Goal: Task Accomplishment & Management: Use online tool/utility

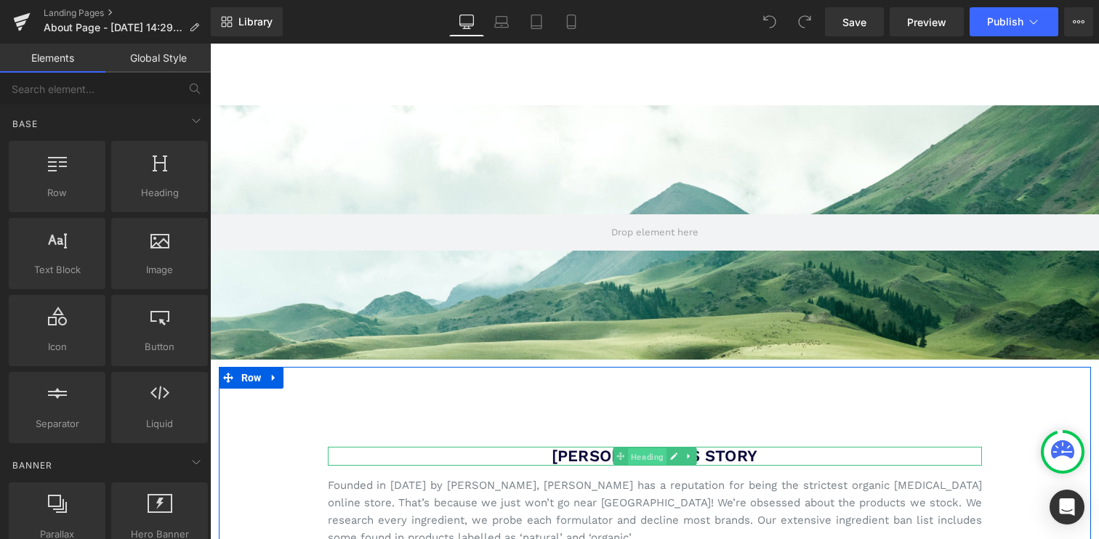
click at [659, 453] on span "Heading" at bounding box center [647, 457] width 39 height 17
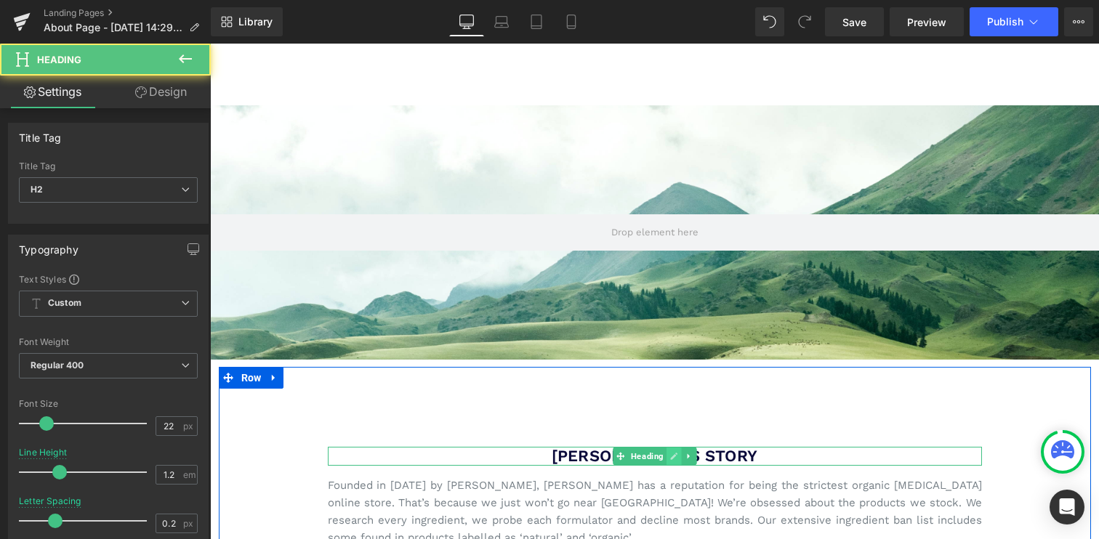
click at [672, 453] on icon at bounding box center [673, 456] width 8 height 9
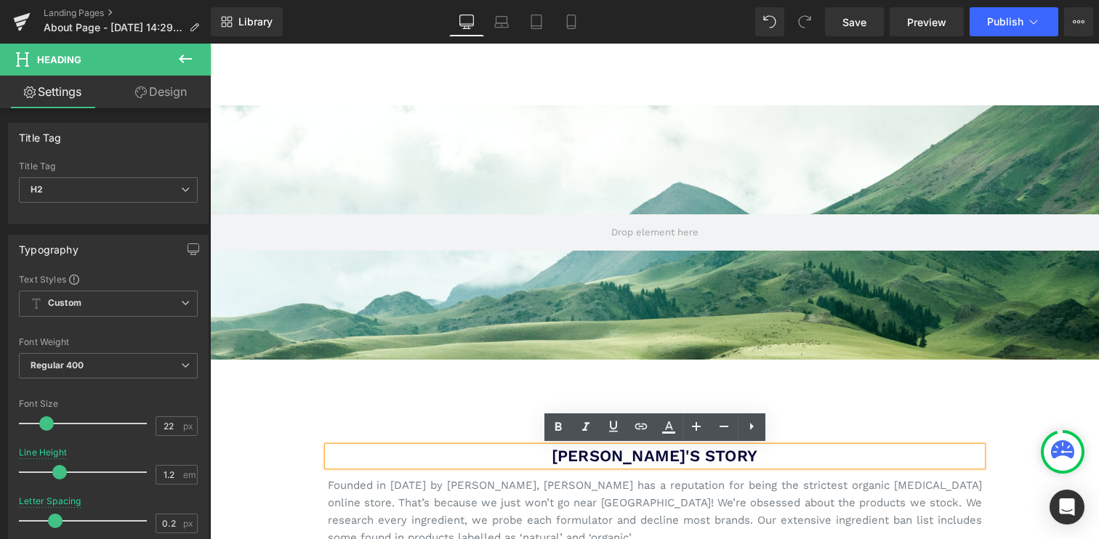
click at [675, 455] on font "[PERSON_NAME]'S STORY" at bounding box center [655, 456] width 206 height 18
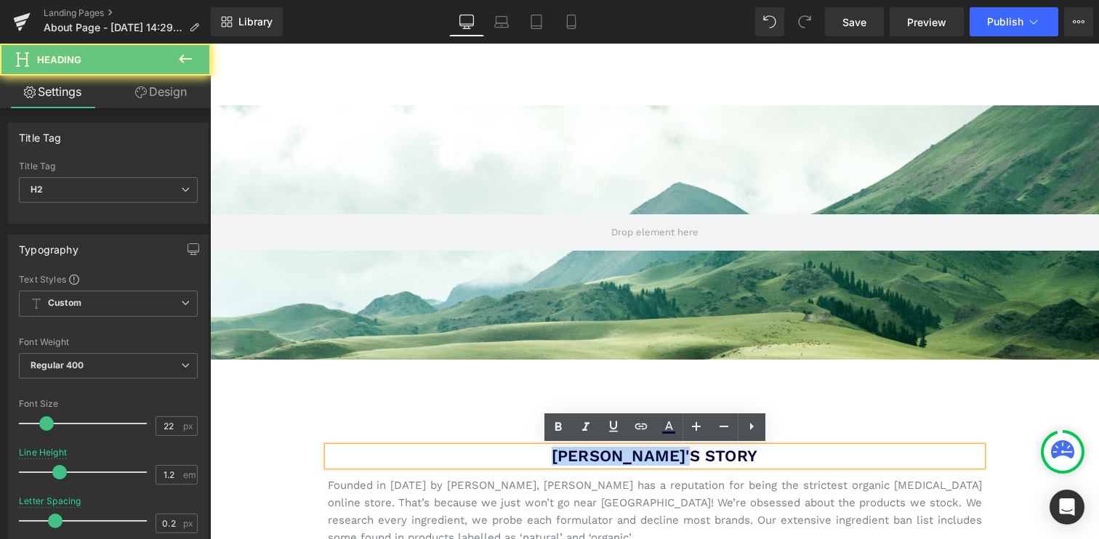
click at [675, 455] on font "[PERSON_NAME]'S STORY" at bounding box center [655, 456] width 206 height 18
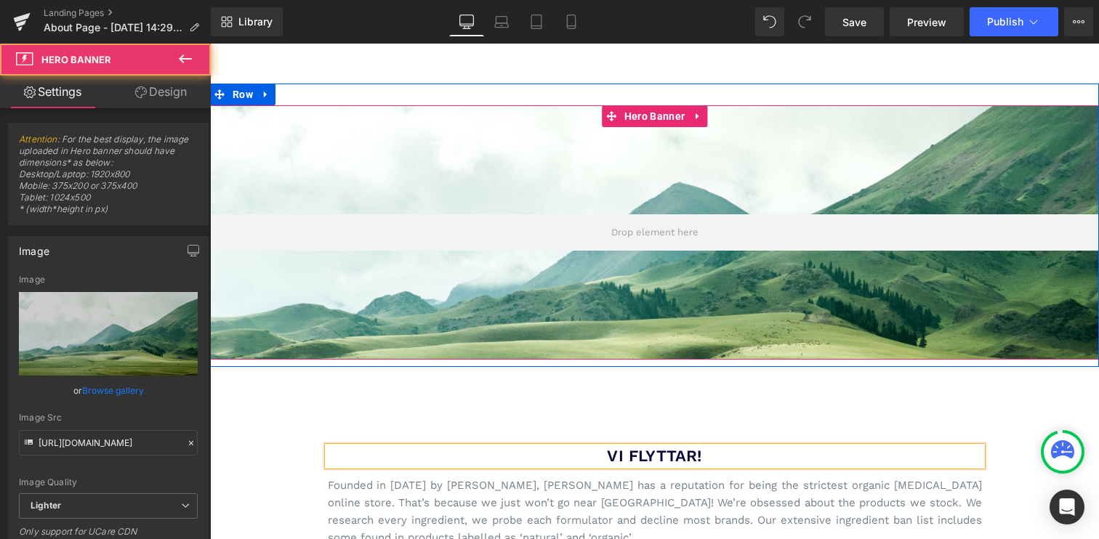
click at [760, 172] on div at bounding box center [654, 232] width 889 height 254
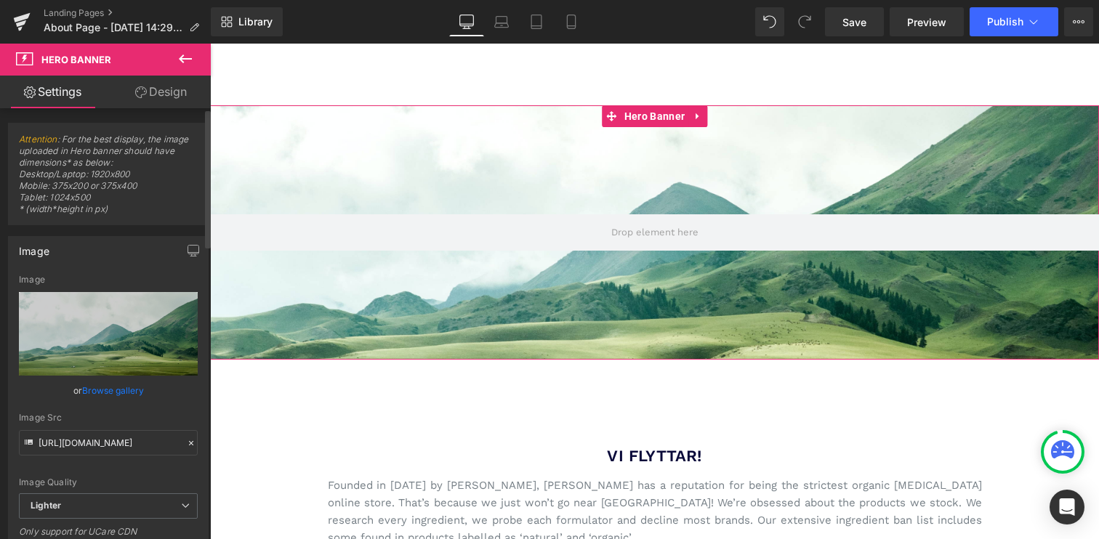
click at [103, 387] on link "Browse gallery" at bounding box center [113, 390] width 62 height 25
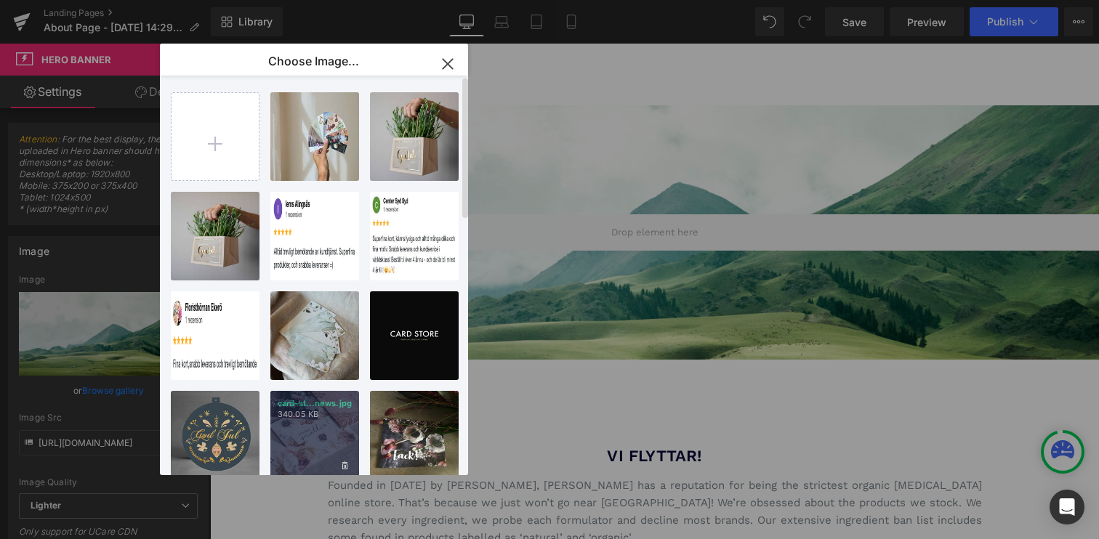
click at [304, 404] on p "card-st...news.jpg" at bounding box center [315, 403] width 74 height 11
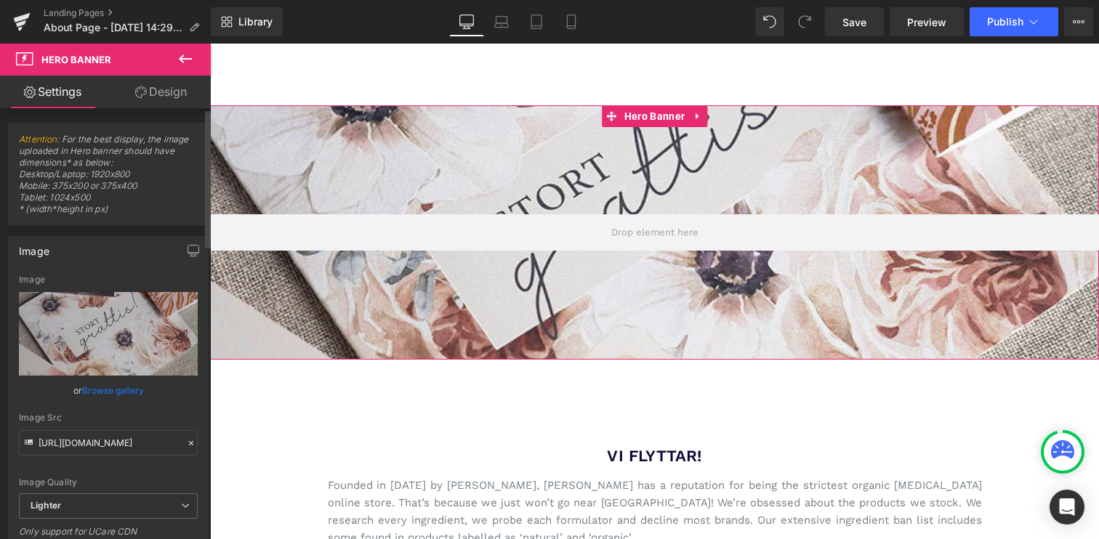
click at [123, 393] on link "Browse gallery" at bounding box center [113, 390] width 62 height 25
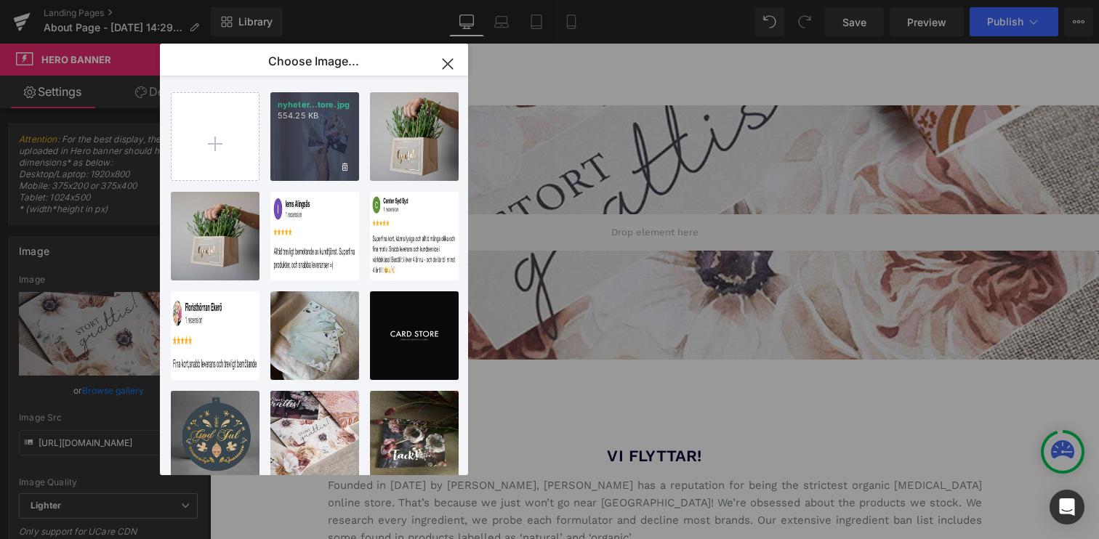
click at [331, 141] on div "nyheter...tore.jpg 554.25 KB" at bounding box center [314, 136] width 89 height 89
type input "[URL][DOMAIN_NAME]"
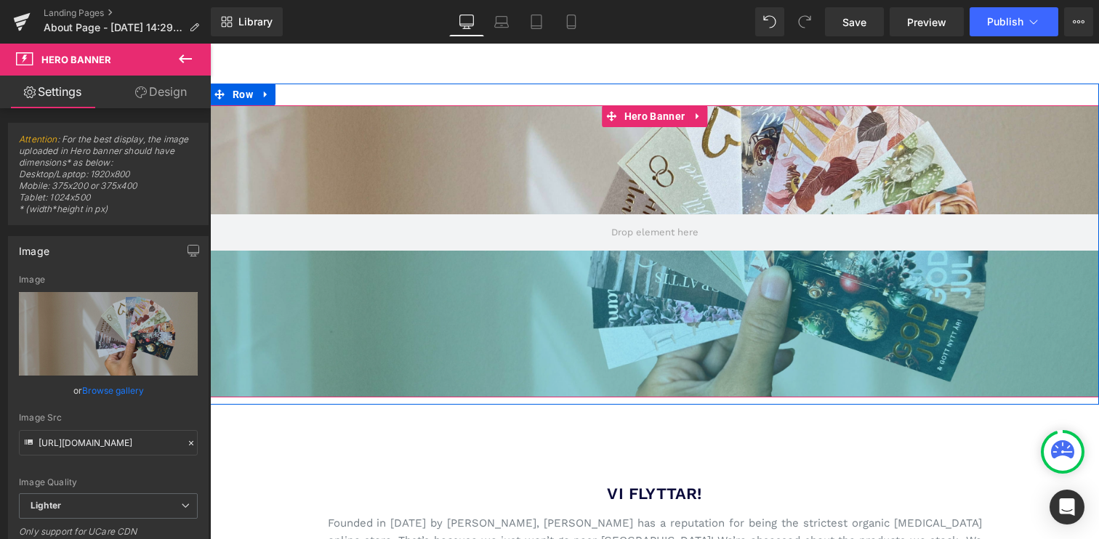
drag, startPoint x: 675, startPoint y: 357, endPoint x: 659, endPoint y: 451, distance: 95.3
click at [680, 395] on div "202px" at bounding box center [654, 324] width 889 height 147
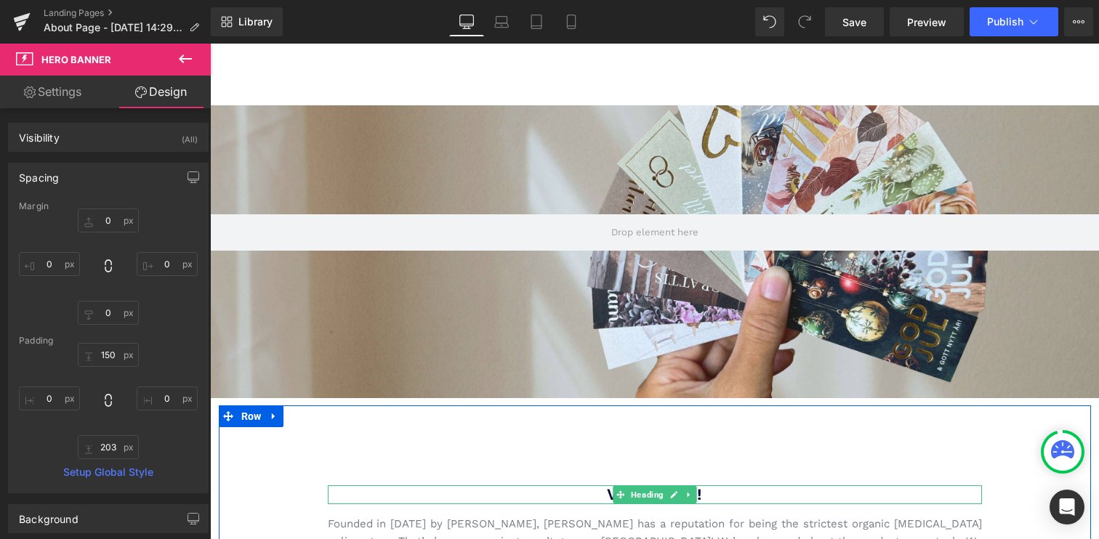
scroll to position [15, 0]
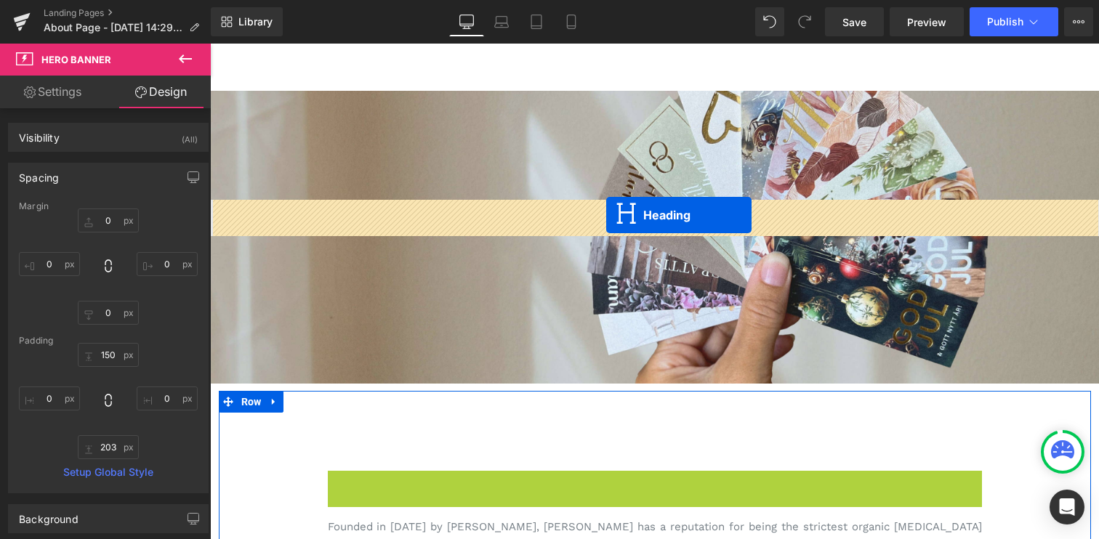
drag, startPoint x: 618, startPoint y: 494, endPoint x: 606, endPoint y: 215, distance: 278.6
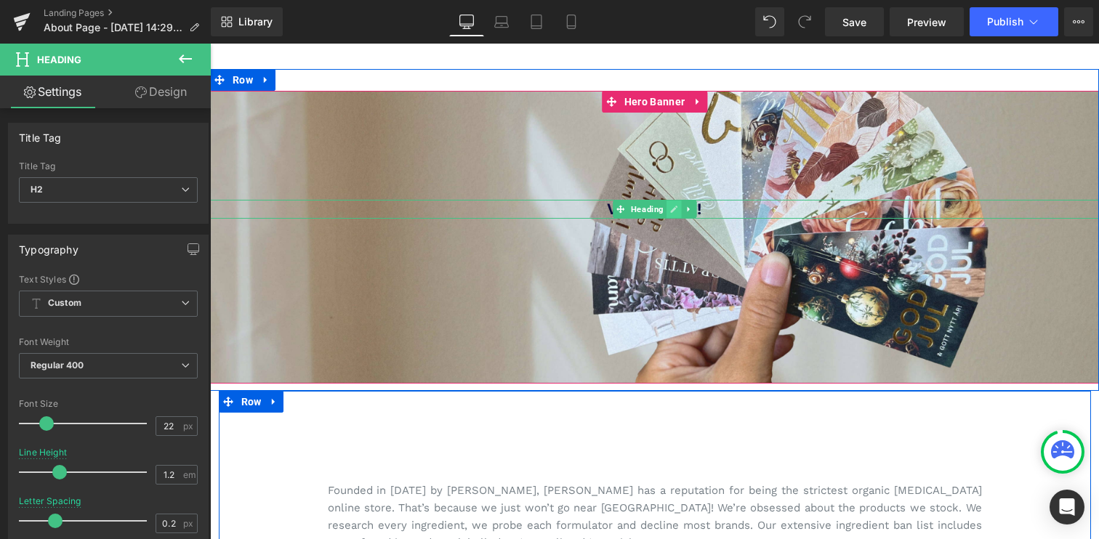
click at [674, 206] on icon at bounding box center [673, 209] width 7 height 7
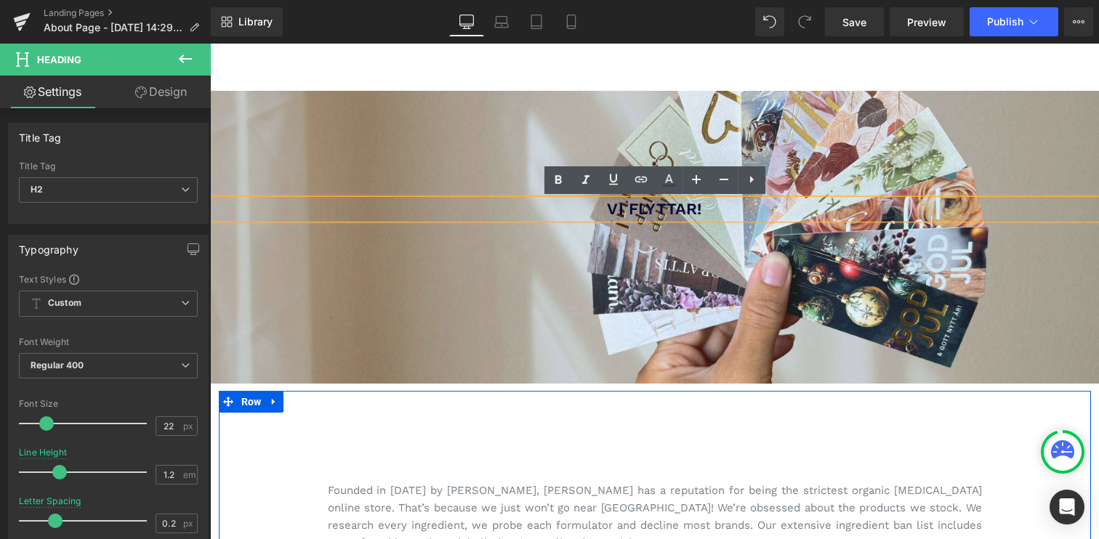
click at [627, 210] on font "Vi Flyttar!" at bounding box center [654, 209] width 94 height 18
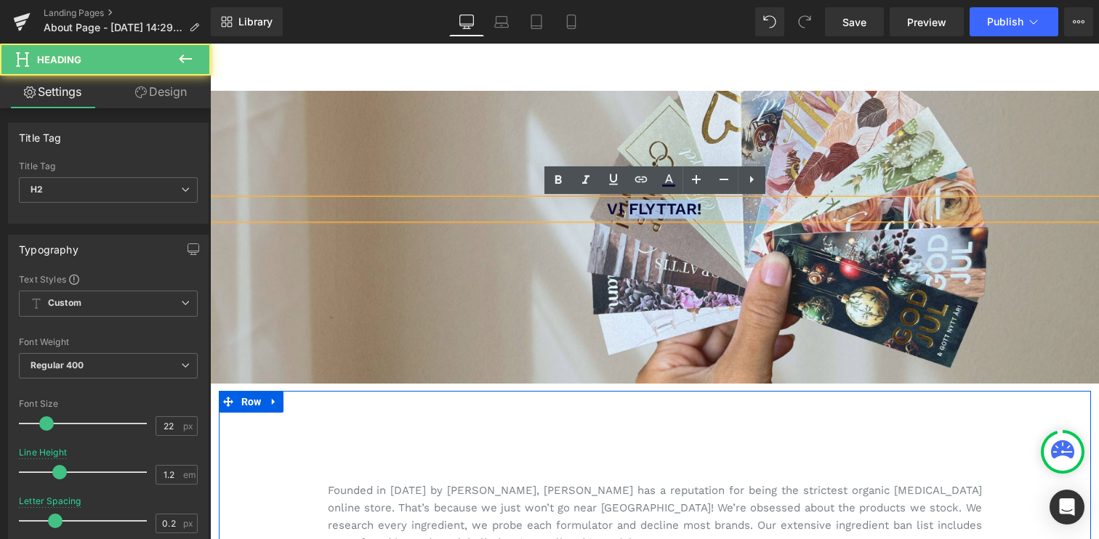
click at [627, 210] on font "Vi Flyttar!" at bounding box center [654, 209] width 94 height 18
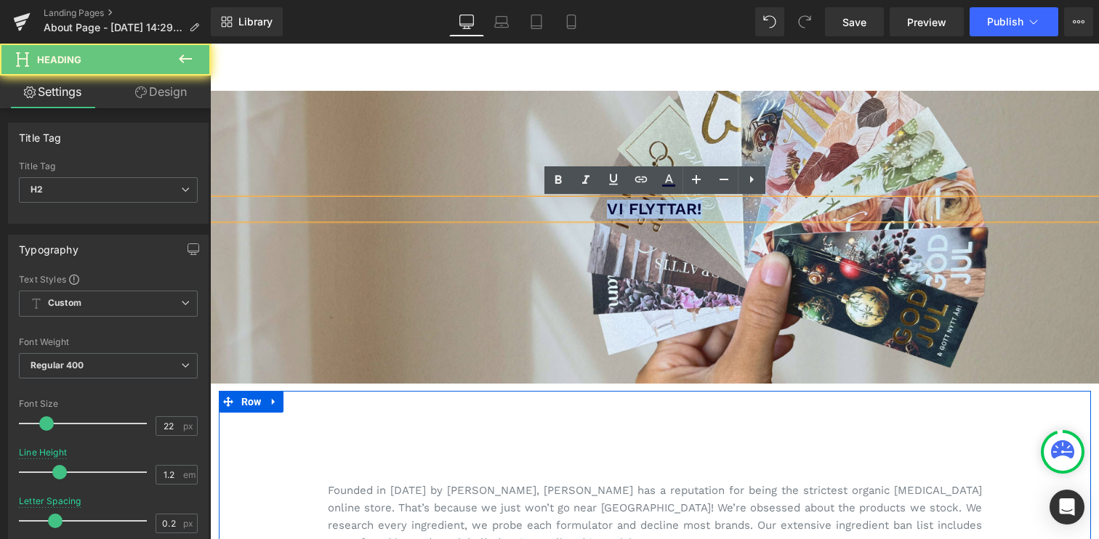
click at [627, 210] on font "Vi Flyttar!" at bounding box center [654, 209] width 94 height 18
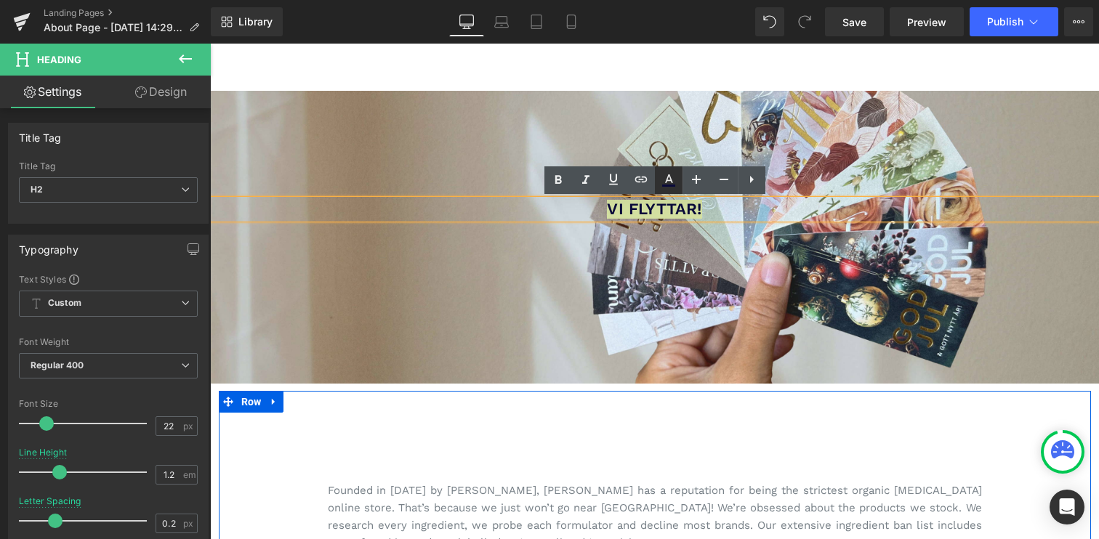
click at [664, 176] on icon at bounding box center [668, 180] width 17 height 17
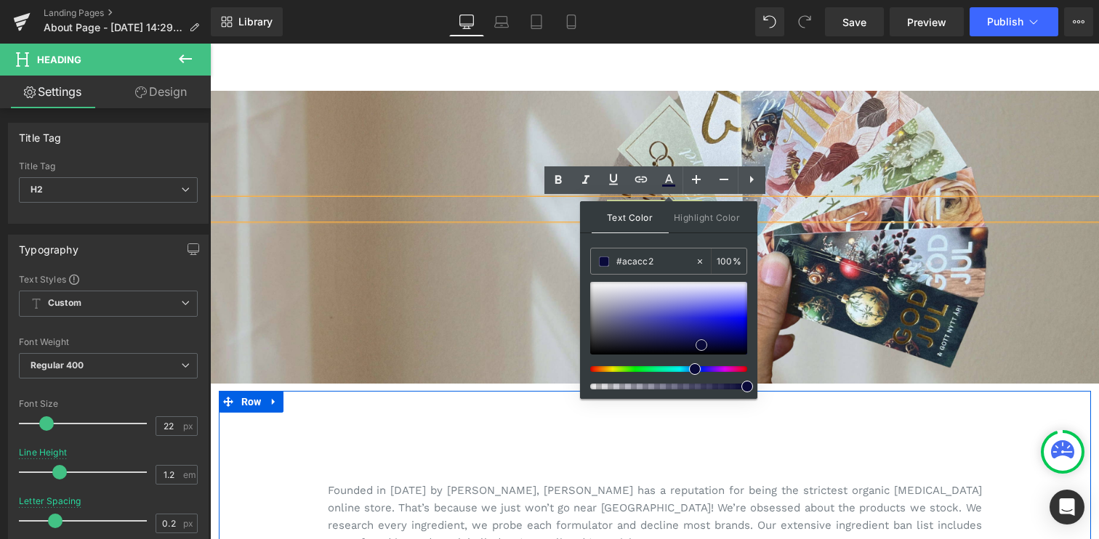
type input "#d1d1d6"
drag, startPoint x: 577, startPoint y: 276, endPoint x: 563, endPoint y: 224, distance: 54.1
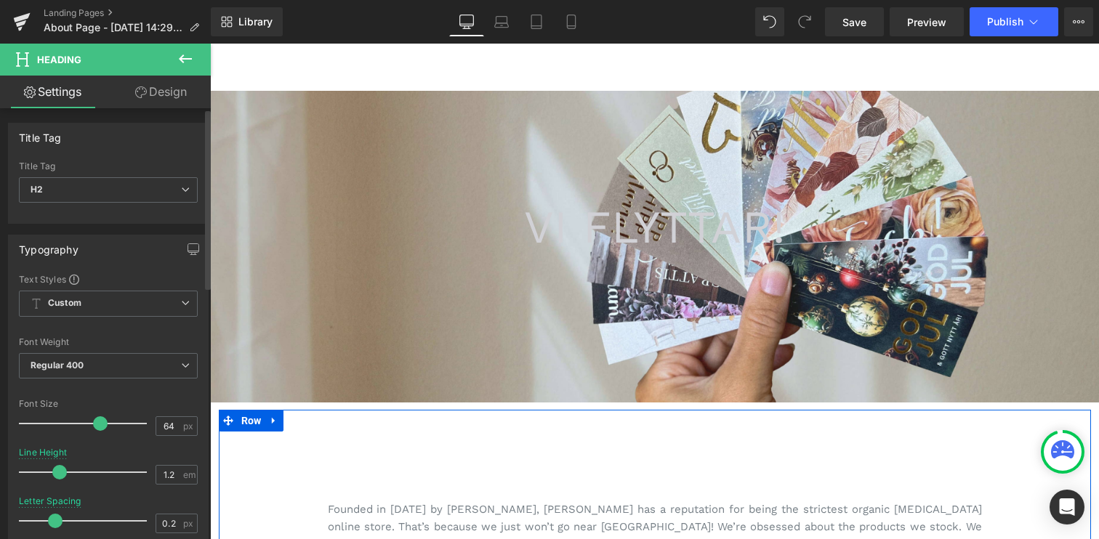
type input "65"
drag, startPoint x: 49, startPoint y: 422, endPoint x: 100, endPoint y: 421, distance: 50.9
click at [100, 421] on span at bounding box center [101, 424] width 15 height 15
click at [158, 355] on span "Regular 400" at bounding box center [108, 365] width 179 height 25
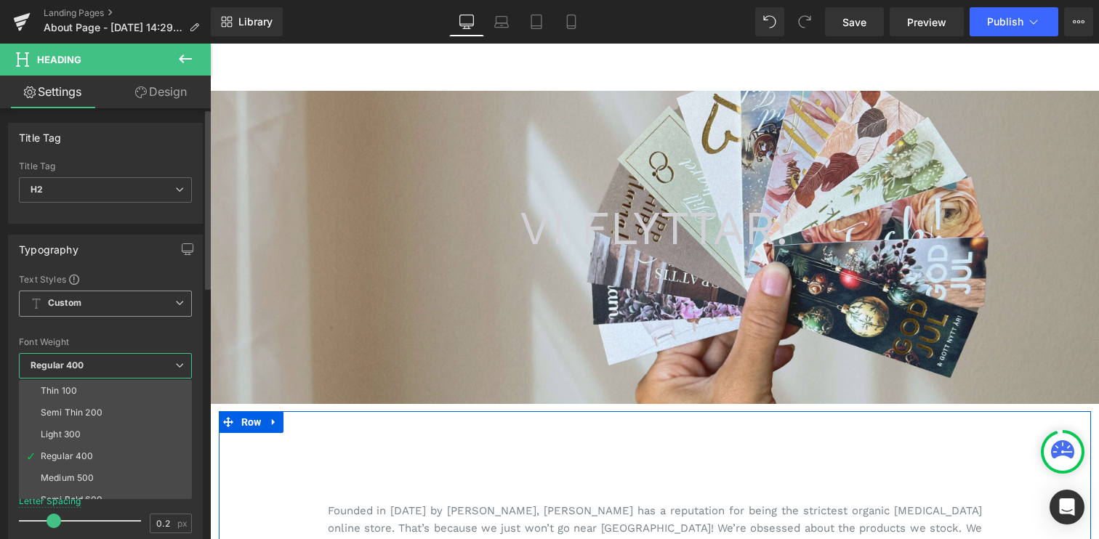
click at [165, 295] on span "Custom Setup Global Style" at bounding box center [105, 304] width 173 height 26
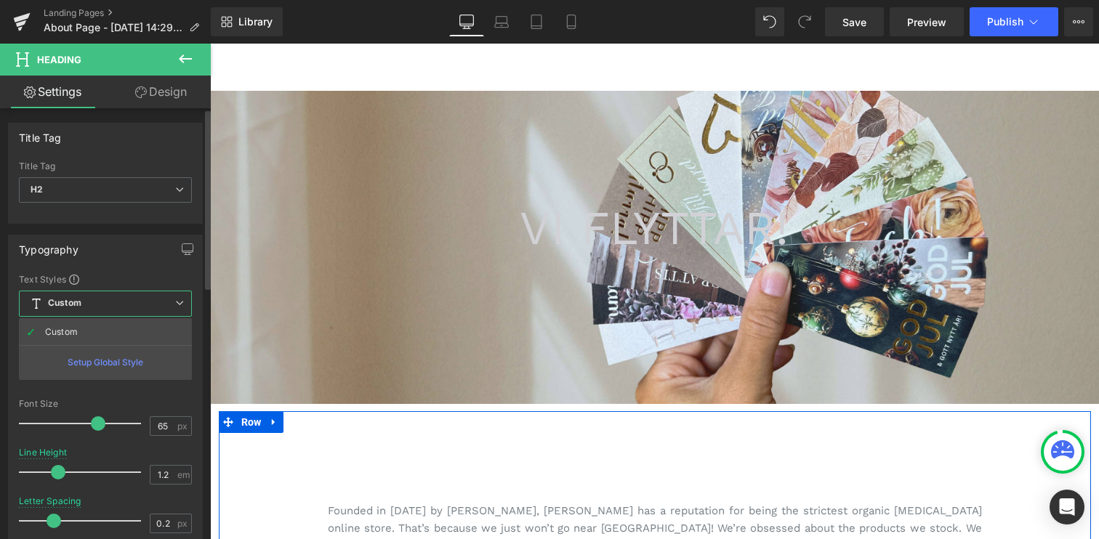
click at [165, 295] on span "Custom Setup Global Style" at bounding box center [105, 304] width 173 height 26
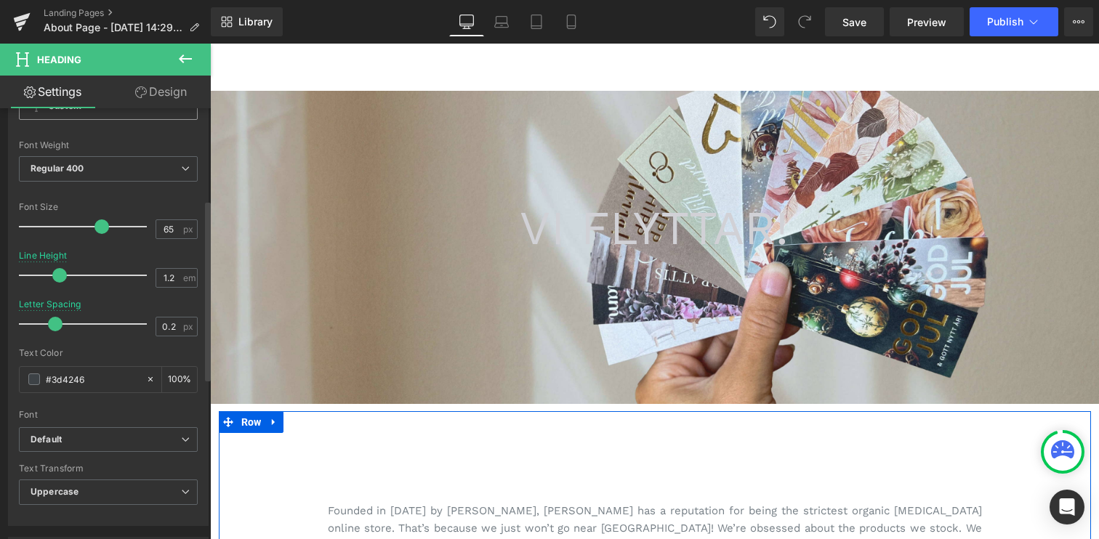
scroll to position [218, 0]
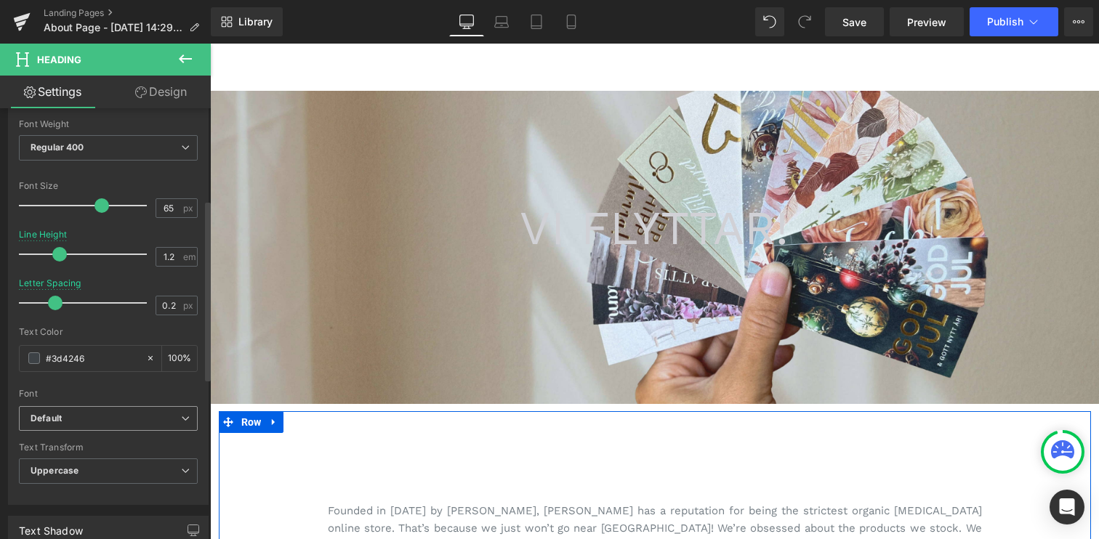
click at [149, 417] on b "Default" at bounding box center [106, 419] width 150 height 12
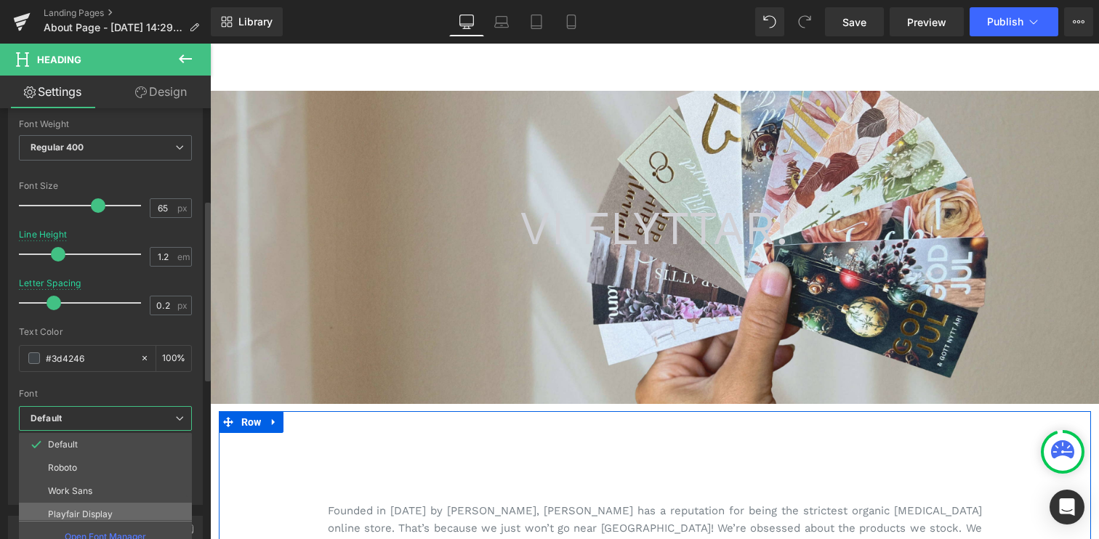
click at [110, 513] on p "Playfair Display" at bounding box center [80, 515] width 65 height 10
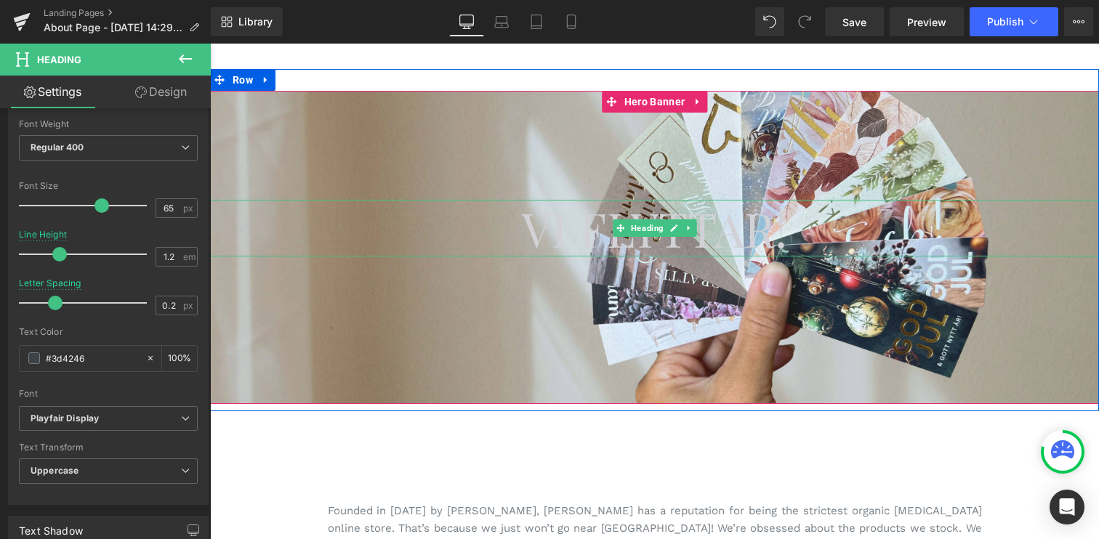
click at [729, 236] on span "Vi Flyttar!" at bounding box center [654, 228] width 265 height 63
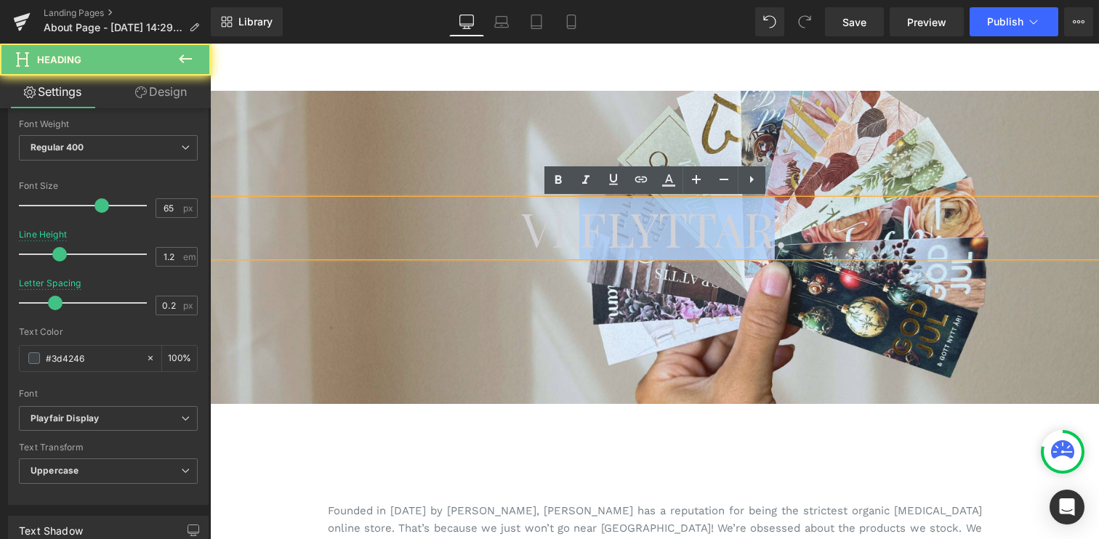
click at [729, 236] on span "Vi Flyttar!" at bounding box center [654, 228] width 265 height 63
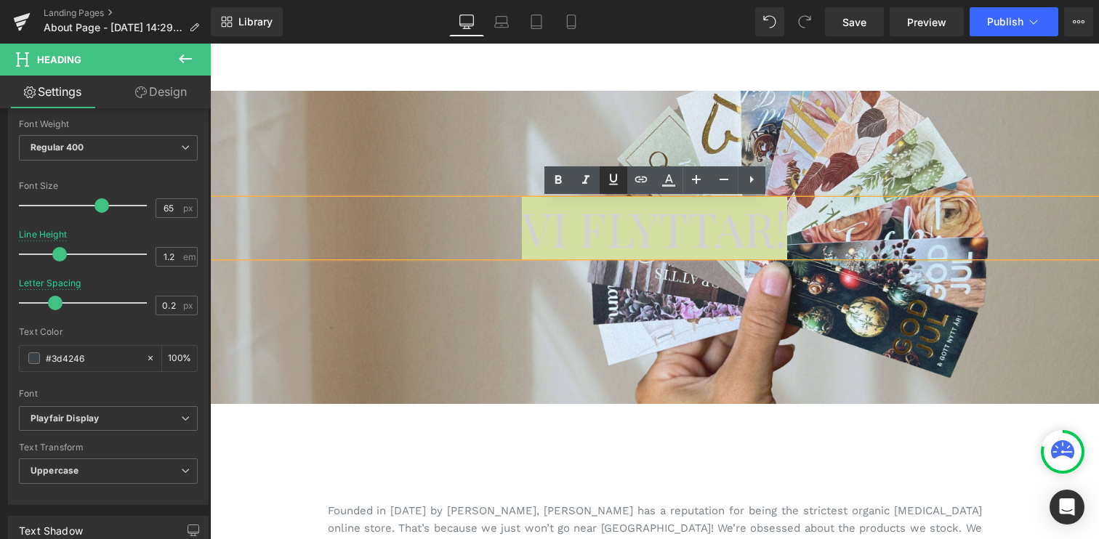
click at [610, 178] on icon at bounding box center [613, 179] width 9 height 11
click at [610, 180] on icon at bounding box center [613, 179] width 9 height 11
click at [667, 182] on icon at bounding box center [668, 180] width 17 height 17
type input "100"
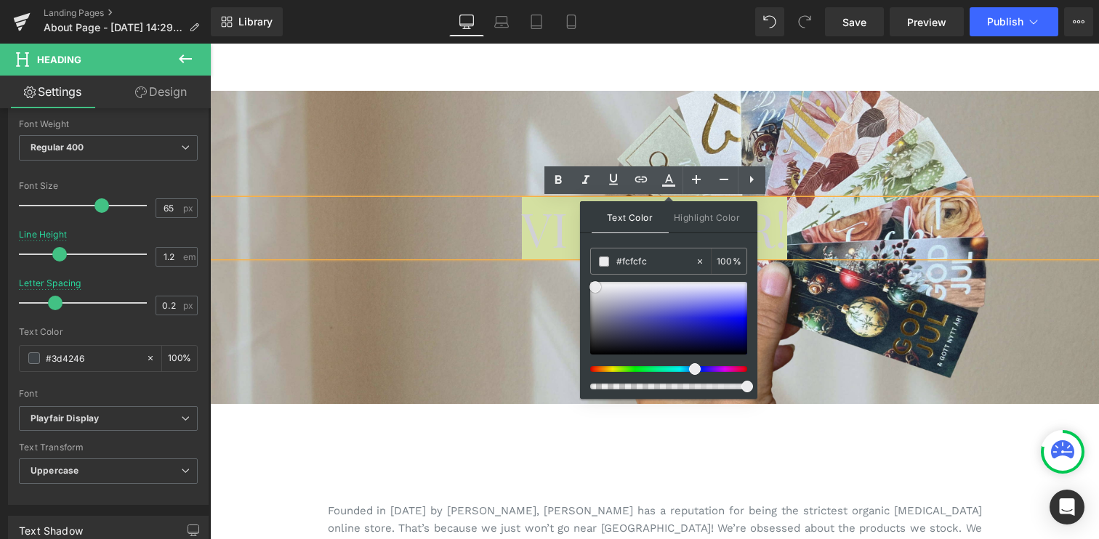
type input "#ffffff"
drag, startPoint x: 600, startPoint y: 291, endPoint x: 587, endPoint y: 268, distance: 26.1
click at [587, 268] on div "Text Color Highlight Color rgba(255, 255, 255, 1) #ffffff 100 % transparent tra…" at bounding box center [668, 300] width 177 height 198
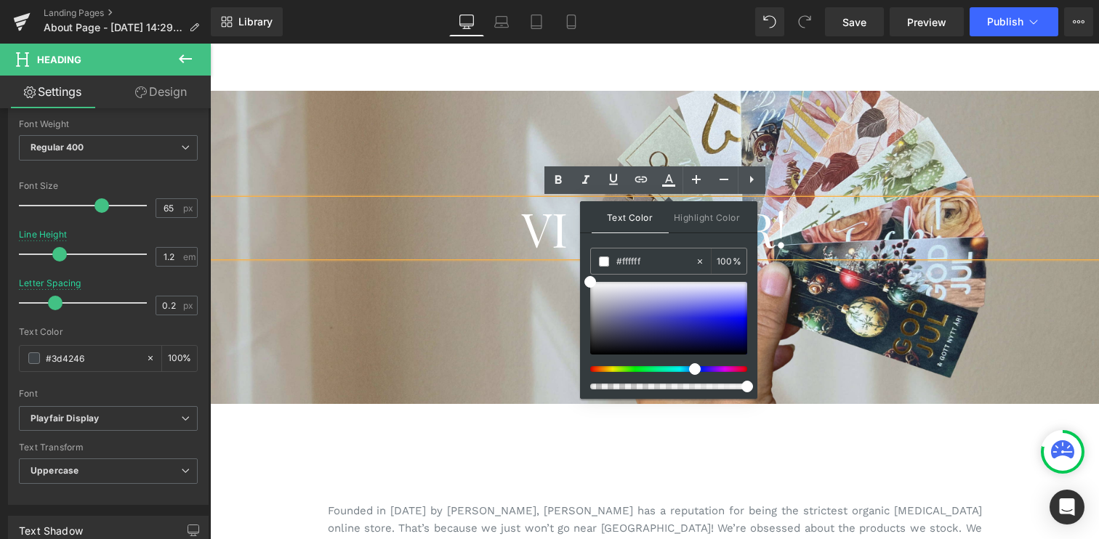
click at [523, 310] on div at bounding box center [654, 247] width 889 height 313
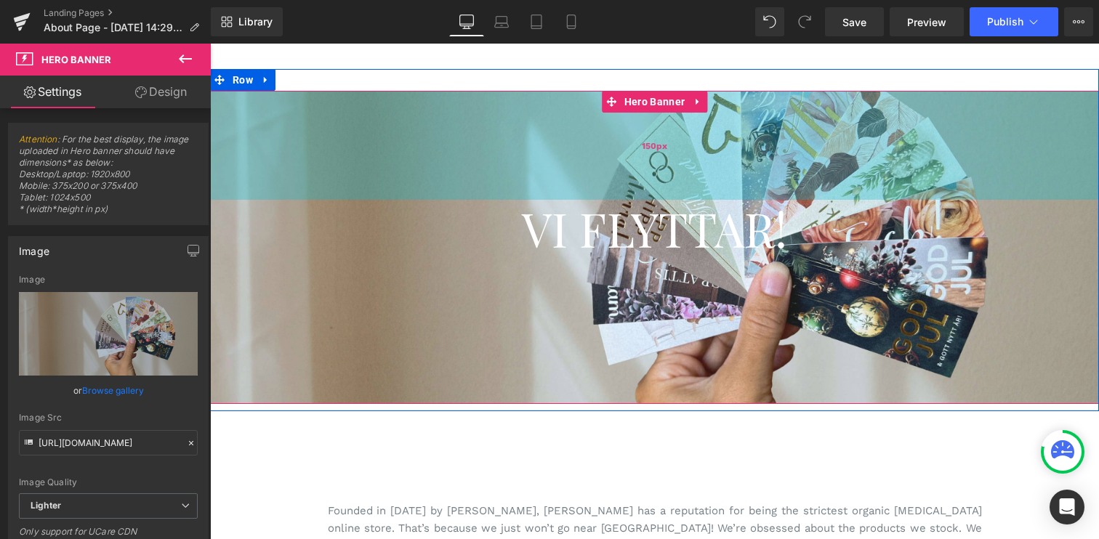
click at [623, 144] on div "150px" at bounding box center [654, 145] width 889 height 109
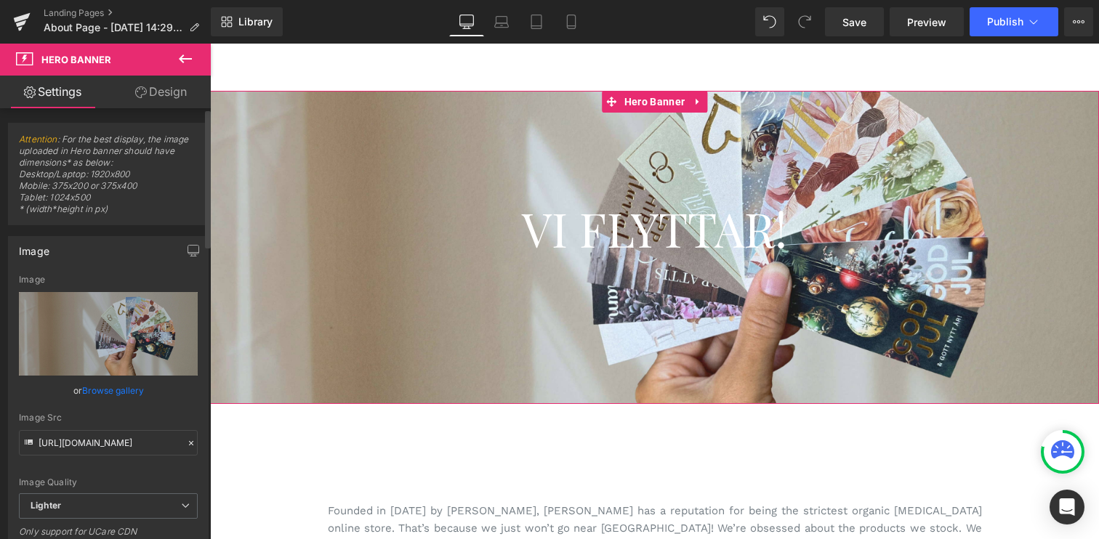
click at [111, 390] on link "Browse gallery" at bounding box center [113, 390] width 62 height 25
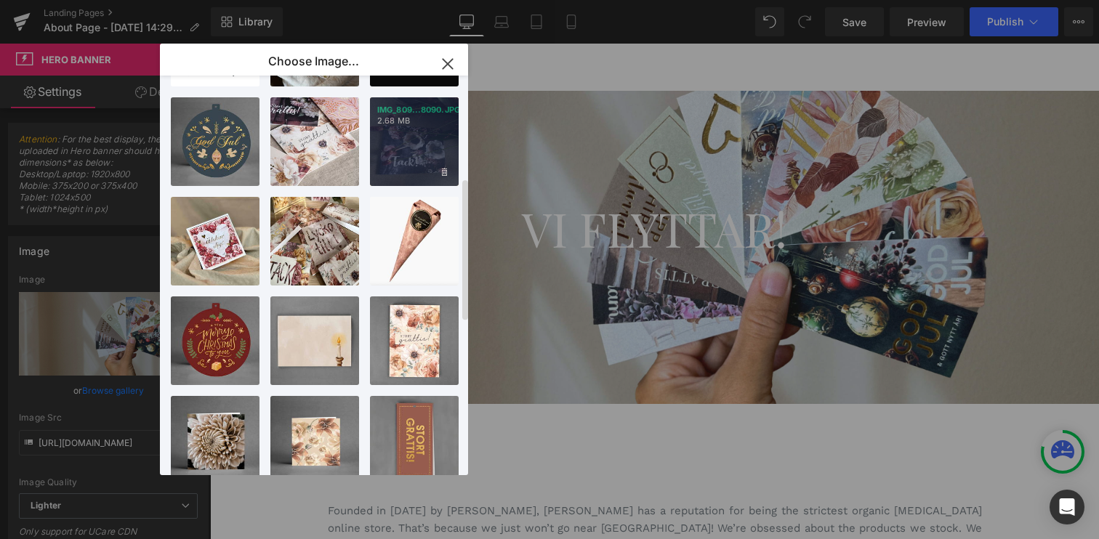
scroll to position [287, 0]
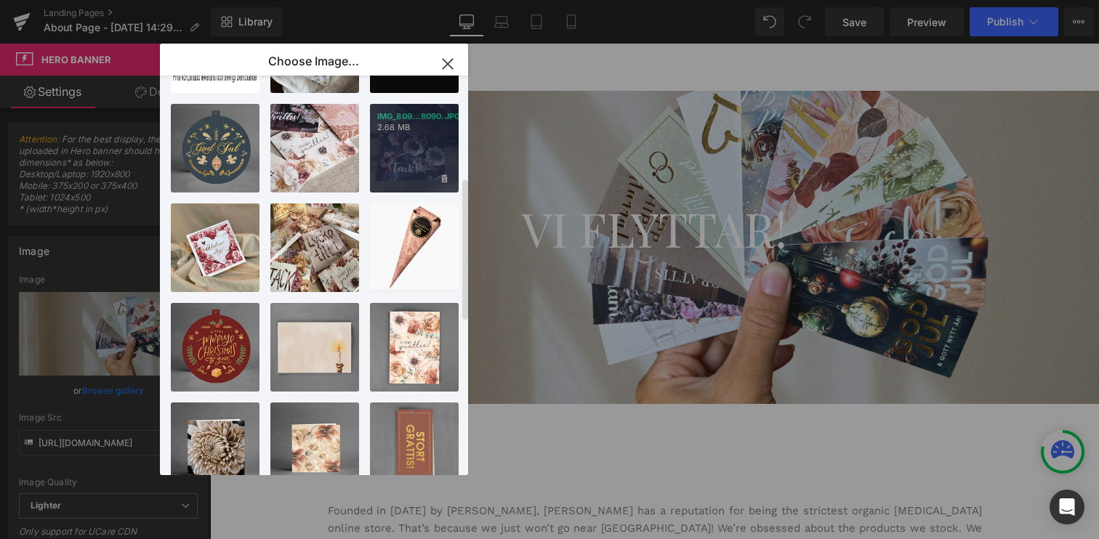
click at [403, 144] on div "IMG_809...8090.JPG 2.68 MB" at bounding box center [414, 148] width 89 height 89
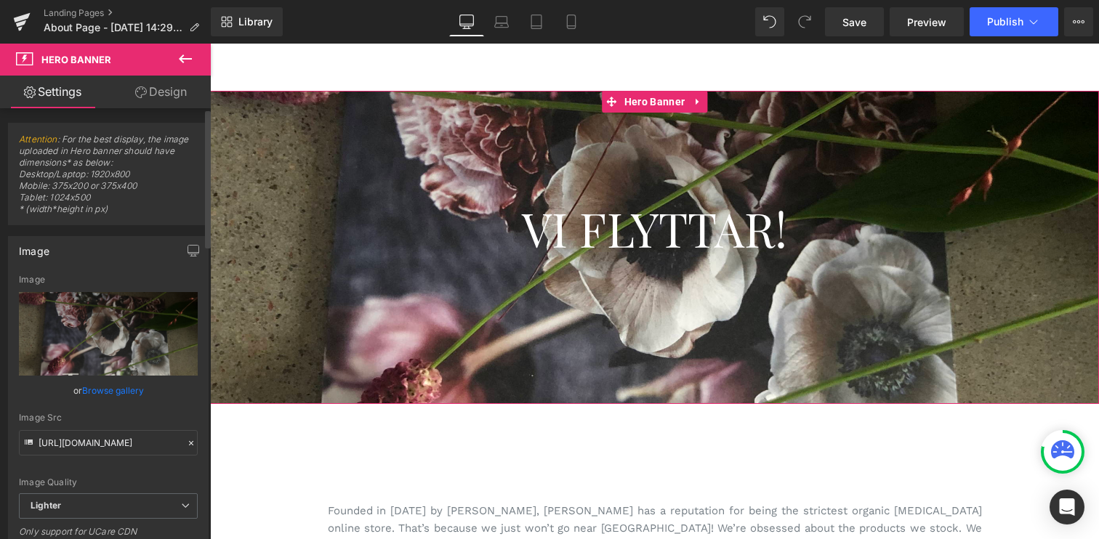
click at [105, 389] on link "Browse gallery" at bounding box center [113, 390] width 62 height 25
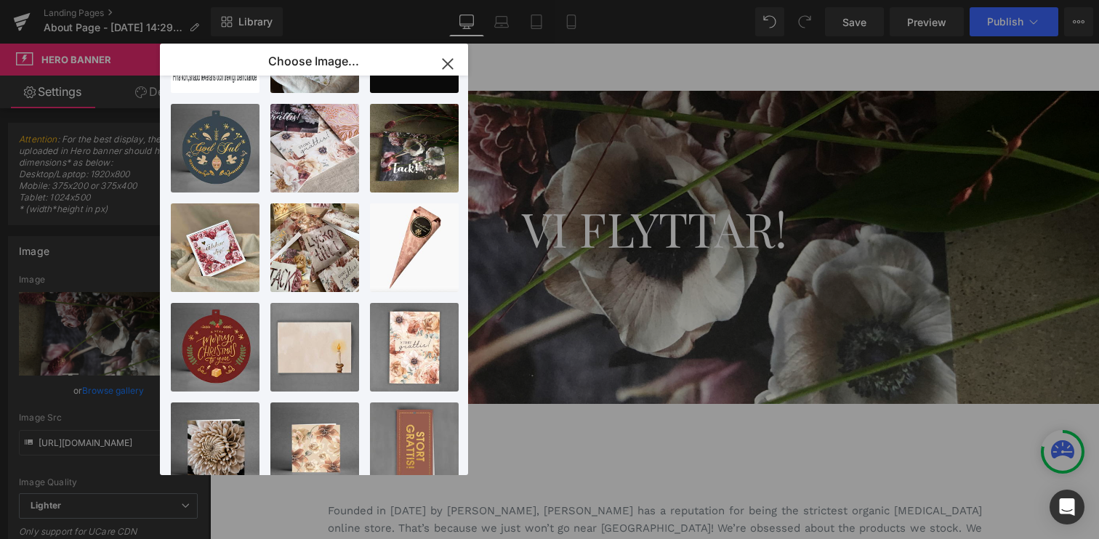
drag, startPoint x: 938, startPoint y: 408, endPoint x: 729, endPoint y: 364, distance: 213.1
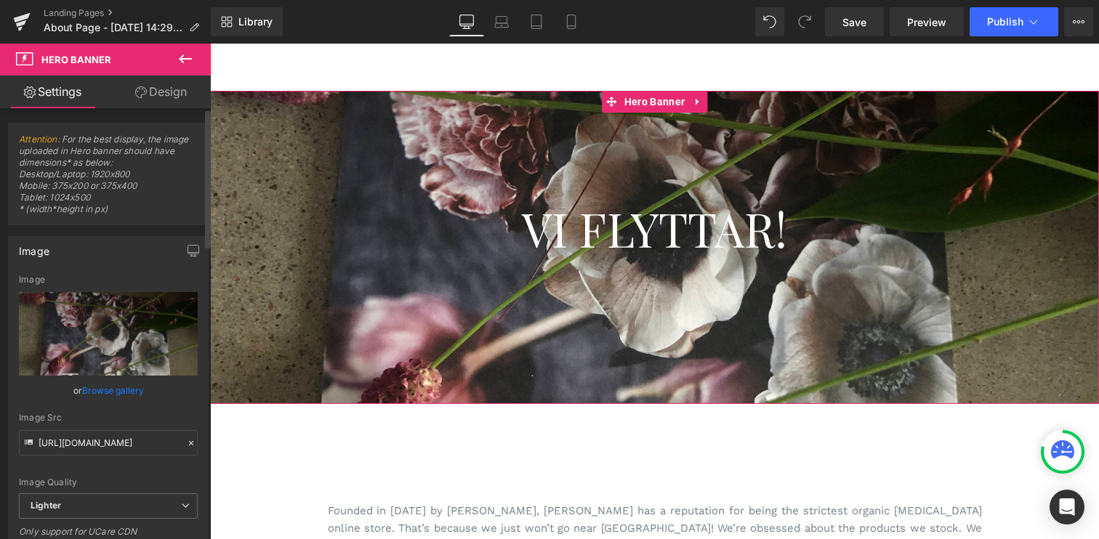
click at [100, 390] on link "Browse gallery" at bounding box center [113, 390] width 62 height 25
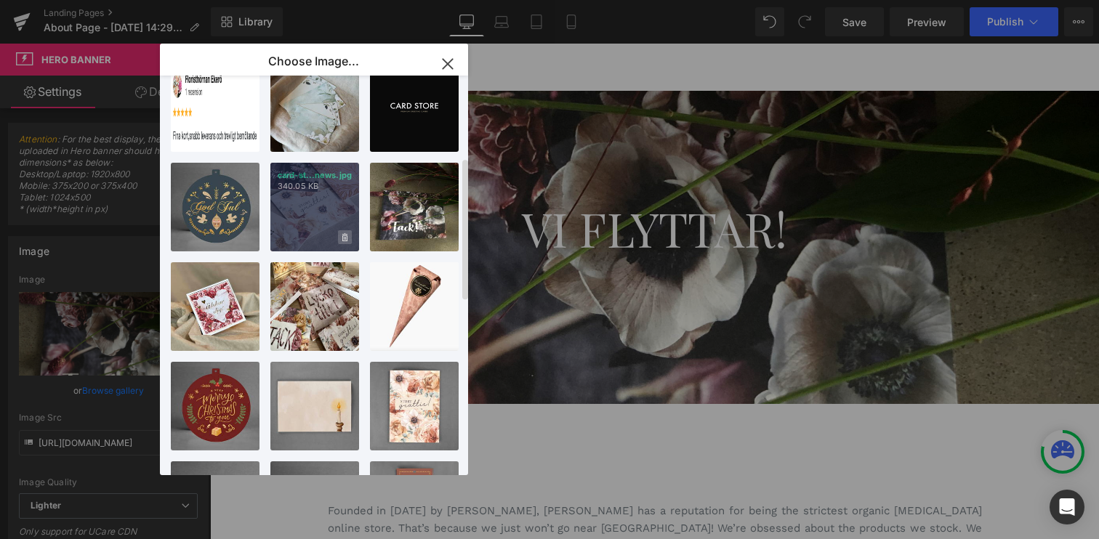
scroll to position [230, 0]
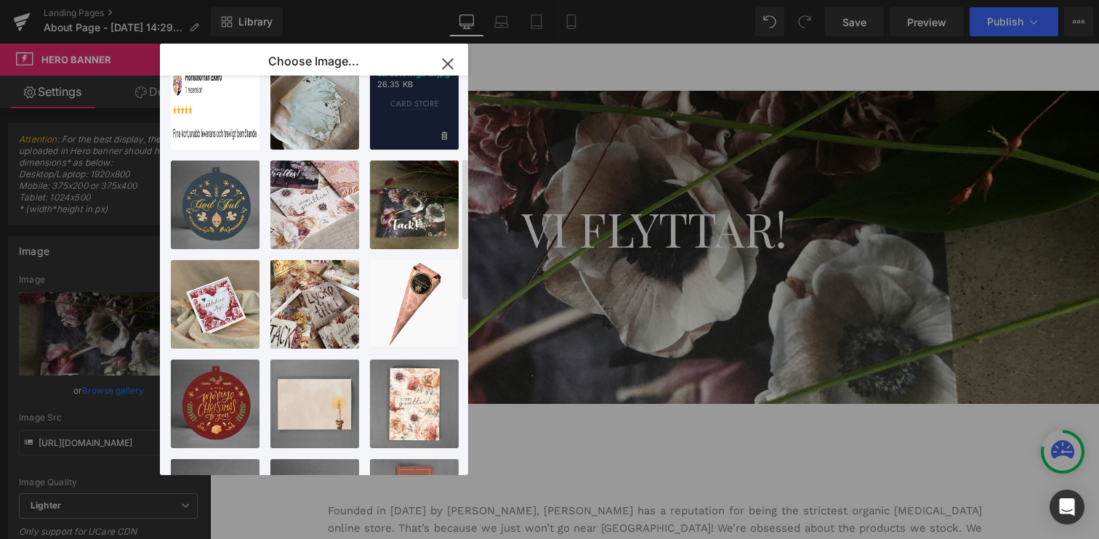
click at [403, 103] on div "cardsto...ga-2.jpg 26.35 KB" at bounding box center [414, 105] width 89 height 89
type input "[URL][DOMAIN_NAME]"
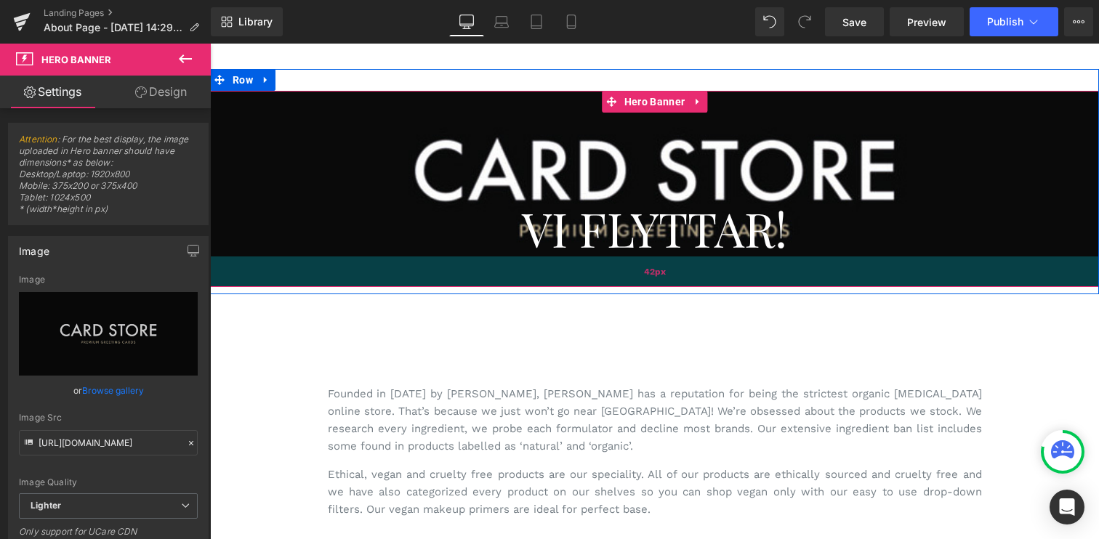
drag, startPoint x: 667, startPoint y: 393, endPoint x: 684, endPoint y: 276, distance: 118.3
click at [684, 276] on div "42px" at bounding box center [654, 272] width 889 height 31
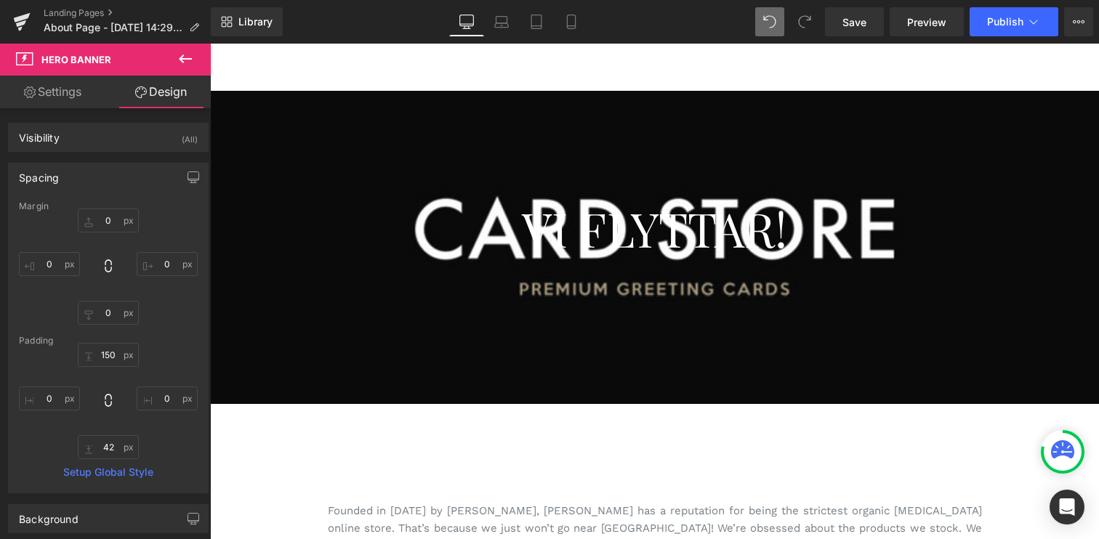
type input "0"
type input "150"
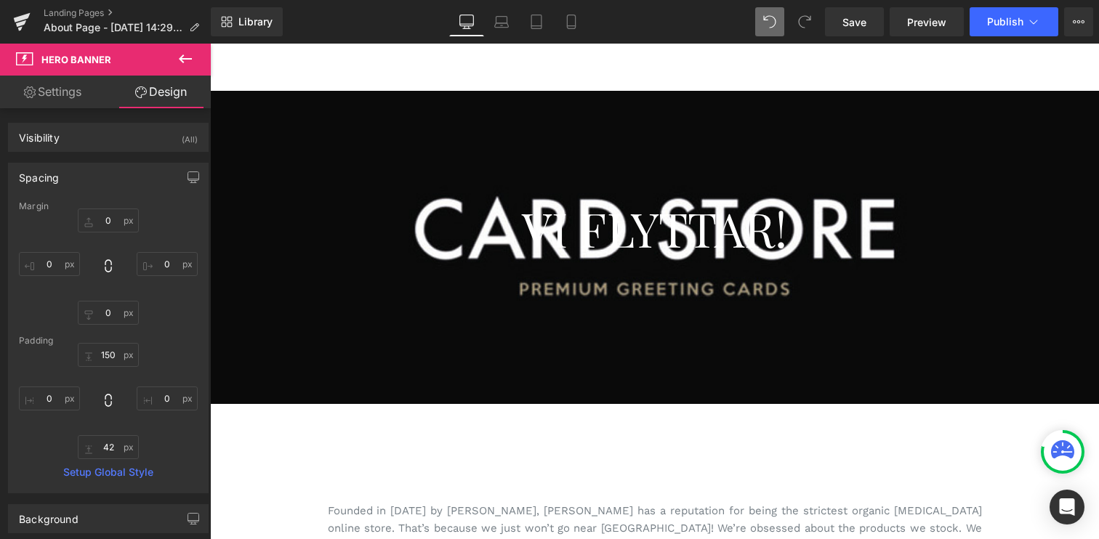
type input "0"
type input "203"
type input "0"
type input "auto"
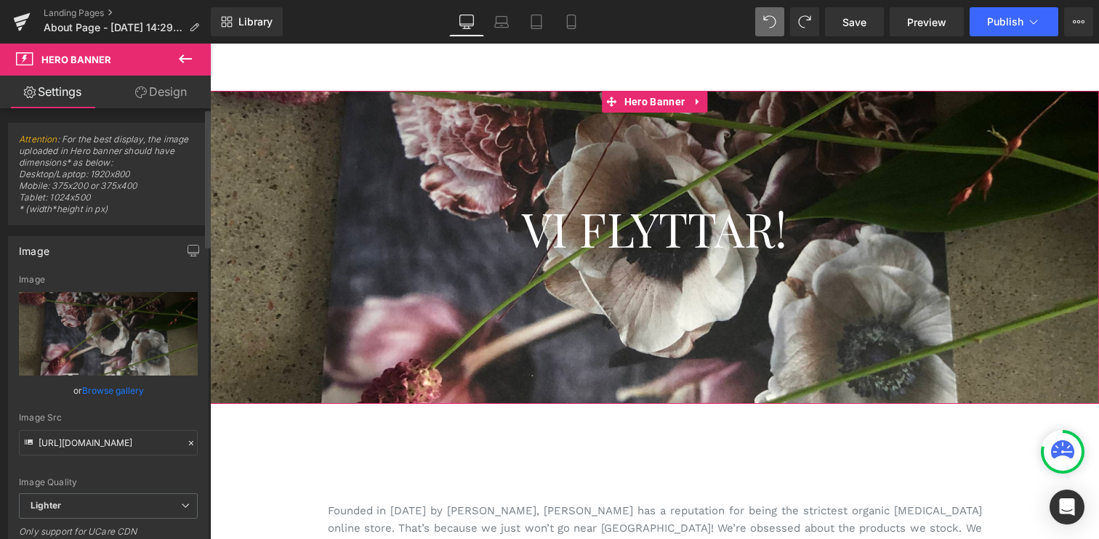
click at [102, 391] on link "Browse gallery" at bounding box center [113, 390] width 62 height 25
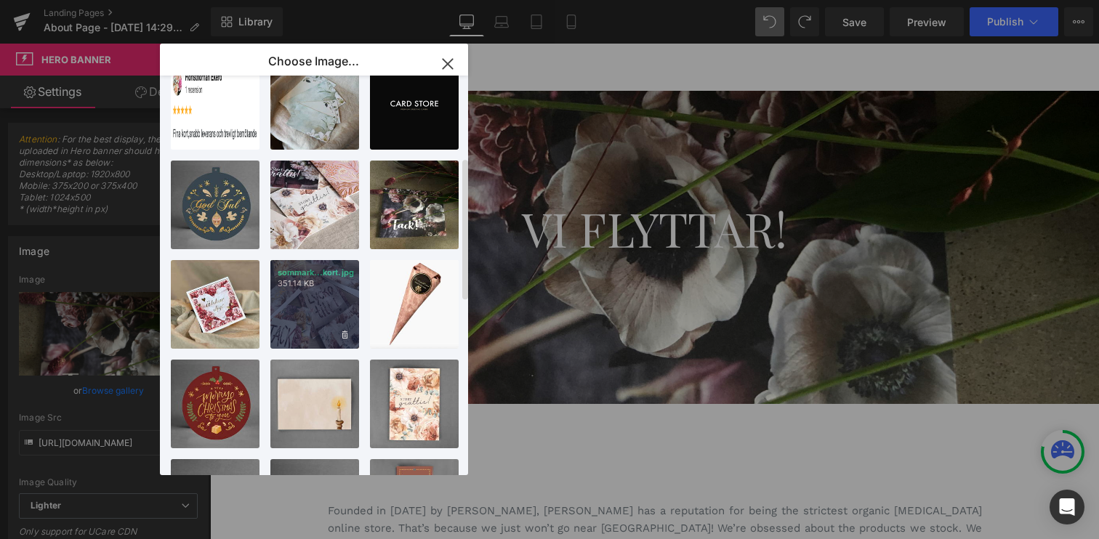
click at [320, 305] on div "sommark...kort.jpg 351.14 KB" at bounding box center [314, 304] width 89 height 89
type input "[URL][DOMAIN_NAME]"
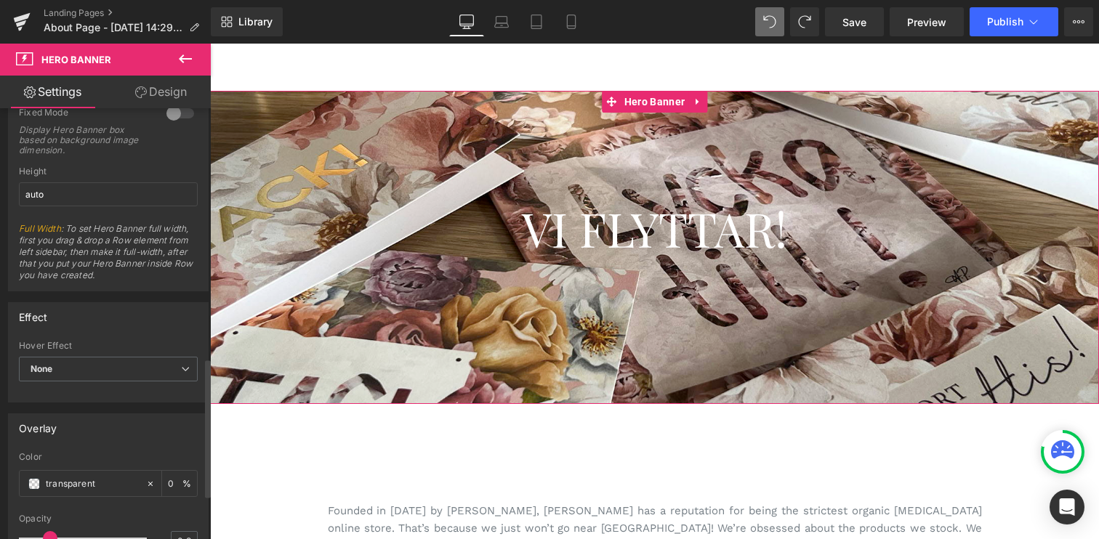
scroll to position [786, 0]
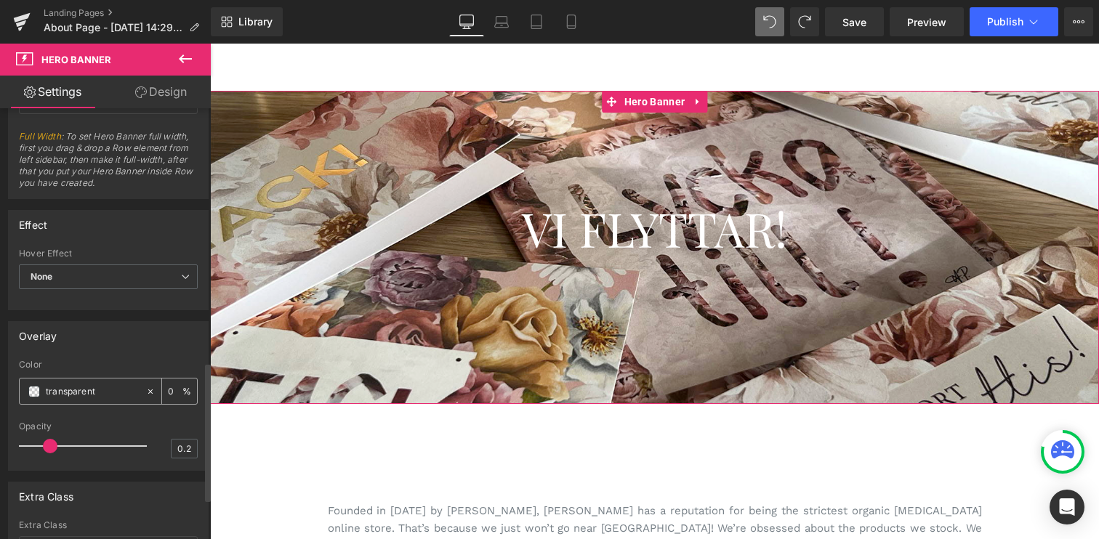
click at [31, 387] on span at bounding box center [34, 392] width 12 height 12
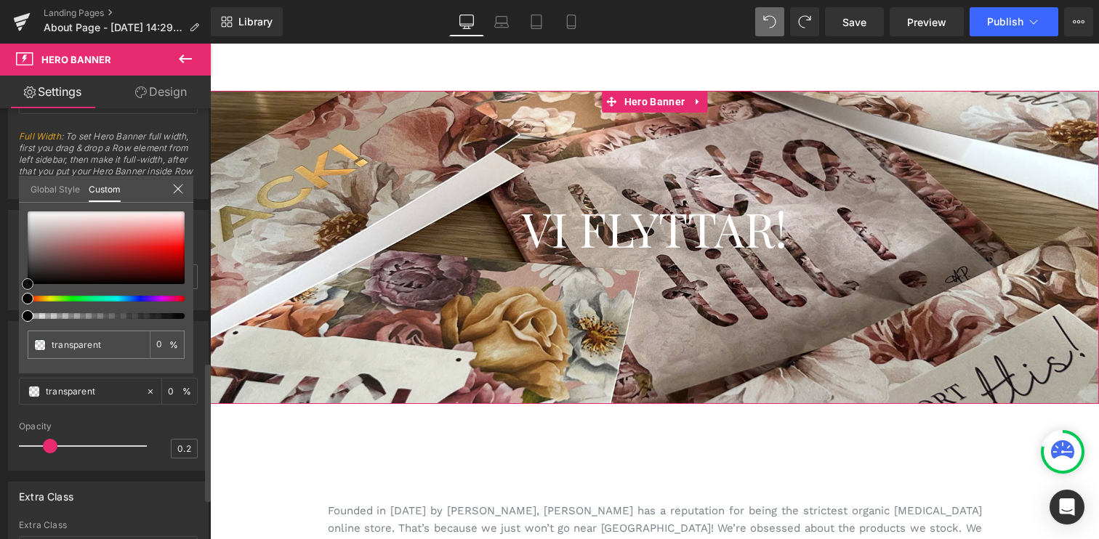
type input "#201c1c"
type input "100"
type input "#201c1c"
type input "100"
click at [38, 275] on div at bounding box center [106, 248] width 157 height 73
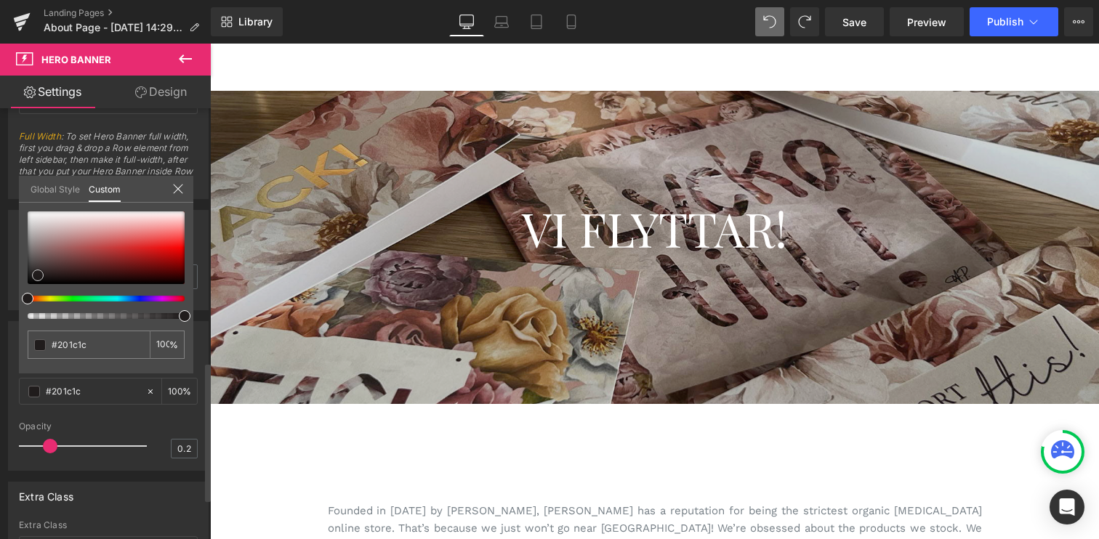
type input "#1e1a1a"
type input "#1a1818"
type input "#1b1717"
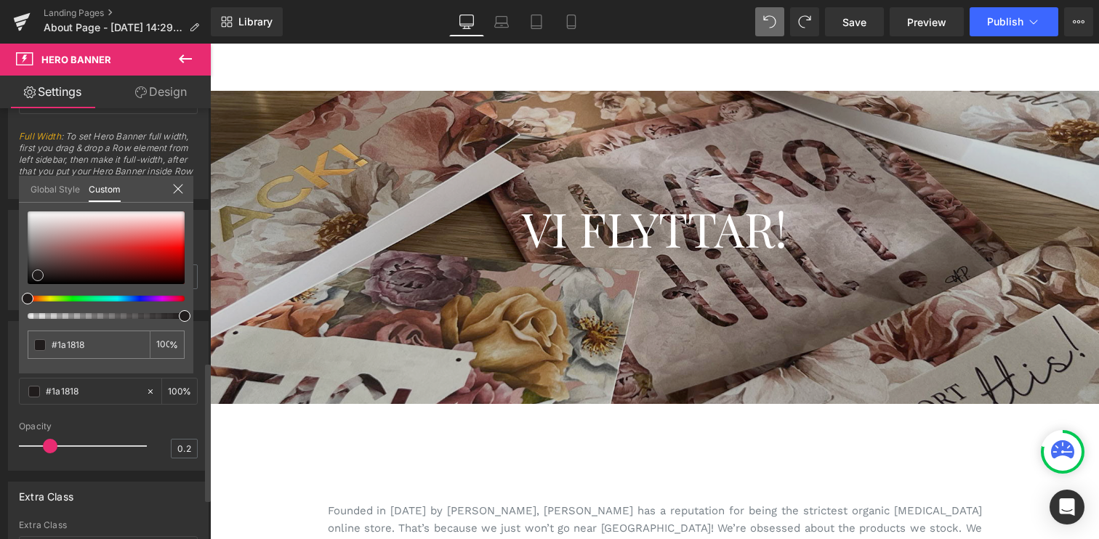
type input "#1b1717"
type input "#181515"
click at [35, 278] on span at bounding box center [37, 278] width 12 height 12
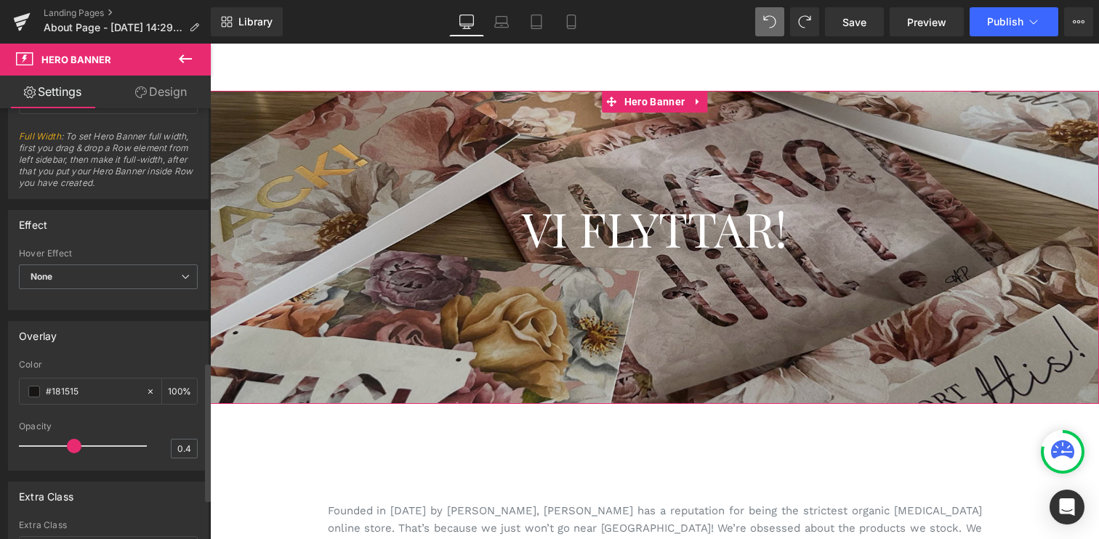
click at [67, 446] on div at bounding box center [86, 446] width 121 height 29
type input "0.3"
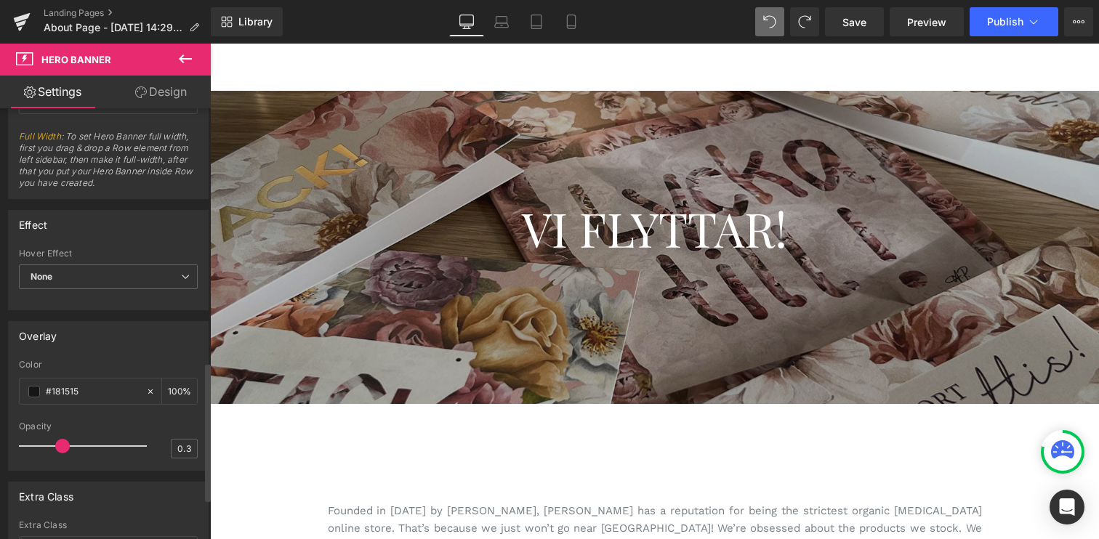
click at [57, 446] on div at bounding box center [86, 446] width 121 height 29
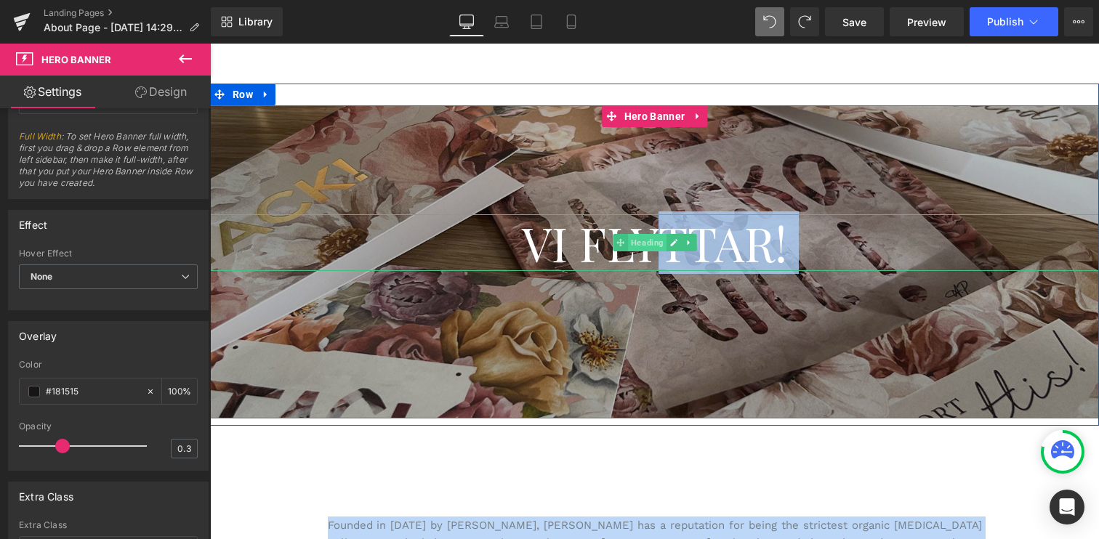
click at [656, 245] on span "Heading" at bounding box center [647, 242] width 39 height 17
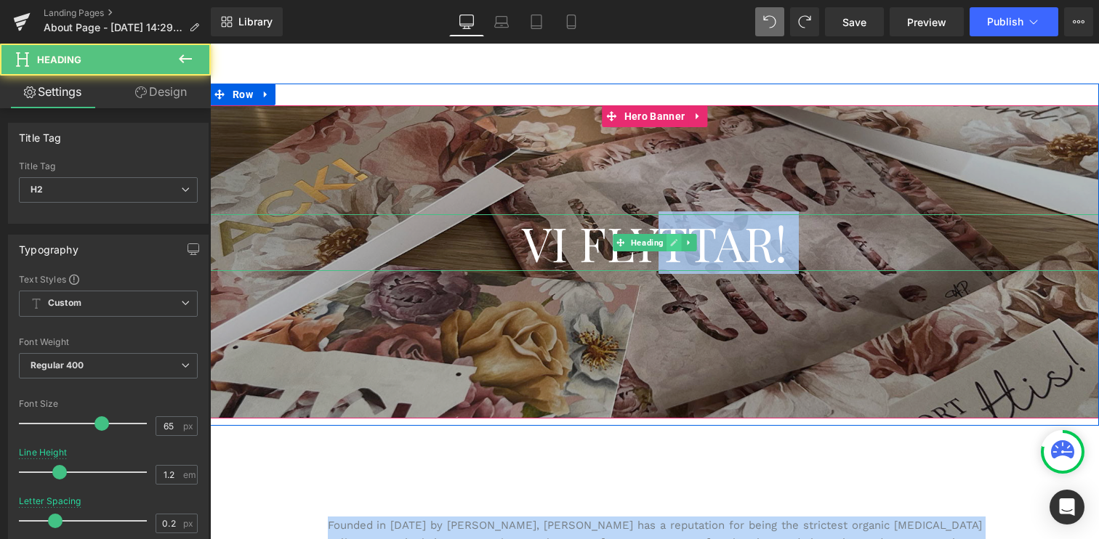
click at [672, 244] on icon at bounding box center [673, 242] width 7 height 7
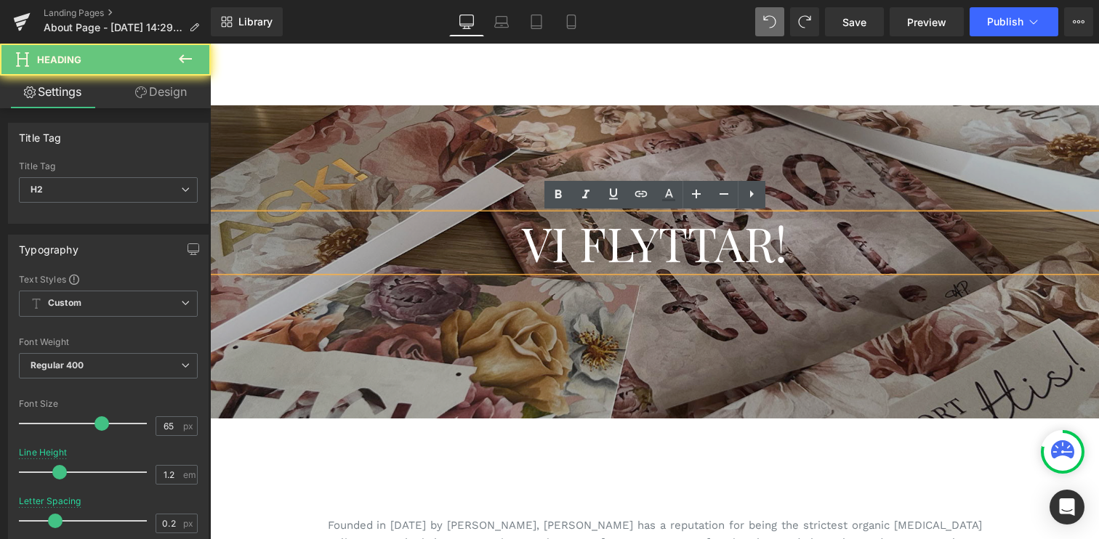
click at [670, 246] on span "Vi Flyttar!" at bounding box center [654, 243] width 265 height 63
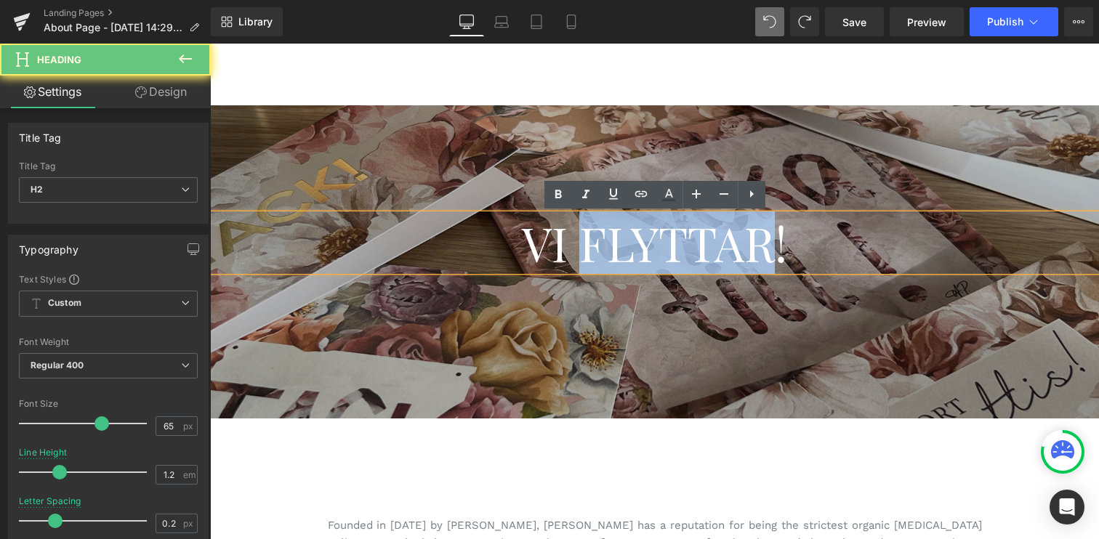
click at [670, 246] on span "Vi Flyttar!" at bounding box center [654, 243] width 265 height 63
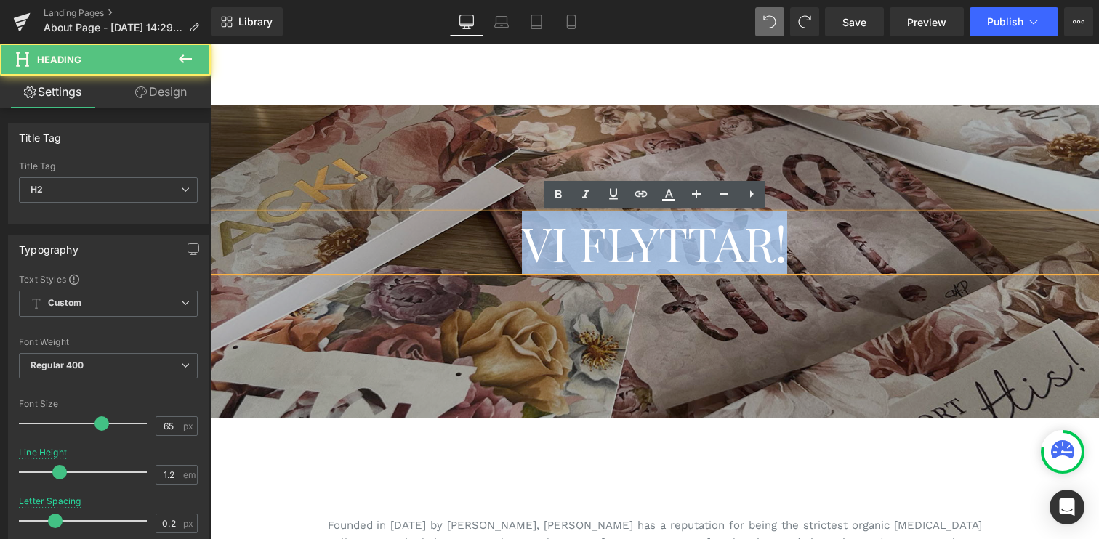
click at [670, 246] on span "Vi Flyttar!" at bounding box center [654, 243] width 265 height 63
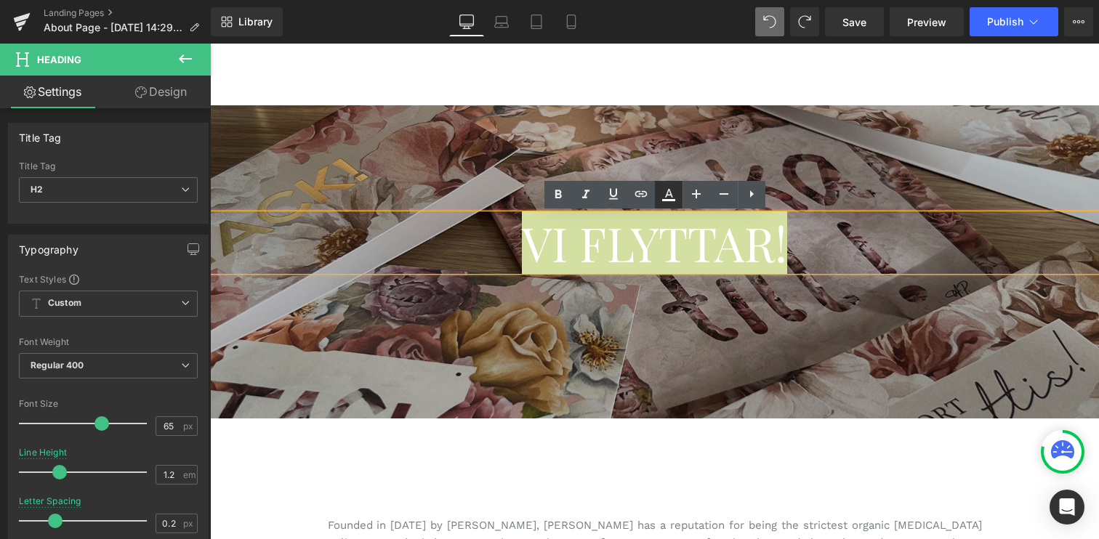
click at [666, 190] on icon at bounding box center [668, 194] width 17 height 17
type input "100"
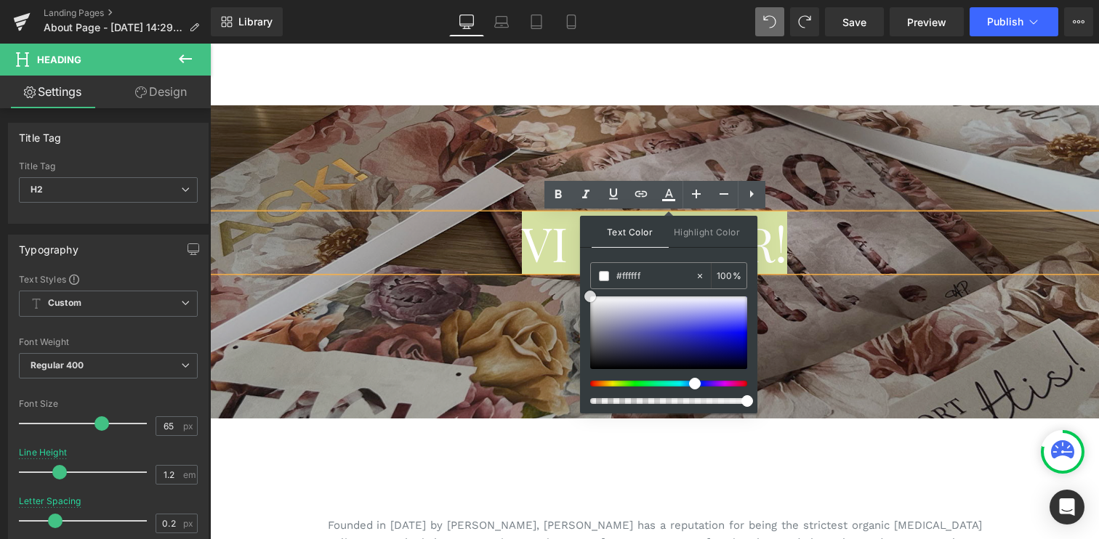
type input "#2e2e32"
type input "#282829"
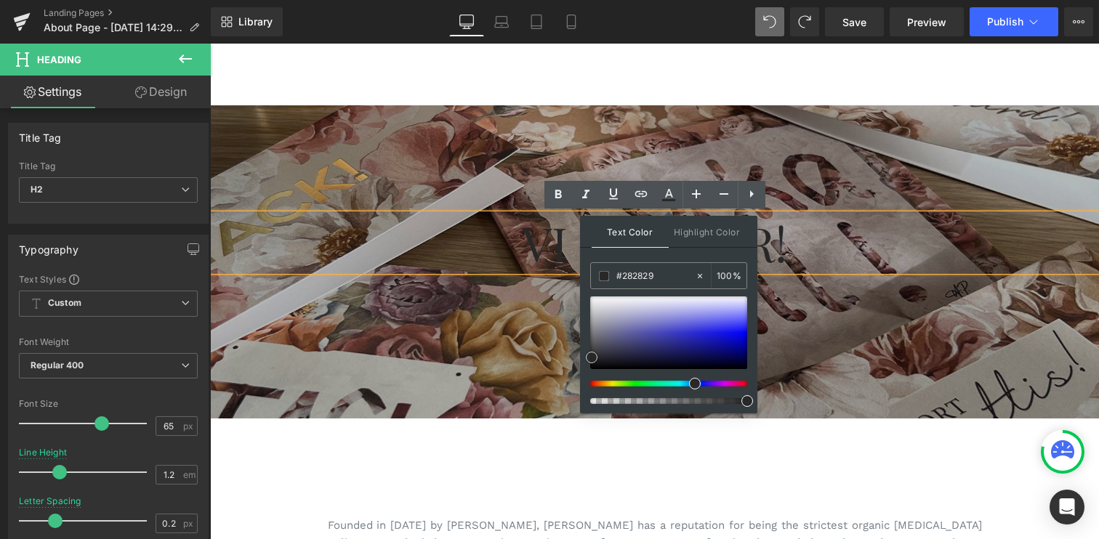
click at [592, 358] on div at bounding box center [668, 333] width 157 height 73
click at [441, 265] on h2 "Vi Flyttar!" at bounding box center [654, 242] width 889 height 57
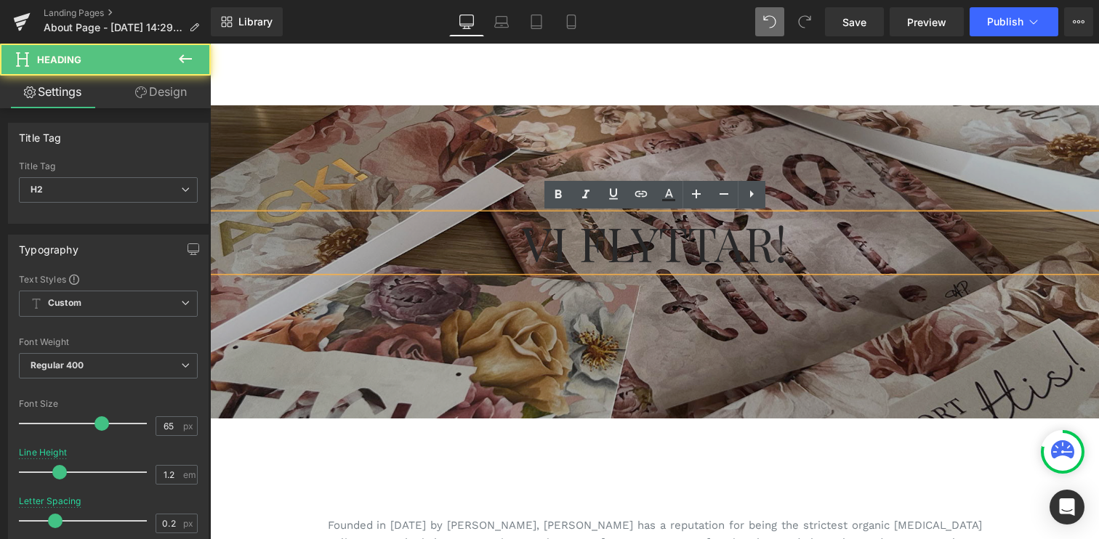
drag, startPoint x: 609, startPoint y: 236, endPoint x: 624, endPoint y: 239, distance: 15.0
click at [610, 236] on span "Vi Flyttar!" at bounding box center [654, 243] width 265 height 63
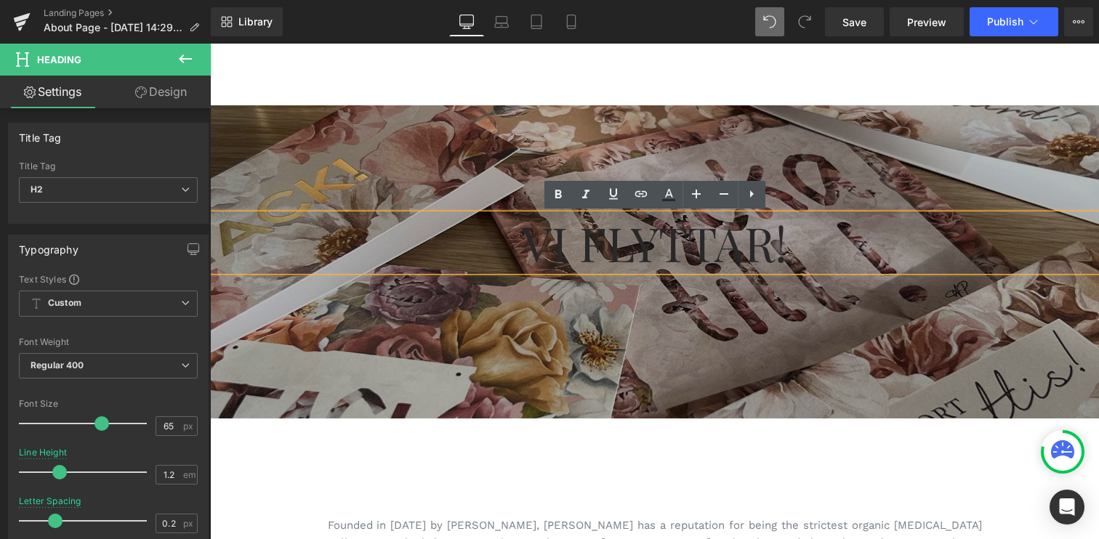
click at [848, 150] on div at bounding box center [654, 261] width 889 height 313
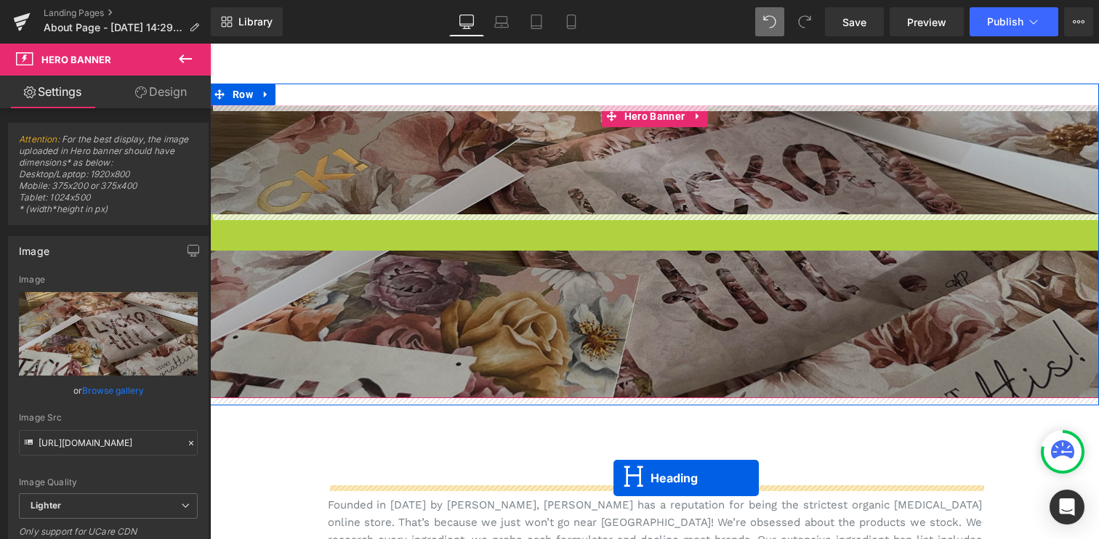
drag, startPoint x: 616, startPoint y: 242, endPoint x: 614, endPoint y: 478, distance: 236.3
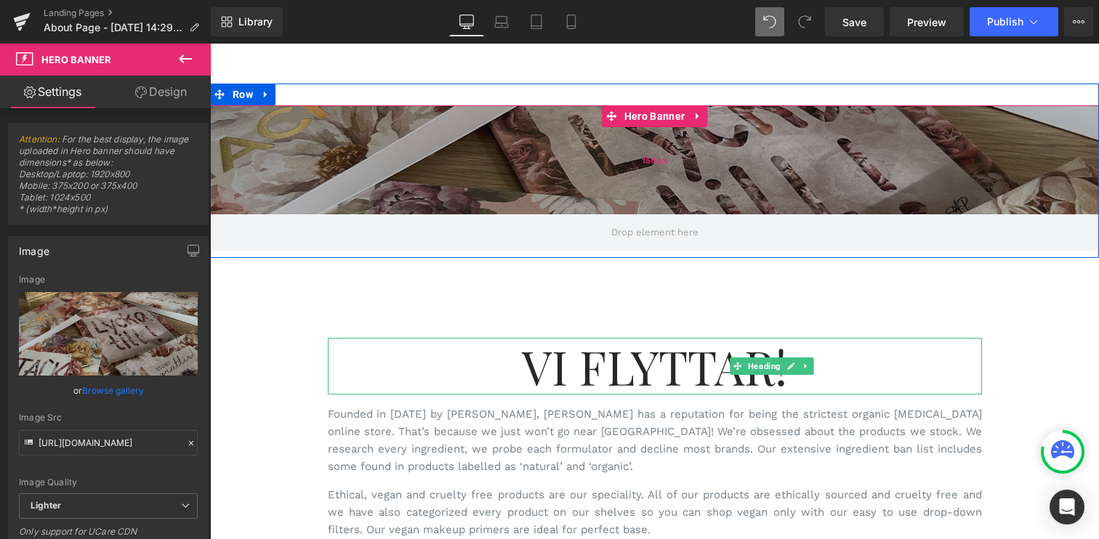
drag, startPoint x: 666, startPoint y: 353, endPoint x: 689, endPoint y: 178, distance: 176.7
click at [689, 178] on div "Hero Banner 150px" at bounding box center [654, 177] width 889 height 145
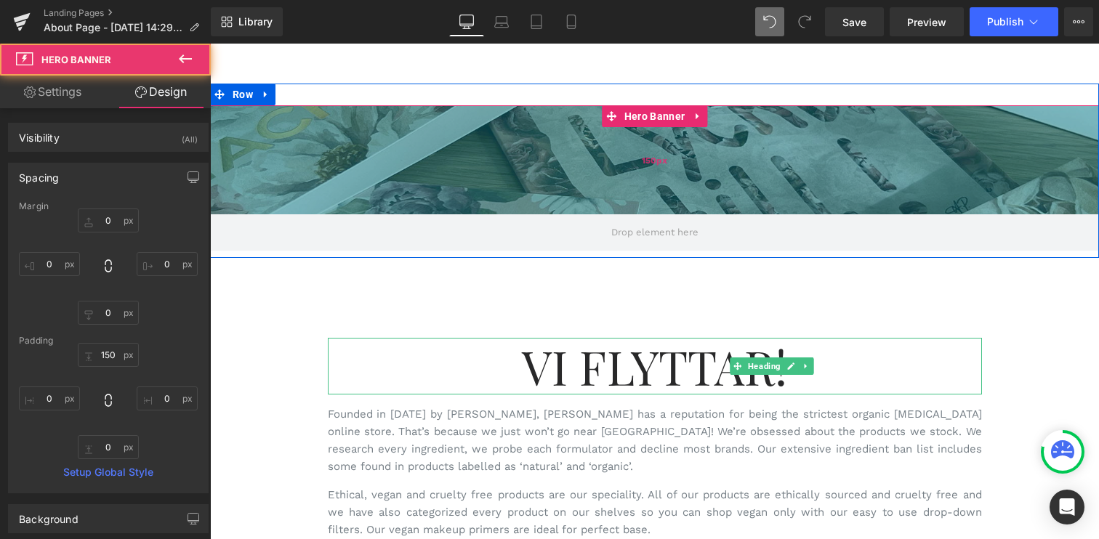
click at [661, 153] on div "150px" at bounding box center [654, 159] width 889 height 109
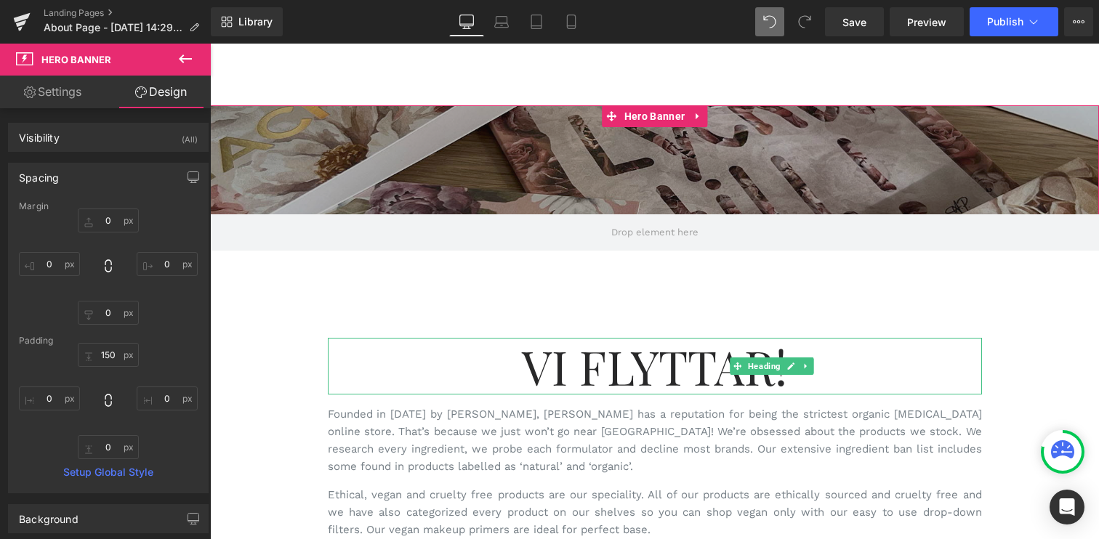
click at [52, 81] on link "Settings" at bounding box center [52, 92] width 105 height 33
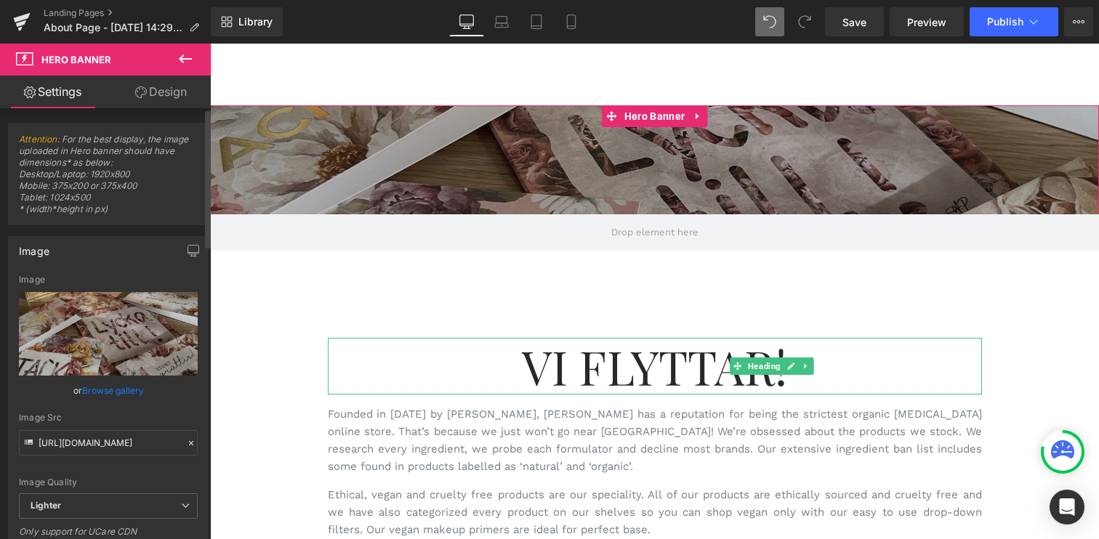
click at [97, 393] on link "Browse gallery" at bounding box center [113, 390] width 62 height 25
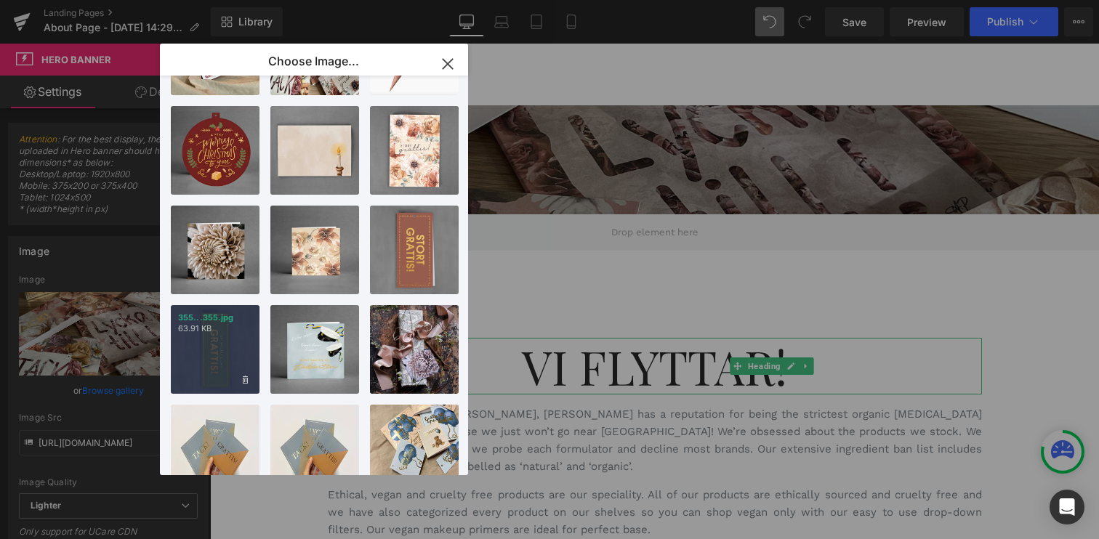
scroll to position [556, 0]
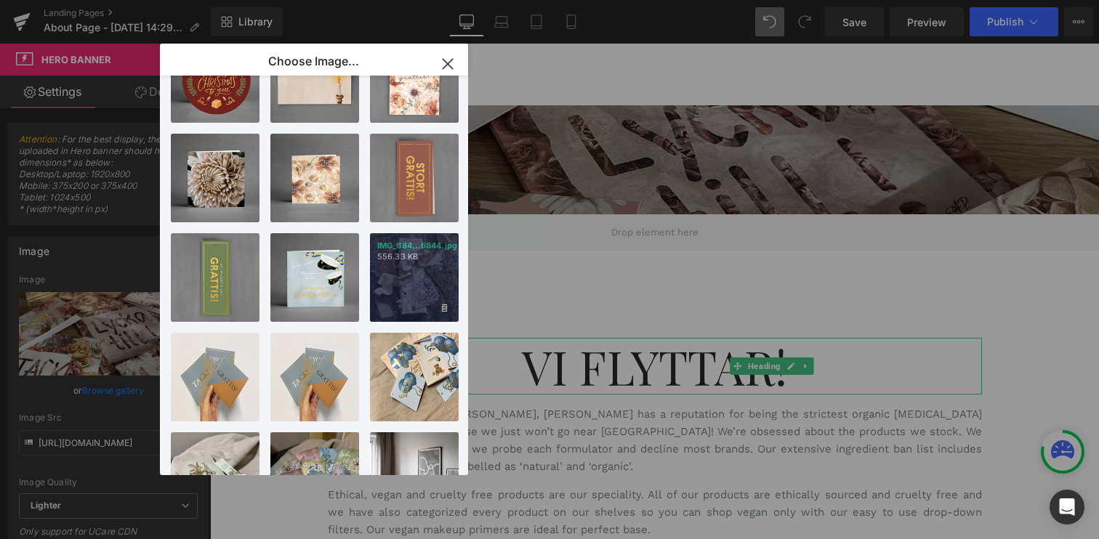
click at [400, 281] on div "IMG_684...6844.jpg 556.33 KB" at bounding box center [414, 277] width 89 height 89
type input "[URL][DOMAIN_NAME]"
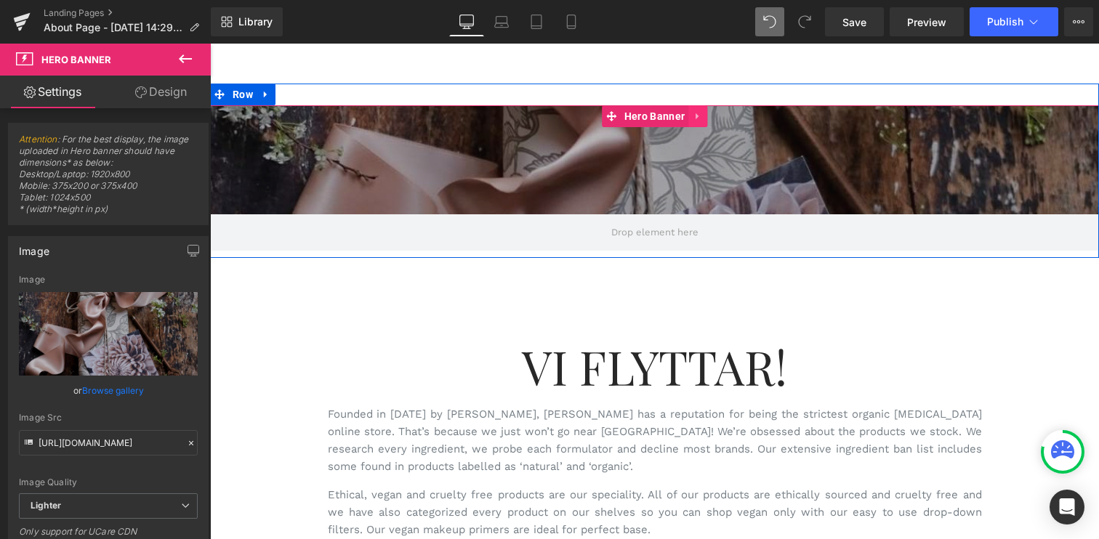
click at [699, 120] on icon at bounding box center [698, 116] width 10 height 11
click at [703, 121] on icon at bounding box center [707, 116] width 10 height 11
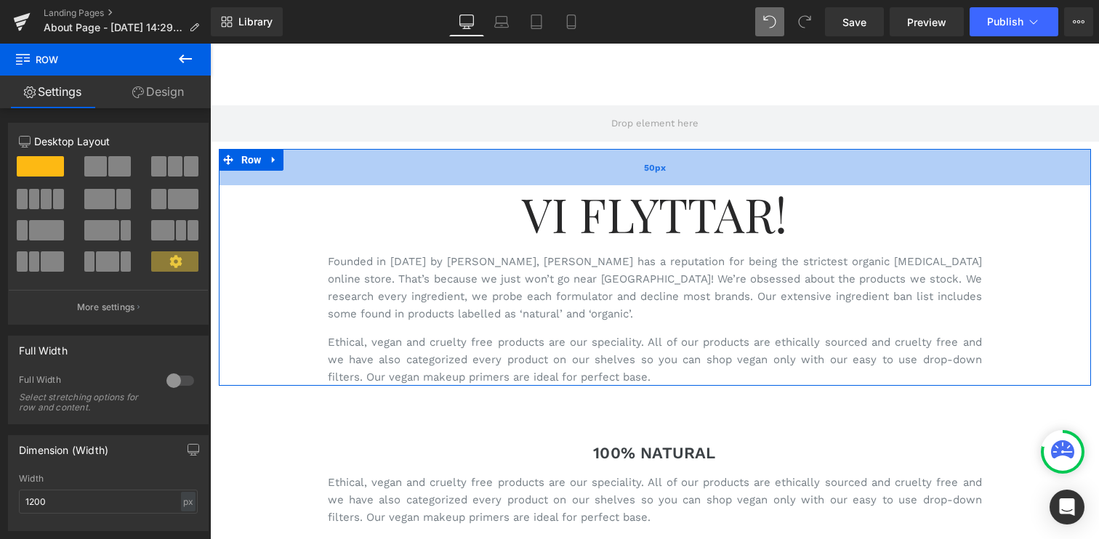
drag, startPoint x: 659, startPoint y: 195, endPoint x: 679, endPoint y: 151, distance: 47.8
click at [679, 151] on div "50px" at bounding box center [655, 167] width 872 height 36
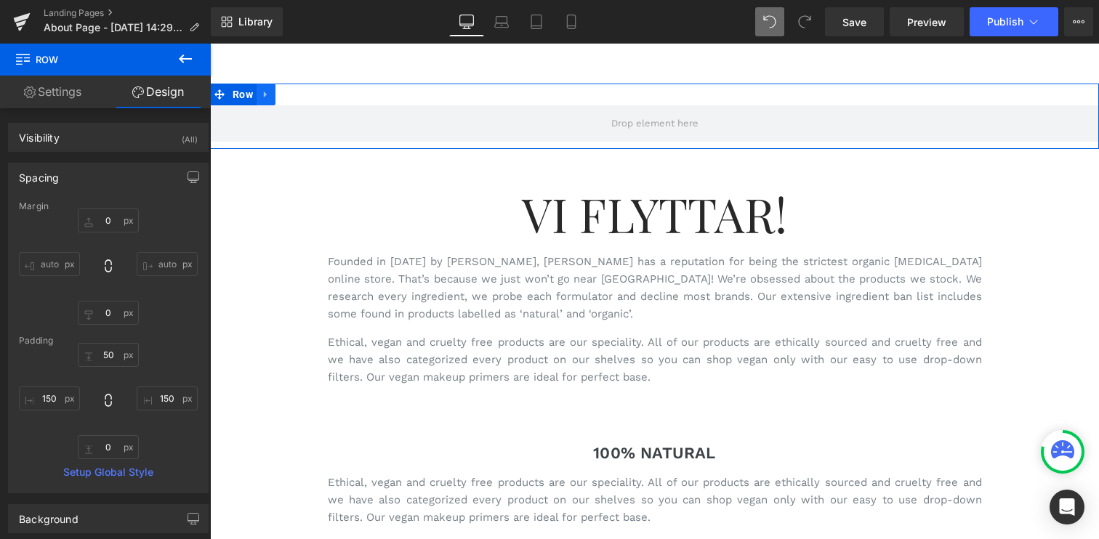
click at [264, 92] on icon at bounding box center [265, 95] width 3 height 7
click at [306, 93] on icon at bounding box center [304, 94] width 10 height 10
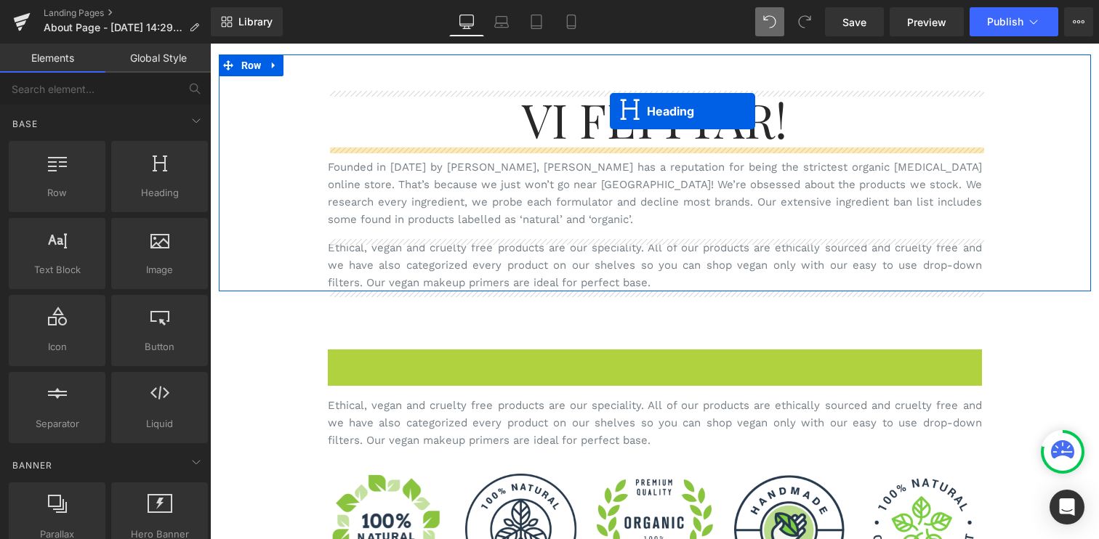
scroll to position [0, 0]
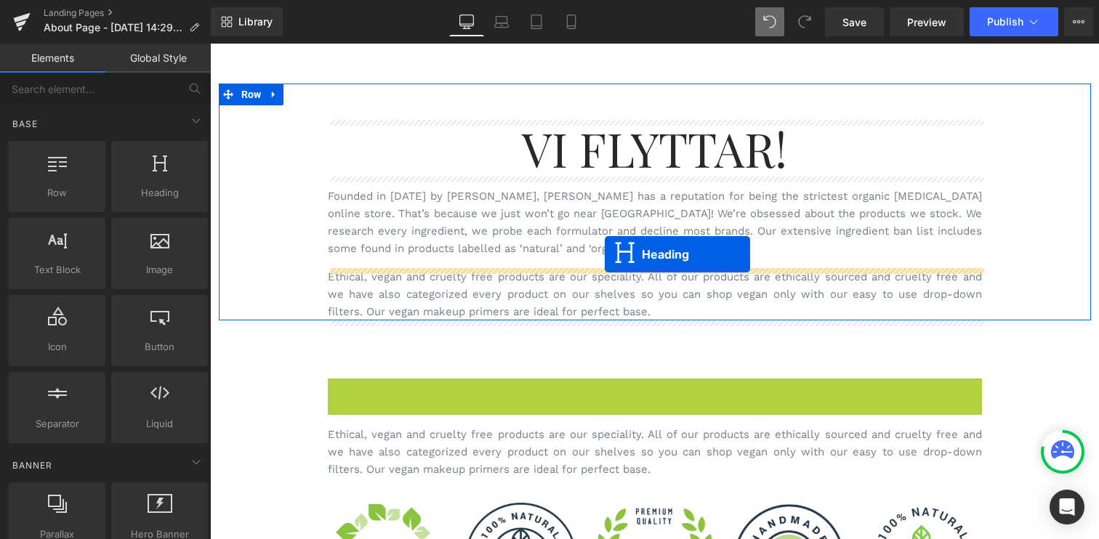
drag, startPoint x: 618, startPoint y: 216, endPoint x: 605, endPoint y: 254, distance: 40.7
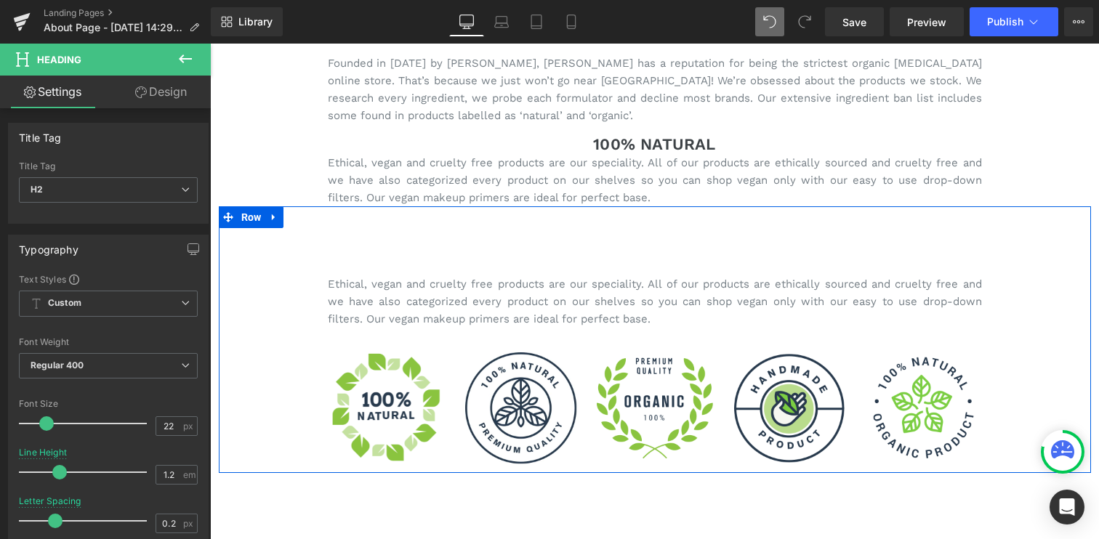
scroll to position [136, 0]
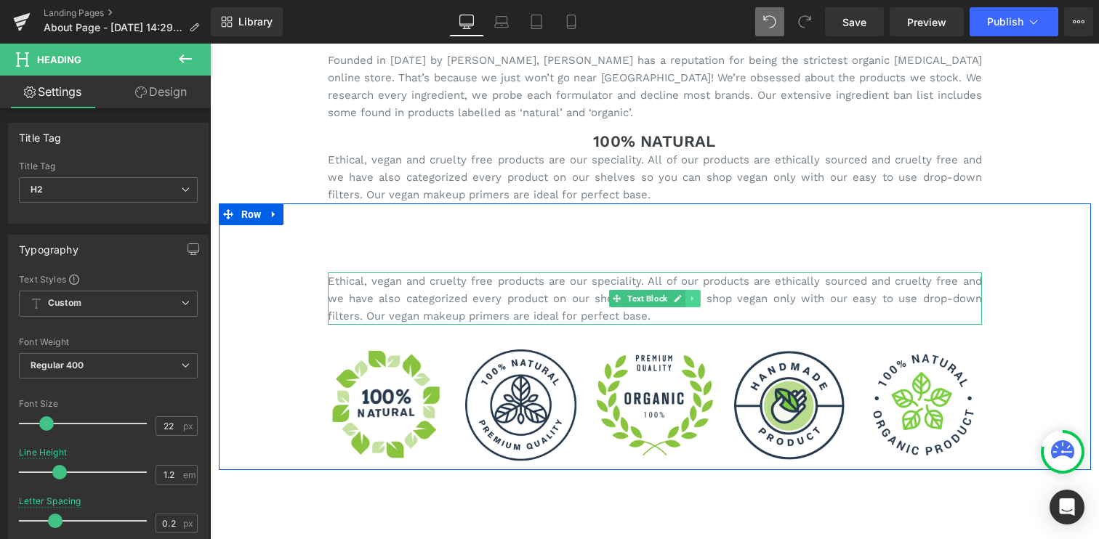
click at [689, 299] on icon at bounding box center [692, 298] width 8 height 9
click at [701, 300] on icon at bounding box center [700, 299] width 8 height 8
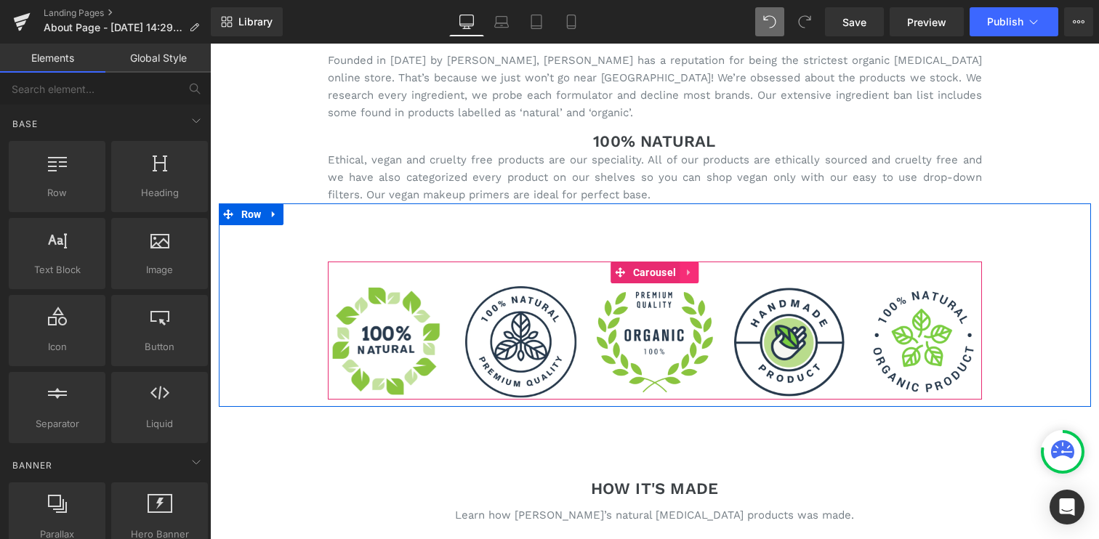
click at [691, 275] on icon at bounding box center [689, 273] width 10 height 11
click at [699, 273] on icon at bounding box center [698, 273] width 10 height 10
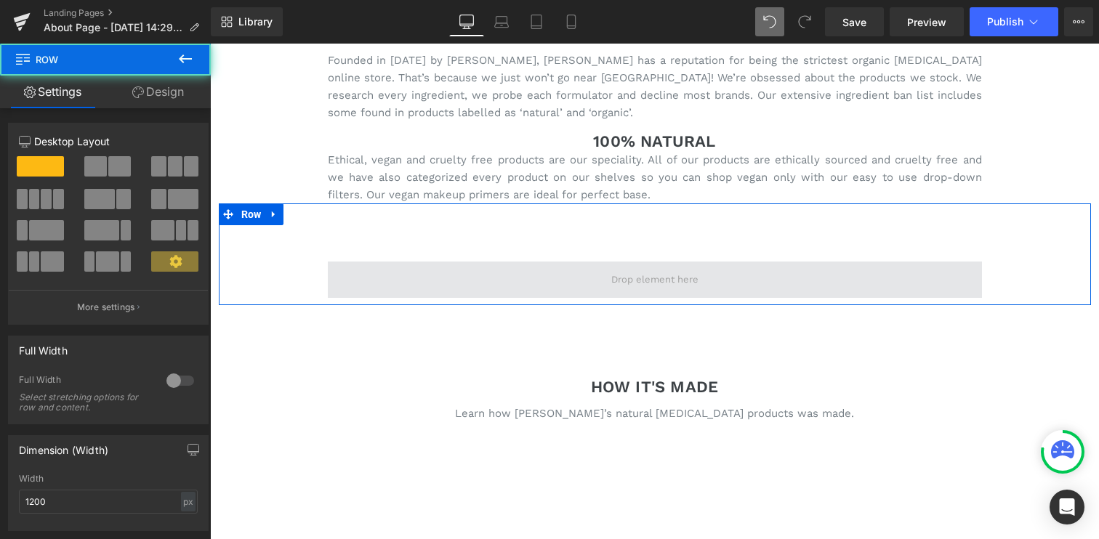
click at [731, 275] on span at bounding box center [655, 280] width 654 height 36
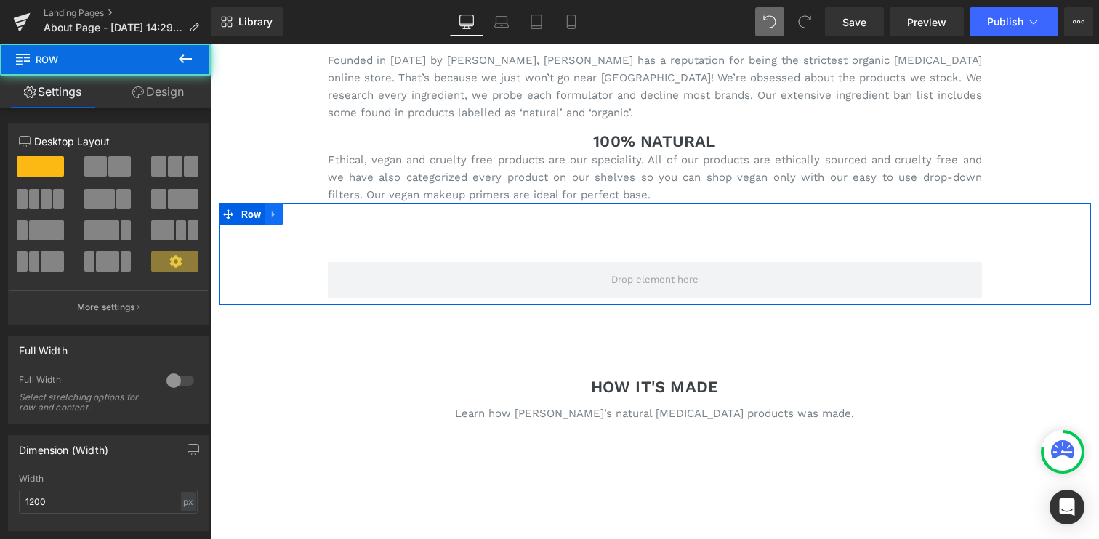
click at [274, 216] on icon at bounding box center [274, 214] width 10 height 11
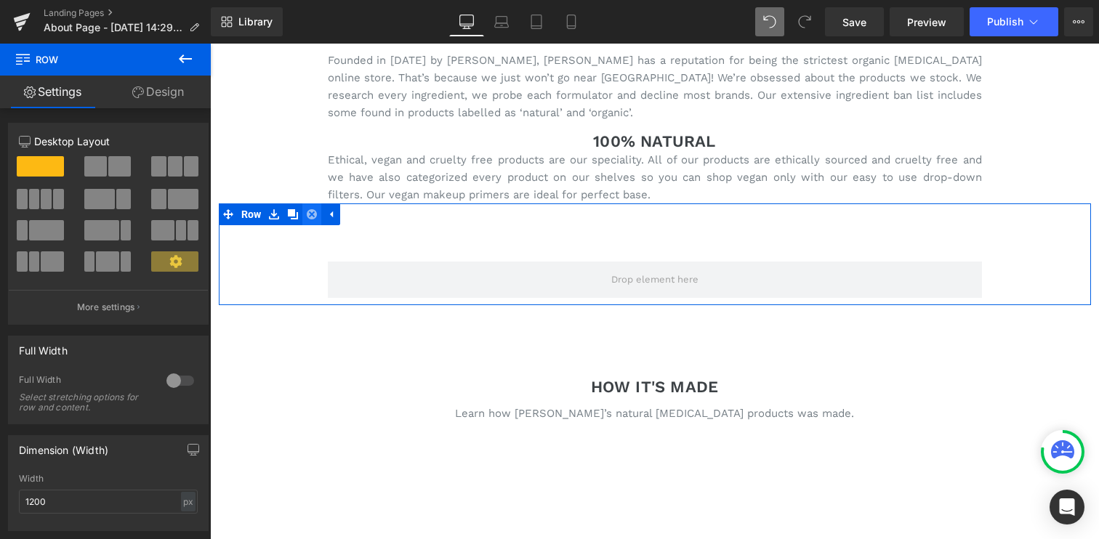
click at [311, 214] on icon at bounding box center [312, 214] width 10 height 11
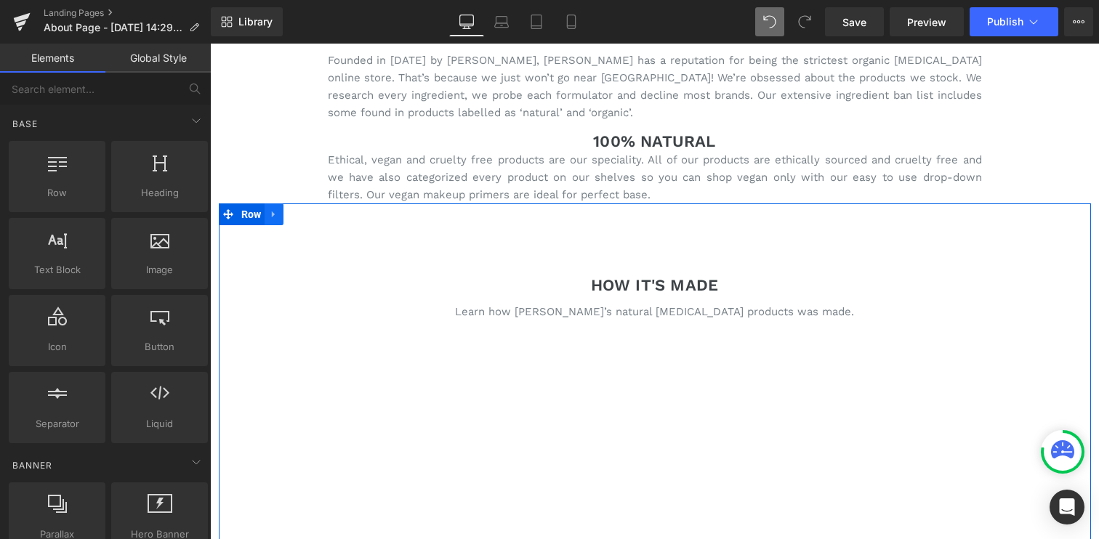
click at [279, 217] on icon at bounding box center [274, 214] width 10 height 11
click at [315, 214] on icon at bounding box center [312, 214] width 10 height 10
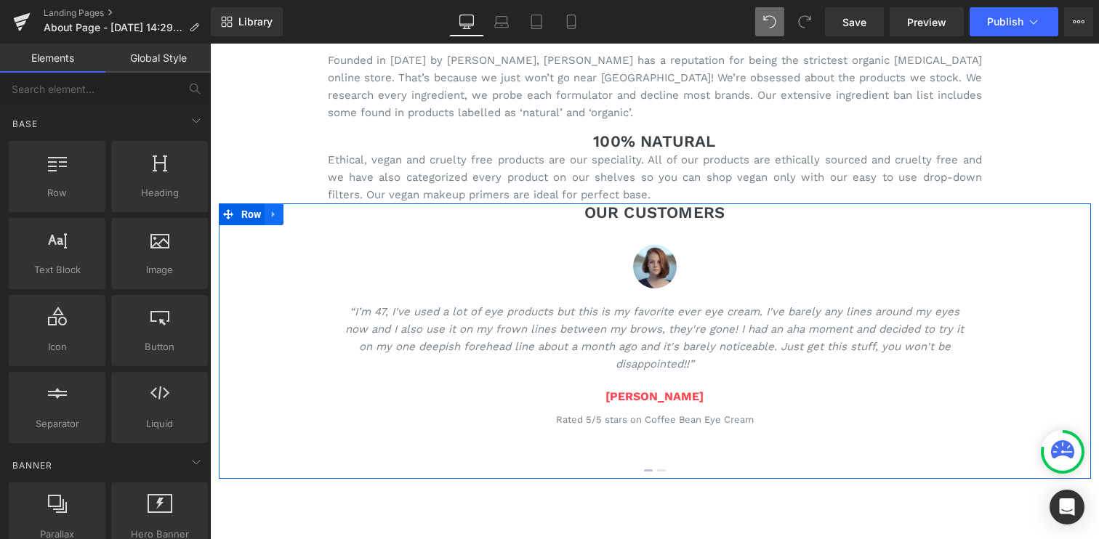
click at [279, 216] on link at bounding box center [274, 215] width 19 height 22
click at [315, 217] on icon at bounding box center [312, 214] width 10 height 10
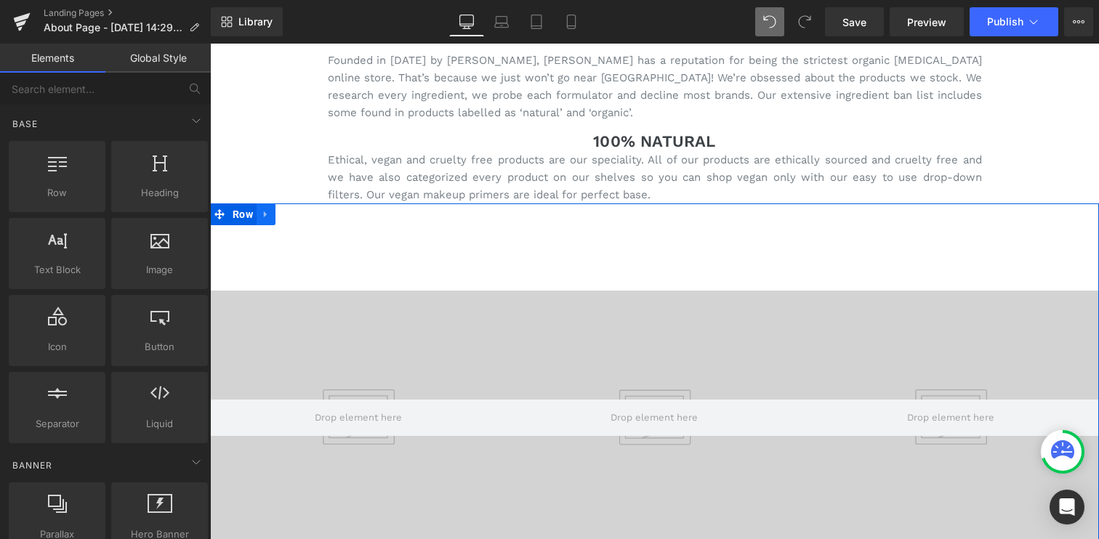
click at [267, 217] on icon at bounding box center [266, 214] width 10 height 11
click at [304, 215] on icon at bounding box center [304, 214] width 10 height 10
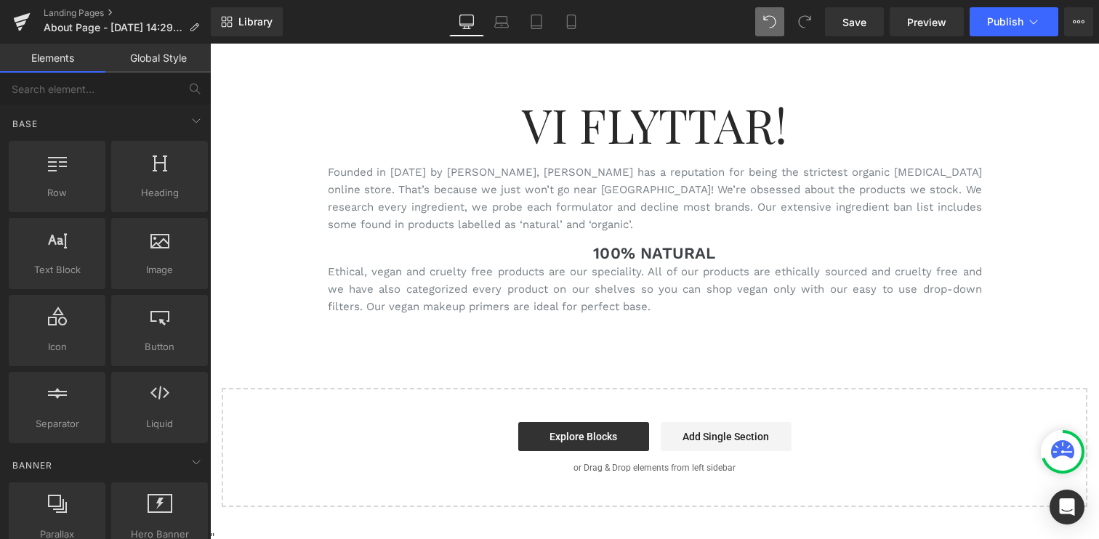
scroll to position [0, 0]
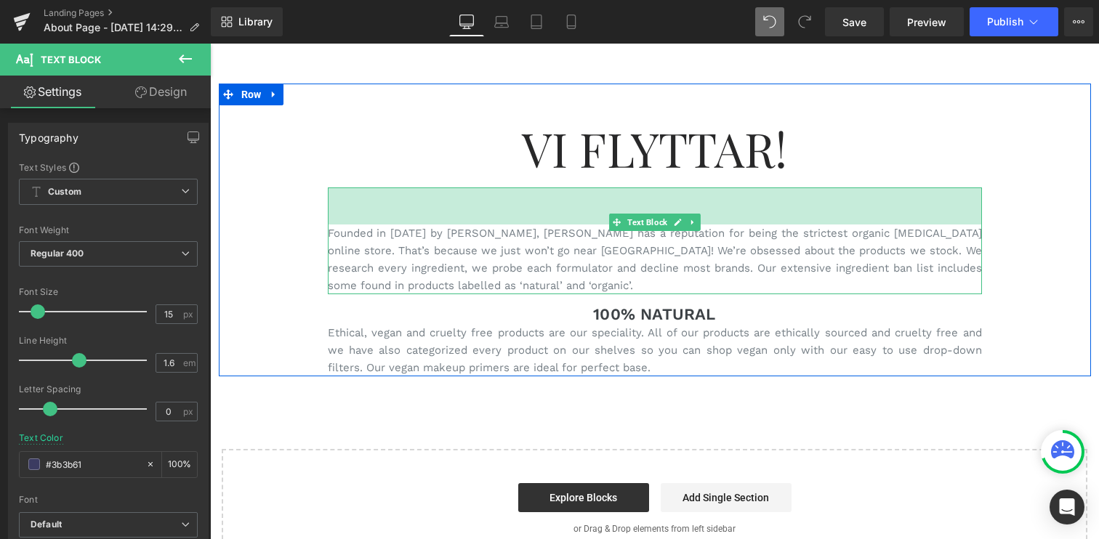
drag, startPoint x: 705, startPoint y: 190, endPoint x: 703, endPoint y: 228, distance: 37.1
click at [703, 228] on div "Founded in [DATE] by [PERSON_NAME], [PERSON_NAME] has a reputation for being th…" at bounding box center [655, 241] width 654 height 107
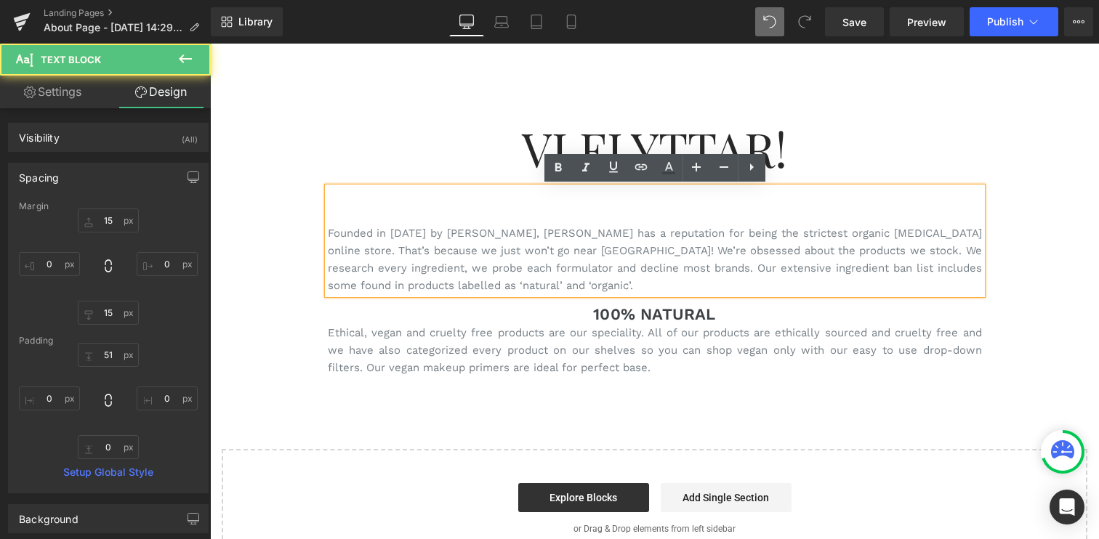
click at [660, 207] on div "Founded in [DATE] by [PERSON_NAME], [PERSON_NAME] has a reputation for being th…" at bounding box center [655, 241] width 654 height 107
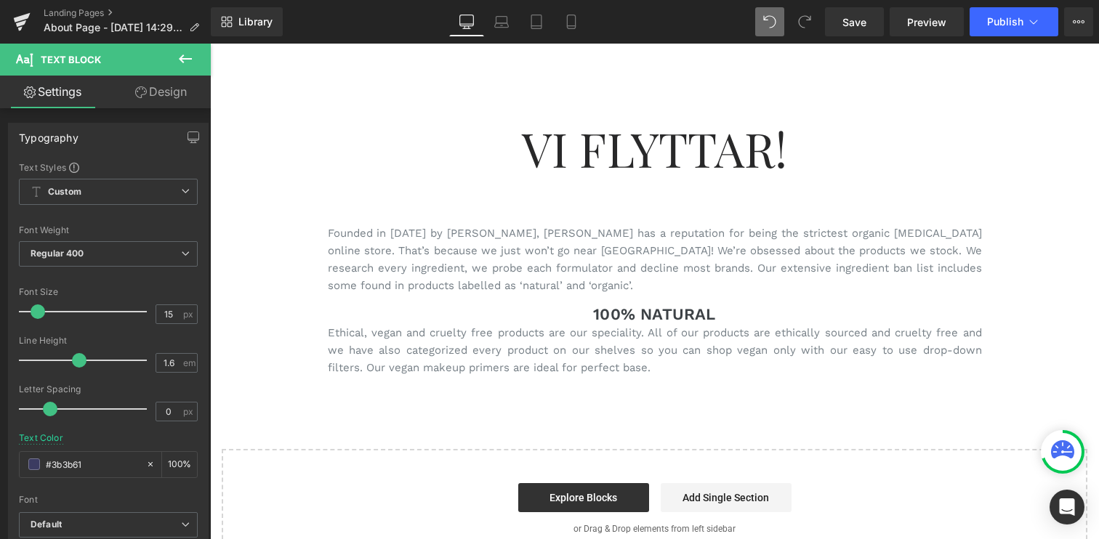
click at [164, 92] on link "Design" at bounding box center [160, 92] width 105 height 33
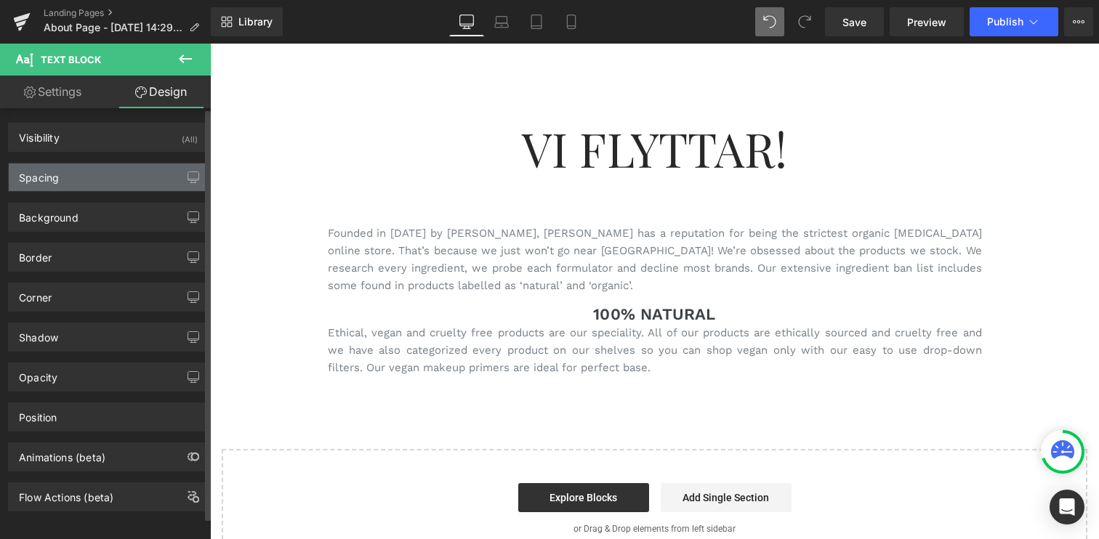
click at [57, 174] on div "Spacing" at bounding box center [39, 174] width 40 height 20
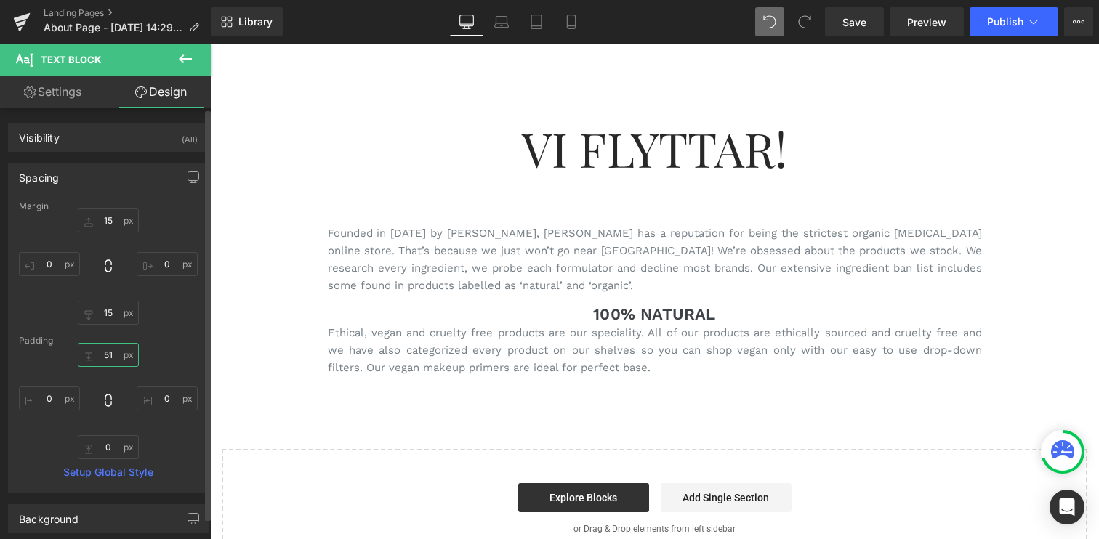
click at [108, 347] on input "51" at bounding box center [108, 355] width 61 height 24
type input "50"
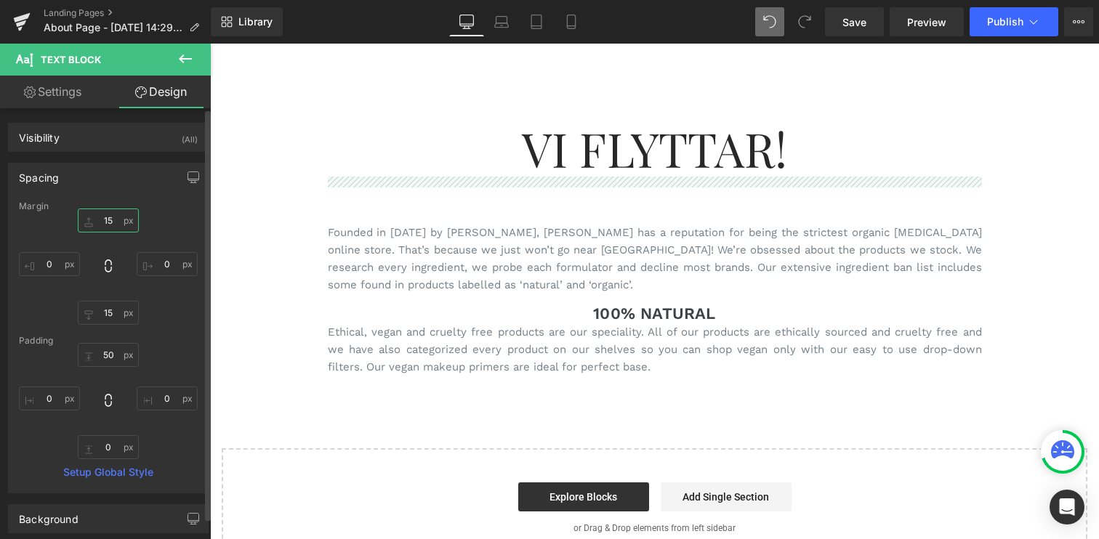
click at [108, 219] on input "15" at bounding box center [108, 221] width 61 height 24
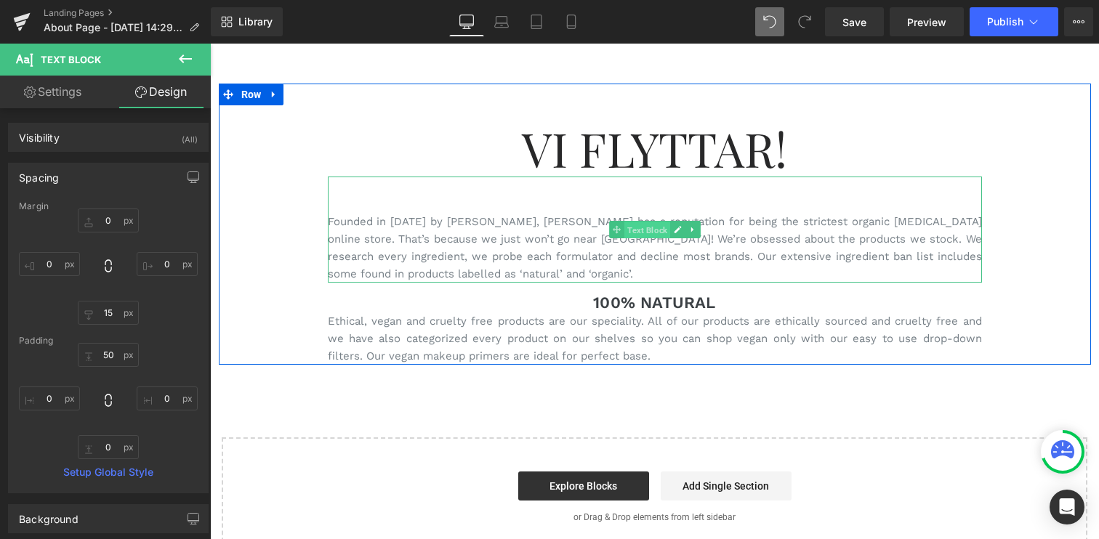
click at [651, 238] on span "Text Block" at bounding box center [647, 230] width 46 height 17
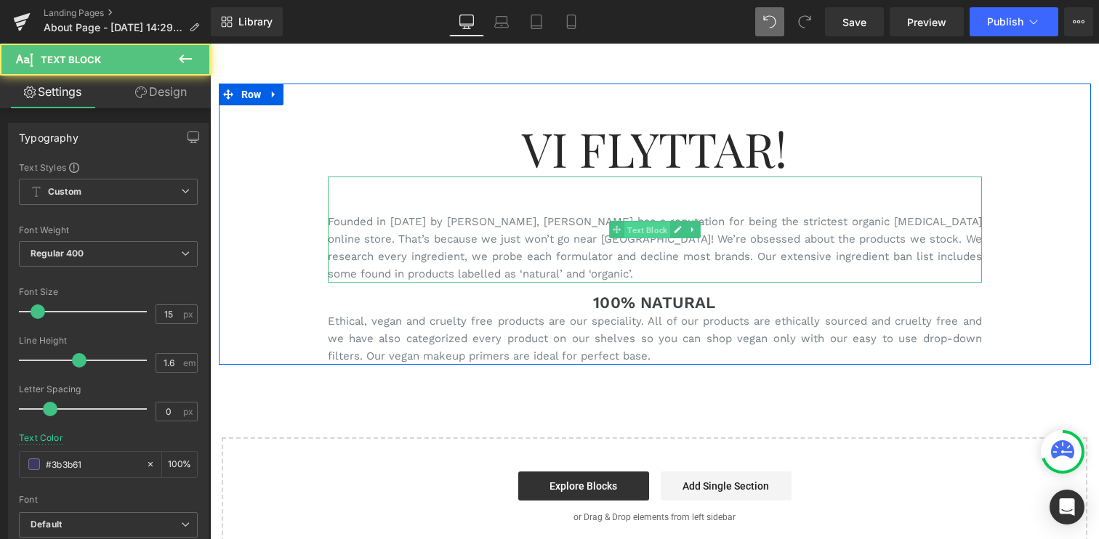
click at [651, 238] on span "Text Block" at bounding box center [647, 230] width 46 height 17
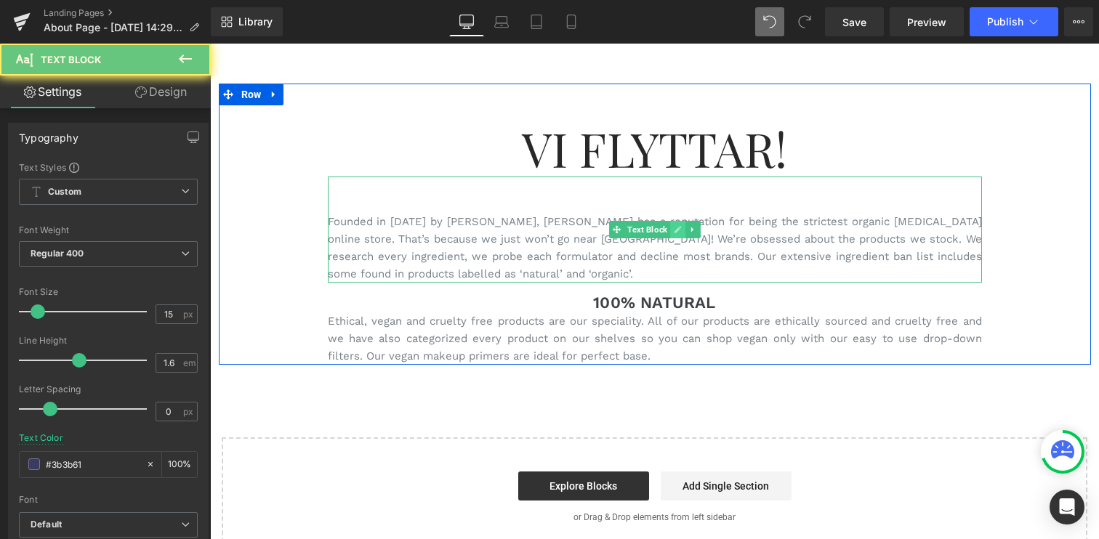
click at [675, 230] on icon at bounding box center [677, 229] width 7 height 7
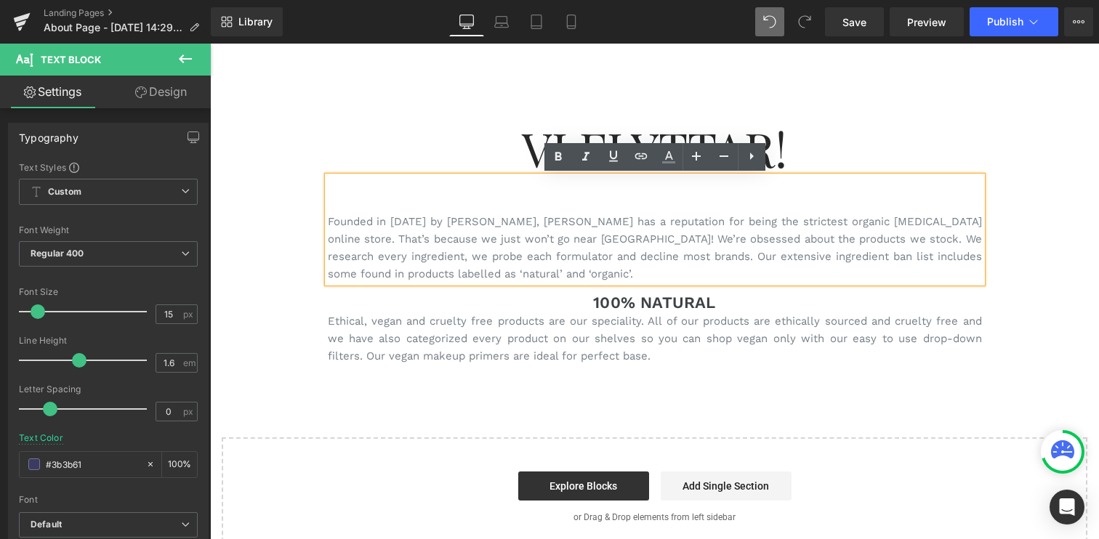
click at [674, 241] on p "Founded in [DATE] by [PERSON_NAME], [PERSON_NAME] has a reputation for being th…" at bounding box center [655, 248] width 654 height 70
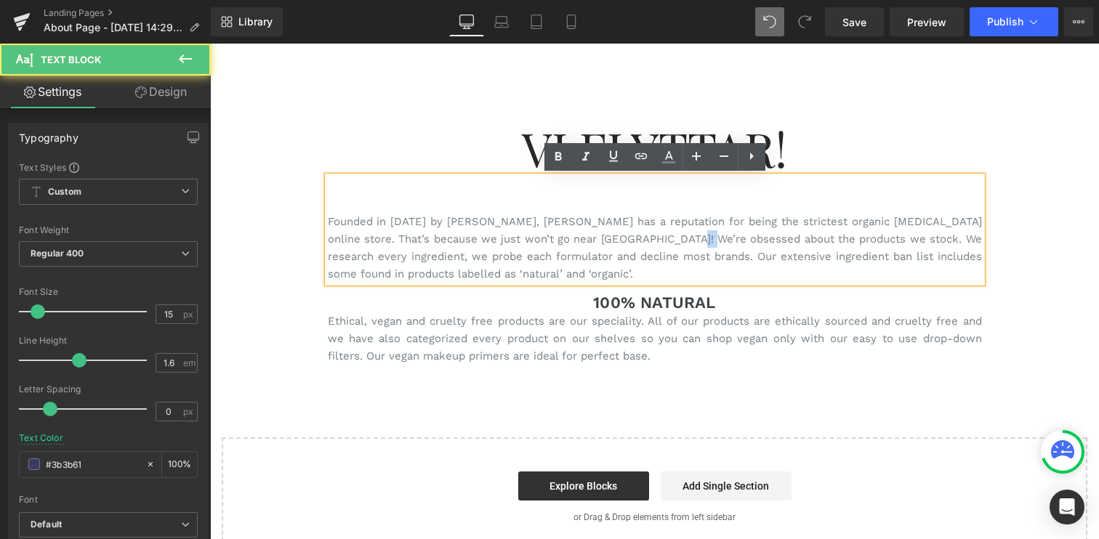
click at [674, 241] on p "Founded in [DATE] by [PERSON_NAME], [PERSON_NAME] has a reputation for being th…" at bounding box center [655, 248] width 654 height 70
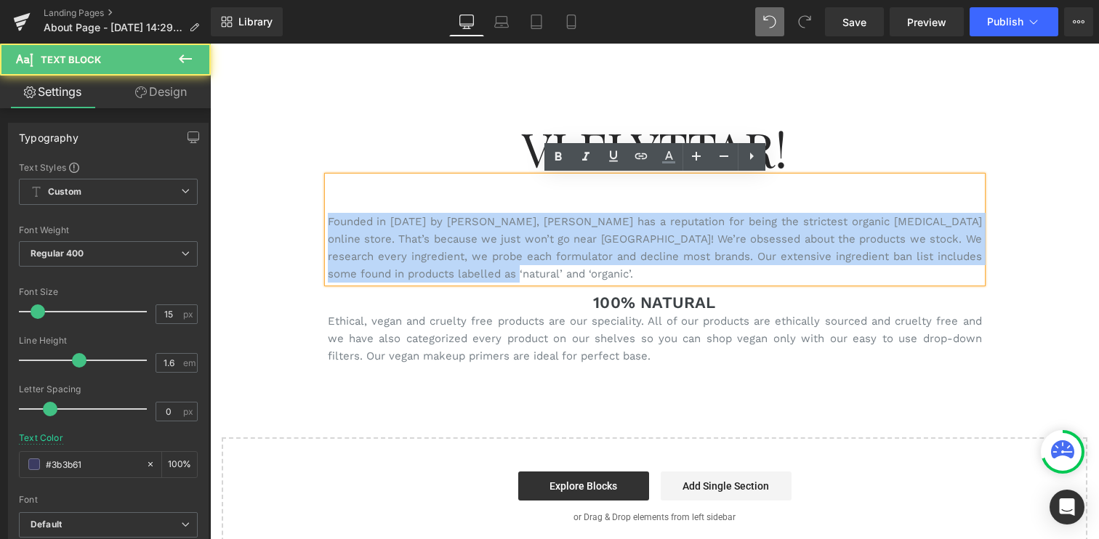
click at [674, 241] on p "Founded in [DATE] by [PERSON_NAME], [PERSON_NAME] has a reputation for being th…" at bounding box center [655, 248] width 654 height 70
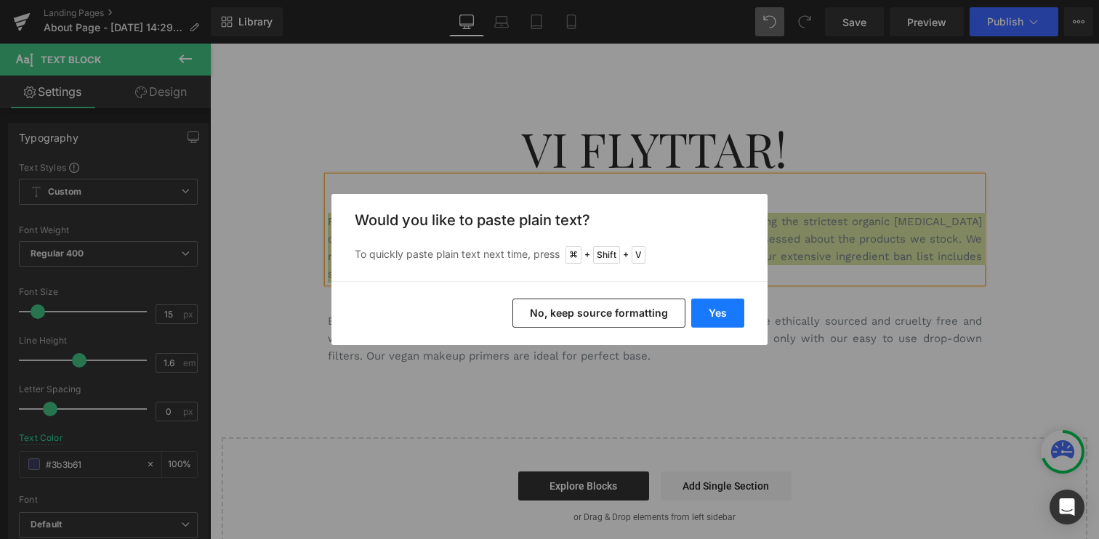
click at [709, 310] on button "Yes" at bounding box center [717, 313] width 53 height 29
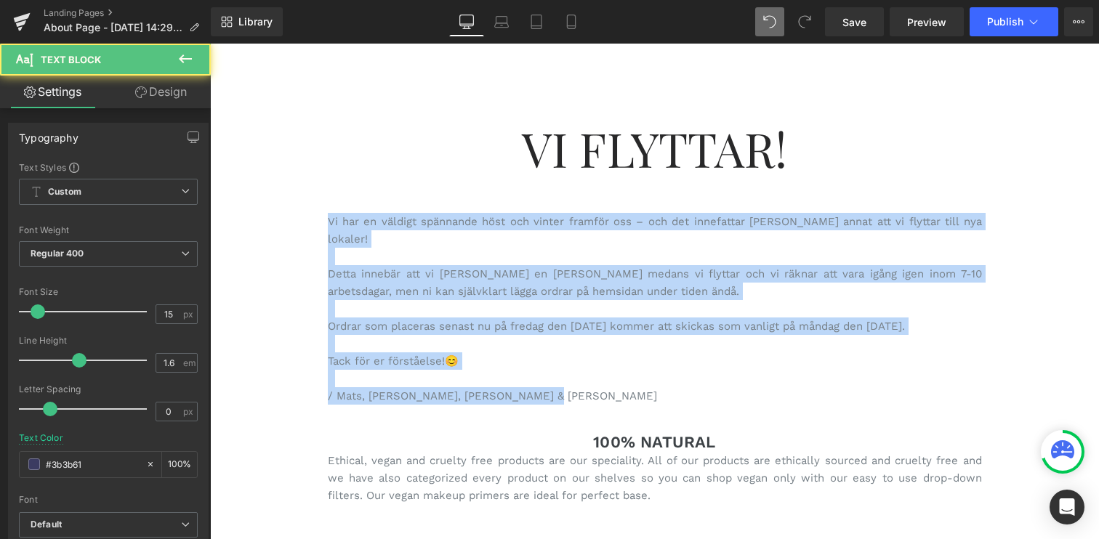
drag, startPoint x: 507, startPoint y: 369, endPoint x: 217, endPoint y: 191, distance: 341.0
click at [217, 191] on div "Vi Flyttar! Heading Vi har en väldigt spännande höst och vinter framför oss – o…" at bounding box center [654, 390] width 889 height 613
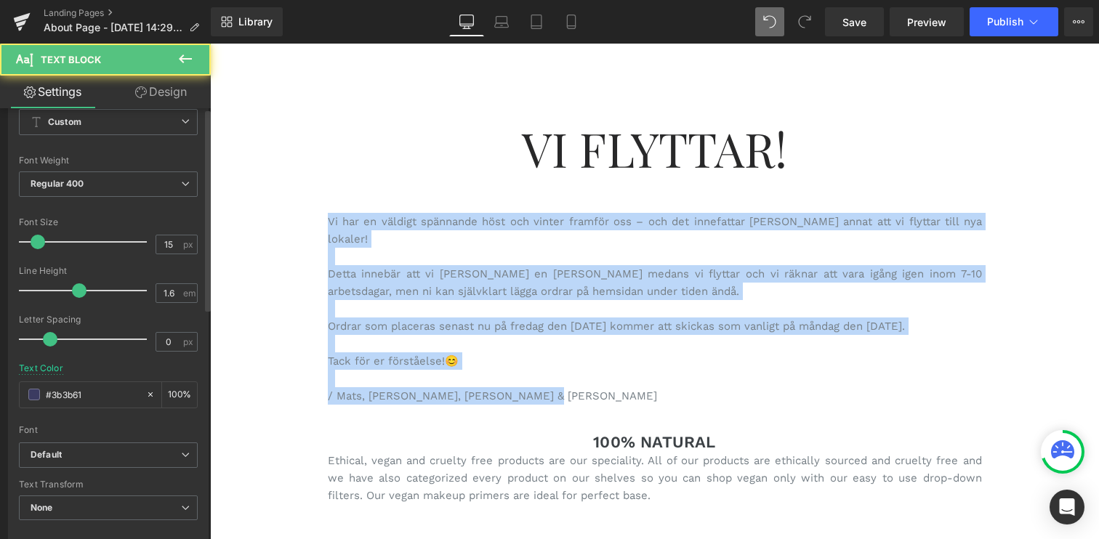
scroll to position [100, 0]
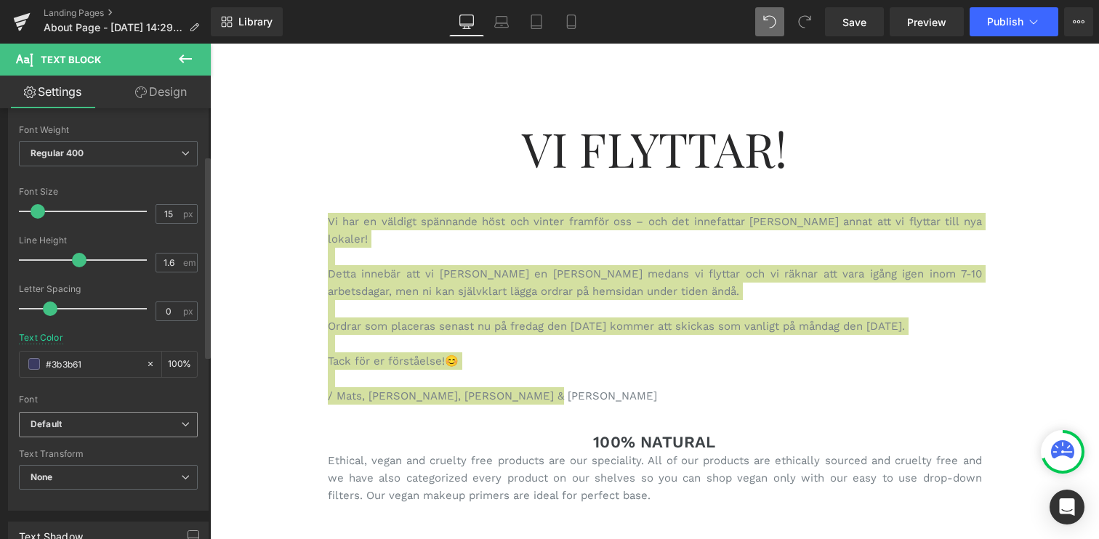
click at [141, 418] on span "Default" at bounding box center [108, 424] width 179 height 25
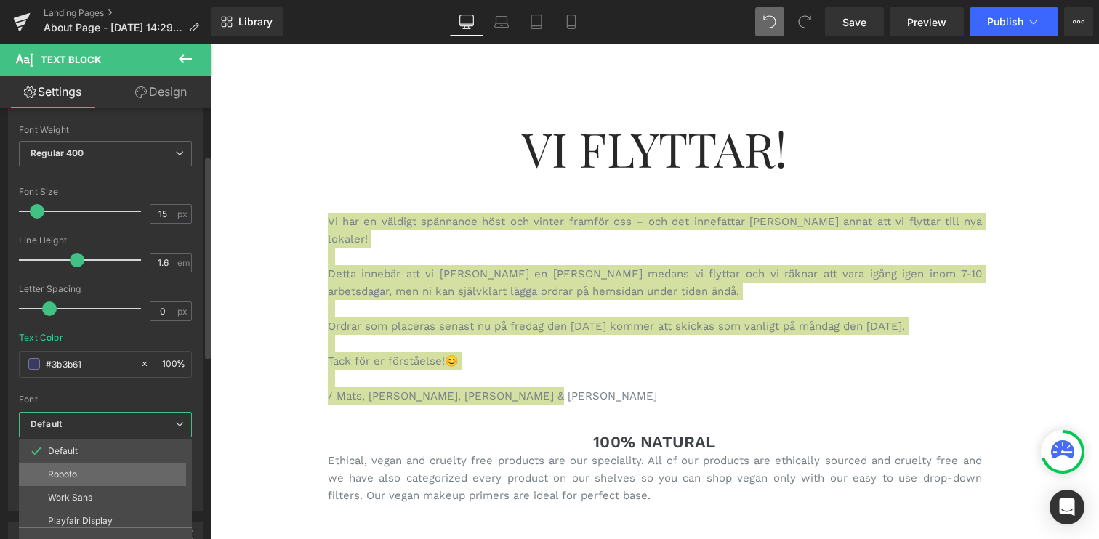
click at [121, 471] on li "Roboto" at bounding box center [109, 474] width 180 height 23
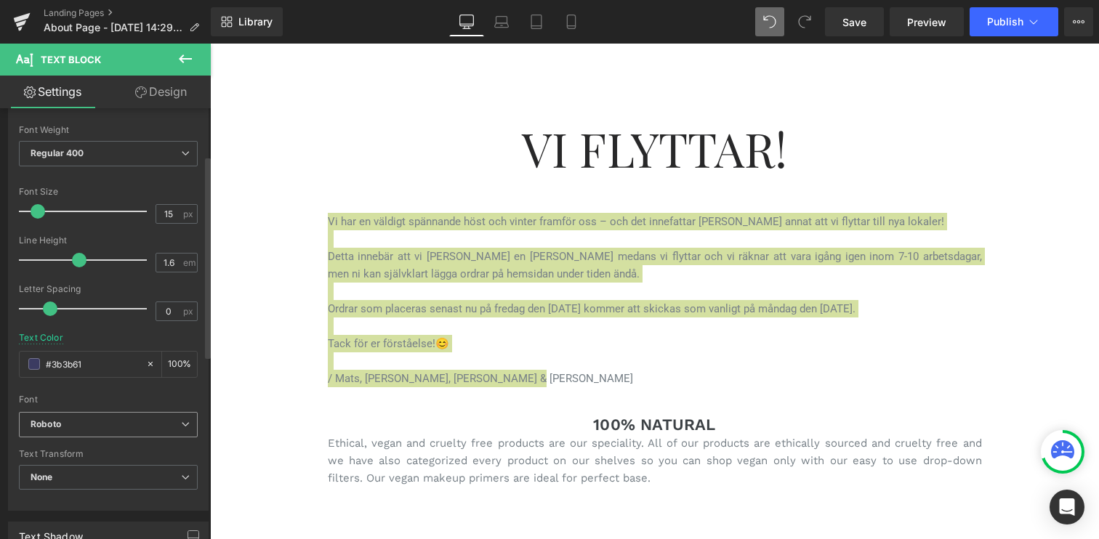
click at [129, 429] on b "Roboto" at bounding box center [106, 425] width 150 height 12
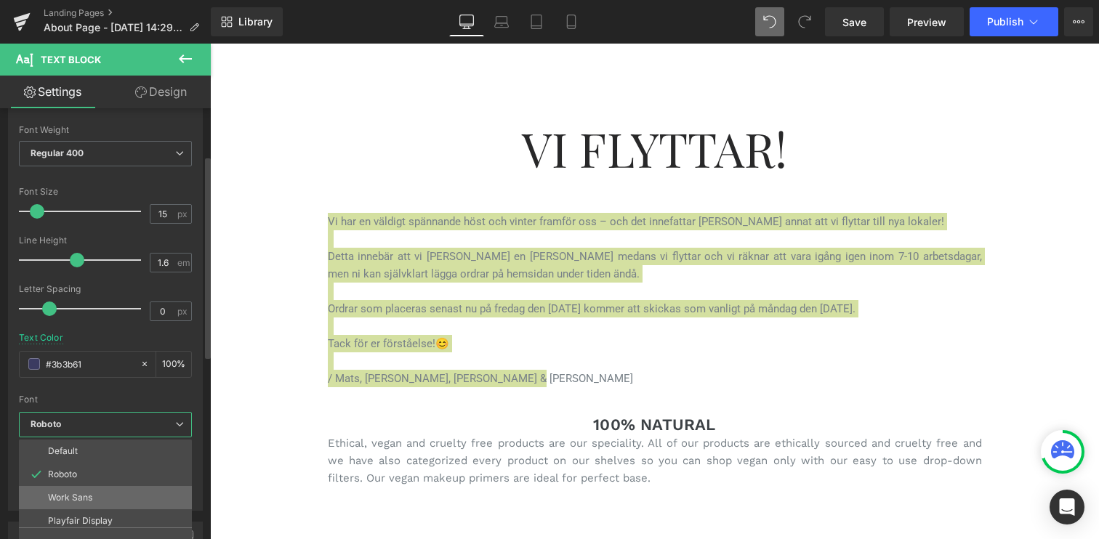
click at [94, 498] on li "Work Sans" at bounding box center [109, 497] width 180 height 23
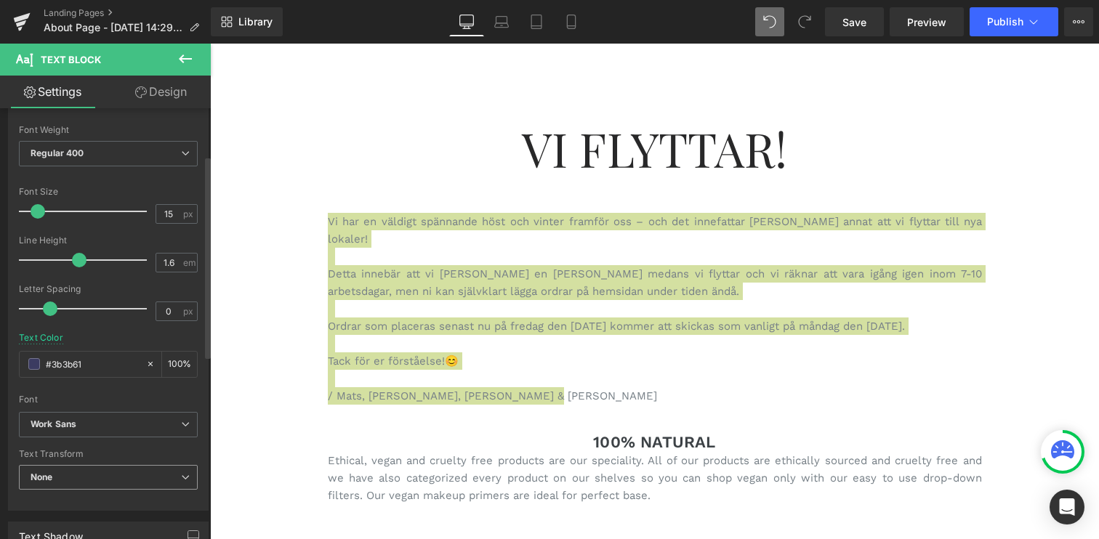
scroll to position [100, 0]
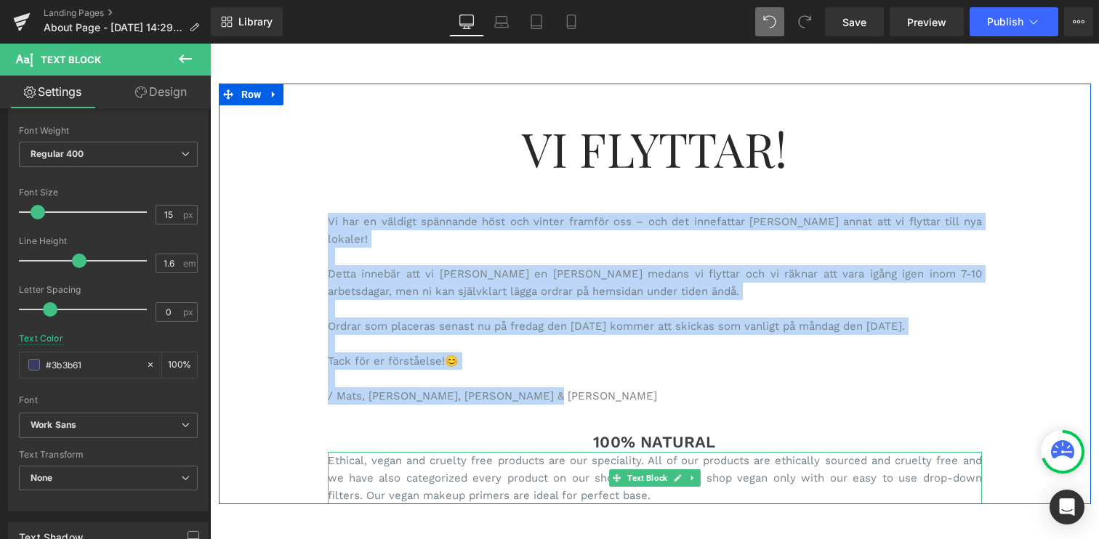
click at [407, 475] on p "Ethical, vegan and cruelty free products are our speciality. All of our product…" at bounding box center [655, 478] width 654 height 52
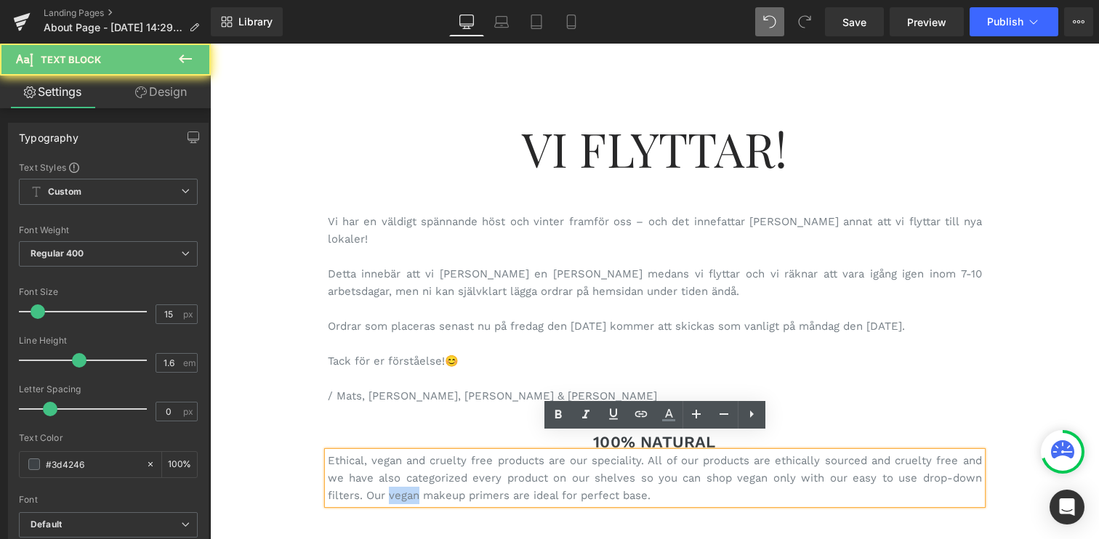
click at [407, 475] on p "Ethical, vegan and cruelty free products are our speciality. All of our product…" at bounding box center [655, 478] width 654 height 52
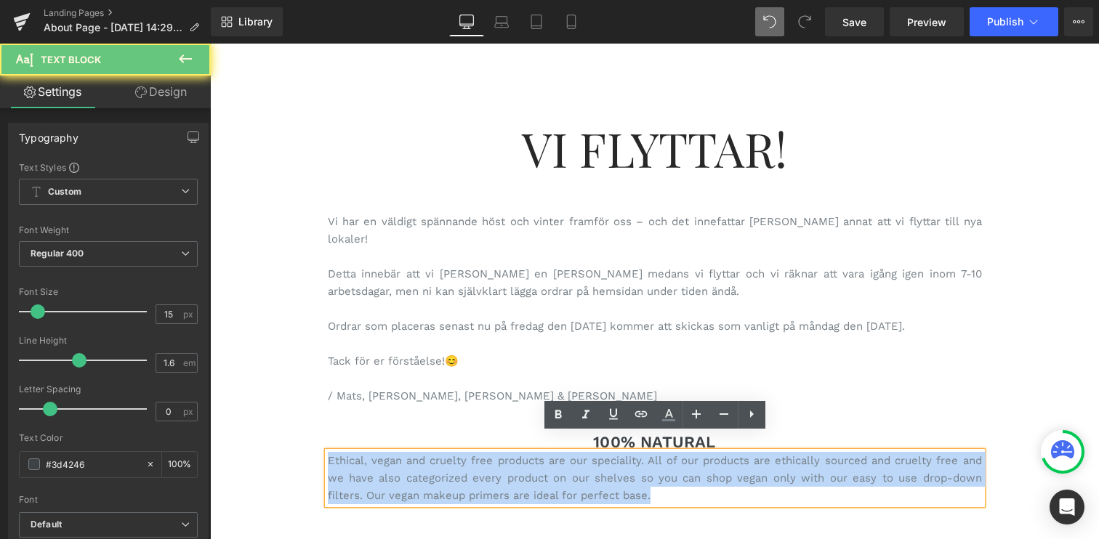
click at [407, 475] on p "Ethical, vegan and cruelty free products are our speciality. All of our product…" at bounding box center [655, 478] width 654 height 52
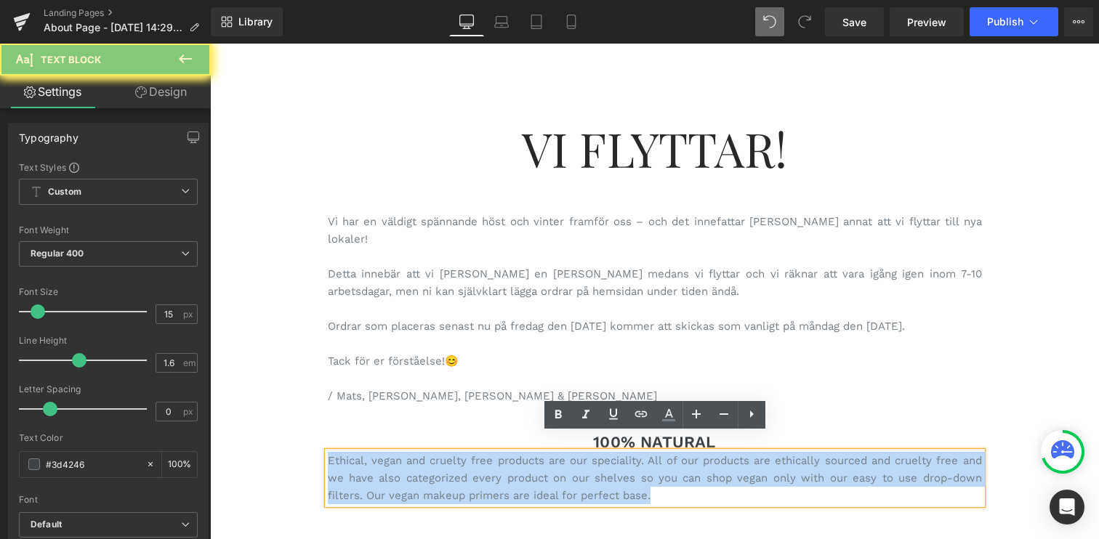
click at [407, 475] on p "Ethical, vegan and cruelty free products are our speciality. All of our product…" at bounding box center [655, 478] width 654 height 52
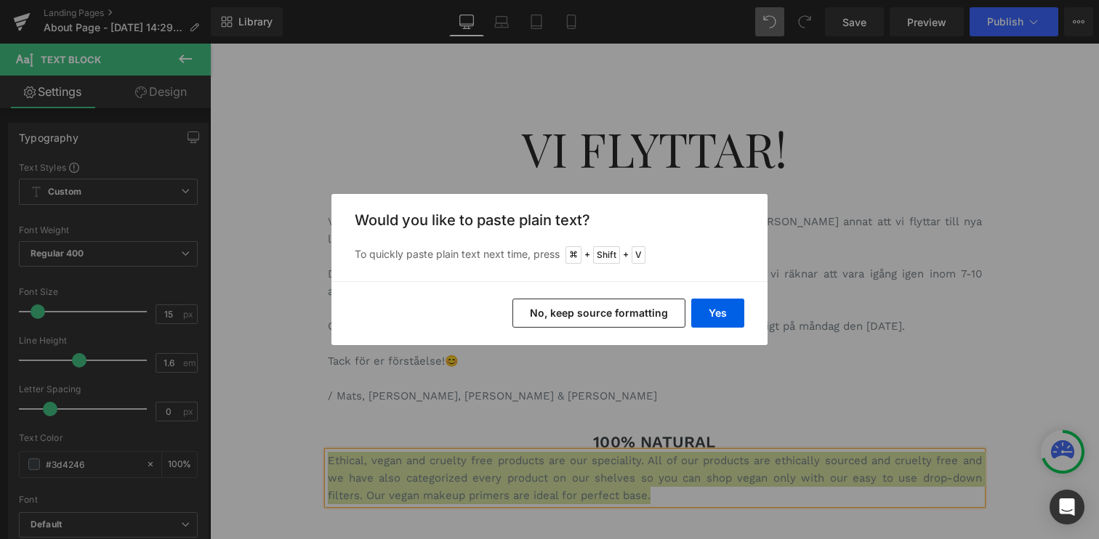
click at [566, 313] on button "No, keep source formatting" at bounding box center [598, 313] width 173 height 29
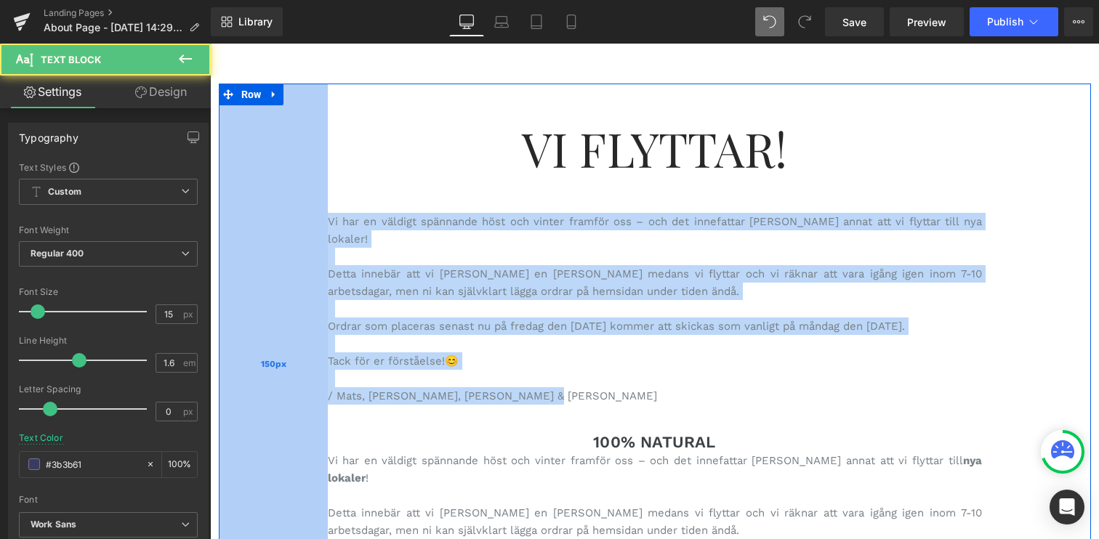
drag, startPoint x: 547, startPoint y: 379, endPoint x: 305, endPoint y: 206, distance: 298.1
click at [305, 206] on div "Vi Flyttar! Heading Vi har en väldigt spännande höst och vinter framför oss – o…" at bounding box center [655, 364] width 872 height 560
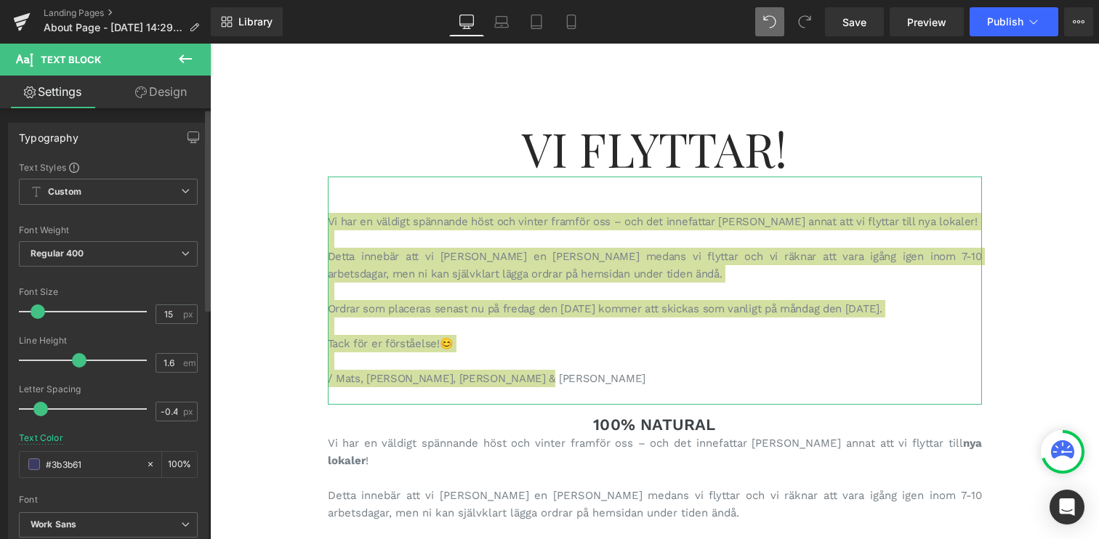
type input "-0.5"
drag, startPoint x: 45, startPoint y: 409, endPoint x: 34, endPoint y: 409, distance: 10.9
click at [34, 409] on span at bounding box center [38, 409] width 15 height 15
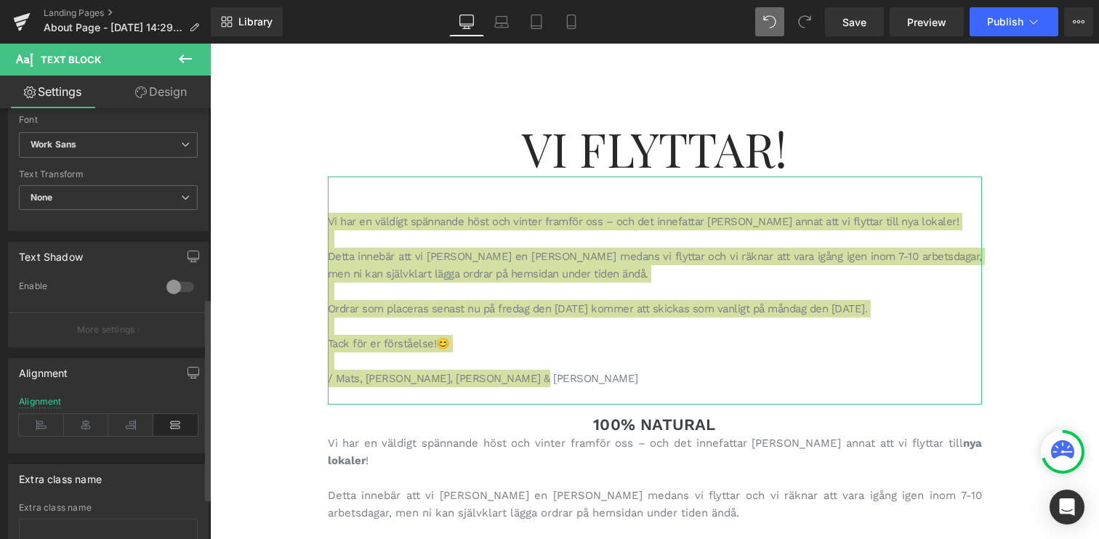
scroll to position [467, 0]
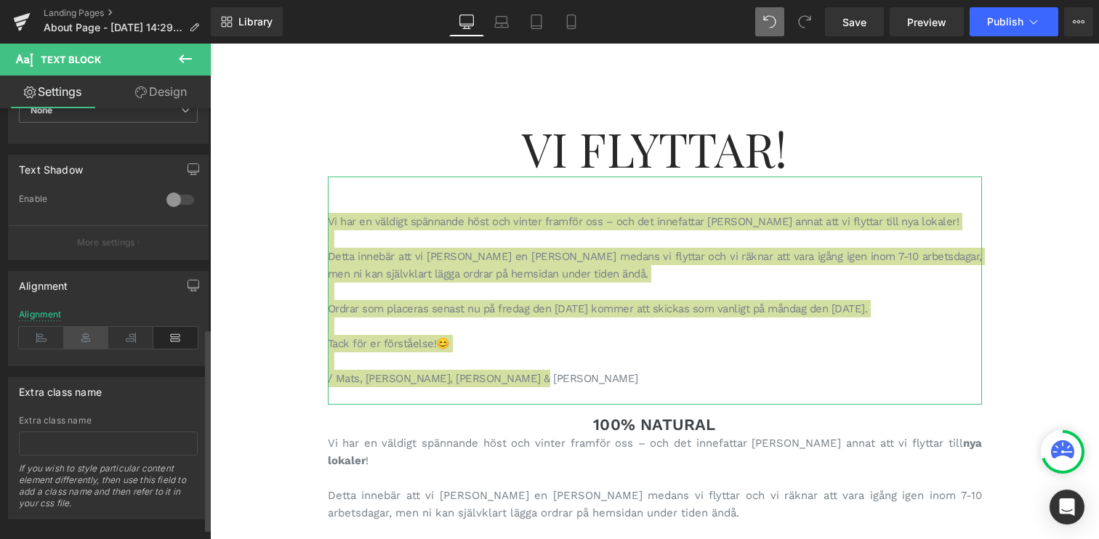
click at [85, 337] on icon at bounding box center [86, 338] width 45 height 22
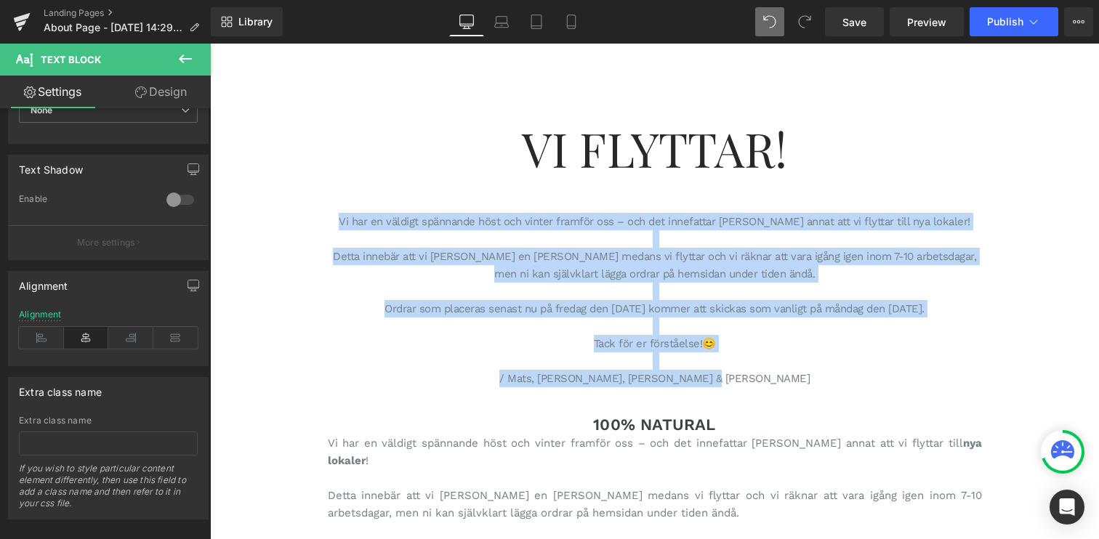
click at [739, 347] on p "Tack för er förståelse!😊" at bounding box center [655, 343] width 654 height 17
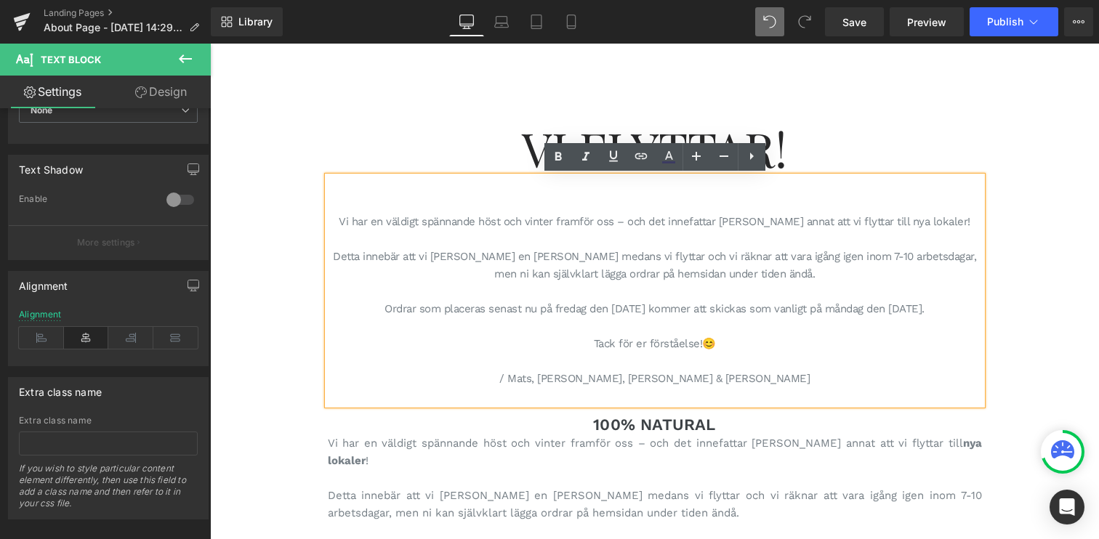
click at [334, 257] on p "Detta innebär att vi [PERSON_NAME] en [PERSON_NAME] medans vi flyttar och vi rä…" at bounding box center [655, 265] width 654 height 35
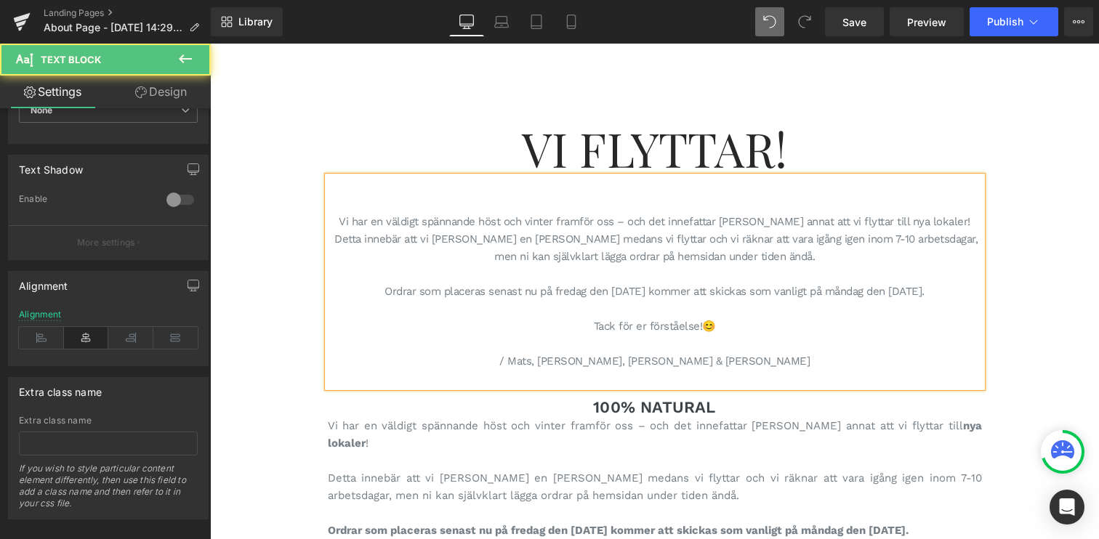
drag, startPoint x: 348, startPoint y: 291, endPoint x: 973, endPoint y: 291, distance: 625.1
click at [973, 289] on p "Ordrar som placeras senast nu på fredag den [DATE] kommer att skickas som vanli…" at bounding box center [655, 291] width 654 height 17
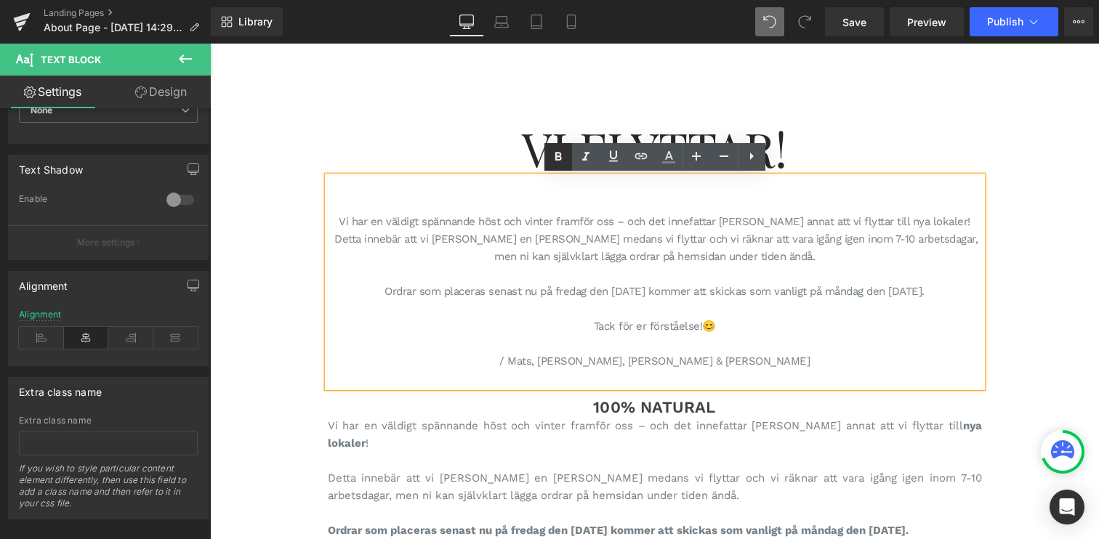
drag, startPoint x: 560, startPoint y: 158, endPoint x: 359, endPoint y: 132, distance: 202.4
click at [560, 158] on icon at bounding box center [558, 156] width 7 height 9
click at [706, 306] on p at bounding box center [655, 308] width 654 height 17
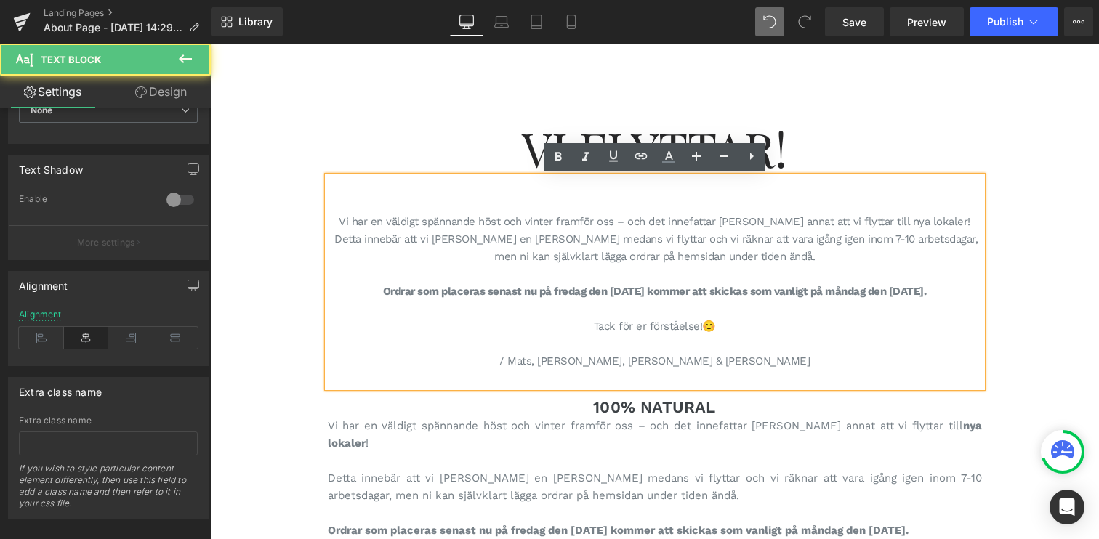
drag, startPoint x: 557, startPoint y: 358, endPoint x: 764, endPoint y: 361, distance: 207.2
click at [764, 361] on p "/ Mats, [PERSON_NAME], [PERSON_NAME] & [PERSON_NAME]" at bounding box center [655, 361] width 654 height 17
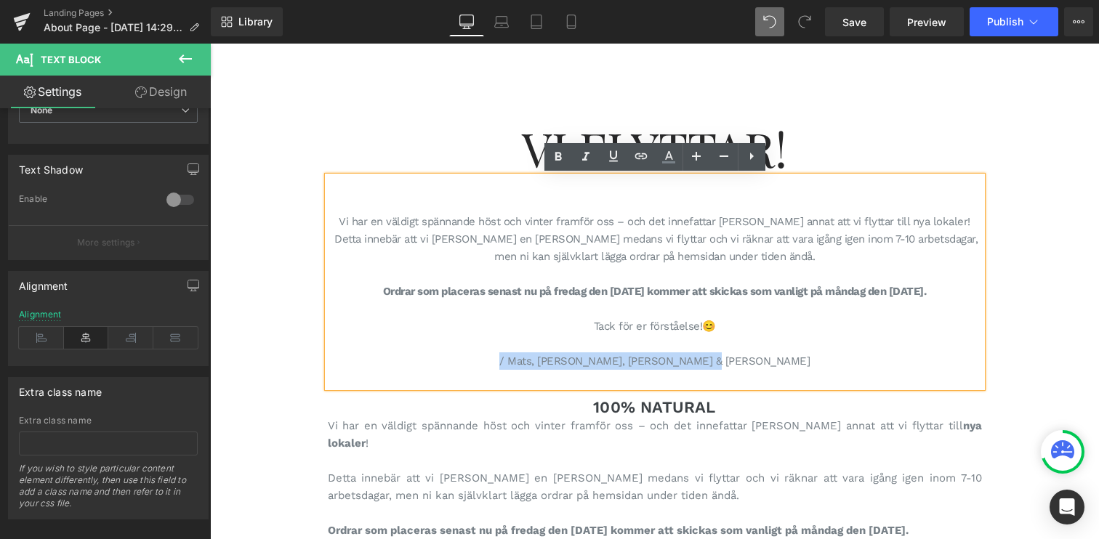
drag, startPoint x: 752, startPoint y: 362, endPoint x: 556, endPoint y: 364, distance: 195.6
click at [556, 364] on p "/ Mats, [PERSON_NAME], [PERSON_NAME] & [PERSON_NAME]" at bounding box center [655, 361] width 654 height 17
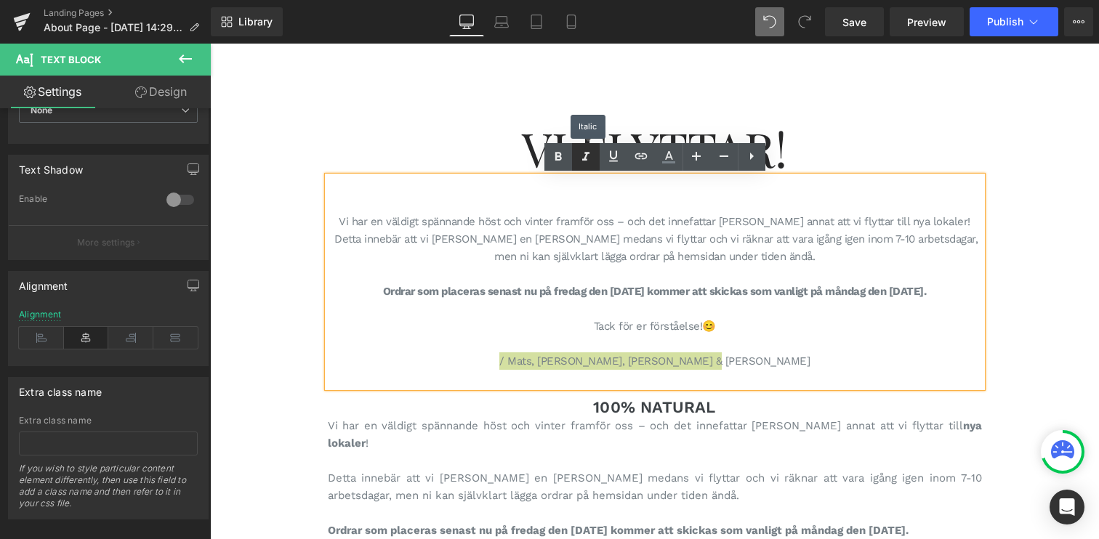
click at [587, 156] on icon at bounding box center [585, 156] width 17 height 17
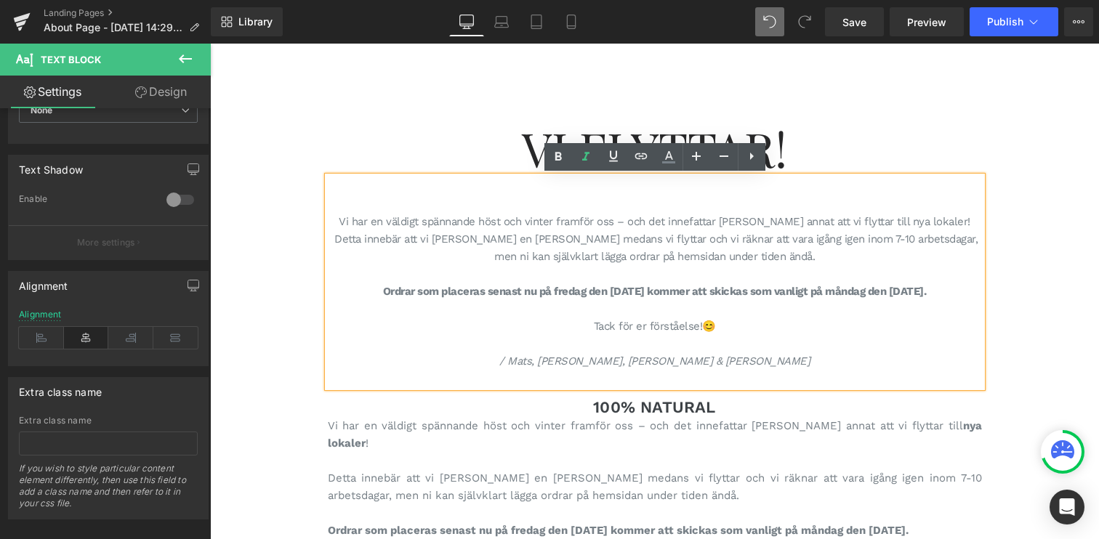
click at [821, 343] on p at bounding box center [655, 343] width 654 height 17
drag, startPoint x: 840, startPoint y: 219, endPoint x: 940, endPoint y: 215, distance: 100.4
click at [940, 215] on p "Vi har en väldigt spännande höst och vinter framför oss – och det innefattar [P…" at bounding box center [655, 221] width 654 height 17
click at [558, 159] on icon at bounding box center [558, 156] width 7 height 9
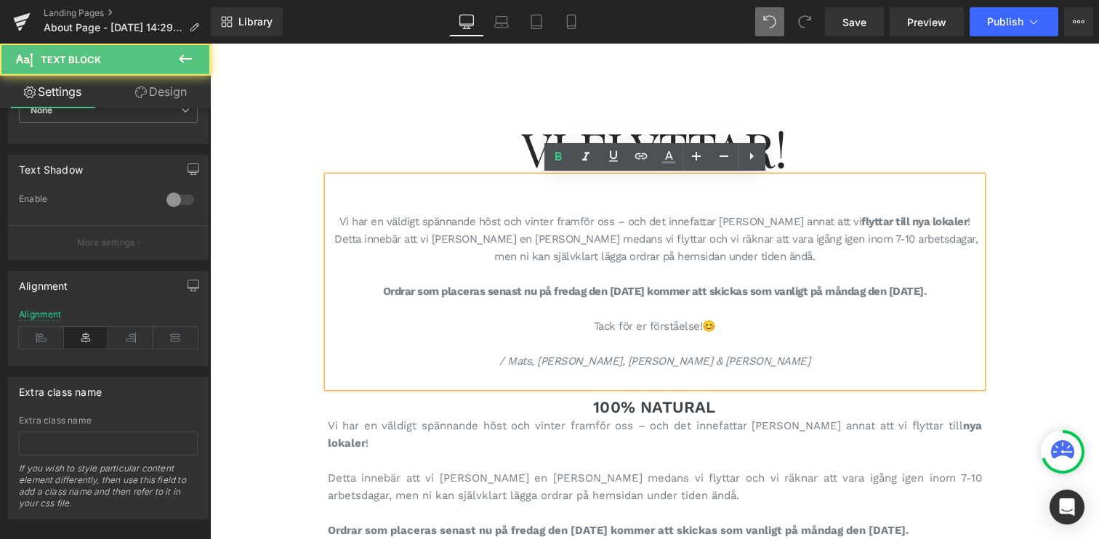
click at [769, 337] on p at bounding box center [655, 343] width 654 height 17
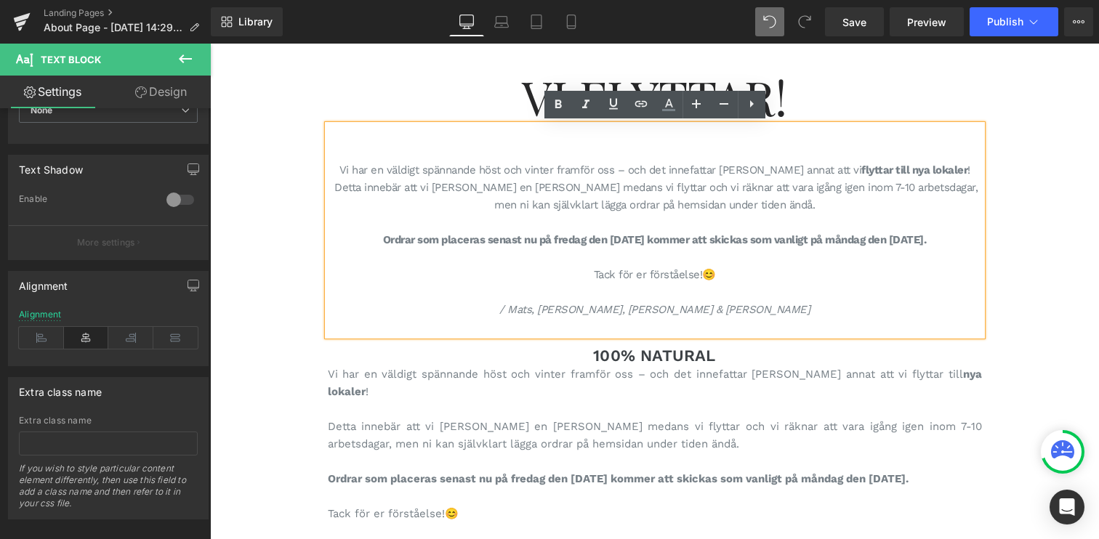
scroll to position [52, 0]
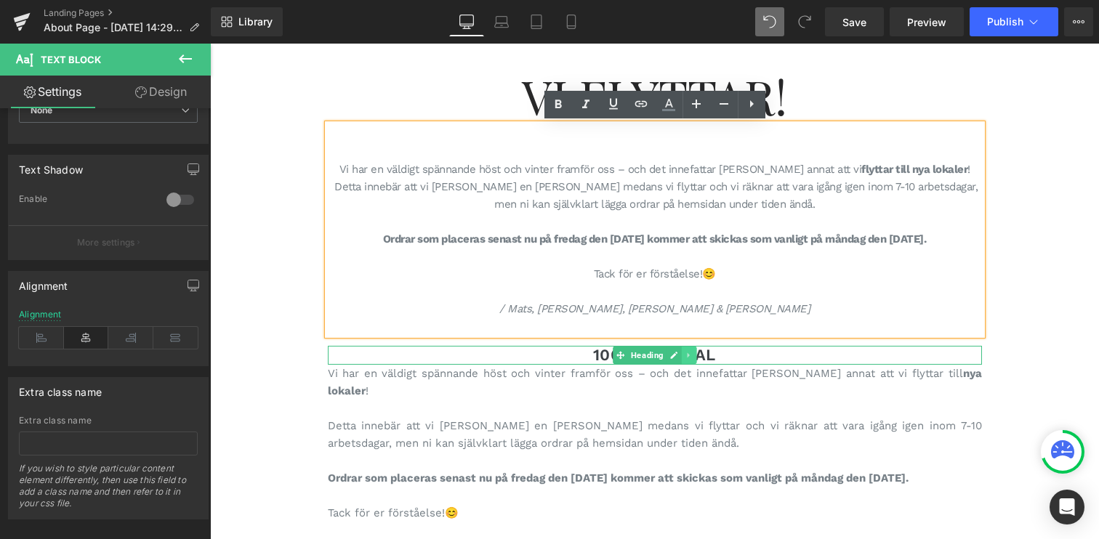
click at [687, 355] on icon at bounding box center [688, 355] width 2 height 5
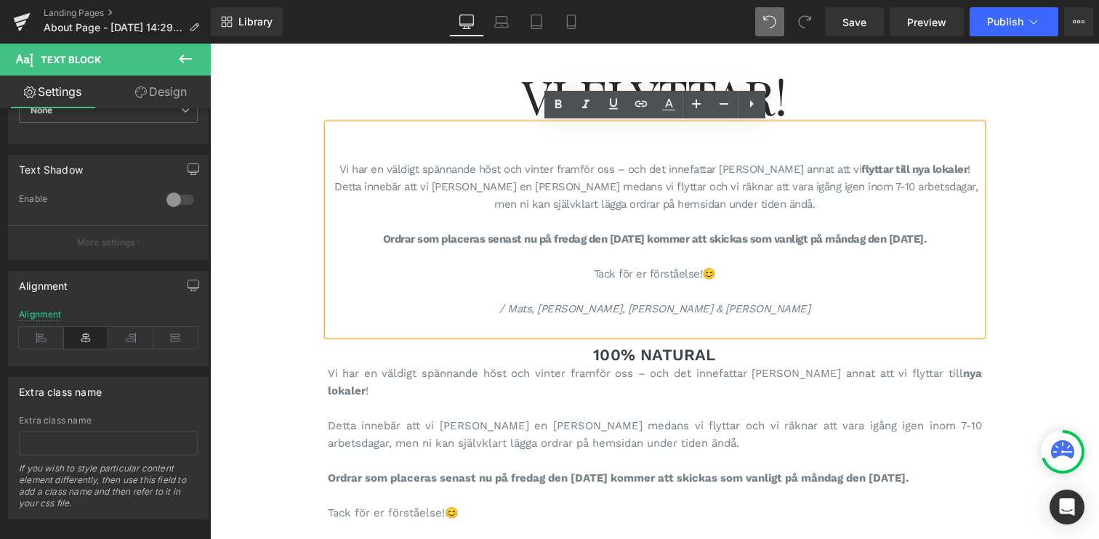
click at [694, 354] on icon at bounding box center [697, 355] width 8 height 9
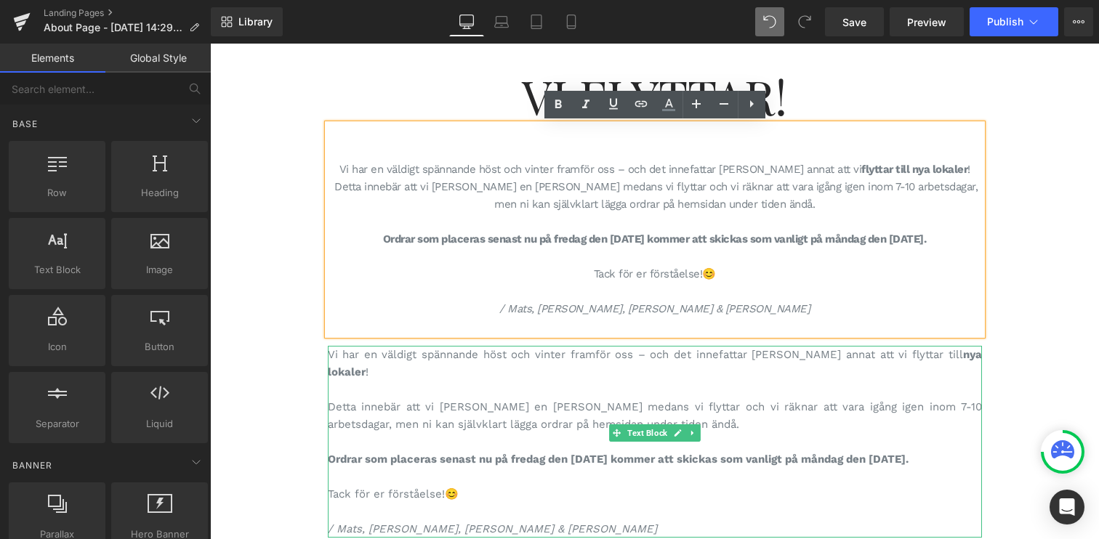
click at [696, 358] on p "Vi har en väldigt spännande höst och vinter framför oss – och det innefattar [P…" at bounding box center [655, 363] width 654 height 35
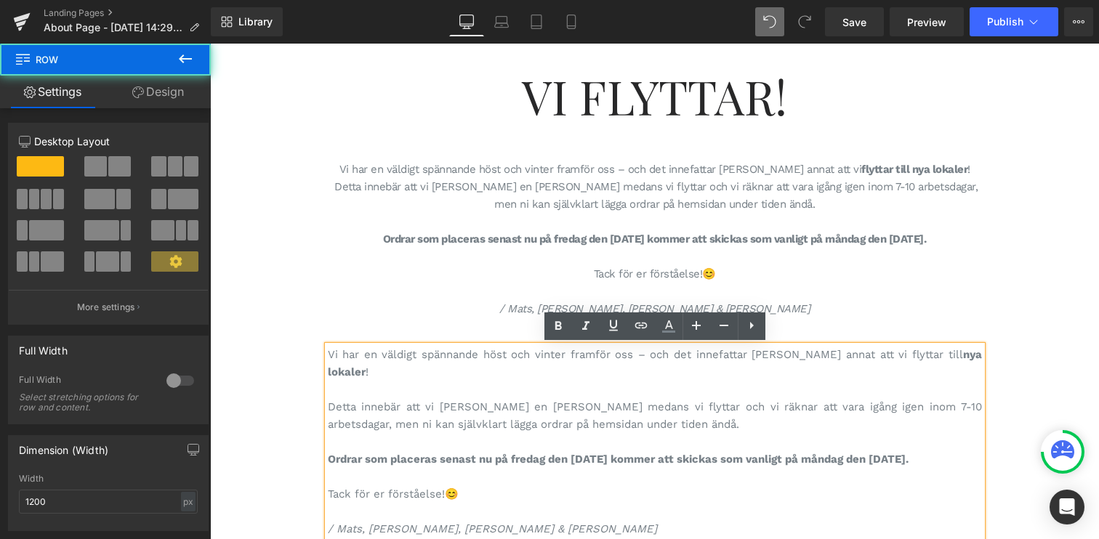
click at [1016, 337] on div "Vi Flyttar! Heading Vi har en väldigt spännande höst och vinter framför oss – o…" at bounding box center [655, 284] width 872 height 507
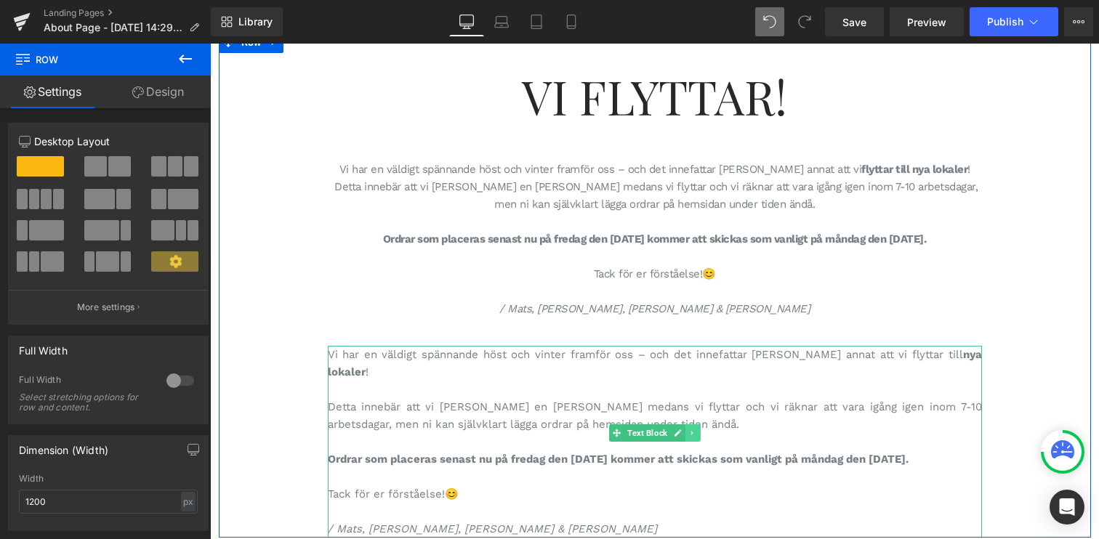
click at [693, 435] on icon at bounding box center [692, 433] width 8 height 9
click at [696, 433] on icon at bounding box center [700, 433] width 8 height 8
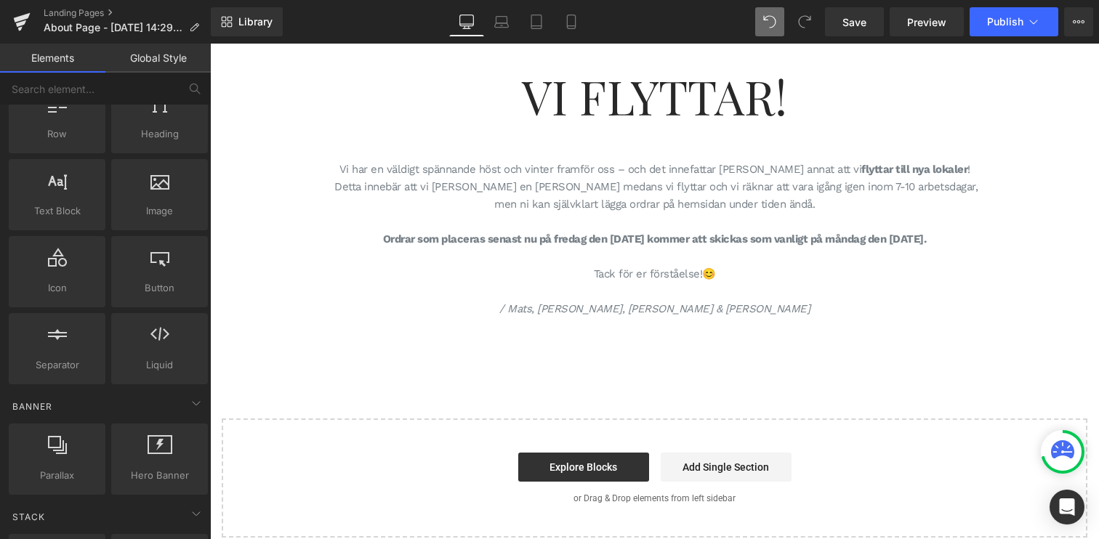
scroll to position [0, 0]
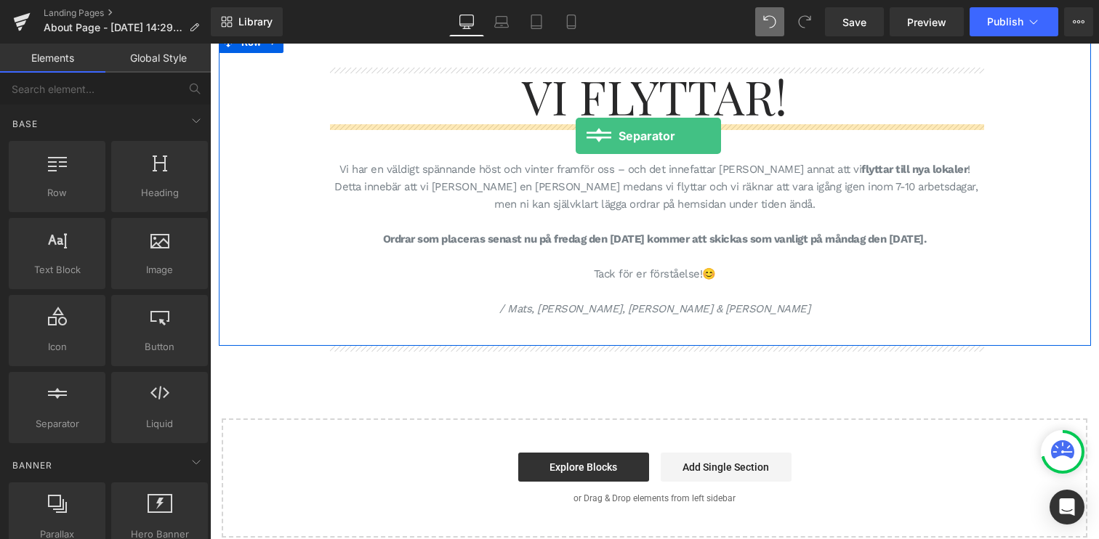
drag, startPoint x: 320, startPoint y: 248, endPoint x: 576, endPoint y: 136, distance: 279.3
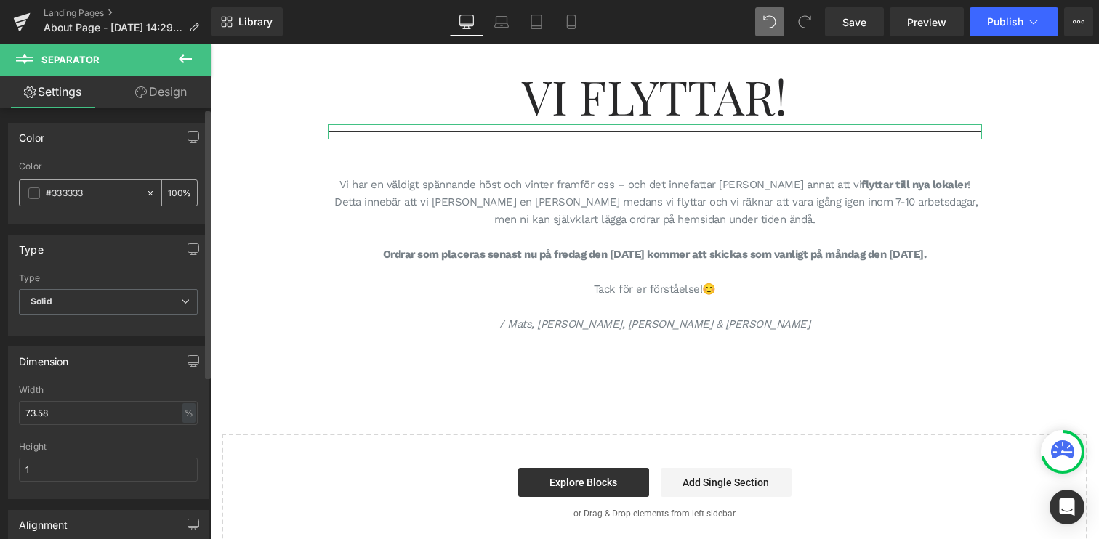
click at [41, 193] on div "#333333" at bounding box center [83, 192] width 126 height 25
click at [37, 193] on span at bounding box center [34, 194] width 12 height 12
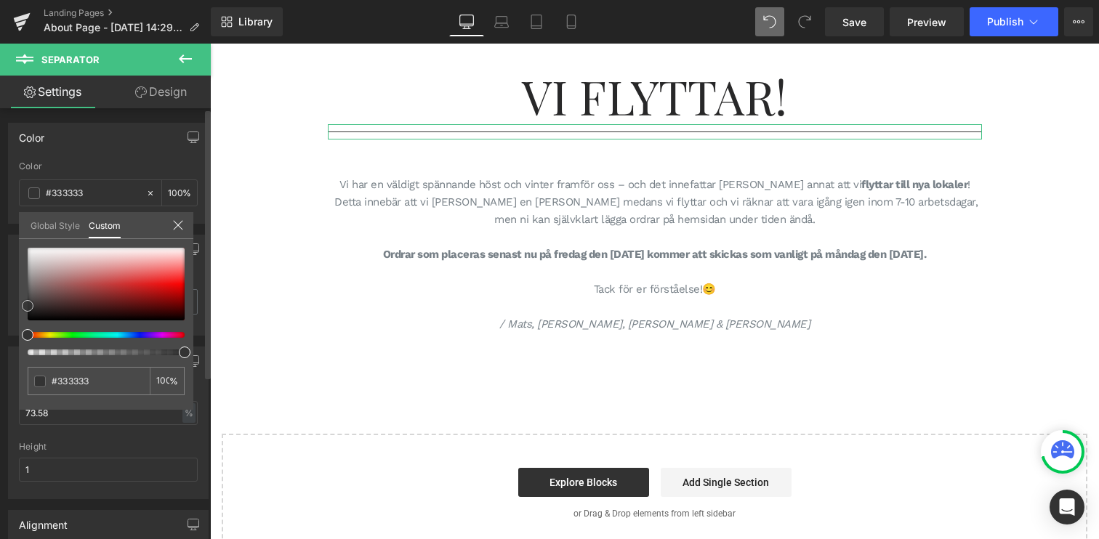
type input "#9a9797"
type input "#9e9e9e"
type input "#a0a0a0"
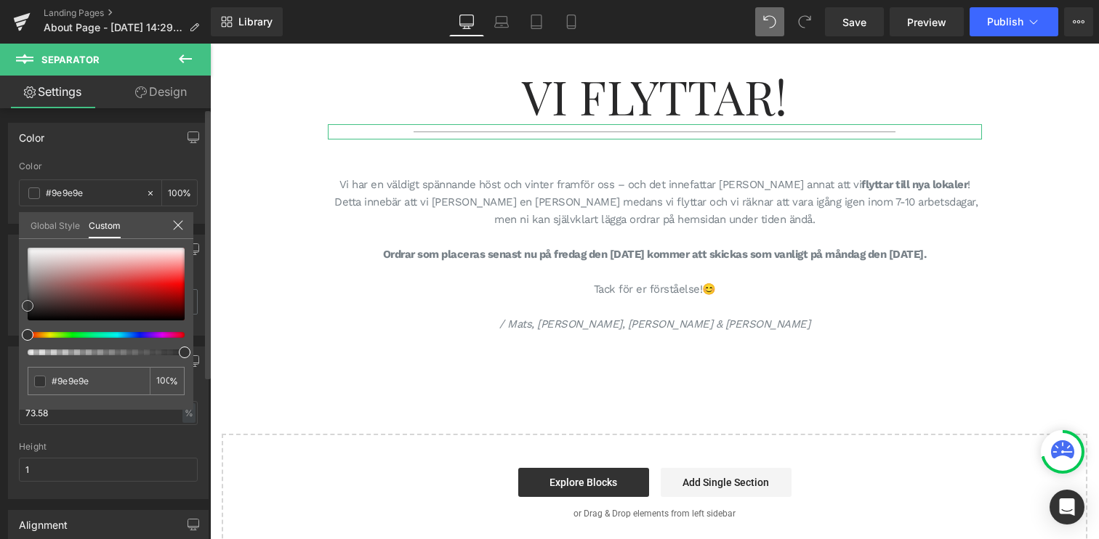
type input "#a0a0a0"
type input "#bcbcbc"
type input "#c6c6c6"
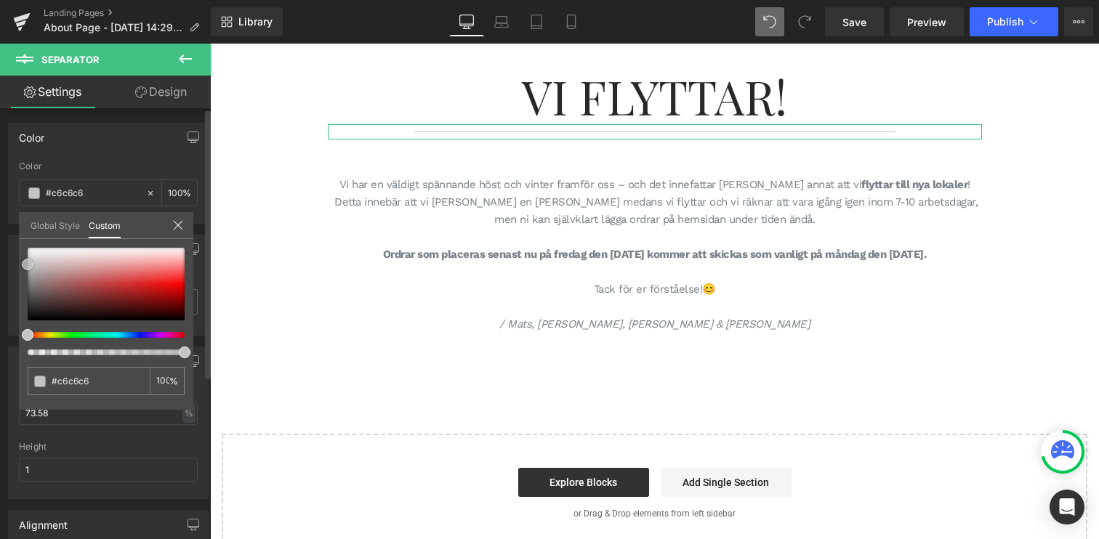
type input "#c4c4c4"
drag, startPoint x: 25, startPoint y: 275, endPoint x: 20, endPoint y: 265, distance: 12.0
click at [20, 265] on div "#c4c4c4 100 %" at bounding box center [106, 329] width 174 height 162
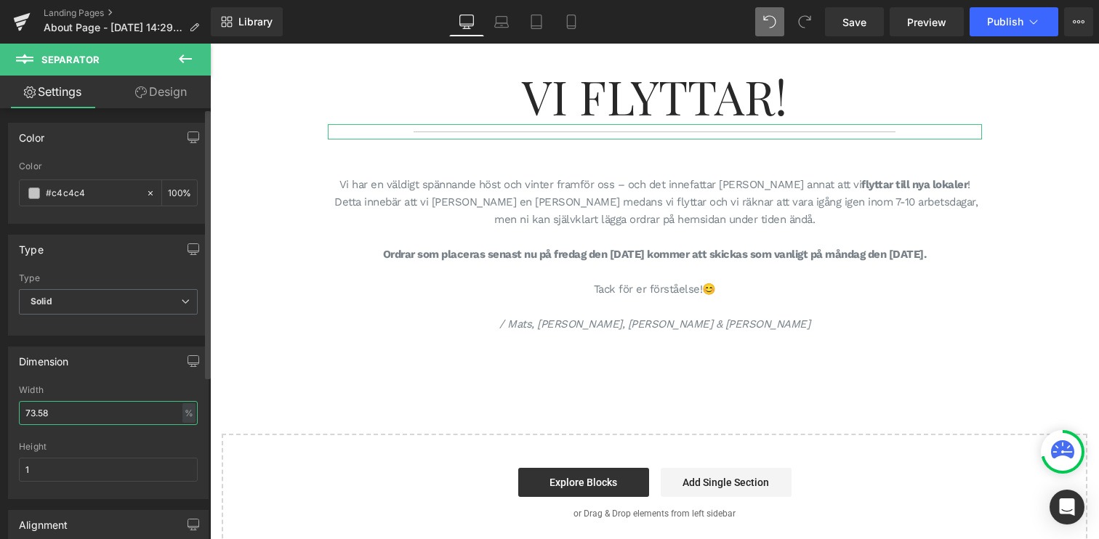
click at [68, 422] on input "73.58" at bounding box center [108, 413] width 179 height 24
type input "60"
click at [176, 97] on link "Design" at bounding box center [160, 92] width 105 height 33
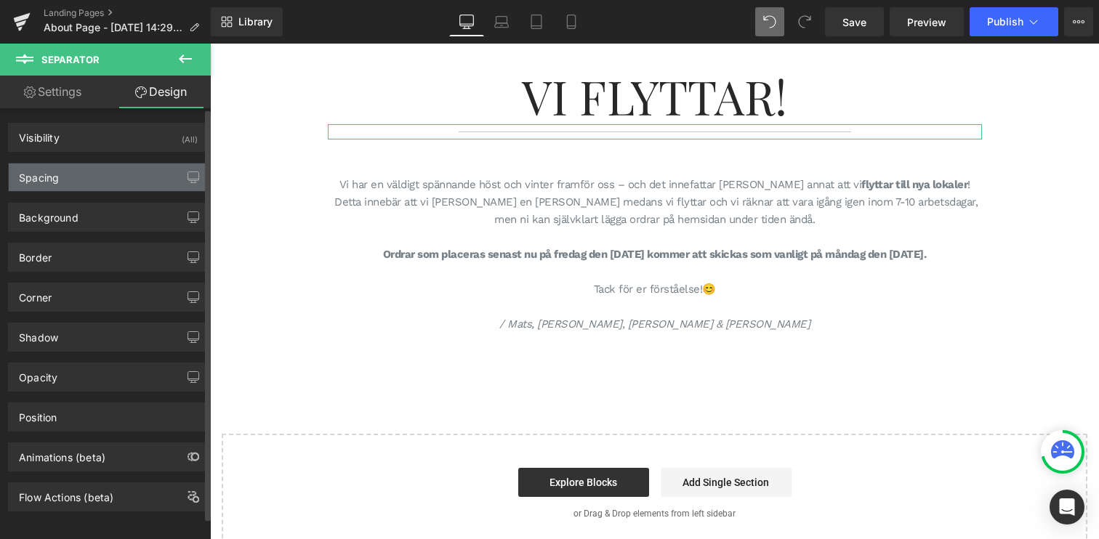
click at [76, 168] on div "Spacing" at bounding box center [108, 178] width 199 height 28
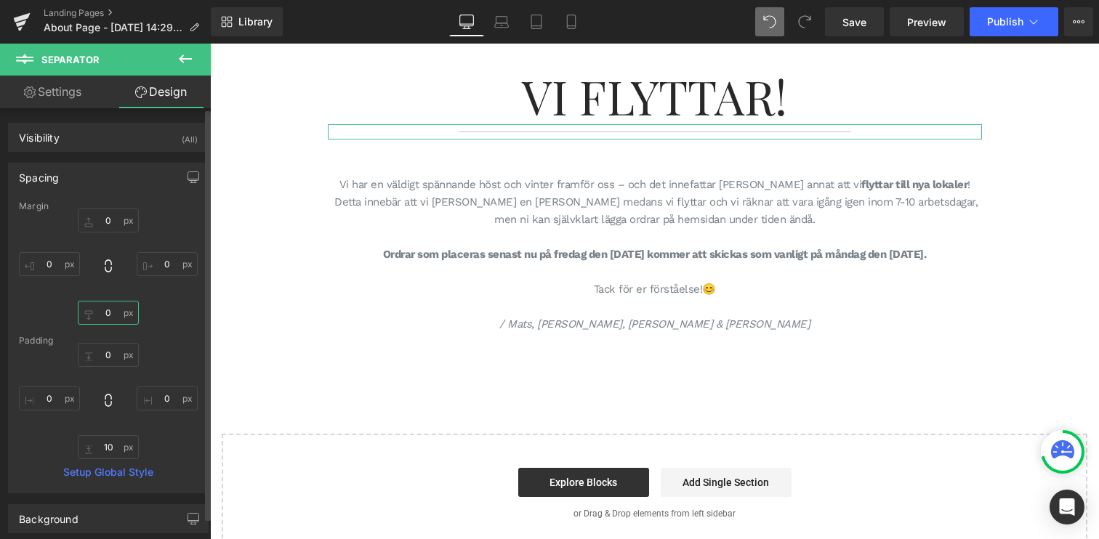
click at [96, 314] on input "0" at bounding box center [108, 313] width 61 height 24
click at [99, 216] on input "0" at bounding box center [108, 221] width 61 height 24
click at [103, 220] on input "0" at bounding box center [108, 221] width 61 height 24
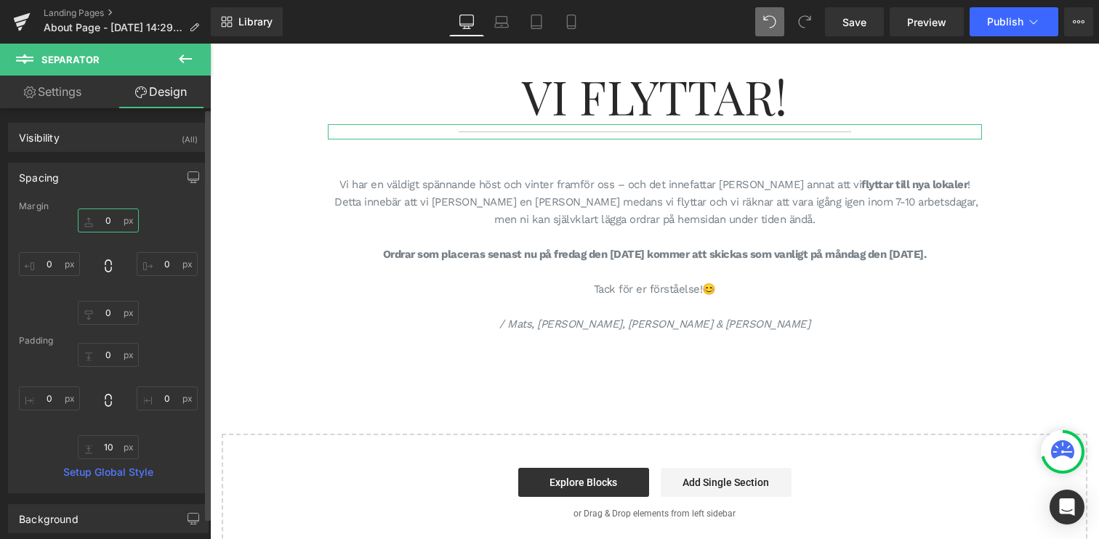
click at [103, 220] on input "0" at bounding box center [108, 221] width 61 height 24
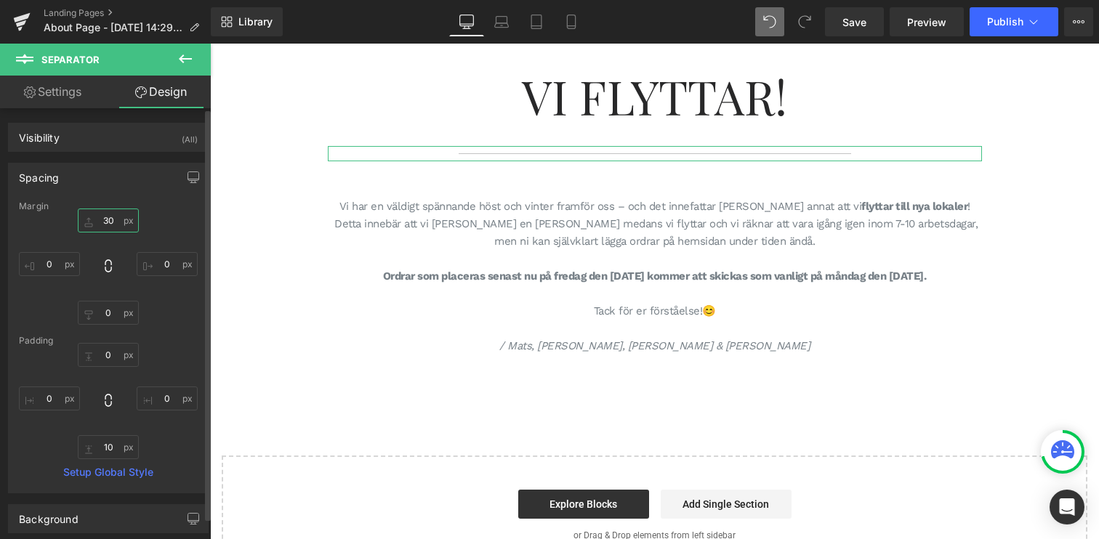
type input "3"
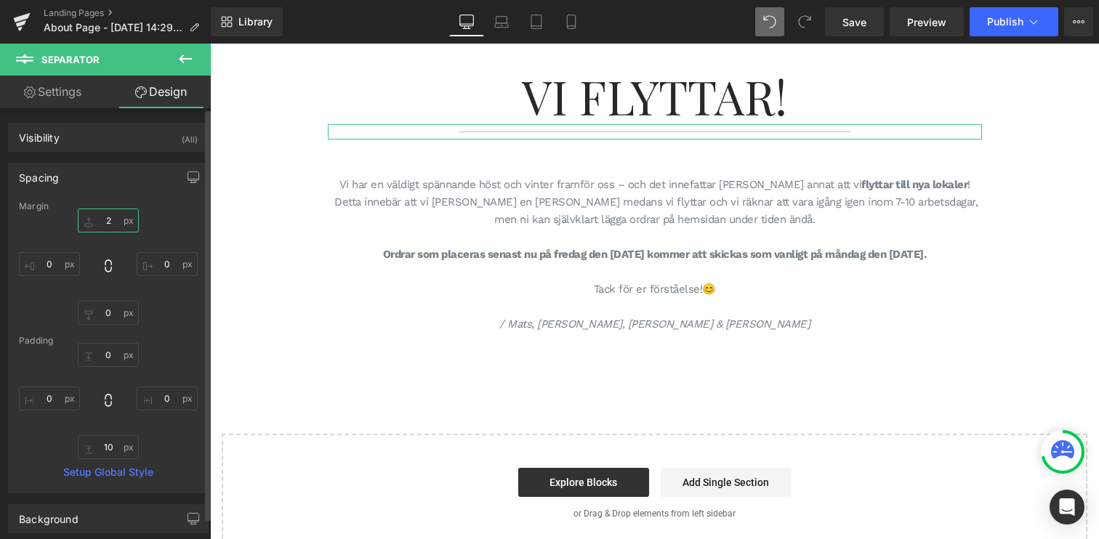
type input "20"
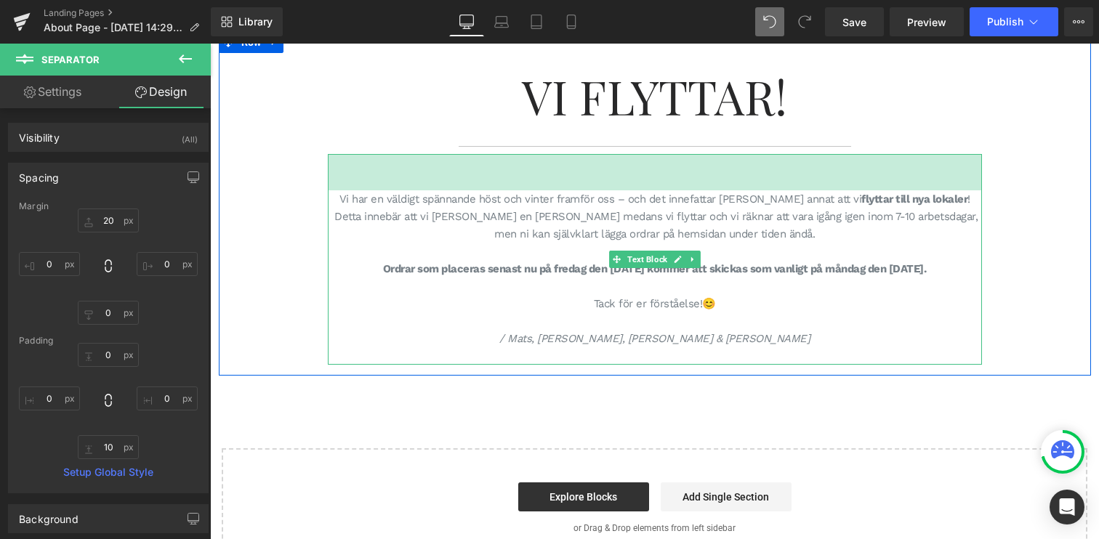
click at [598, 183] on div "50px" at bounding box center [655, 172] width 654 height 36
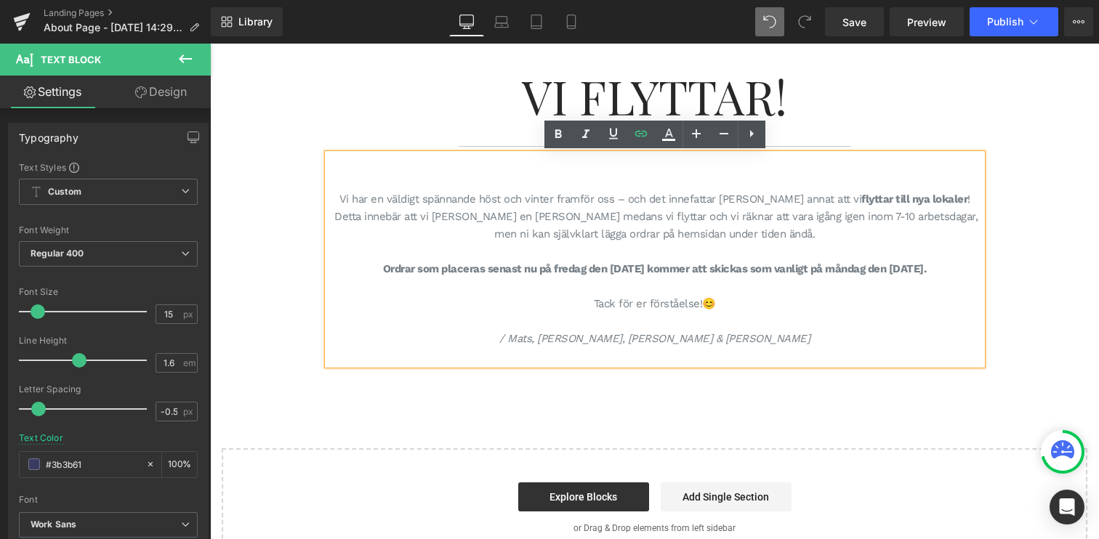
click at [867, 421] on div "Vi Flyttar! Heading Separator [PERSON_NAME] har en väldigt spännande höst och v…" at bounding box center [654, 299] width 889 height 536
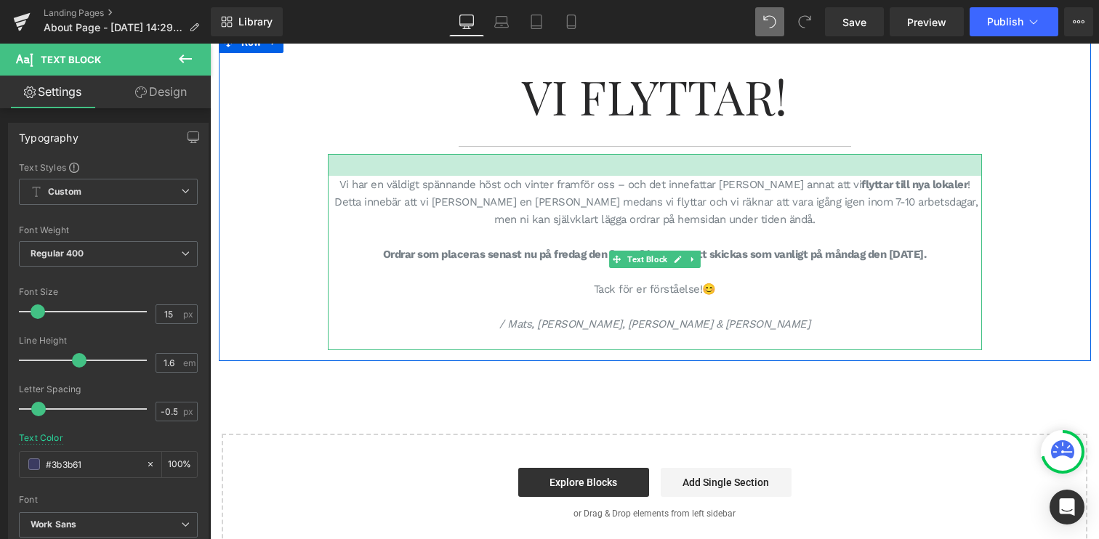
drag, startPoint x: 689, startPoint y: 177, endPoint x: 690, endPoint y: 166, distance: 10.9
click at [690, 166] on div at bounding box center [655, 165] width 654 height 22
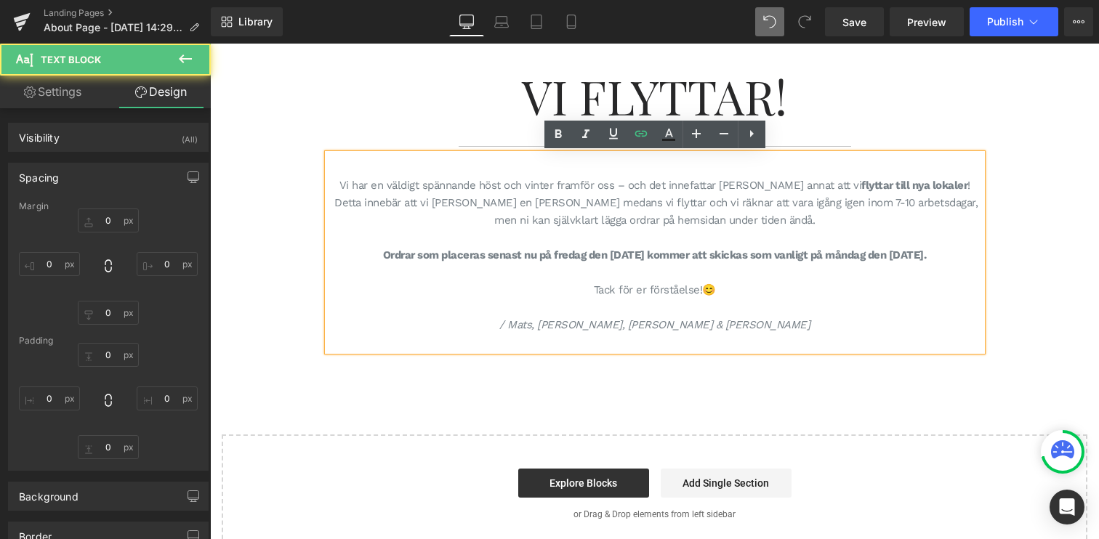
type input "0"
type input "15"
type input "0"
type input "31"
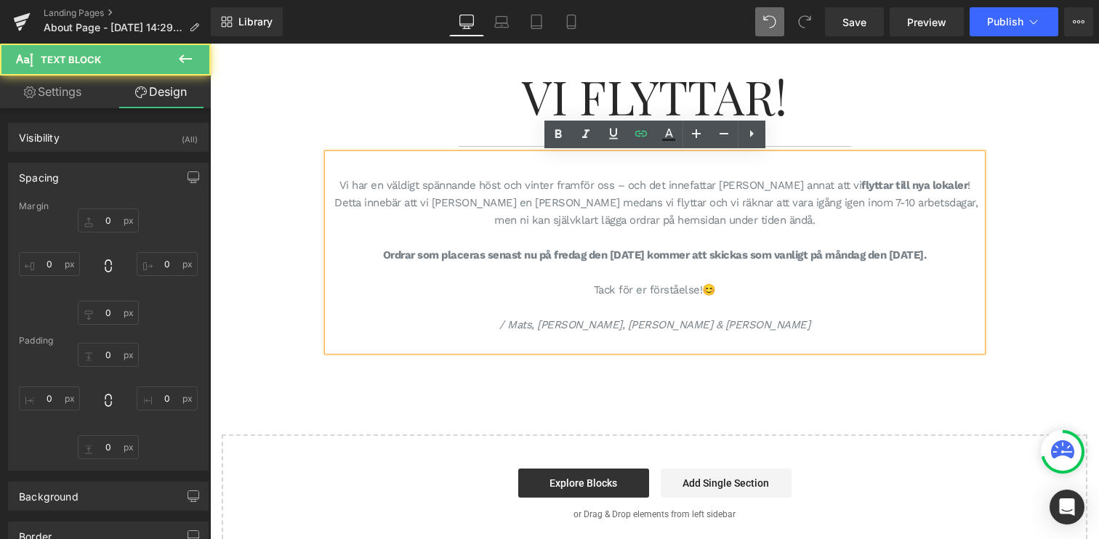
type input "0"
click at [683, 166] on div "Vi har en väldigt spännande höst och vinter framför oss – och det innefattar [P…" at bounding box center [655, 252] width 654 height 197
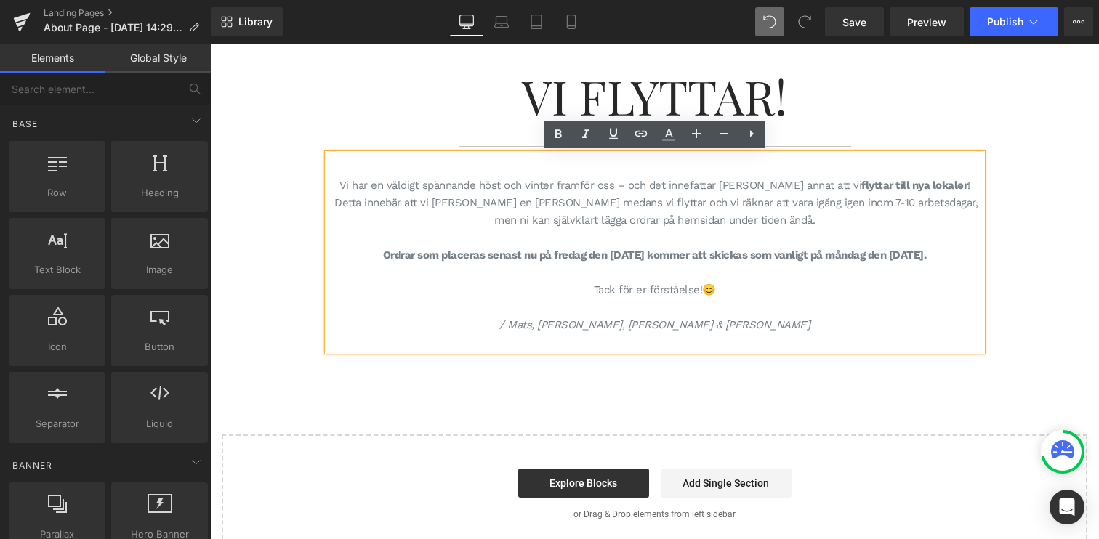
click at [811, 398] on div "Vi Flyttar! Heading Separator [PERSON_NAME] har en väldigt spännande höst och v…" at bounding box center [654, 292] width 889 height 523
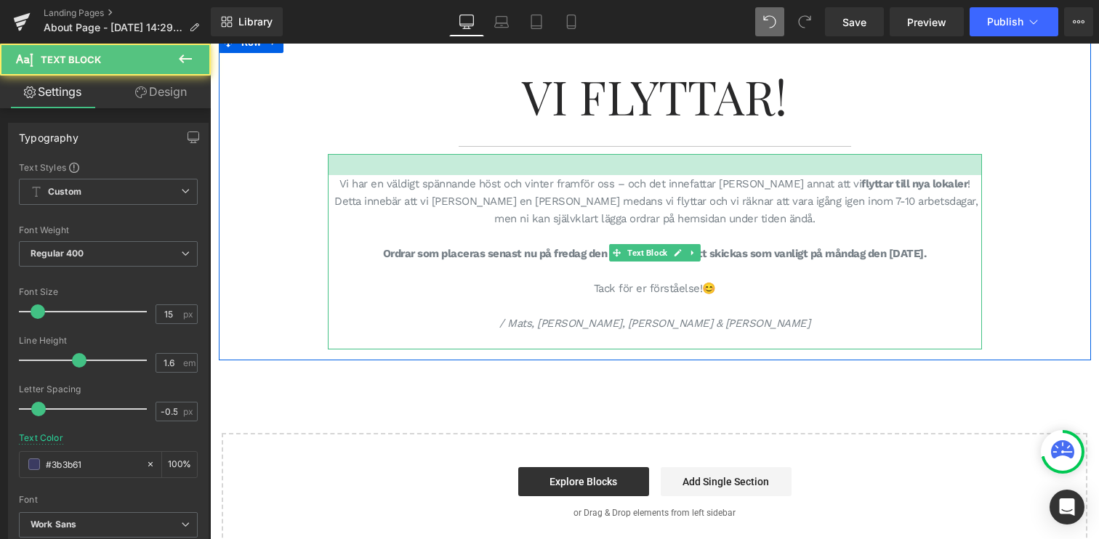
click at [660, 169] on div at bounding box center [655, 164] width 654 height 21
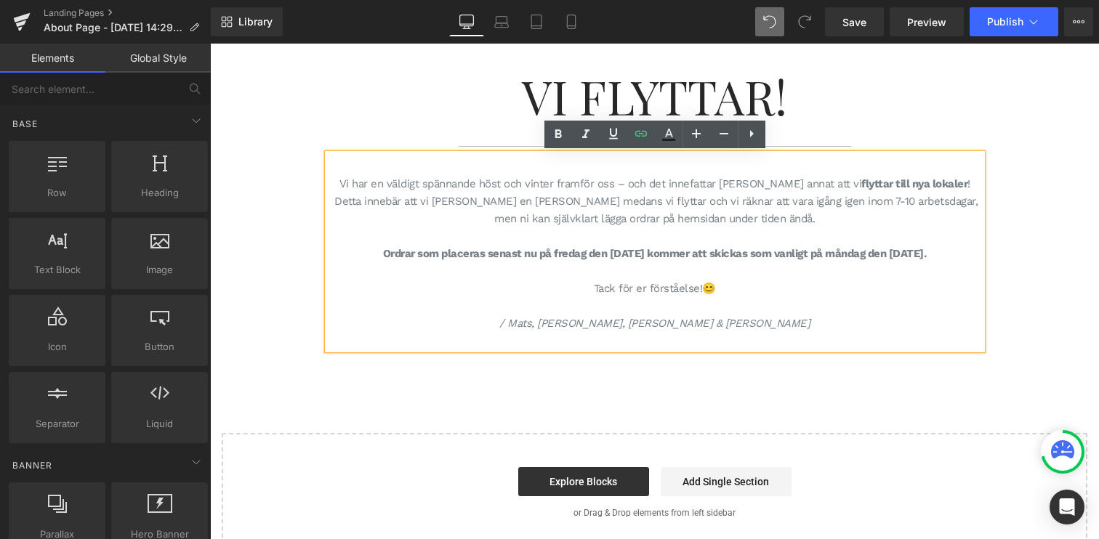
click at [787, 404] on div "Vi Flyttar! Heading Separator [PERSON_NAME] har en väldigt spännande höst och v…" at bounding box center [654, 291] width 889 height 521
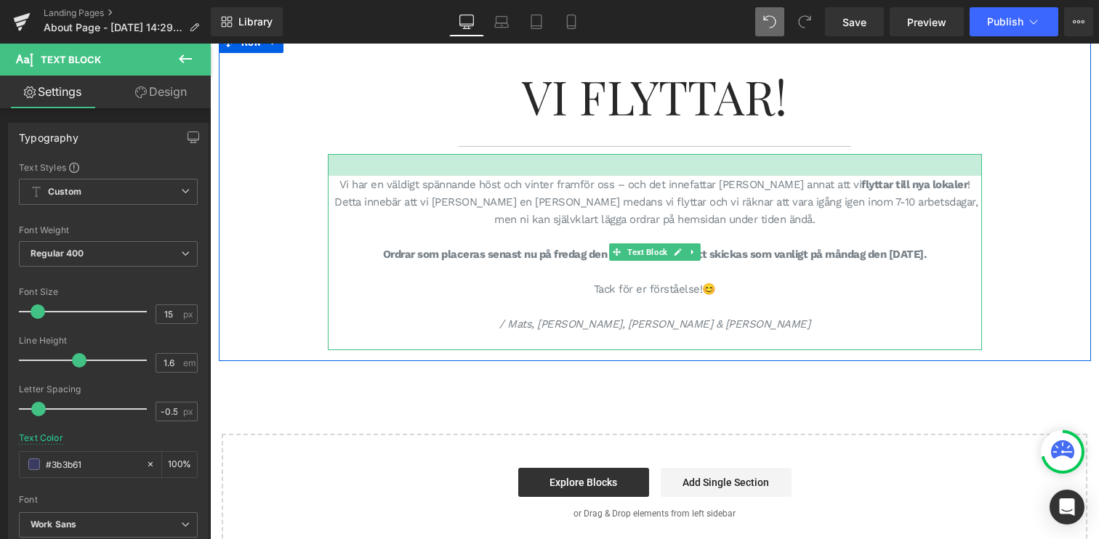
click at [671, 169] on div at bounding box center [655, 165] width 654 height 22
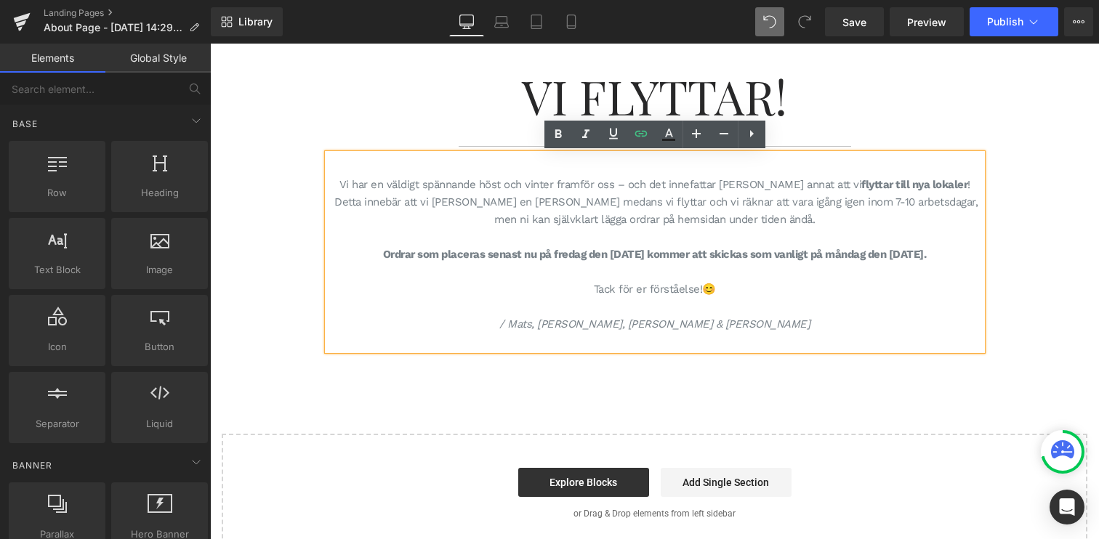
click at [866, 414] on div "Vi Flyttar! Heading Separator [PERSON_NAME] har en väldigt spännande höst och v…" at bounding box center [654, 292] width 889 height 522
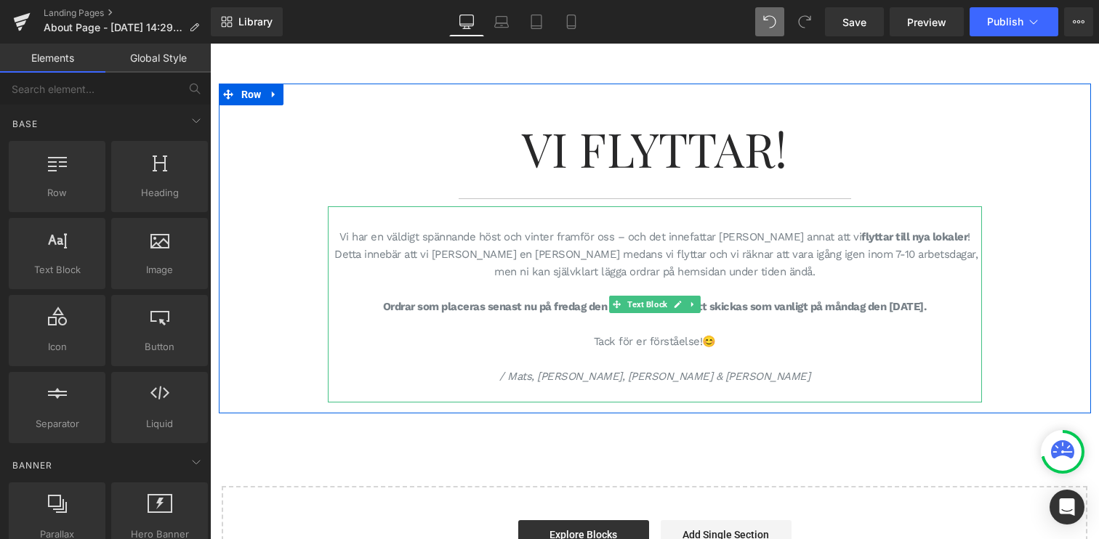
click at [699, 341] on p "Tack för er förståelse!😊" at bounding box center [655, 341] width 654 height 17
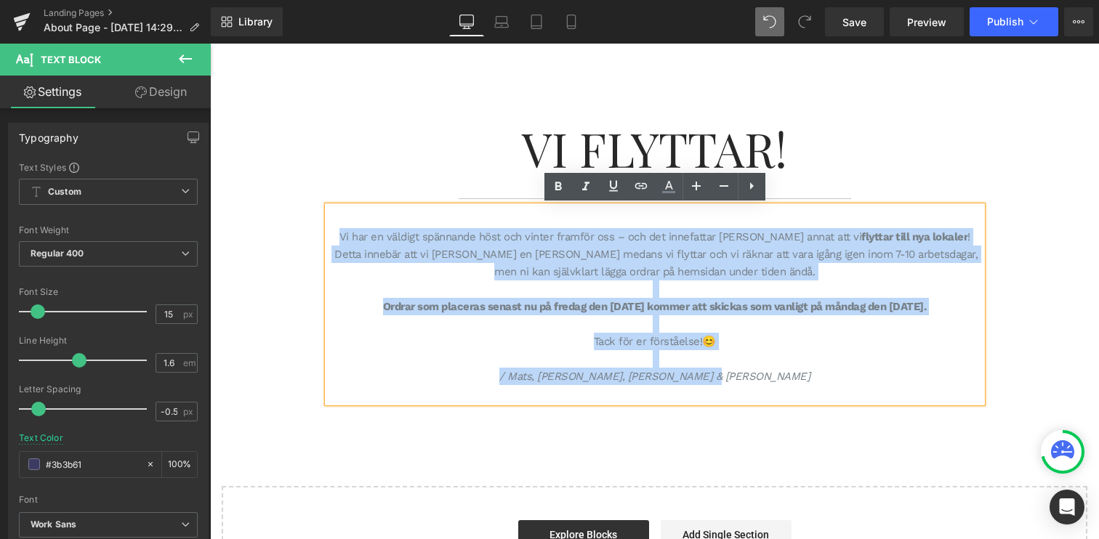
drag, startPoint x: 761, startPoint y: 379, endPoint x: 289, endPoint y: 212, distance: 501.2
click at [289, 212] on div "Vi Flyttar! Heading Separator [PERSON_NAME] har en väldigt spännande höst och v…" at bounding box center [655, 249] width 872 height 330
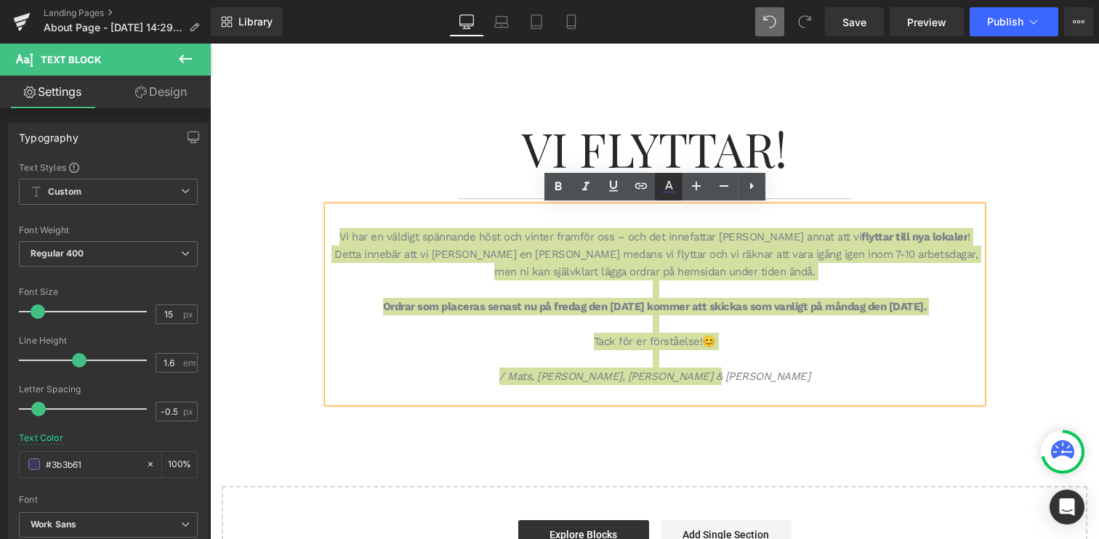
click at [670, 187] on icon at bounding box center [669, 185] width 8 height 9
type input "#3b3b61"
type input "100"
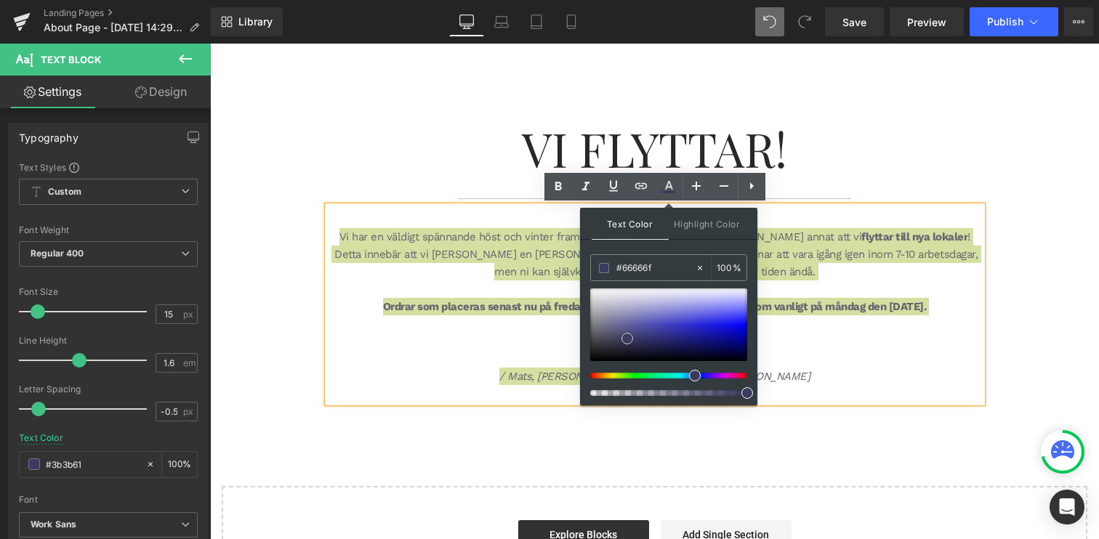
click at [596, 331] on div at bounding box center [668, 325] width 157 height 73
type input "#5b5b61"
drag, startPoint x: 596, startPoint y: 331, endPoint x: 633, endPoint y: 341, distance: 38.4
click at [595, 334] on span at bounding box center [595, 335] width 12 height 12
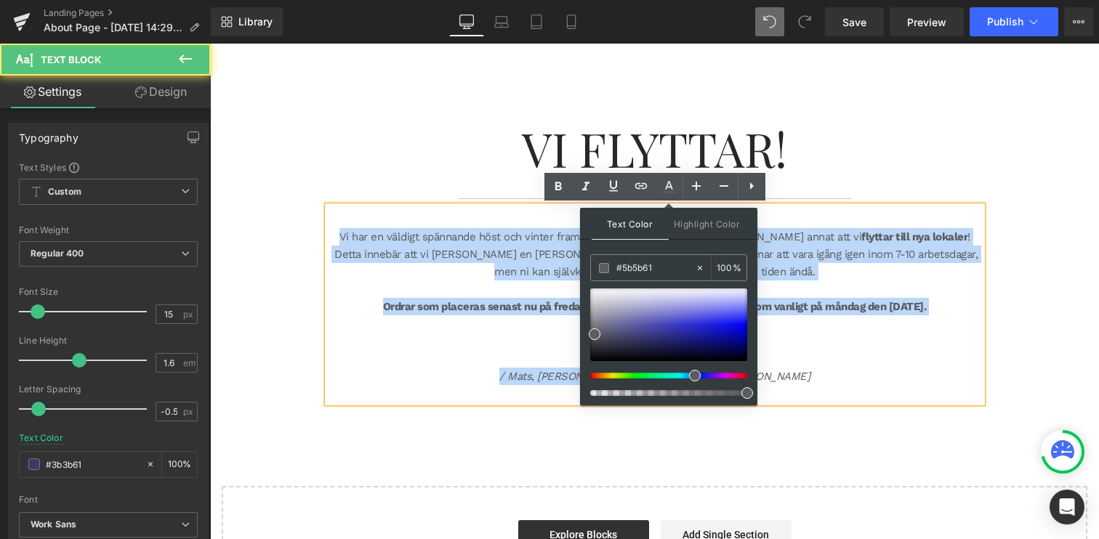
click at [898, 372] on p "/ Mats, [PERSON_NAME], [PERSON_NAME] & [PERSON_NAME]" at bounding box center [655, 376] width 654 height 17
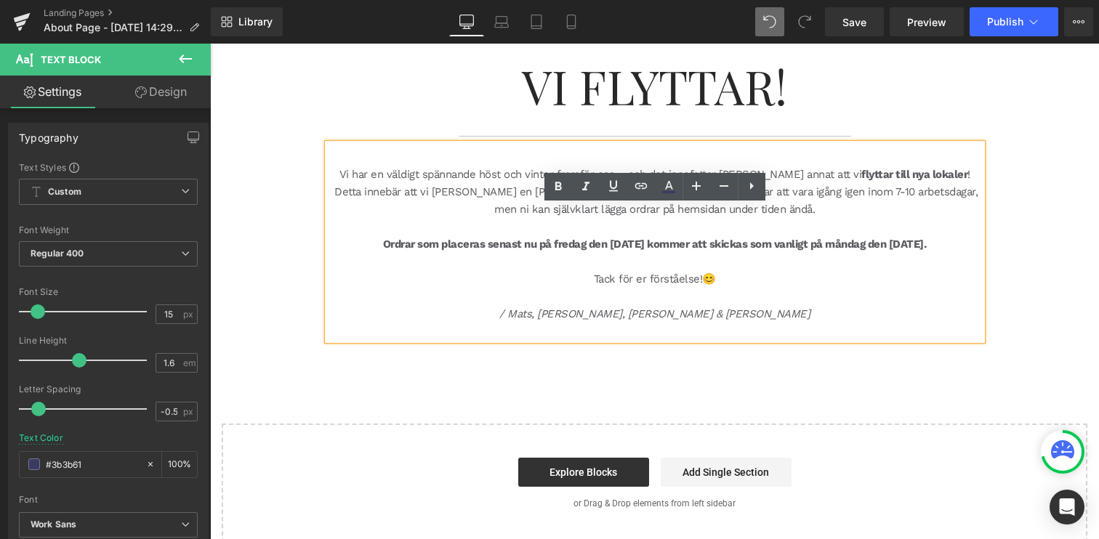
scroll to position [105, 0]
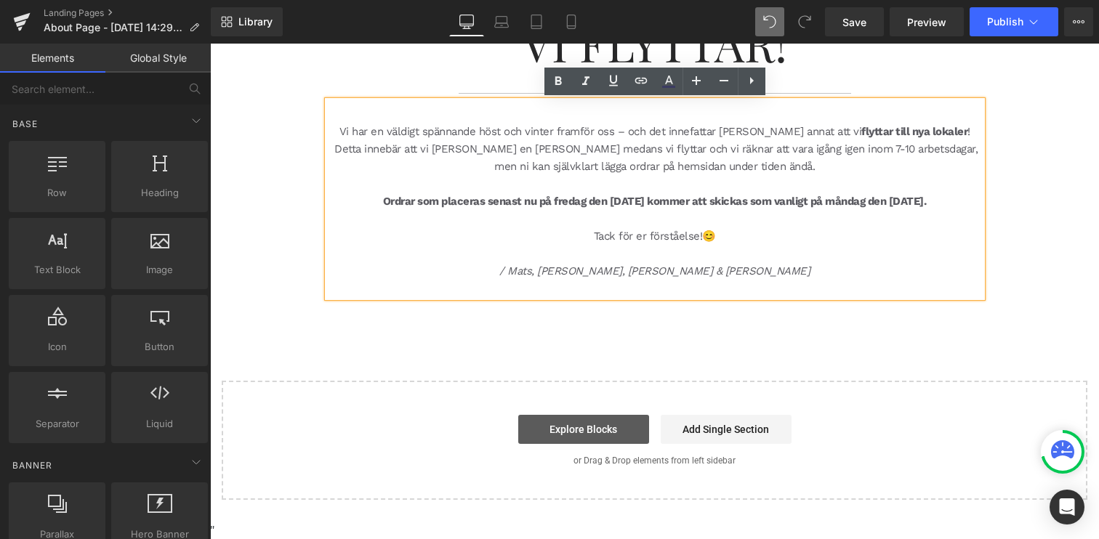
click at [607, 435] on link "Explore Blocks" at bounding box center [583, 429] width 131 height 29
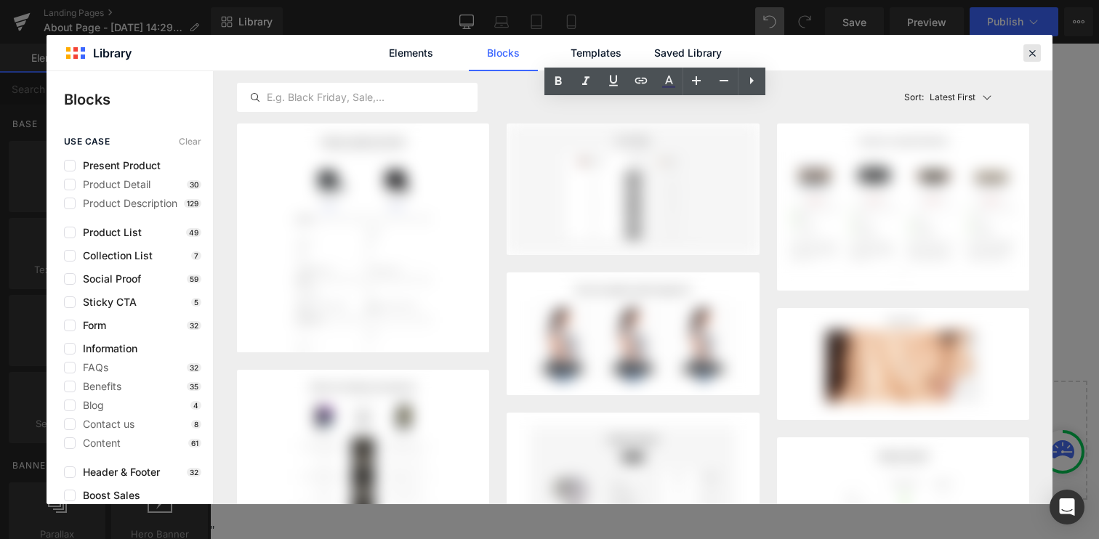
click at [1031, 51] on icon at bounding box center [1032, 53] width 13 height 13
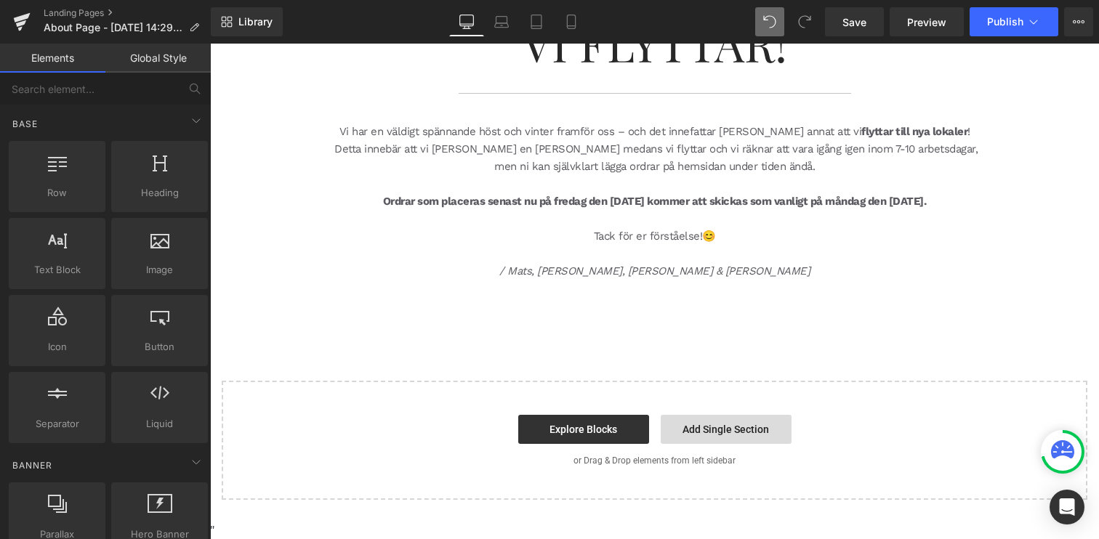
click at [747, 438] on link "Add Single Section" at bounding box center [726, 429] width 131 height 29
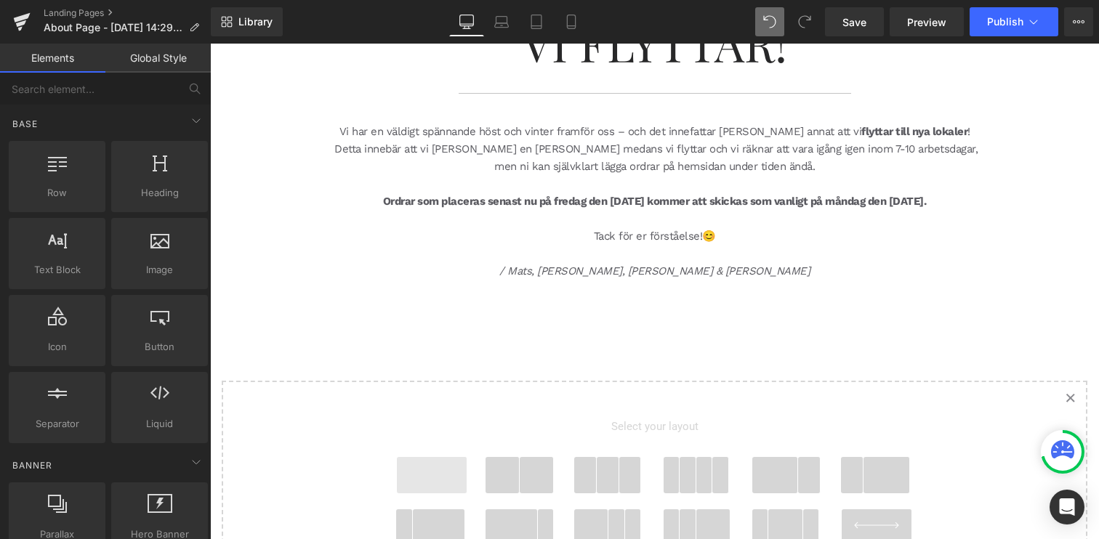
click at [411, 486] on span at bounding box center [432, 475] width 70 height 36
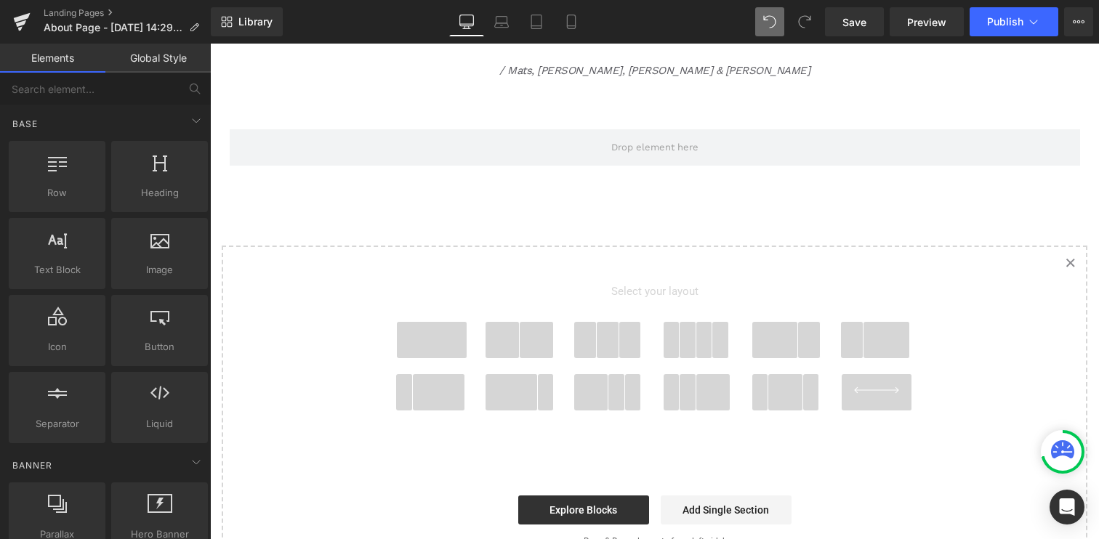
scroll to position [312, 0]
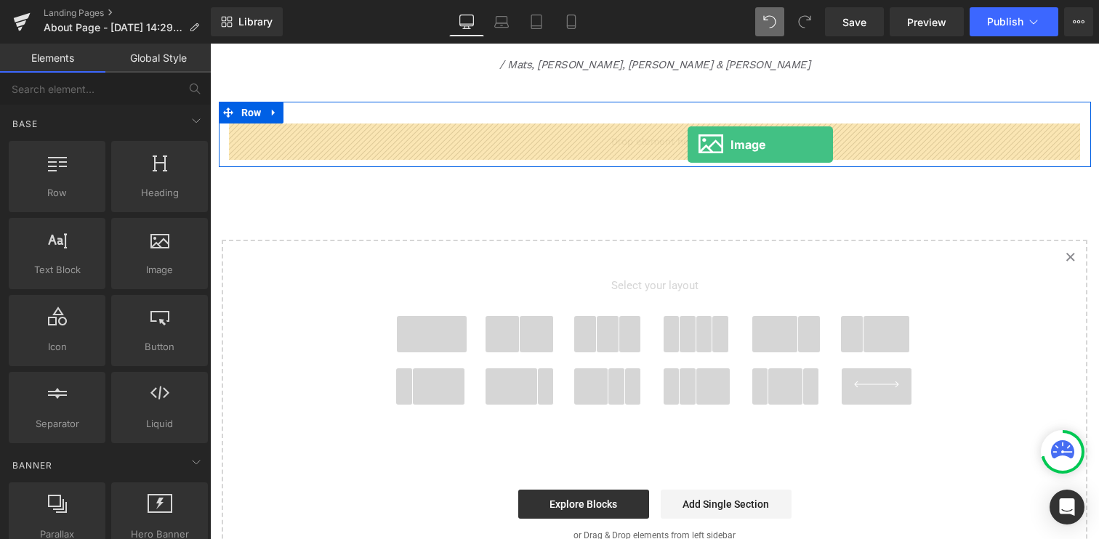
drag, startPoint x: 371, startPoint y: 309, endPoint x: 689, endPoint y: 145, distance: 357.6
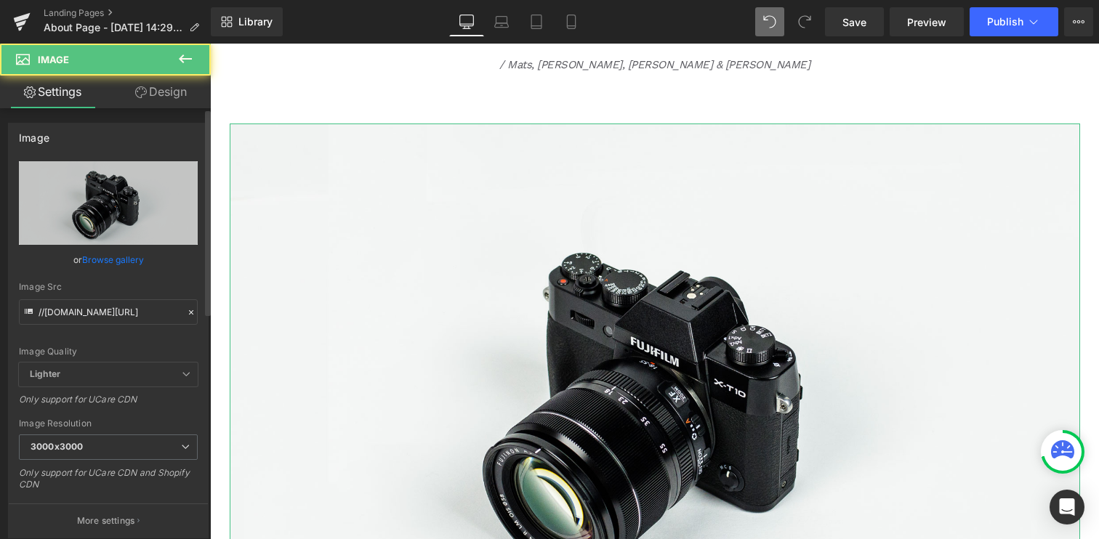
click at [105, 259] on link "Browse gallery" at bounding box center [113, 259] width 62 height 25
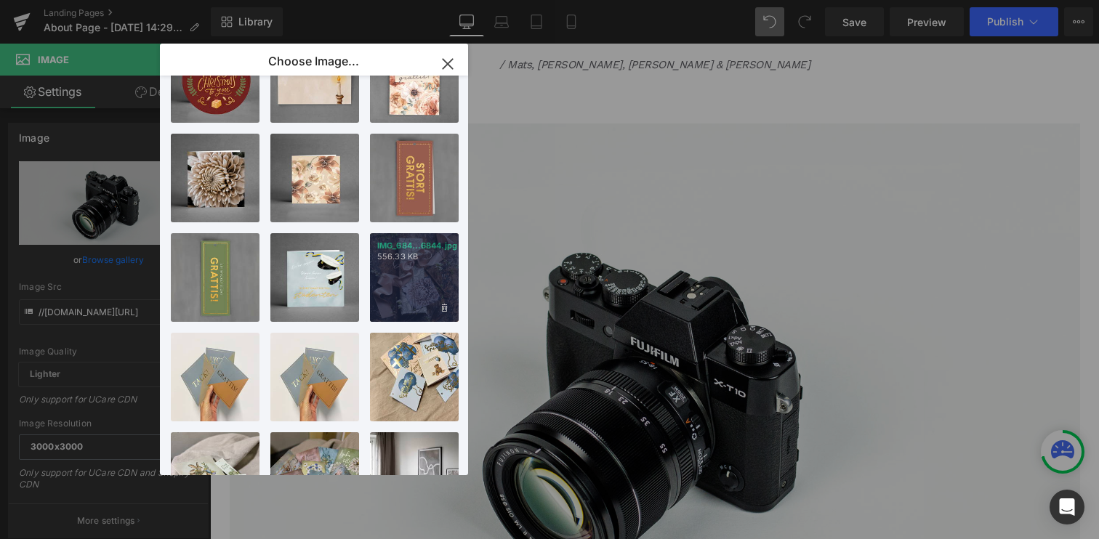
click at [422, 277] on div "IMG_684...6844.jpg 556.33 KB" at bounding box center [414, 277] width 89 height 89
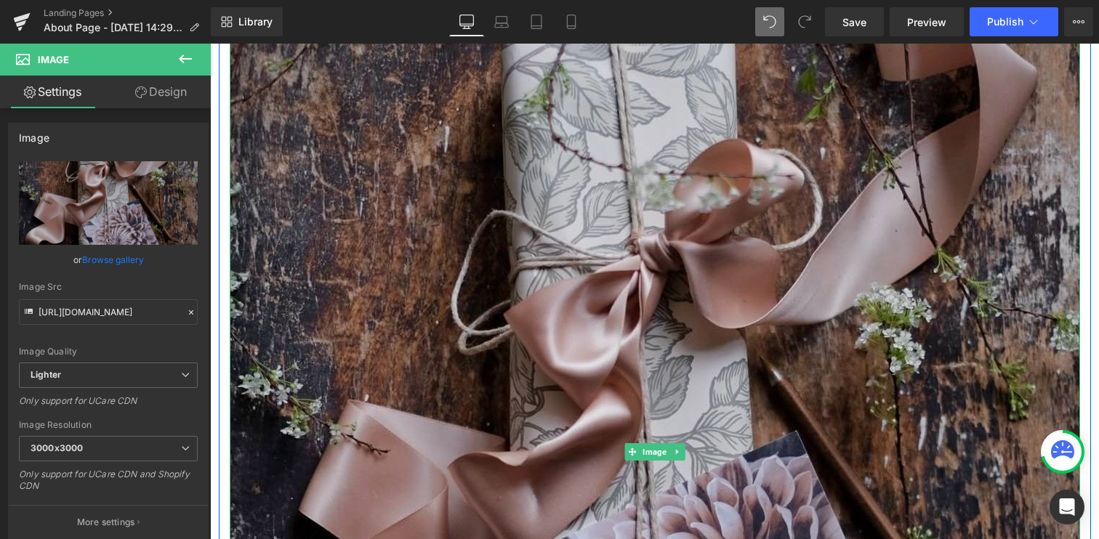
scroll to position [669, 0]
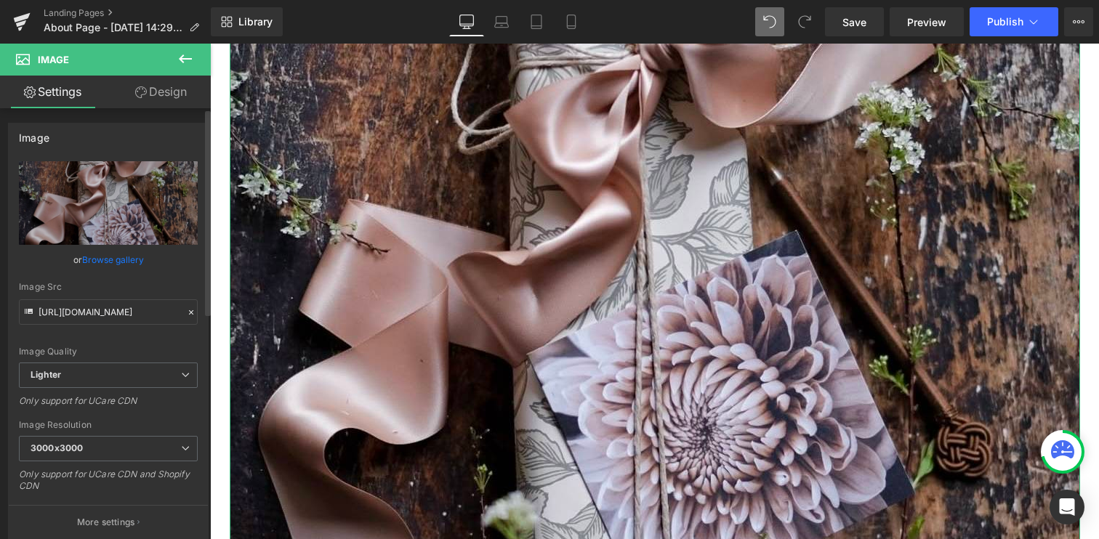
click at [93, 261] on link "Browse gallery" at bounding box center [113, 259] width 62 height 25
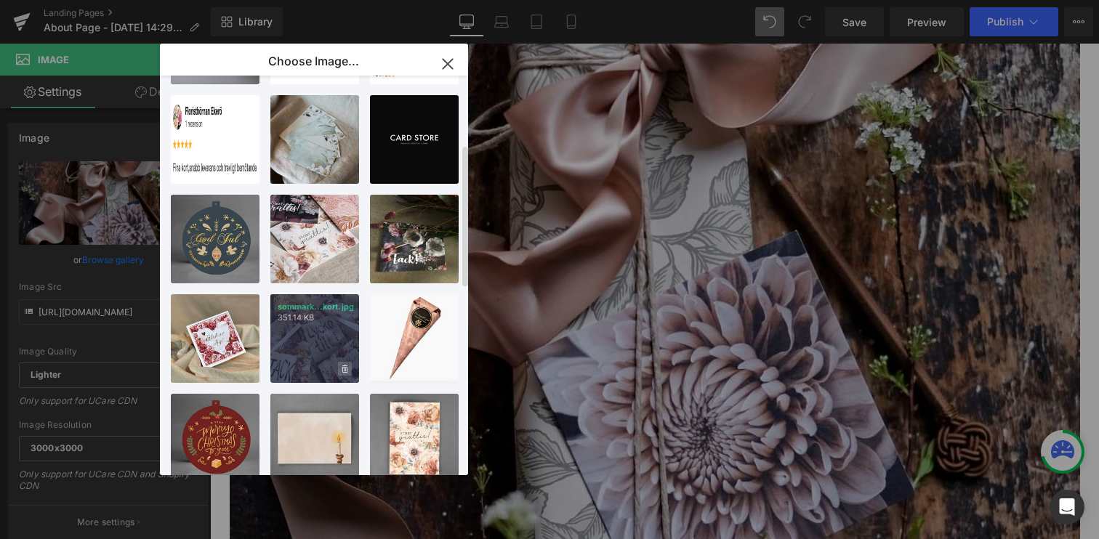
scroll to position [193, 0]
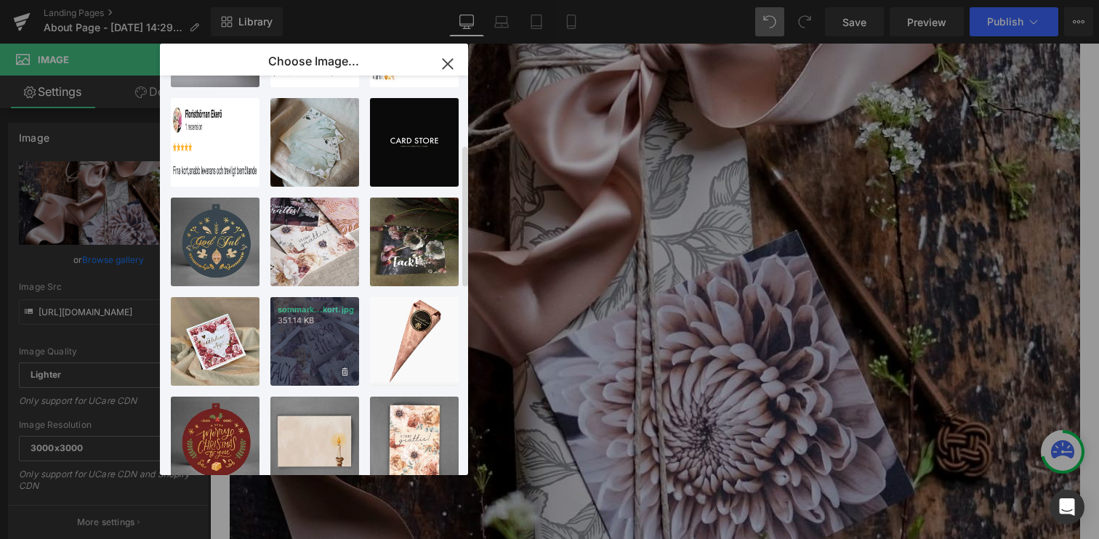
click at [309, 347] on div "sommark...kort.jpg 351.14 KB" at bounding box center [314, 341] width 89 height 89
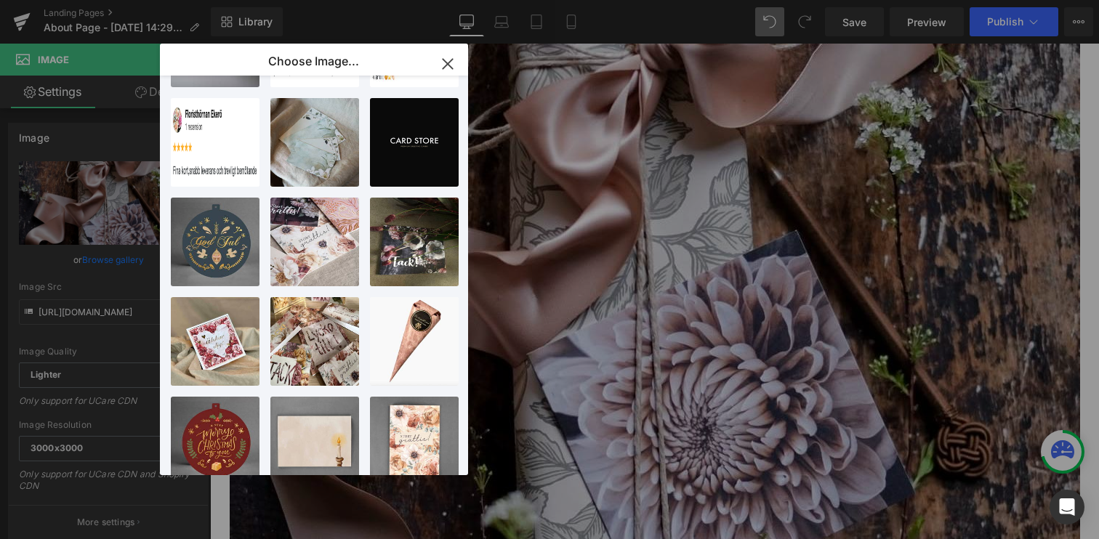
type input "[URL][DOMAIN_NAME]"
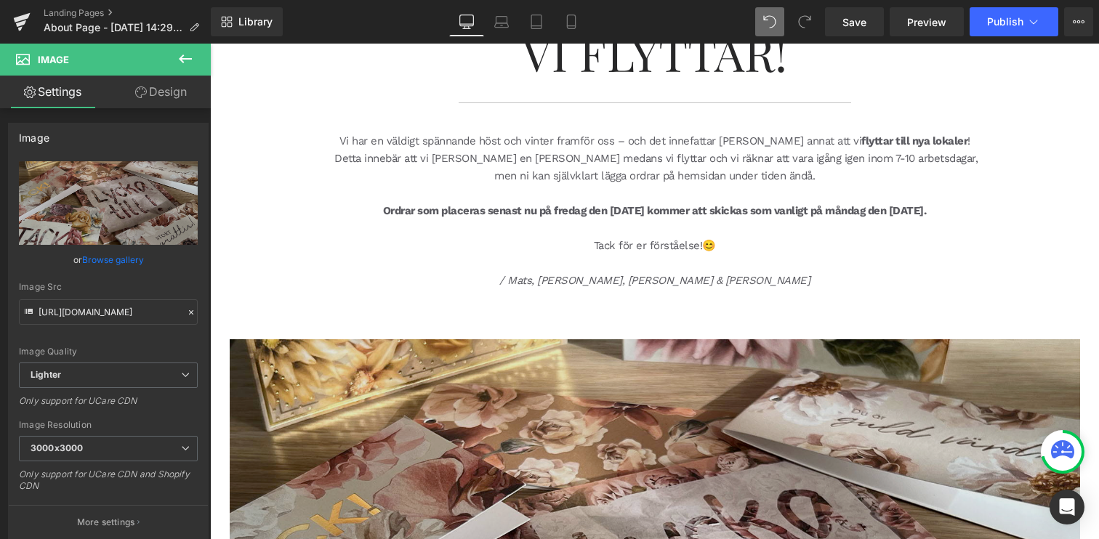
scroll to position [0, 0]
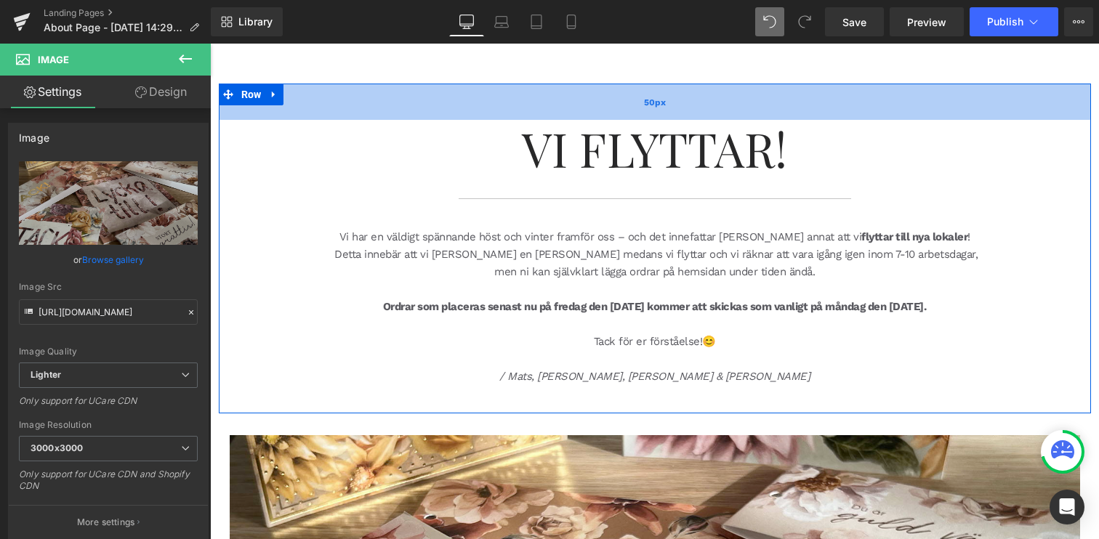
click at [341, 109] on div "50px" at bounding box center [655, 102] width 872 height 36
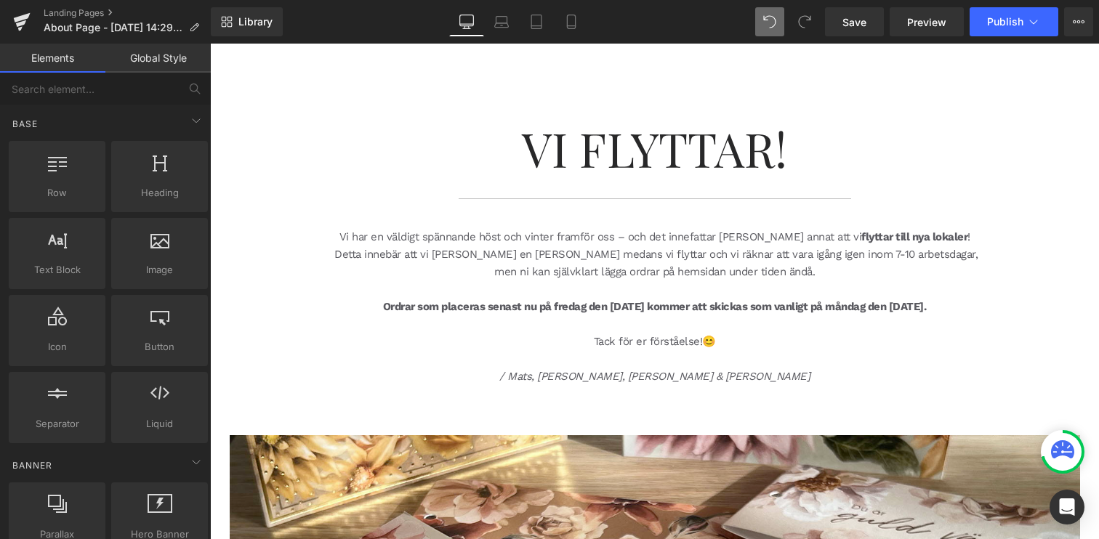
click at [161, 57] on link "Global Style" at bounding box center [157, 58] width 105 height 29
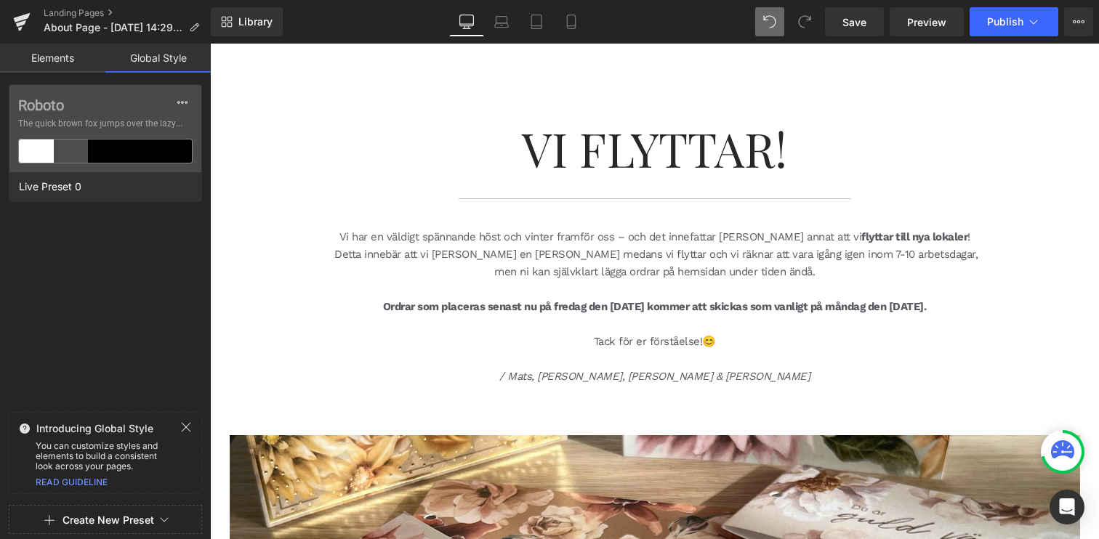
click at [210, 44] on div "150px" at bounding box center [210, 44] width 0 height 0
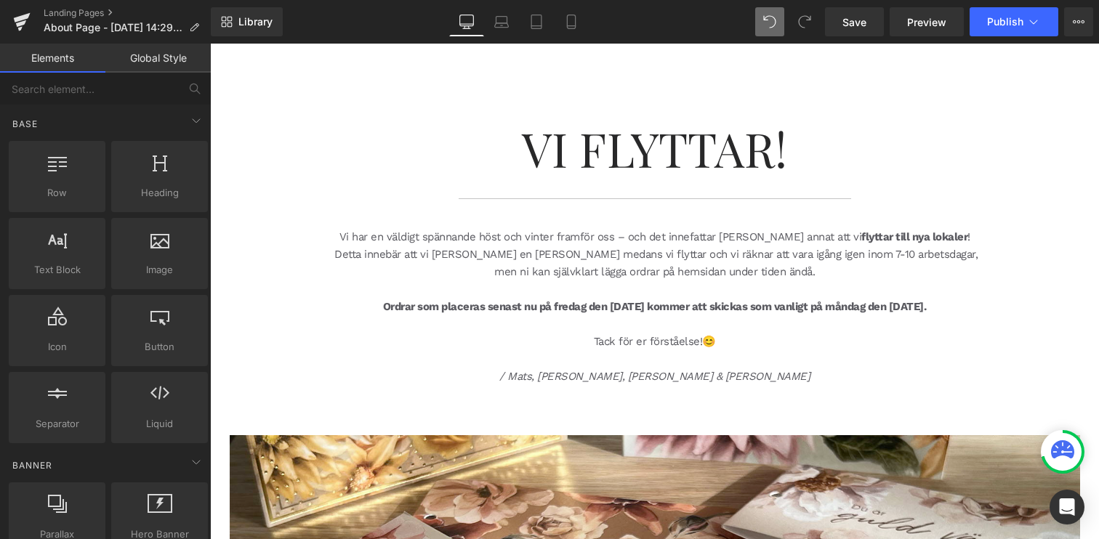
click at [148, 63] on link "Global Style" at bounding box center [157, 58] width 105 height 29
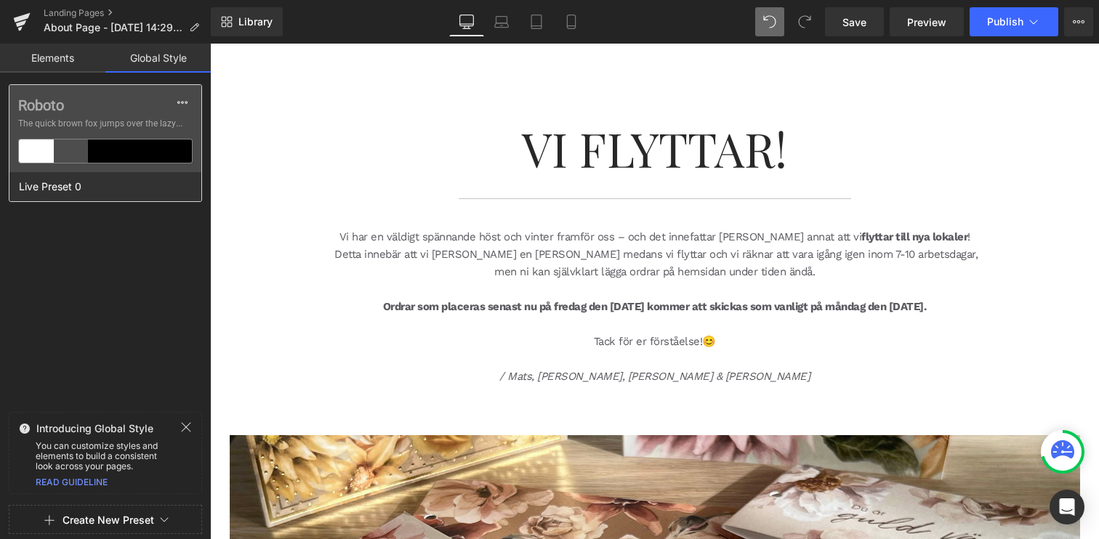
click at [71, 114] on div "Roboto The quick brown fox jumps over the lazy..." at bounding box center [105, 128] width 192 height 87
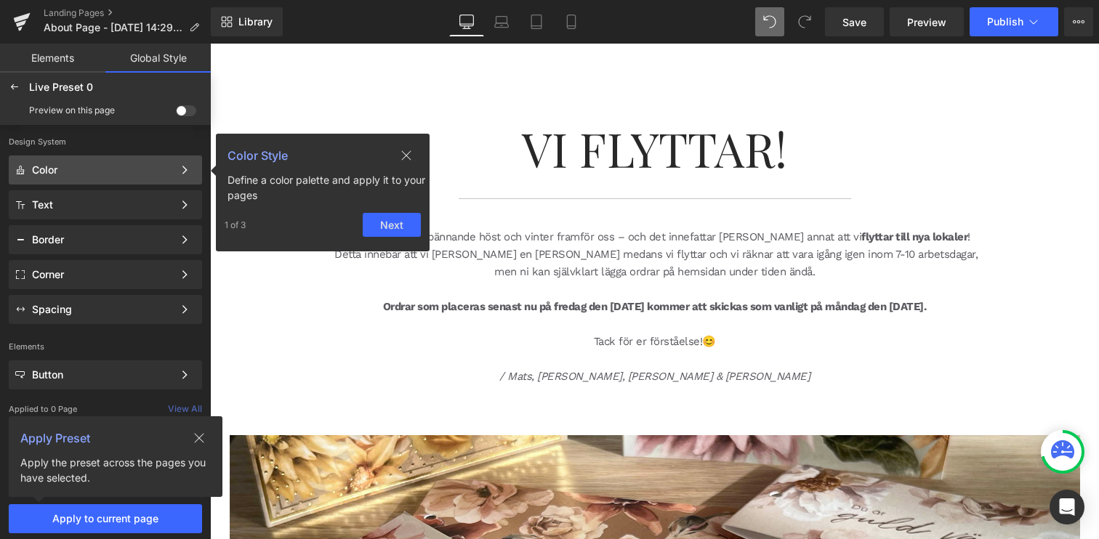
click at [102, 190] on div "Color Color Style Define a color palette and apply it to your pages 1 of 3 Next" at bounding box center [105, 204] width 193 height 29
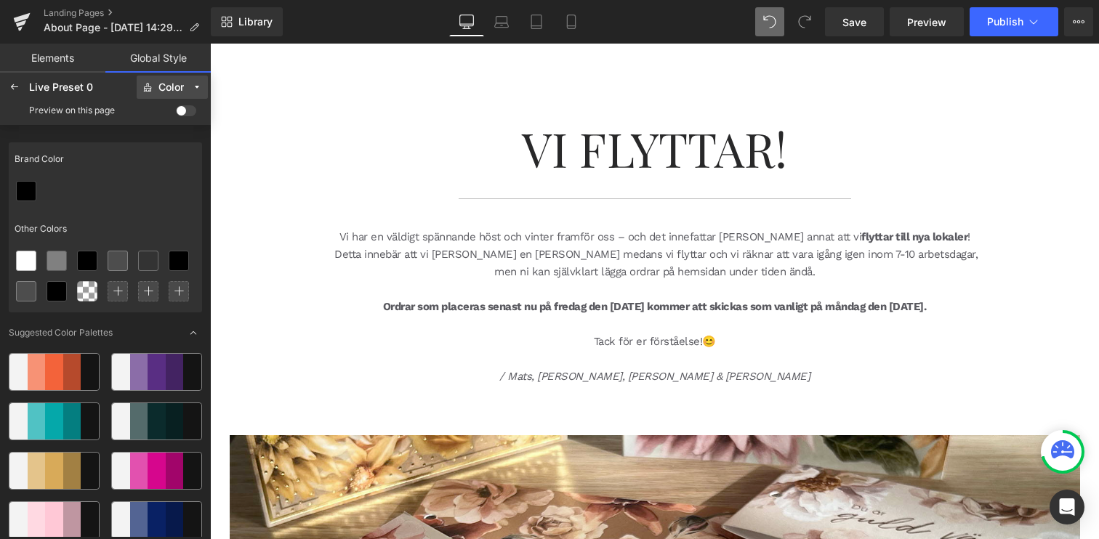
click at [173, 83] on div "Color" at bounding box center [170, 87] width 25 height 11
click at [49, 52] on link "Elements" at bounding box center [52, 58] width 105 height 29
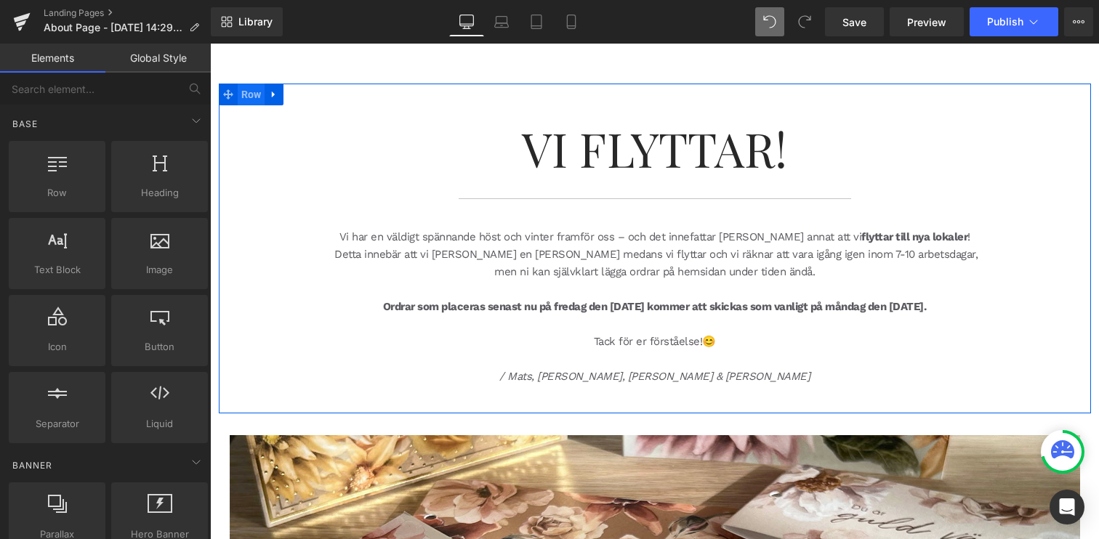
click at [246, 92] on span "Row" at bounding box center [252, 95] width 28 height 22
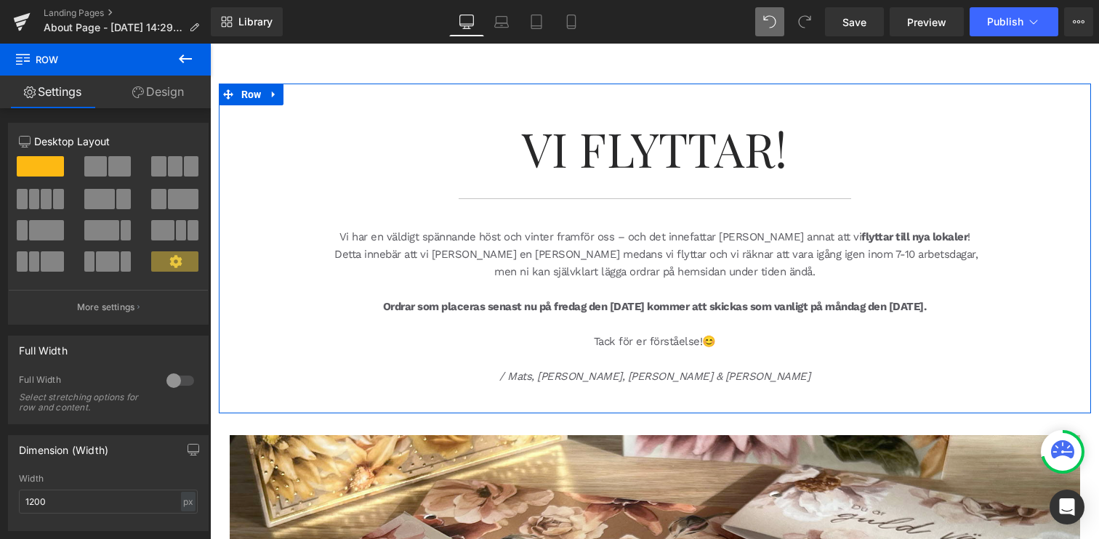
click at [161, 102] on link "Design" at bounding box center [157, 92] width 105 height 33
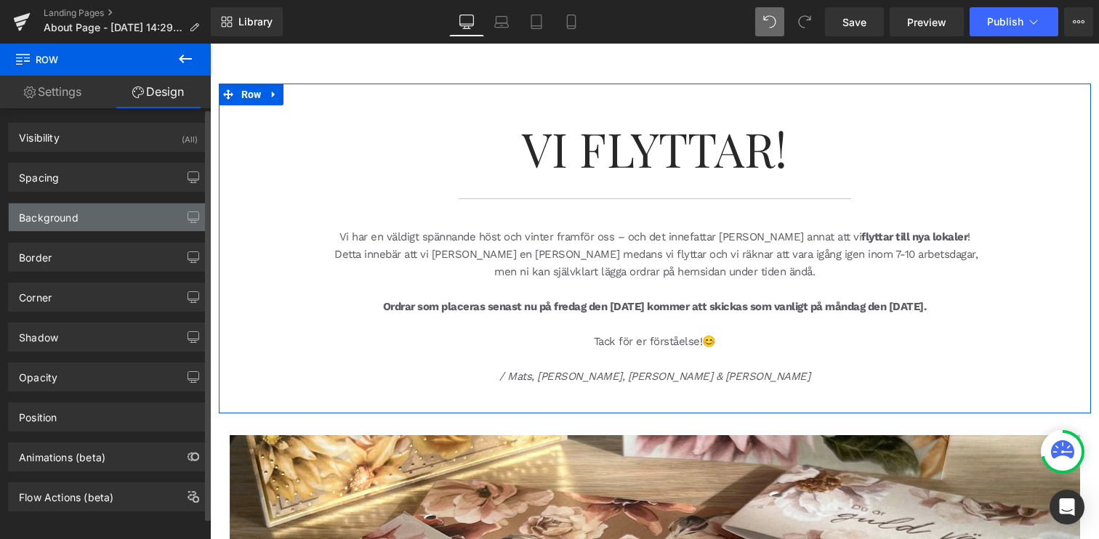
click at [94, 216] on div "Background" at bounding box center [108, 218] width 199 height 28
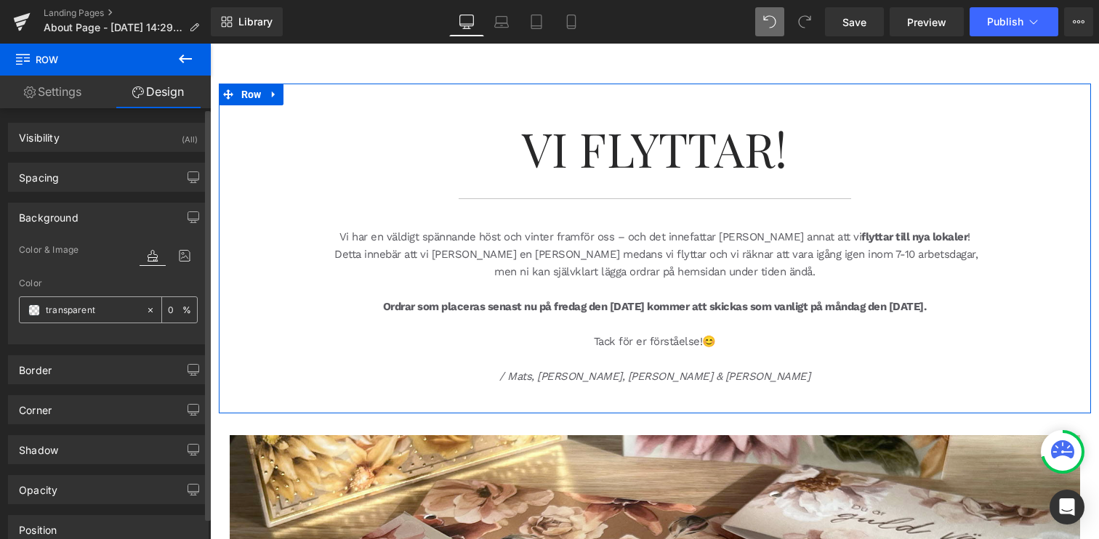
click at [36, 313] on span at bounding box center [34, 311] width 12 height 12
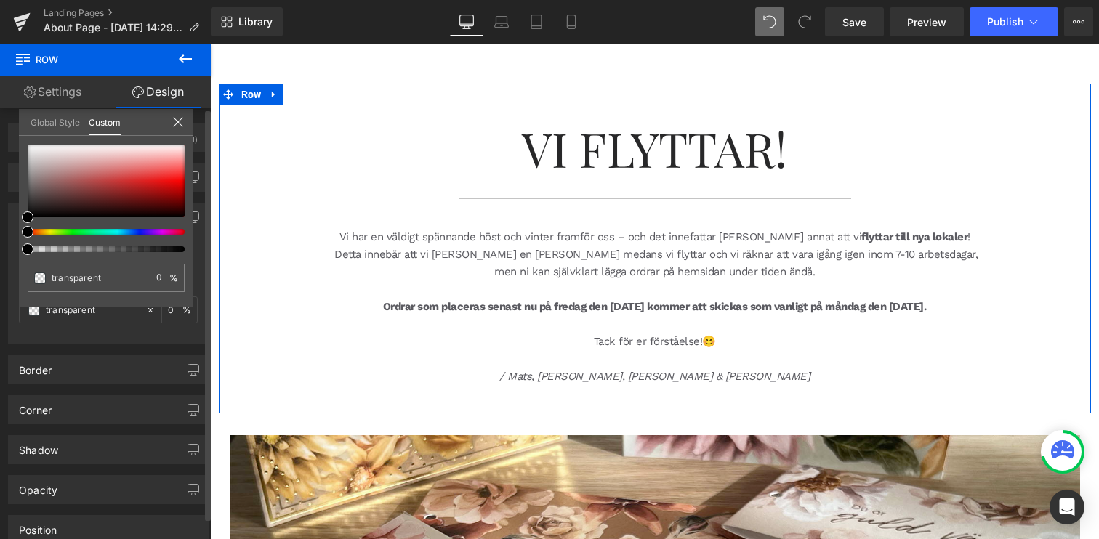
type input "#000000"
type input "100"
type input "#000000"
type input "100"
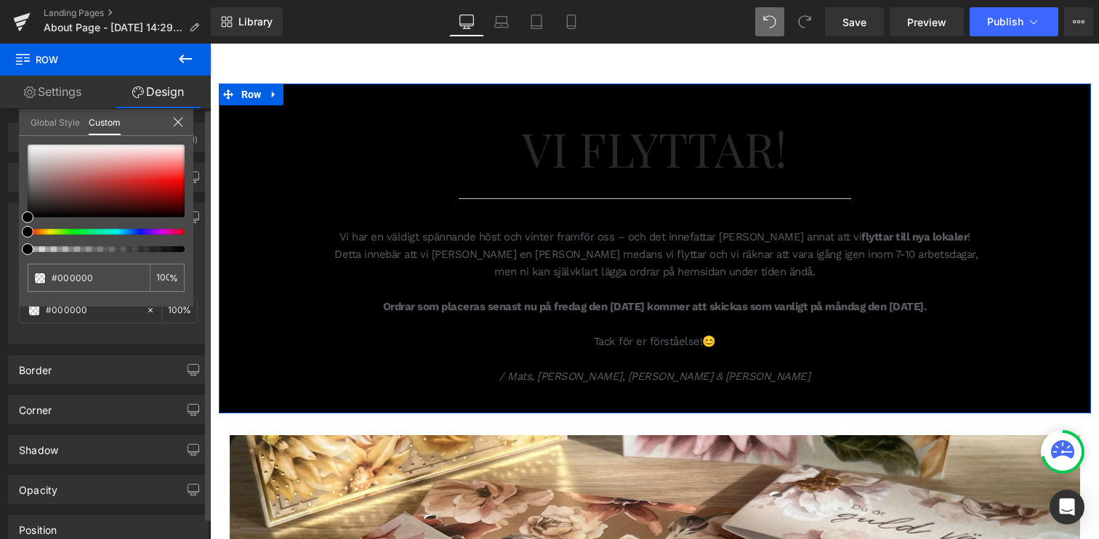
click at [46, 233] on div at bounding box center [100, 232] width 157 height 6
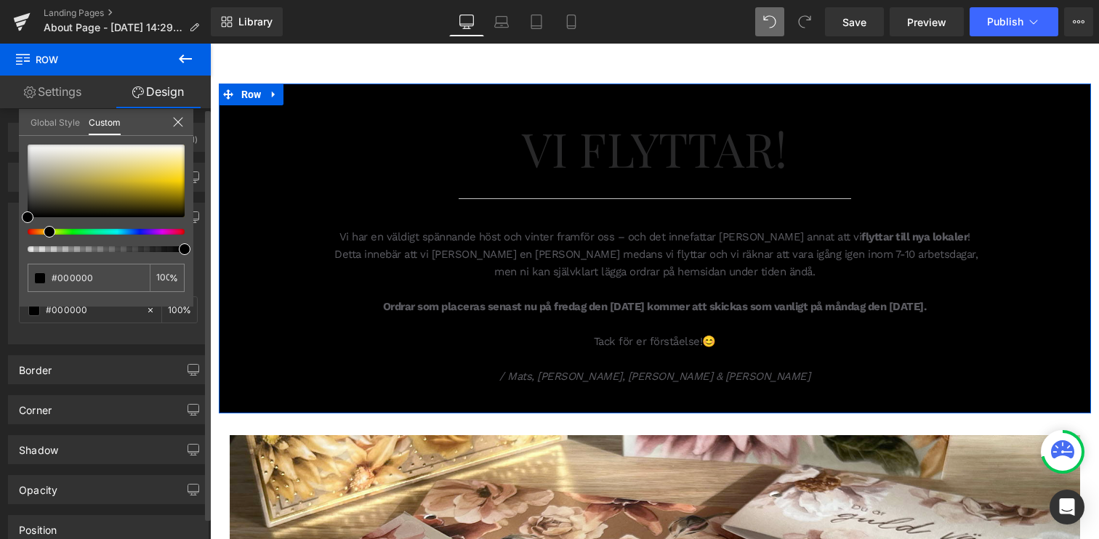
drag, startPoint x: 47, startPoint y: 233, endPoint x: 39, endPoint y: 232, distance: 7.3
click at [39, 233] on div at bounding box center [100, 232] width 157 height 6
type input "#d7d5d0"
click at [40, 157] on div at bounding box center [106, 181] width 157 height 73
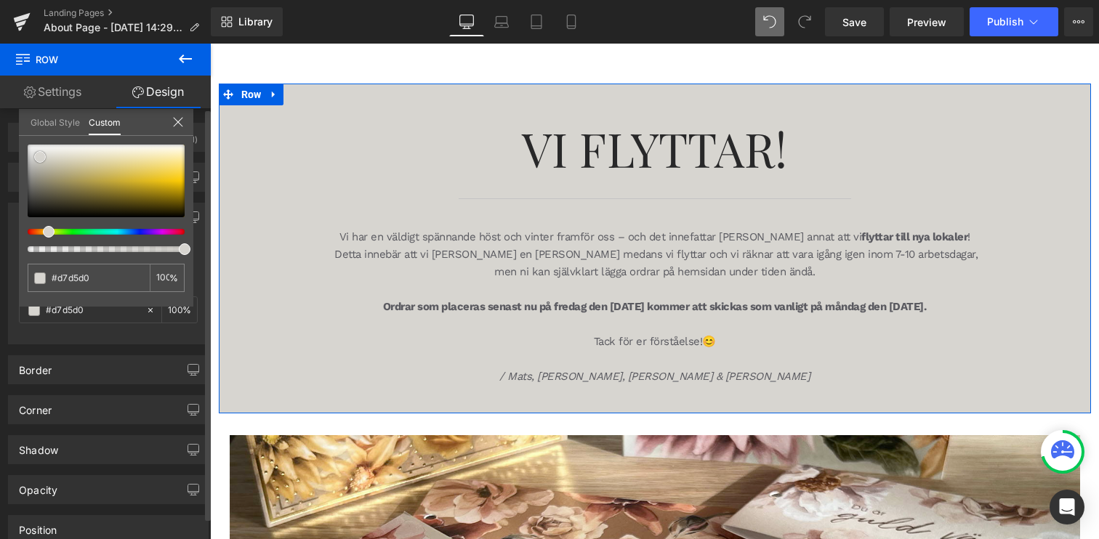
type input "#d9d7d3"
type input "#dbd9d6"
type input "#e0dddb"
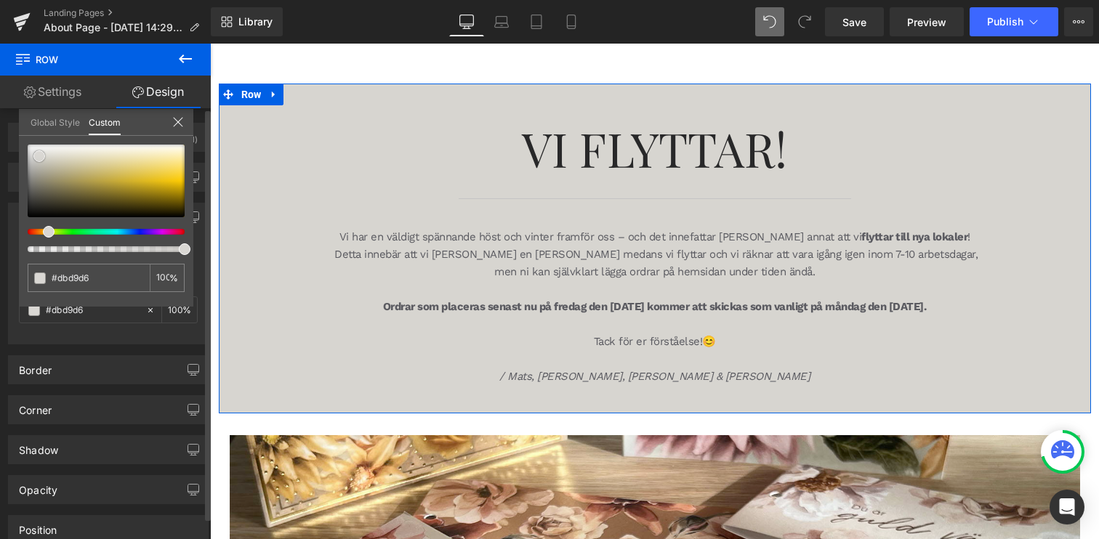
type input "#e0dddb"
type input "#e4e2e1"
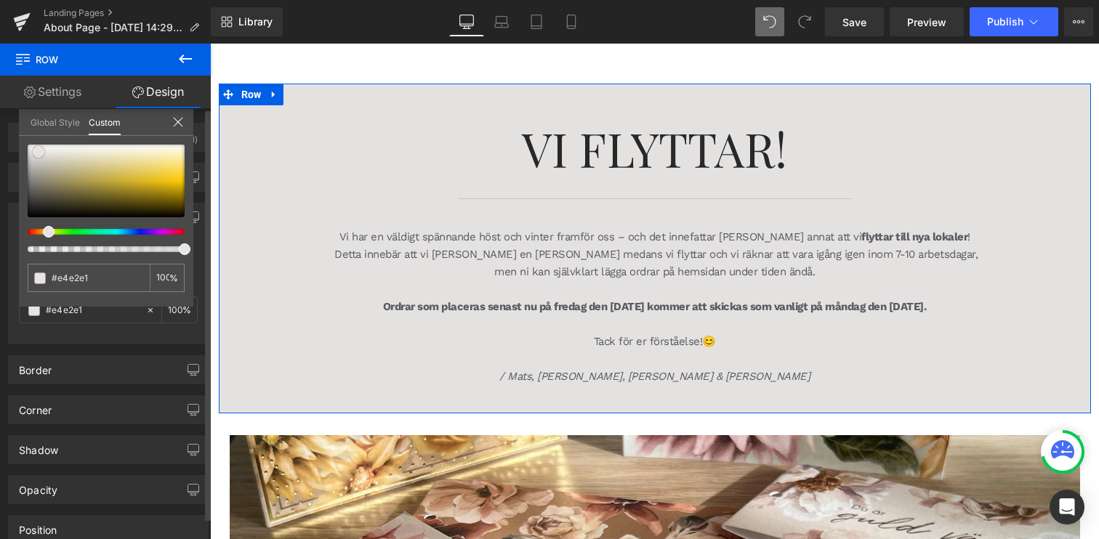
type input "#e7e4e3"
type input "#e9e7e6"
type input "#eceae8"
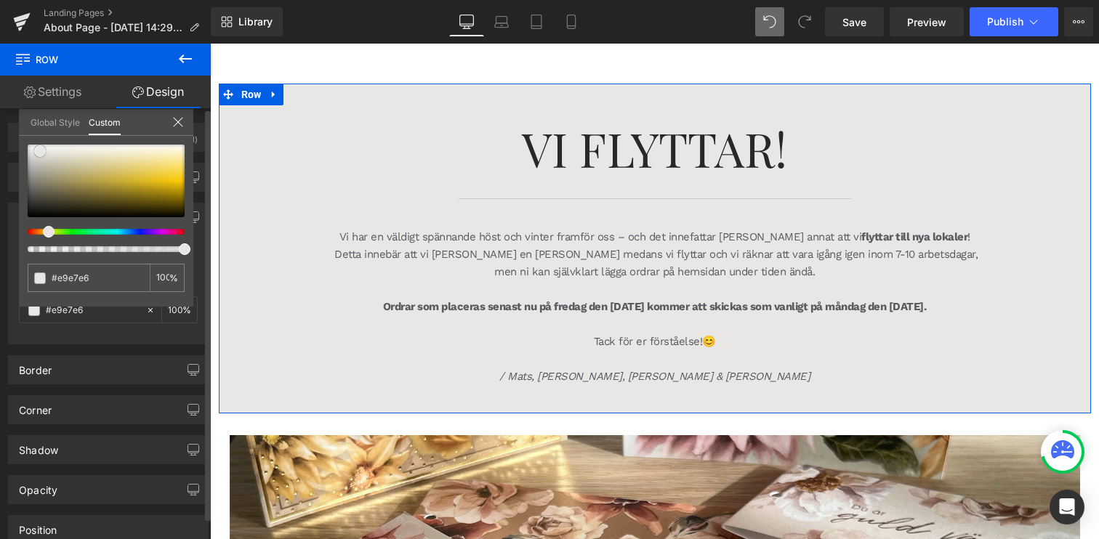
type input "#eceae8"
type input "#eeedeb"
type input "#f0f0ee"
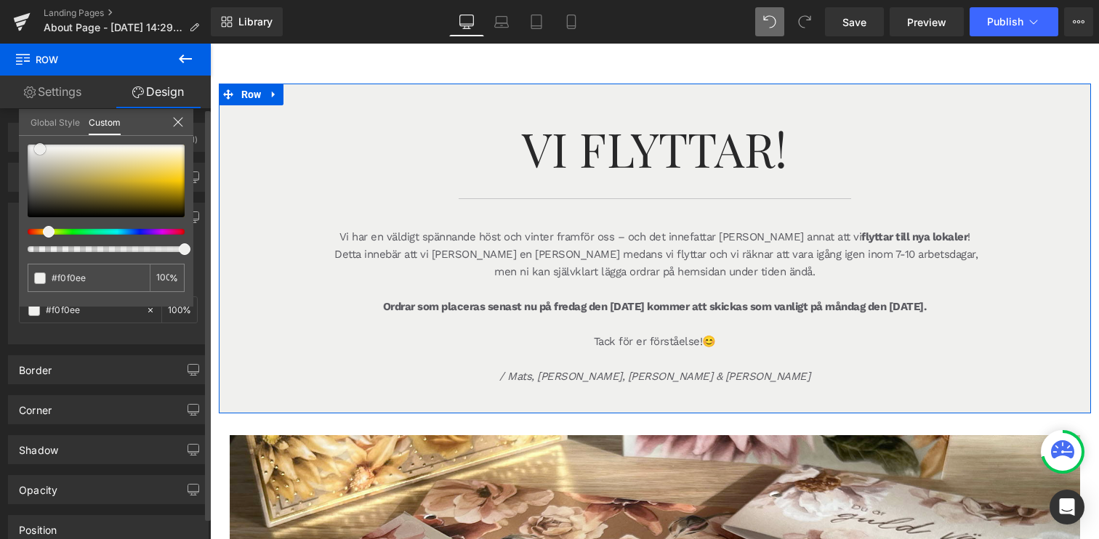
type input "#f3f3f1"
type input "#f2f2f1"
type input "#f0f0ee"
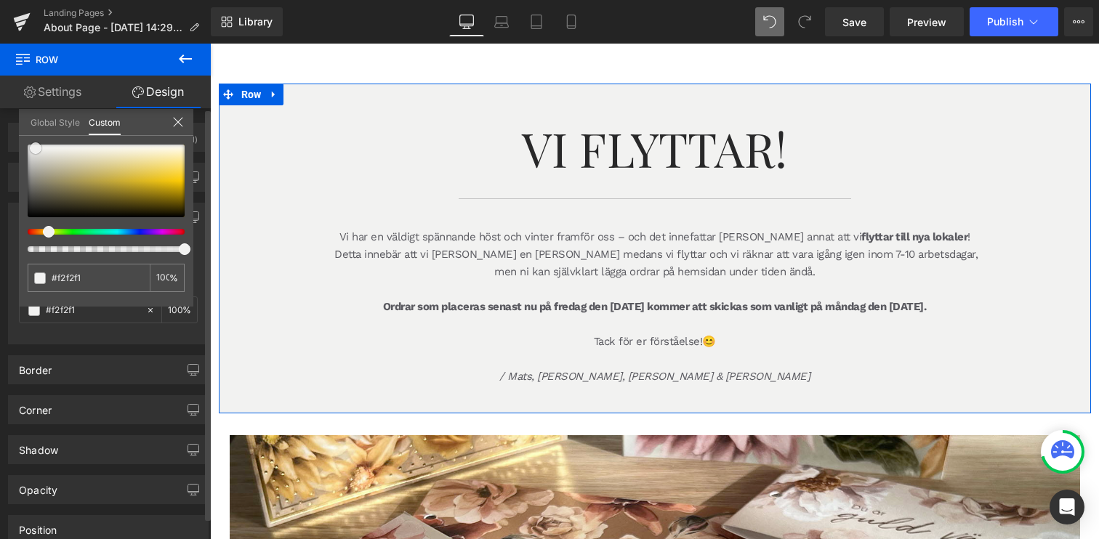
type input "#f0f0ee"
type input "#f2f2f1"
type input "#f5f5f4"
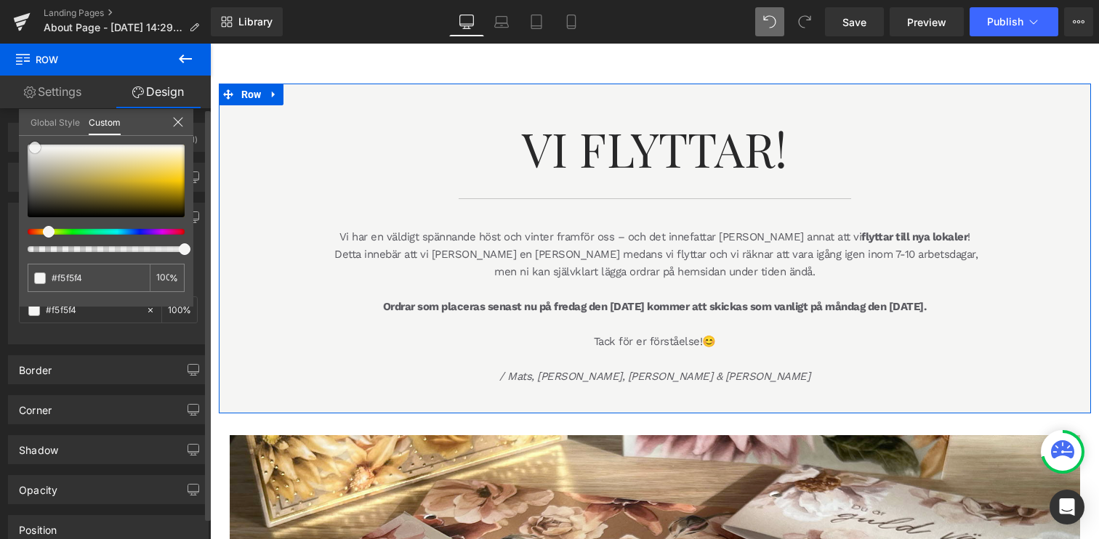
type input "#f2f2f1"
type input "#f0f0ef"
type input "#ededec"
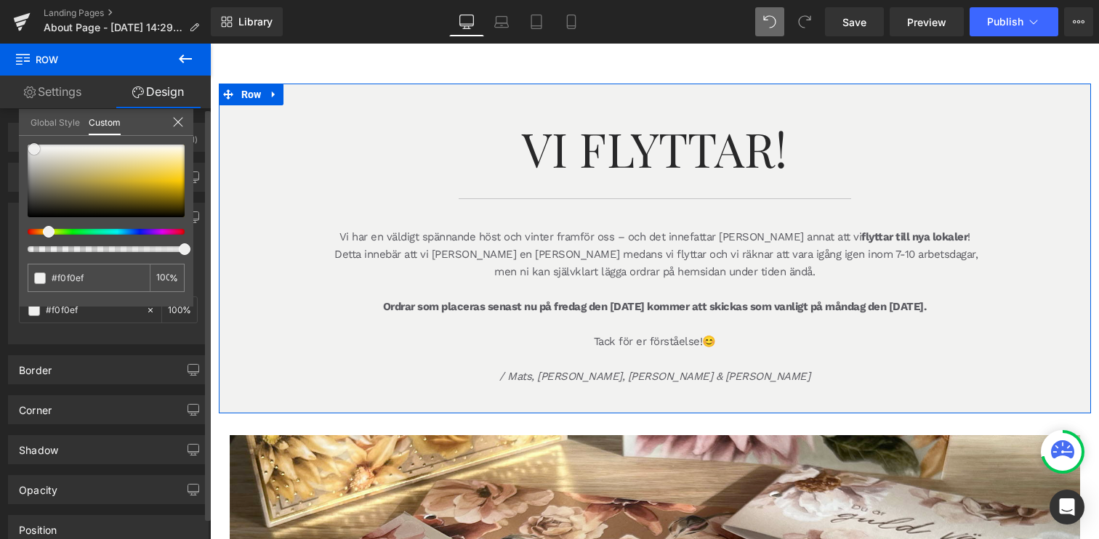
type input "#ededec"
type input "#ebebe9"
type input "#ededec"
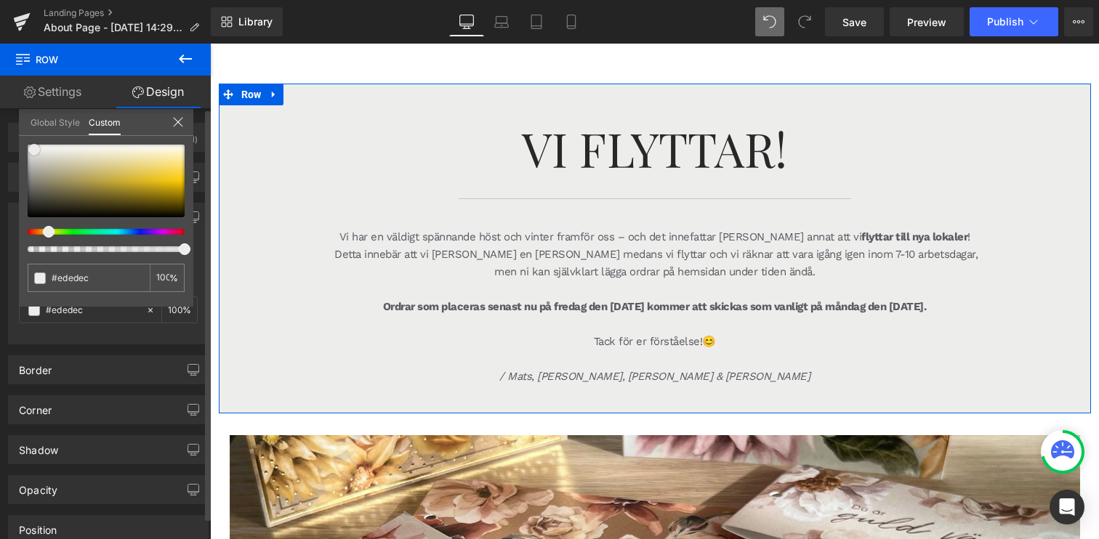
type input "#eeeeec"
type input "#f0f0ee"
type input "#f0f0ef"
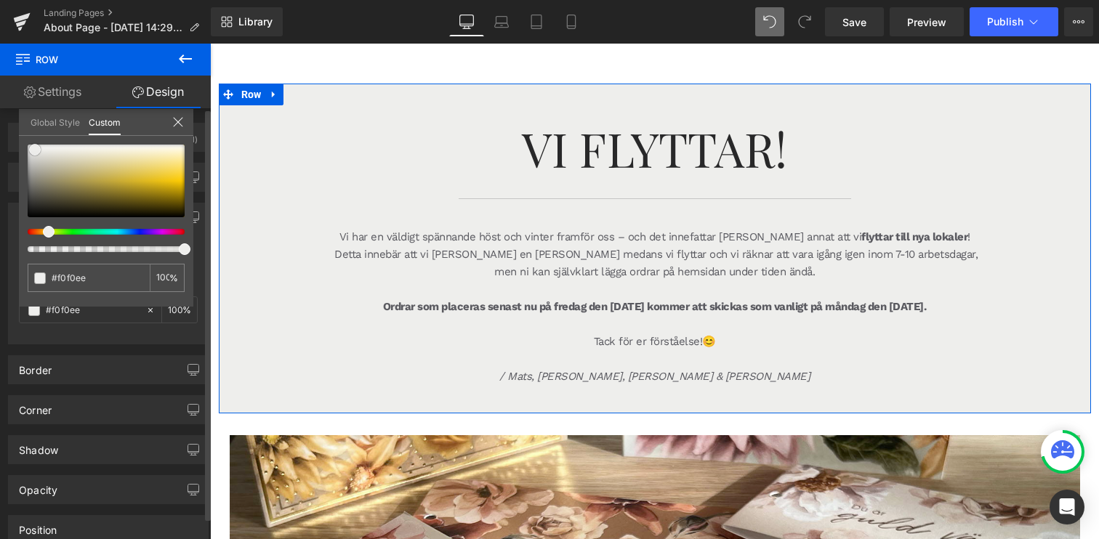
type input "#f0f0ef"
type input "#f2f2f1"
type input "#f5f5f4"
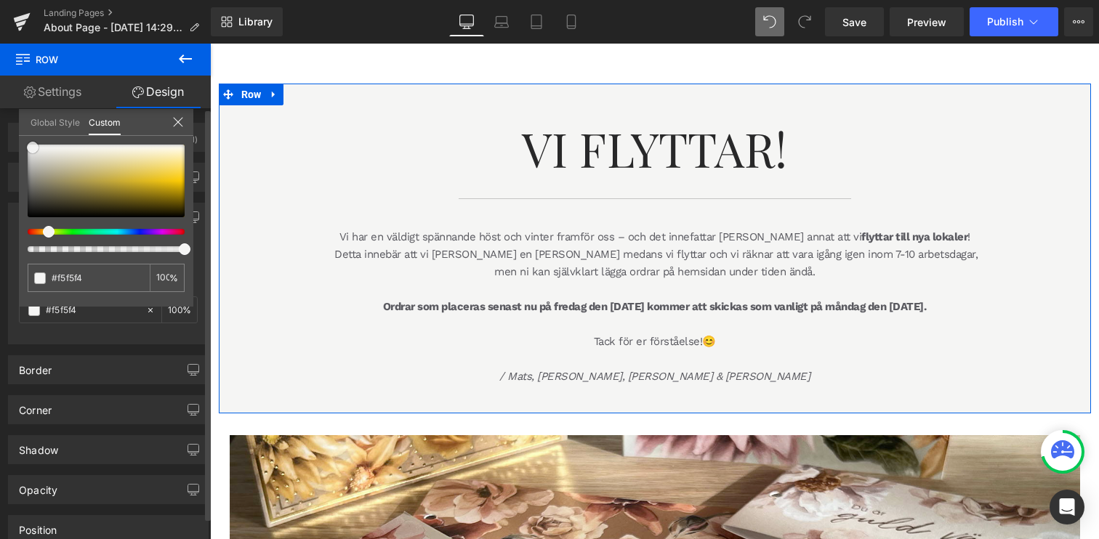
type input "#fafaf9"
type input "#f8f8f6"
type input "#f7f7f7"
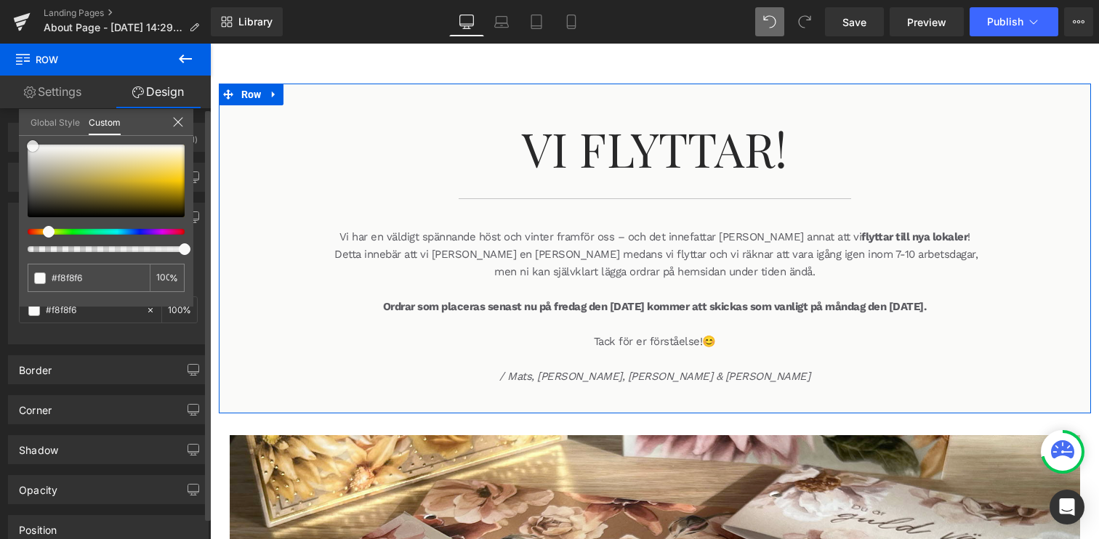
type input "#f7f7f7"
type input "#f5f5f4"
drag, startPoint x: 40, startPoint y: 157, endPoint x: 35, endPoint y: 148, distance: 10.7
click at [35, 148] on span at bounding box center [35, 148] width 12 height 12
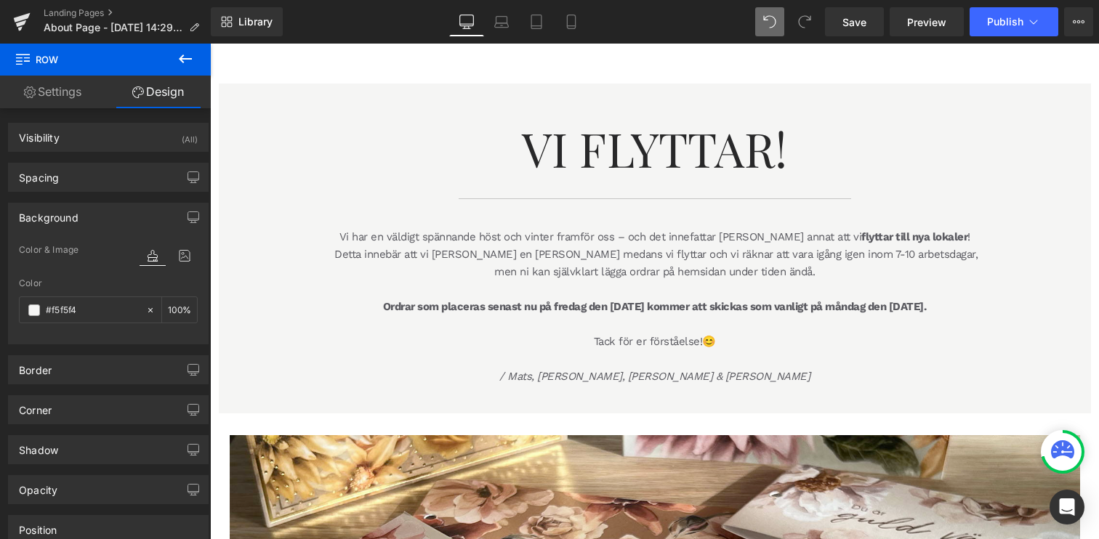
click at [617, 153] on span at bounding box center [620, 148] width 15 height 17
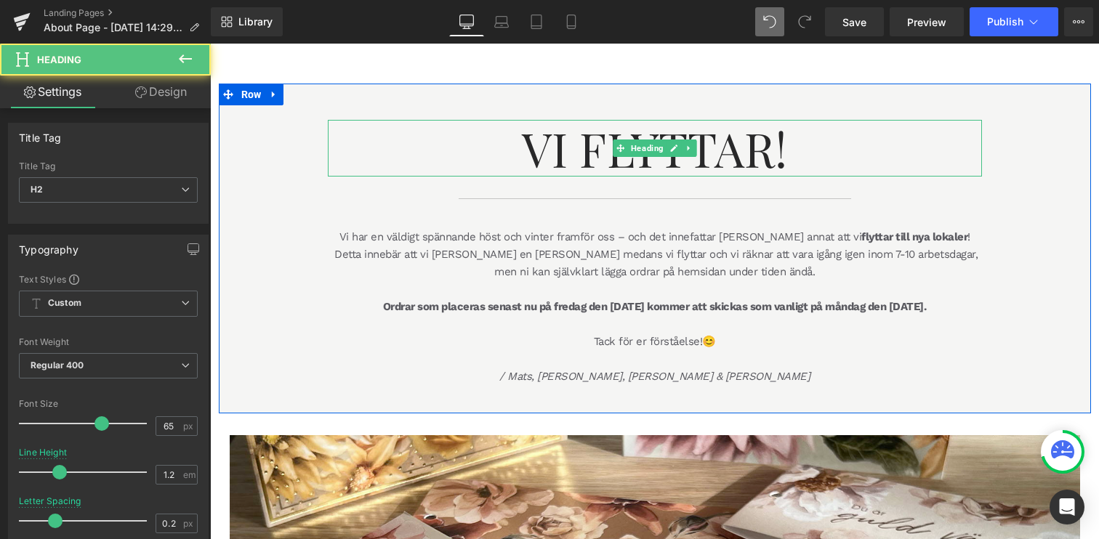
click at [617, 153] on span at bounding box center [620, 148] width 15 height 17
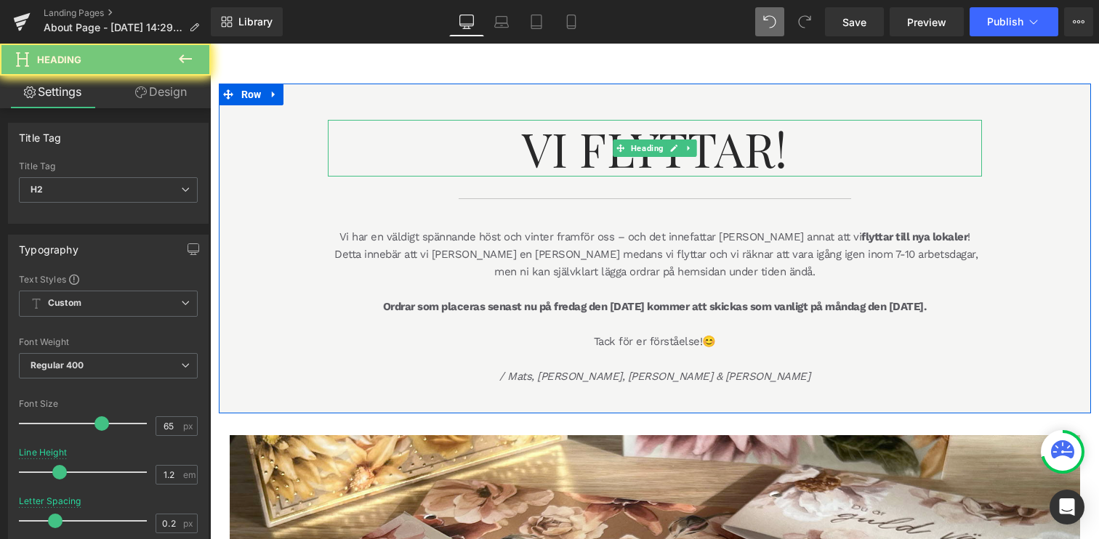
click at [571, 150] on span "Vi Flyttar!" at bounding box center [654, 148] width 265 height 63
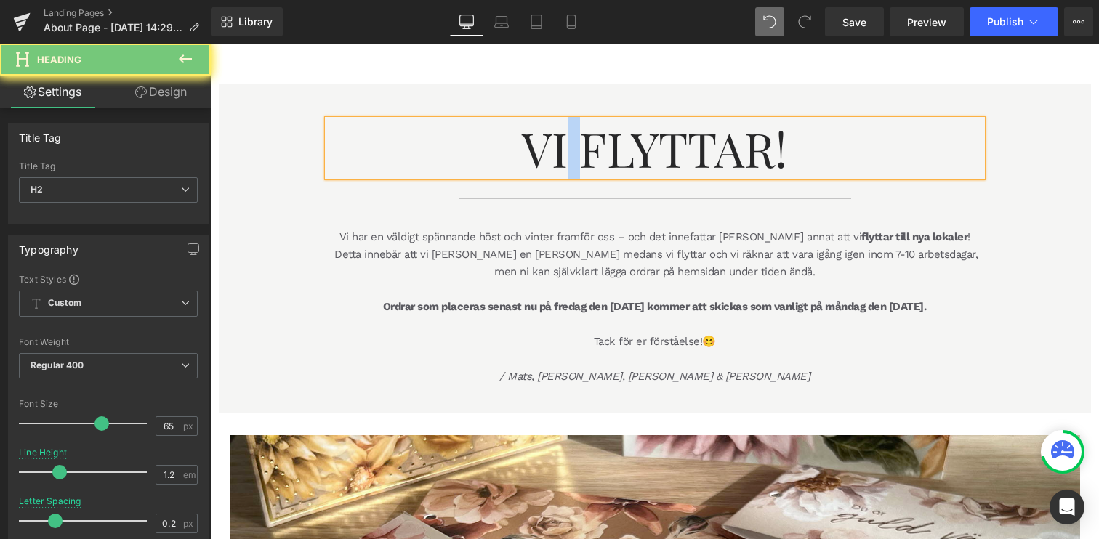
click at [571, 150] on span "Vi Flyttar!" at bounding box center [654, 148] width 265 height 63
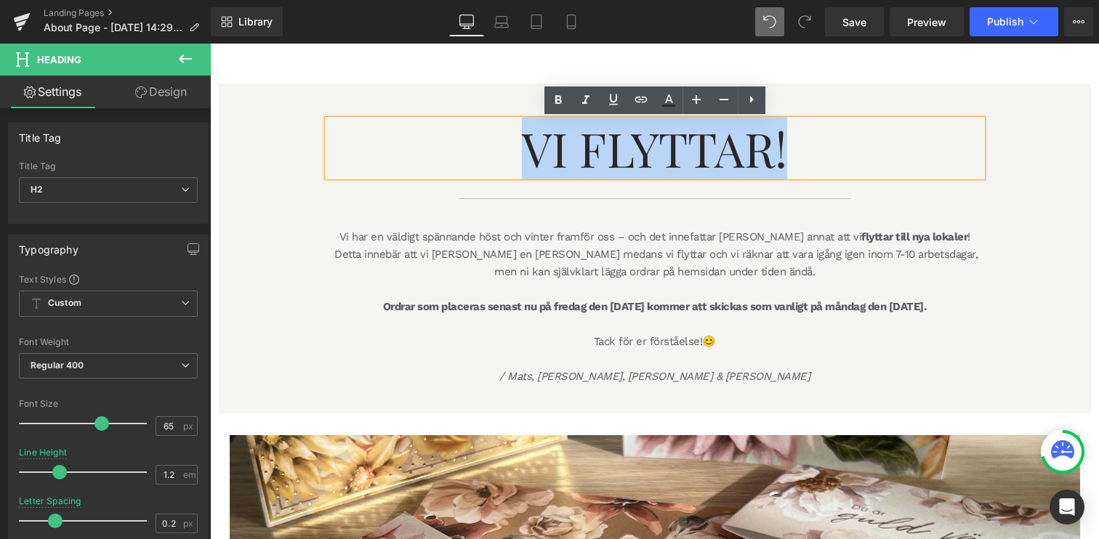
click at [571, 150] on span "Vi Flyttar!" at bounding box center [654, 148] width 265 height 63
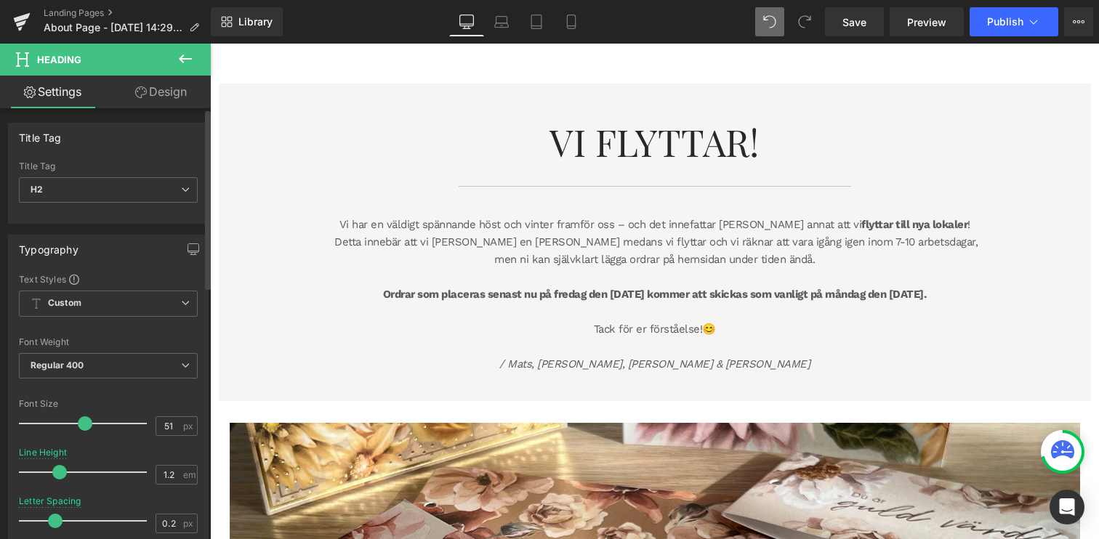
type input "50"
drag, startPoint x: 94, startPoint y: 422, endPoint x: 76, endPoint y: 425, distance: 19.0
click at [76, 425] on span at bounding box center [83, 424] width 15 height 15
click at [1031, 24] on icon at bounding box center [1033, 22] width 15 height 15
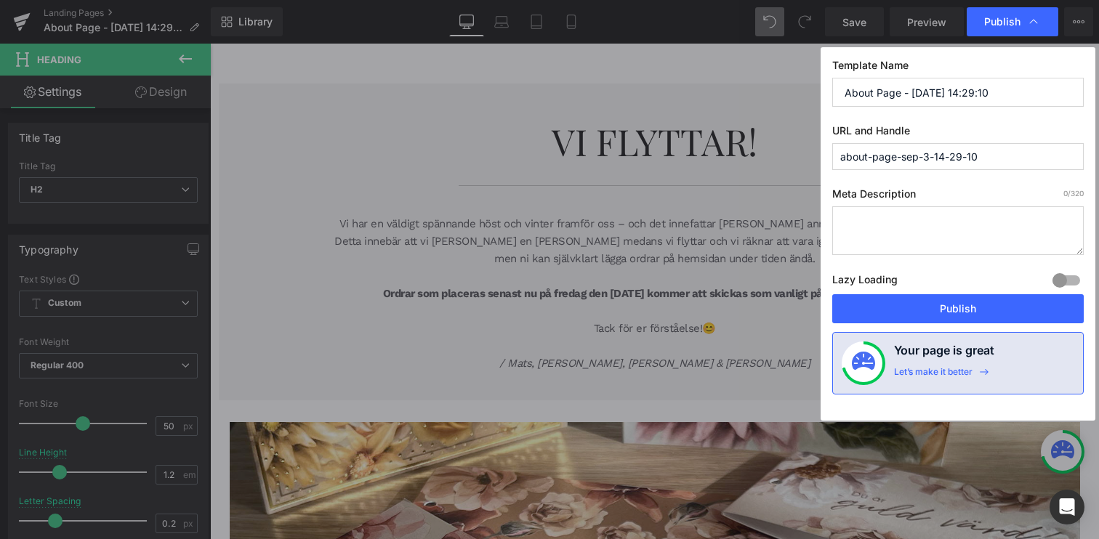
click at [888, 93] on input "About Page - [DATE] 14:29:10" at bounding box center [958, 92] width 252 height 29
type input "Vi flyttar!"
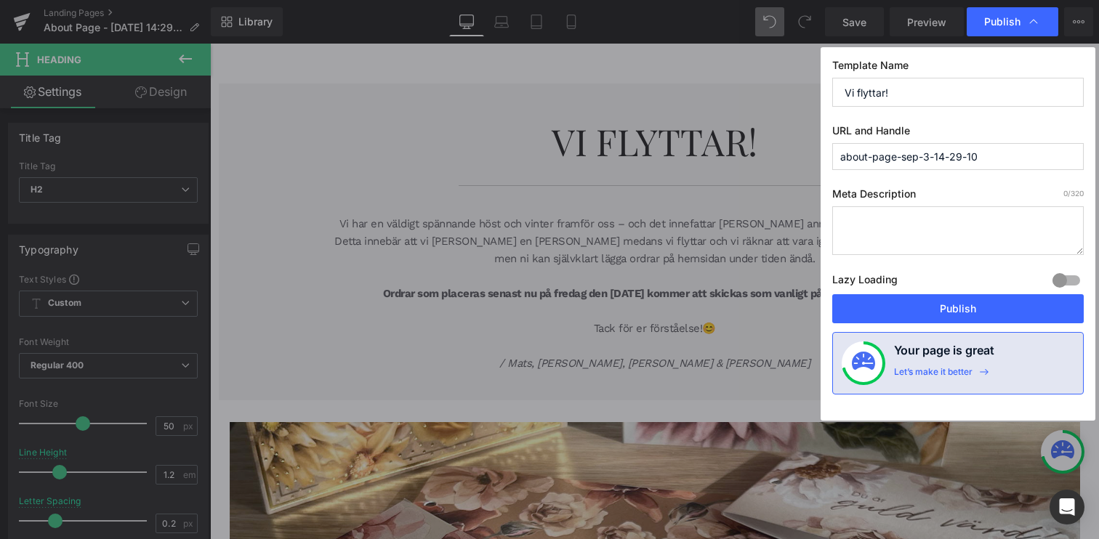
click at [987, 156] on input "about-page-sep-3-14-29-10" at bounding box center [958, 156] width 252 height 27
type input "vi-flyttar"
click at [974, 308] on button "Publish" at bounding box center [958, 308] width 252 height 29
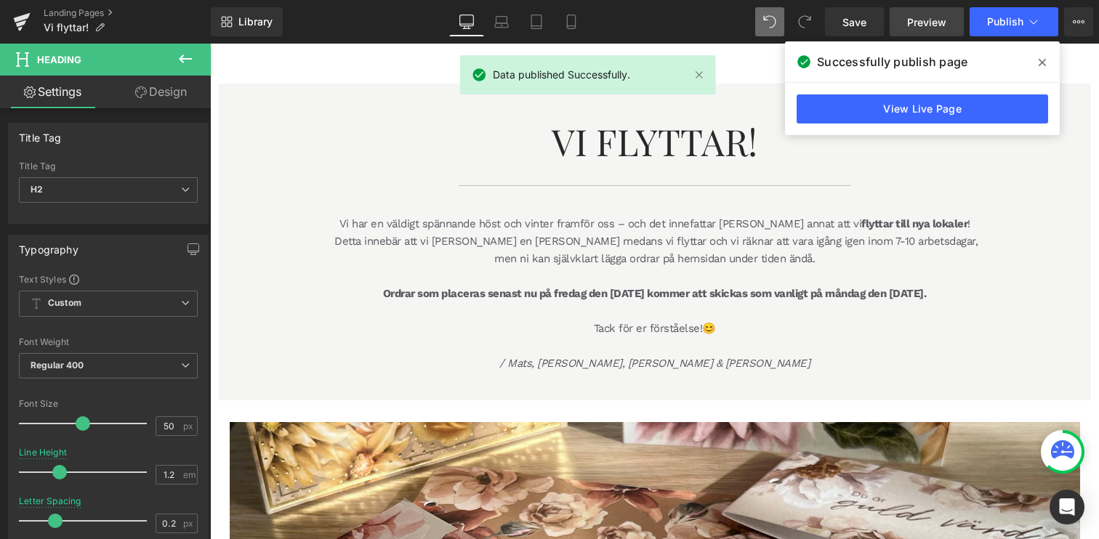
click at [923, 23] on span "Preview" at bounding box center [926, 22] width 39 height 15
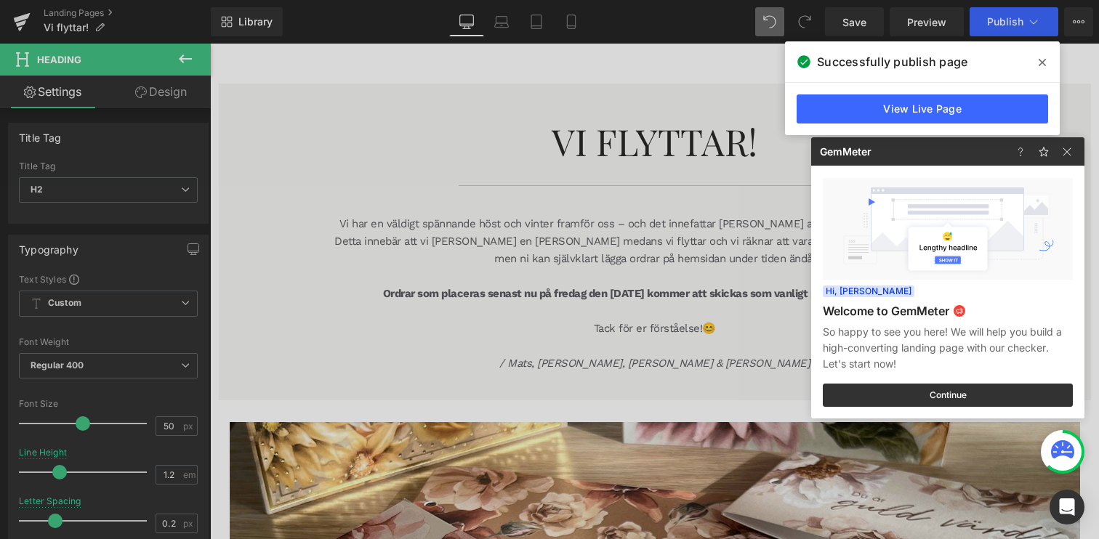
click at [933, 26] on div at bounding box center [549, 269] width 1099 height 539
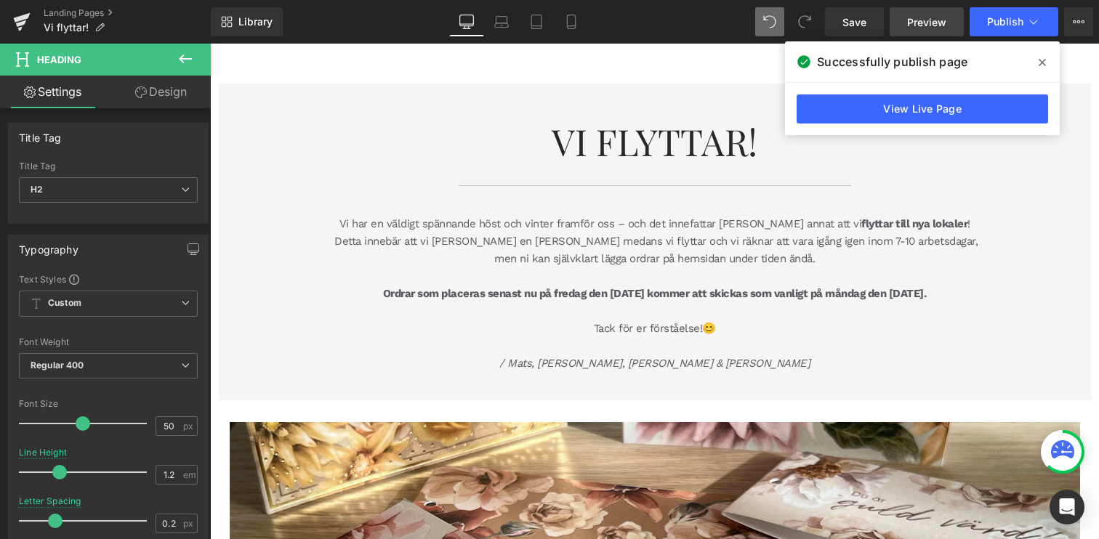
click at [927, 21] on span "Preview" at bounding box center [926, 22] width 39 height 15
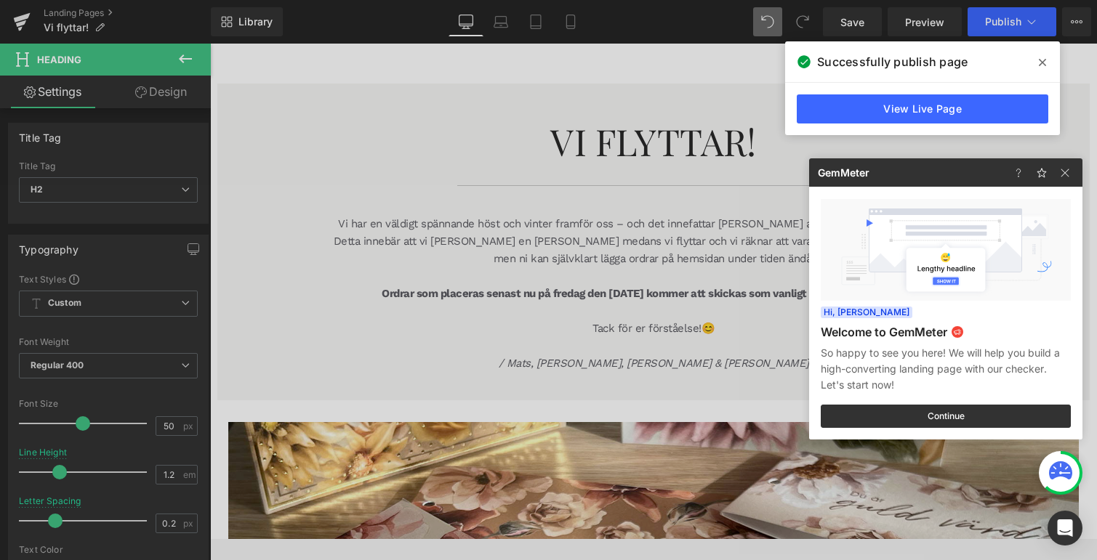
click at [712, 79] on div at bounding box center [548, 280] width 1097 height 560
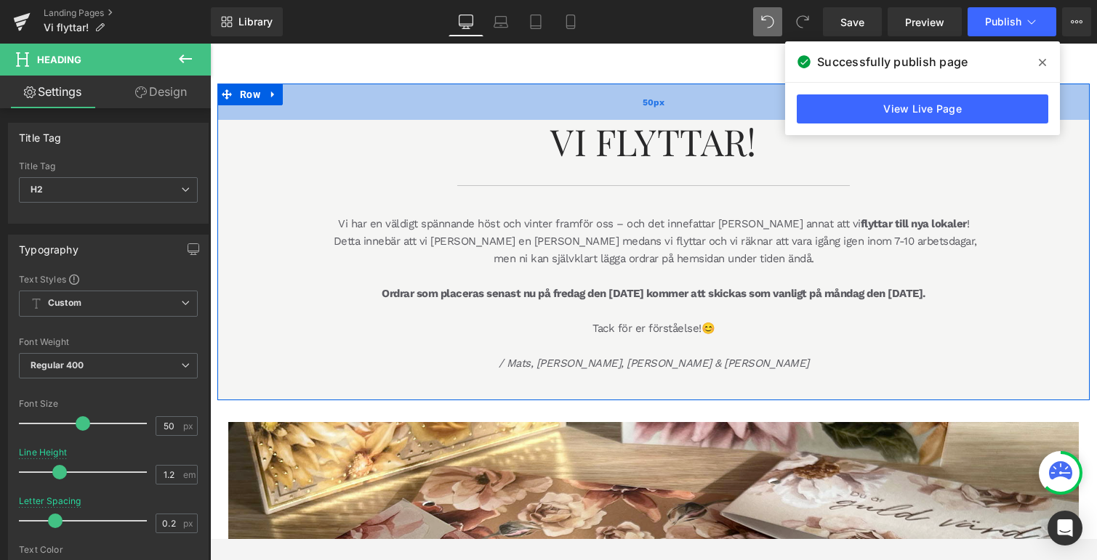
click at [723, 97] on div "50px" at bounding box center [653, 102] width 872 height 36
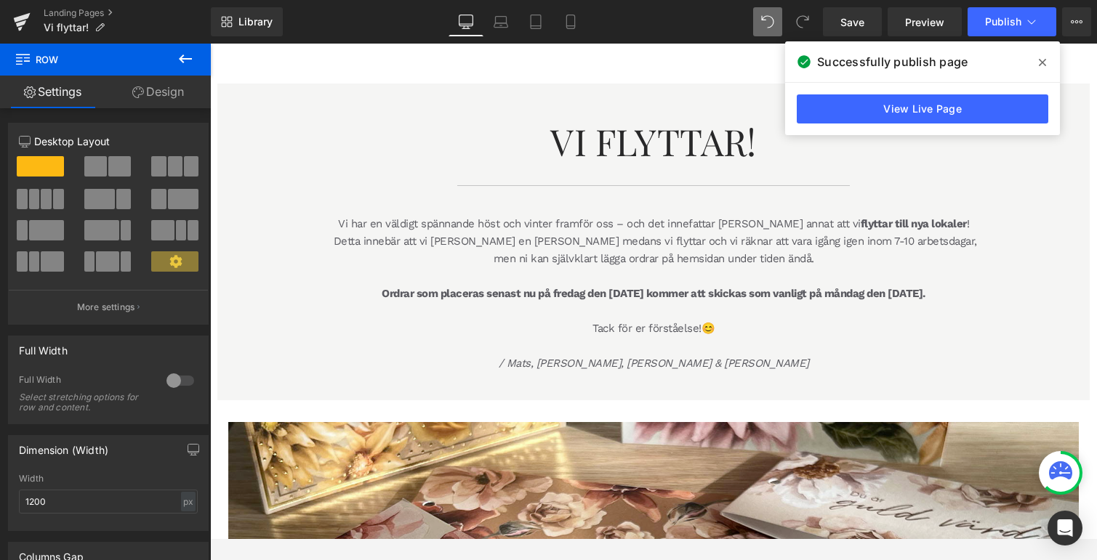
click at [1042, 65] on icon at bounding box center [1042, 63] width 7 height 12
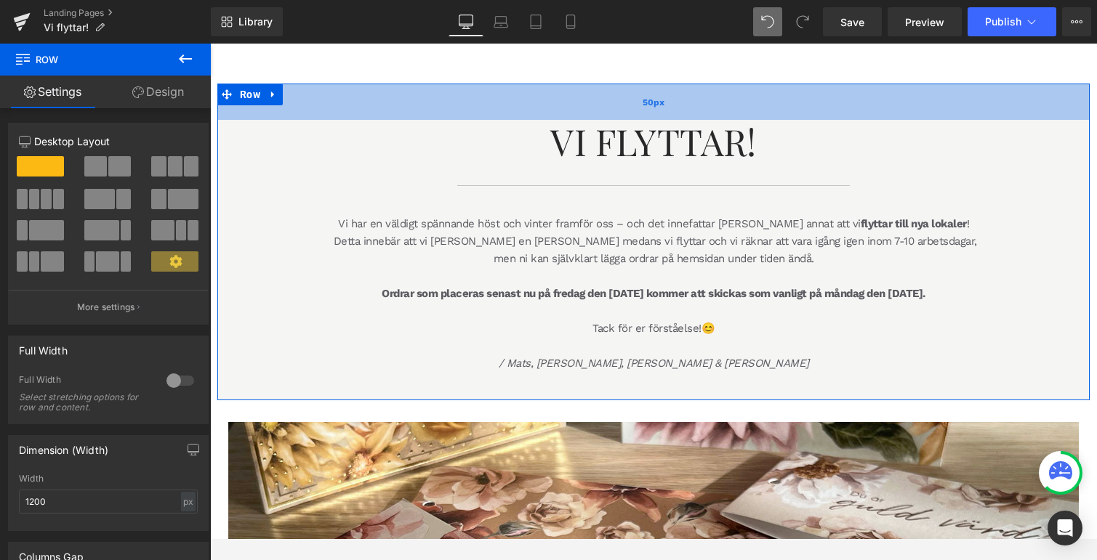
click at [691, 89] on div "50px" at bounding box center [653, 102] width 872 height 36
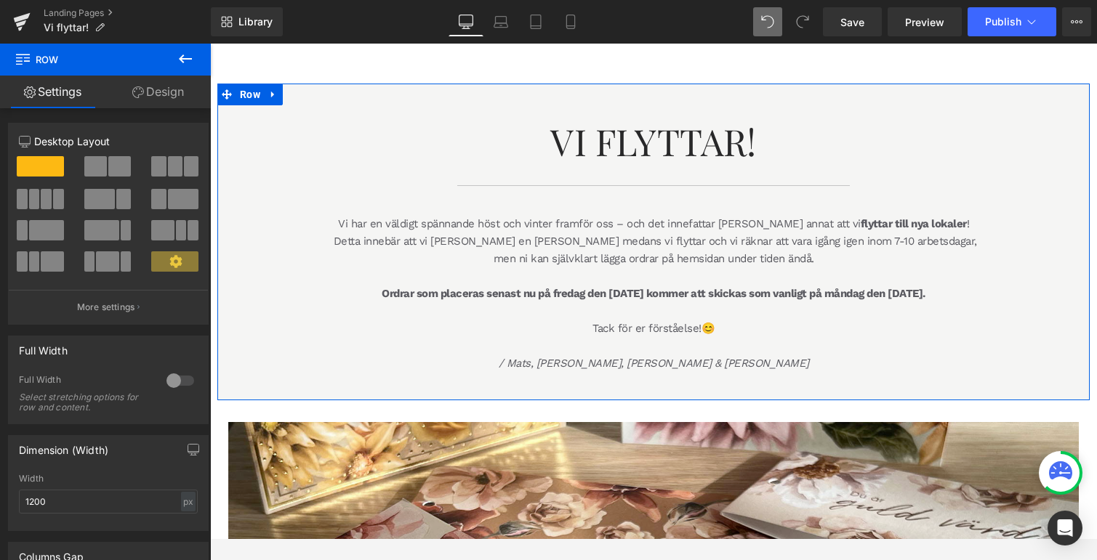
click at [159, 100] on link "Design" at bounding box center [157, 92] width 105 height 33
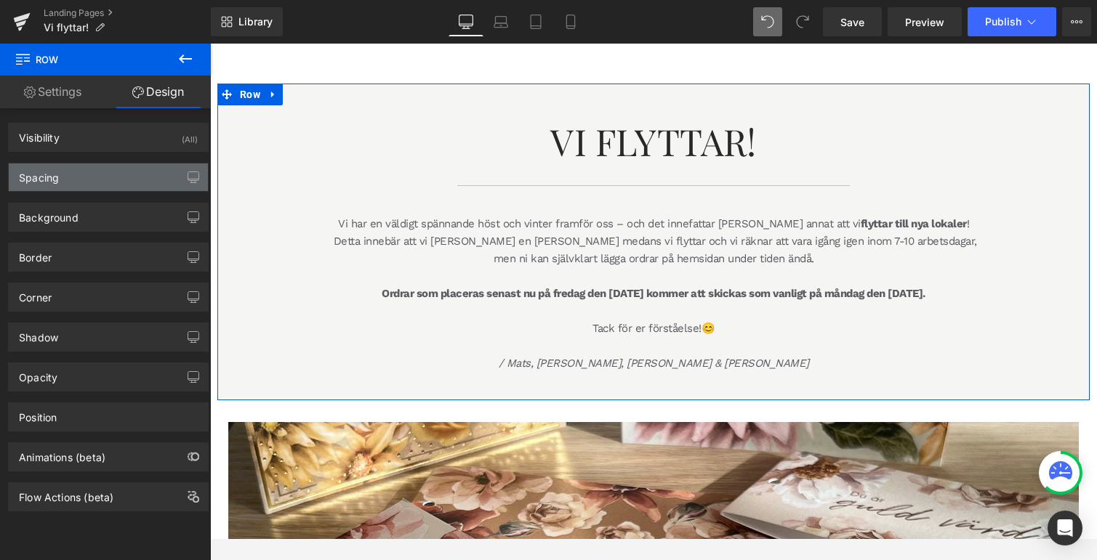
click at [71, 177] on div "Spacing" at bounding box center [108, 178] width 199 height 28
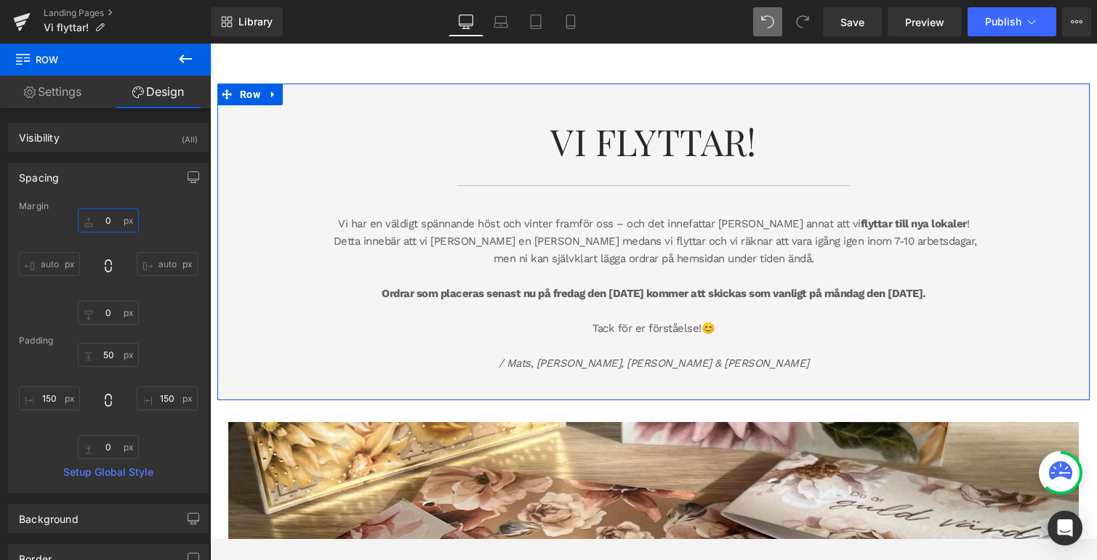
click at [97, 217] on input "0" at bounding box center [108, 221] width 61 height 24
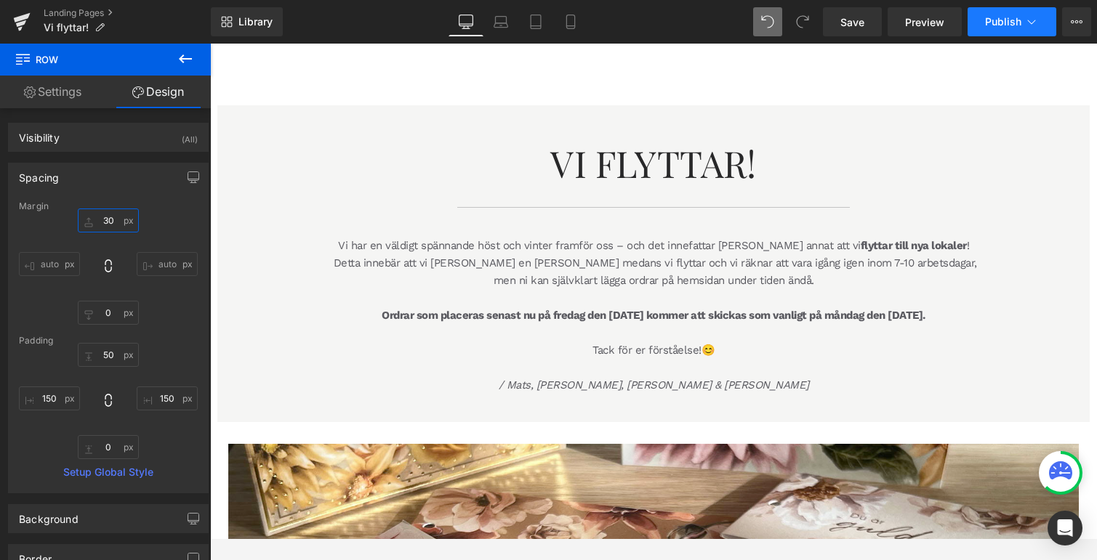
type input "30"
click at [1007, 26] on span "Publish" at bounding box center [1003, 22] width 36 height 12
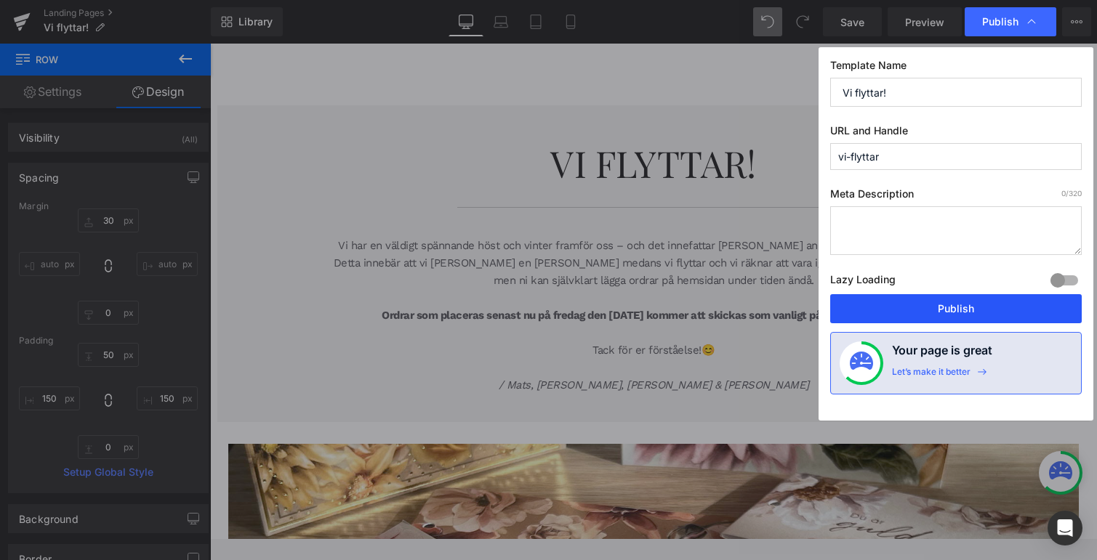
click at [950, 298] on button "Publish" at bounding box center [956, 308] width 252 height 29
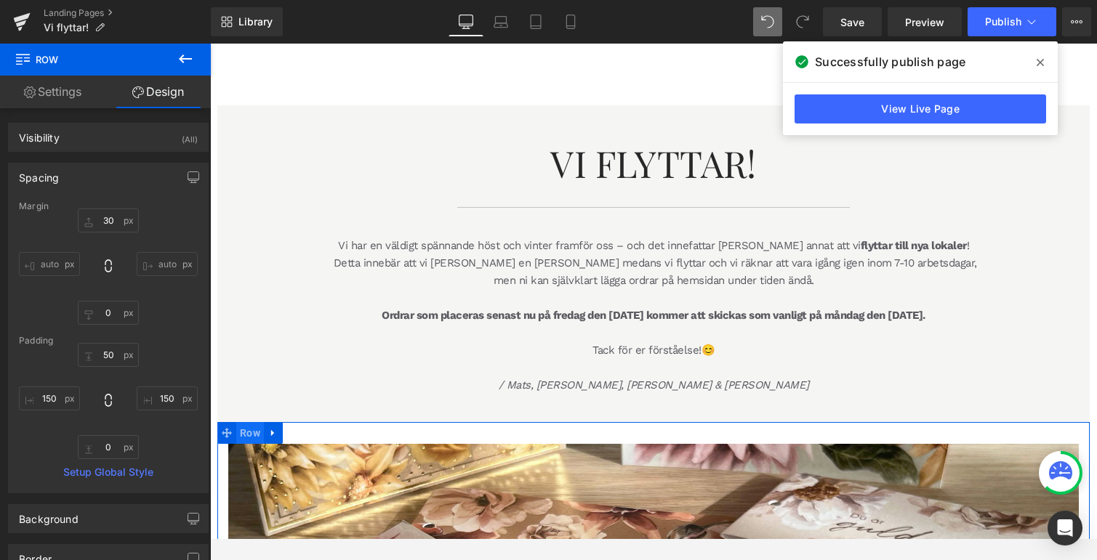
click at [247, 438] on span "Row" at bounding box center [250, 433] width 28 height 22
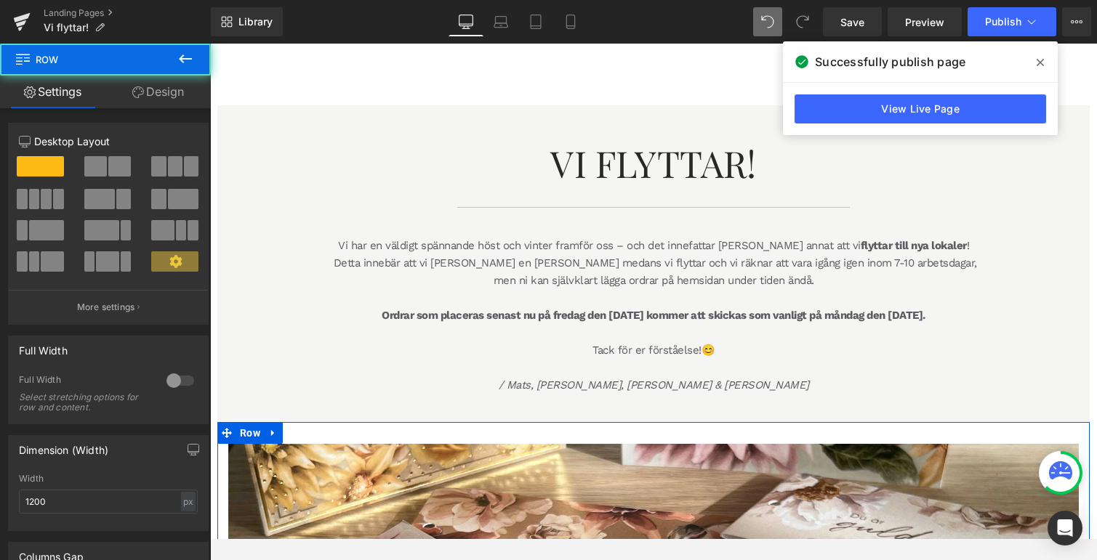
click at [177, 383] on div at bounding box center [180, 380] width 35 height 23
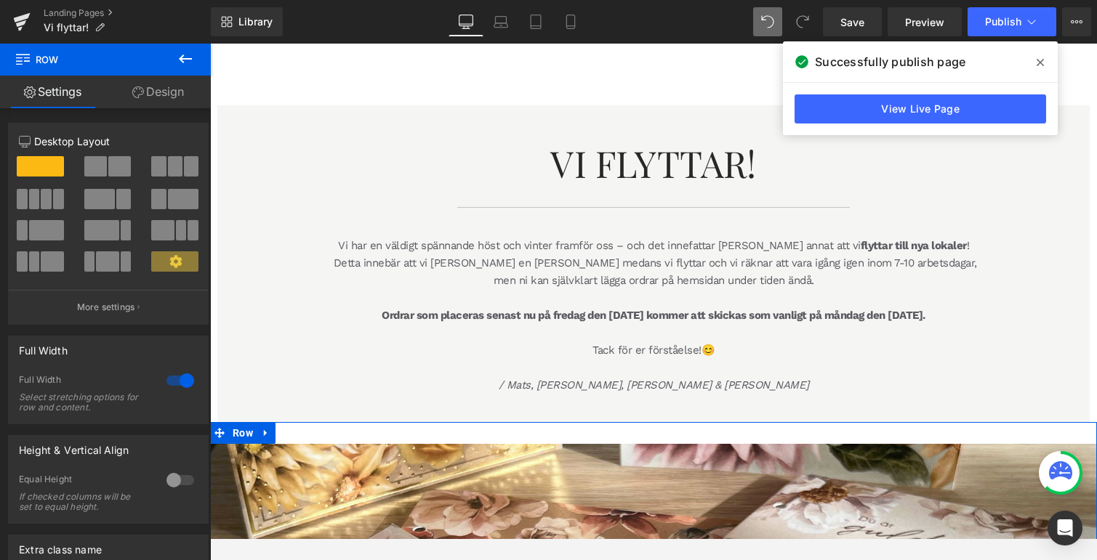
click at [174, 382] on div at bounding box center [180, 380] width 35 height 23
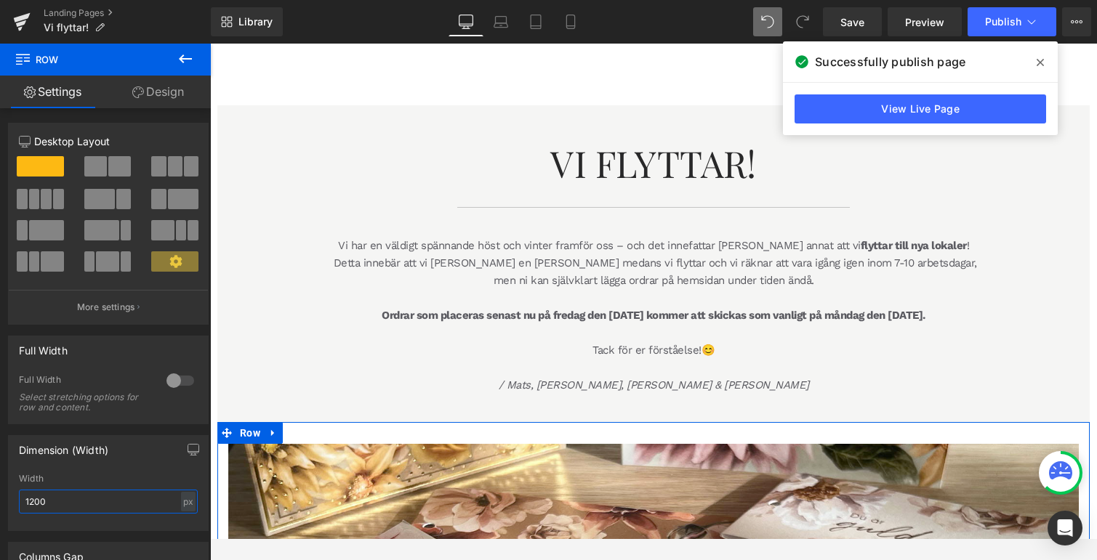
click at [29, 504] on input "1200" at bounding box center [108, 502] width 179 height 24
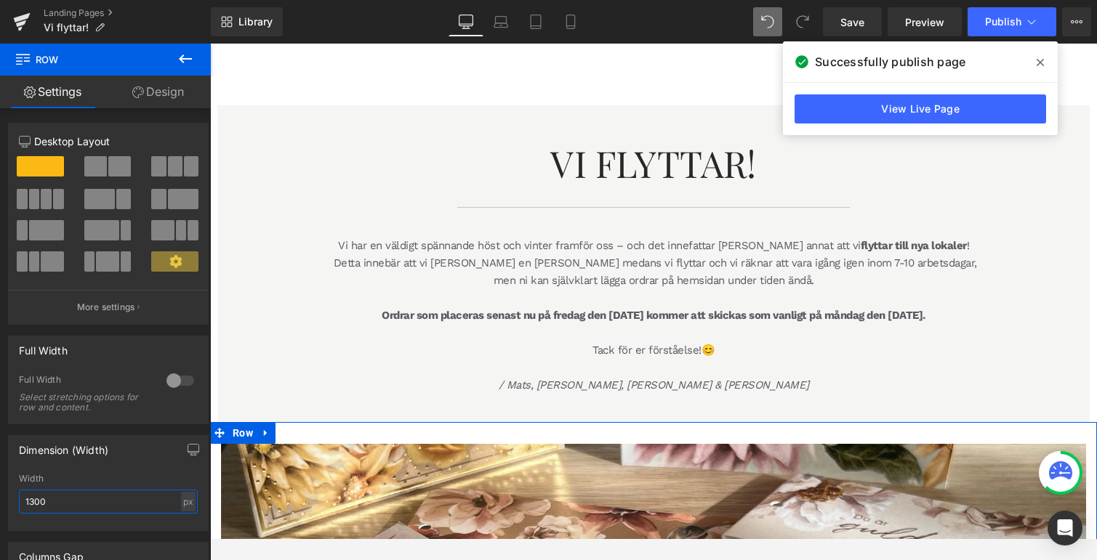
click at [39, 503] on input "1300" at bounding box center [108, 502] width 179 height 24
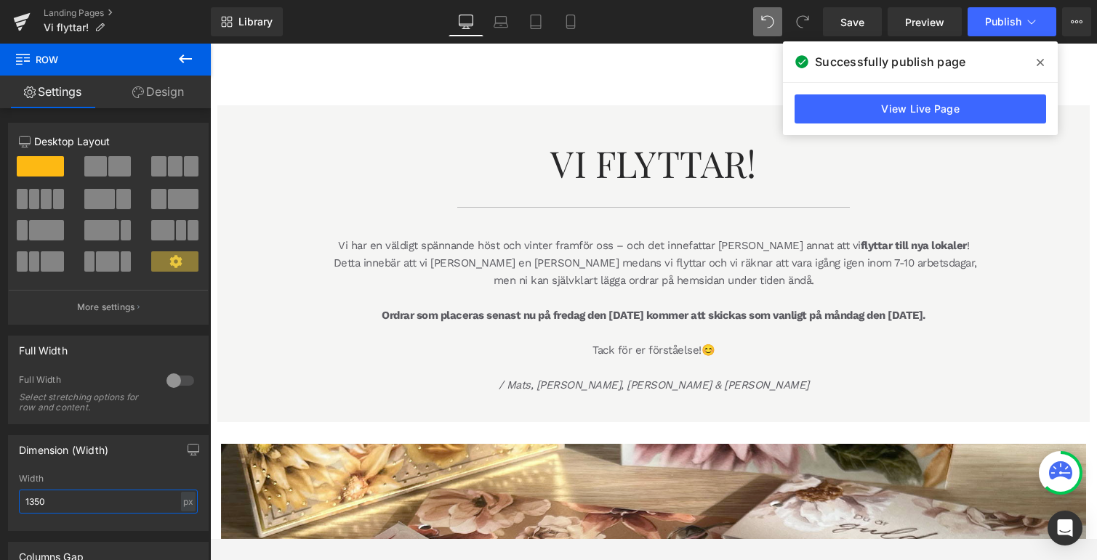
type input "1350"
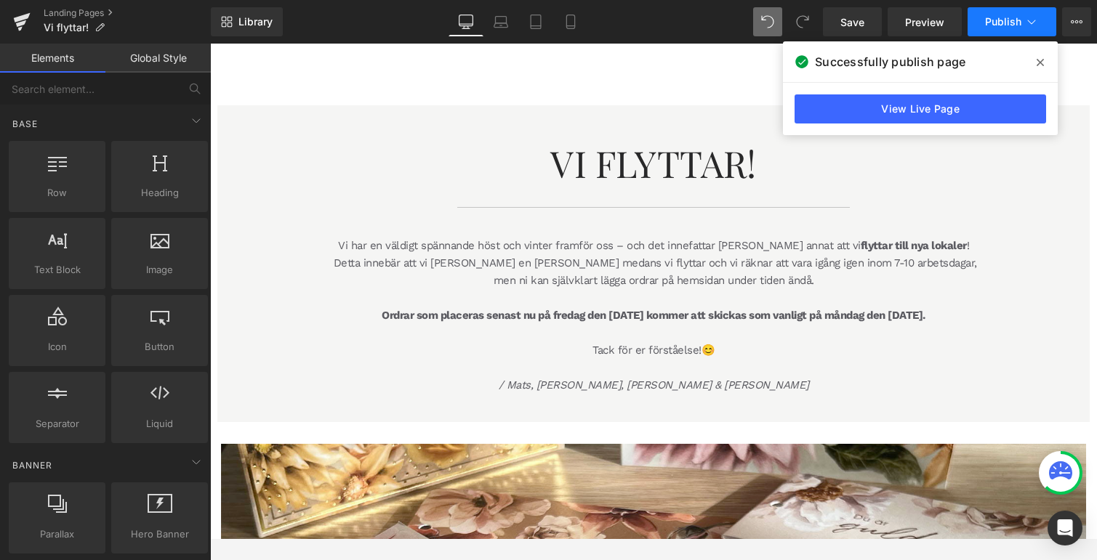
click at [1002, 25] on span "Publish" at bounding box center [1003, 22] width 36 height 12
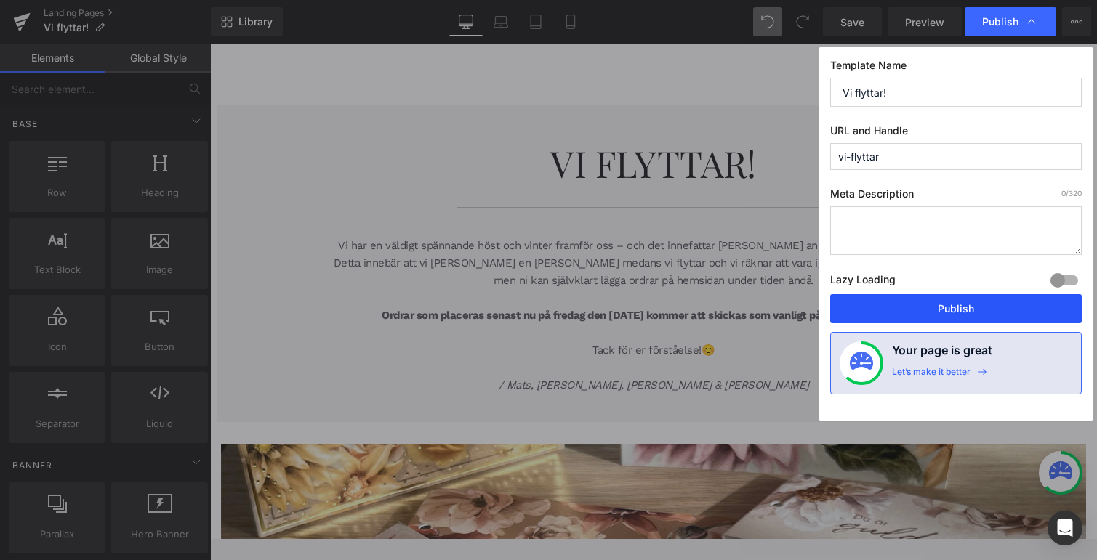
drag, startPoint x: 957, startPoint y: 318, endPoint x: 739, endPoint y: 275, distance: 221.4
click at [957, 318] on button "Publish" at bounding box center [956, 308] width 252 height 29
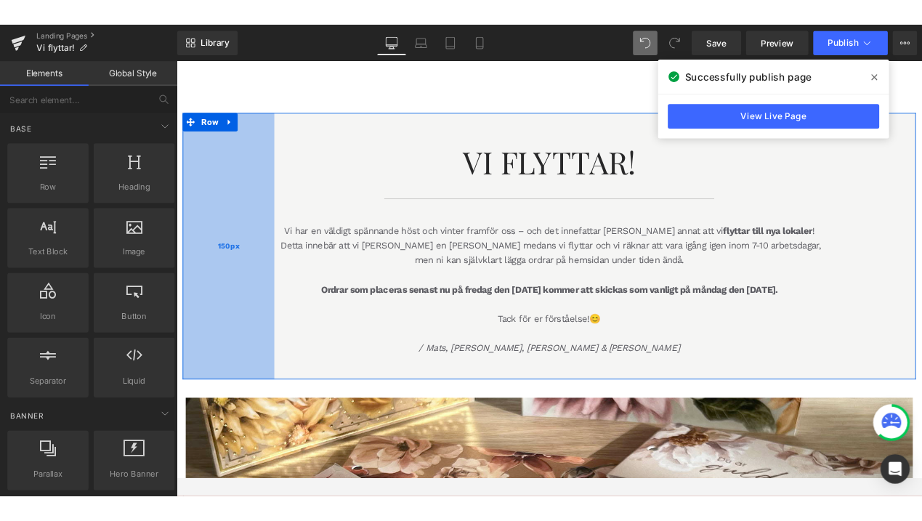
scroll to position [4, 0]
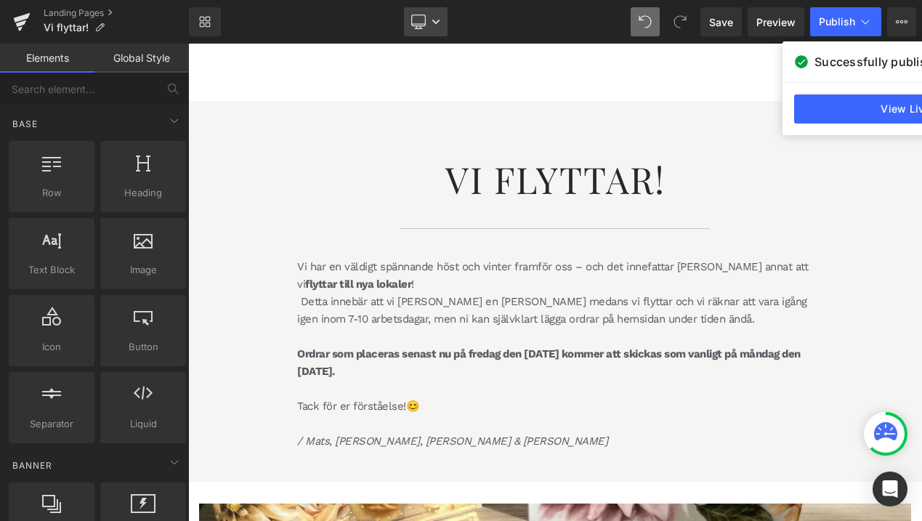
click at [427, 23] on link "Desktop" at bounding box center [426, 21] width 44 height 29
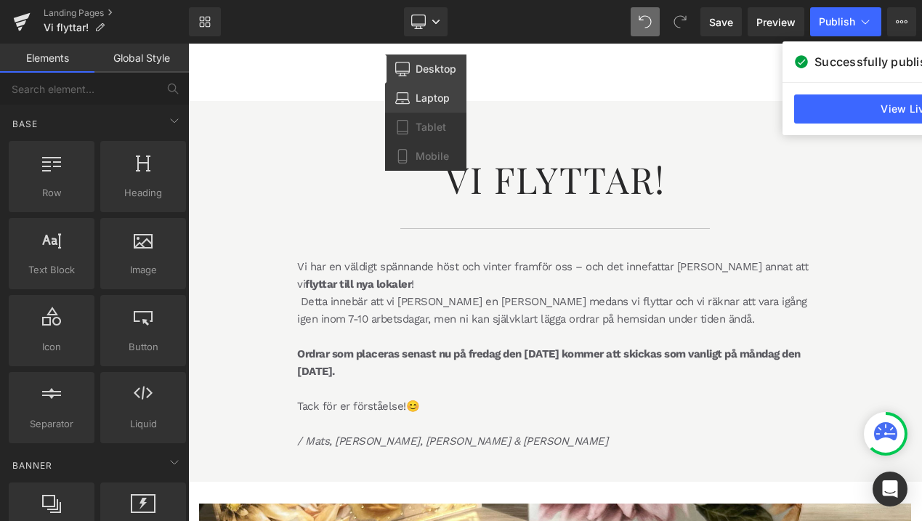
click at [428, 90] on link "Laptop" at bounding box center [425, 98] width 81 height 29
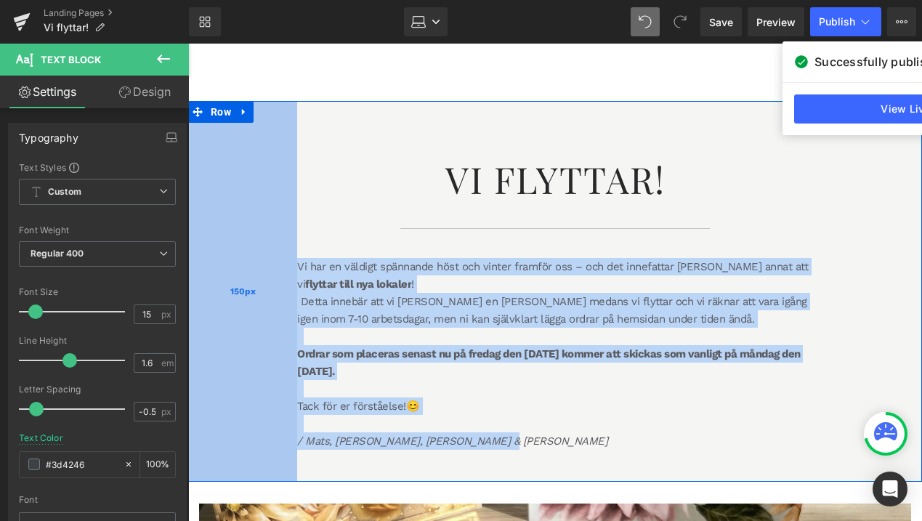
drag, startPoint x: 510, startPoint y: 441, endPoint x: 296, endPoint y: 260, distance: 281.1
click at [296, 260] on div "Vi Flyttar! Heading Separator [PERSON_NAME] har en väldigt spännande höst och v…" at bounding box center [555, 291] width 734 height 381
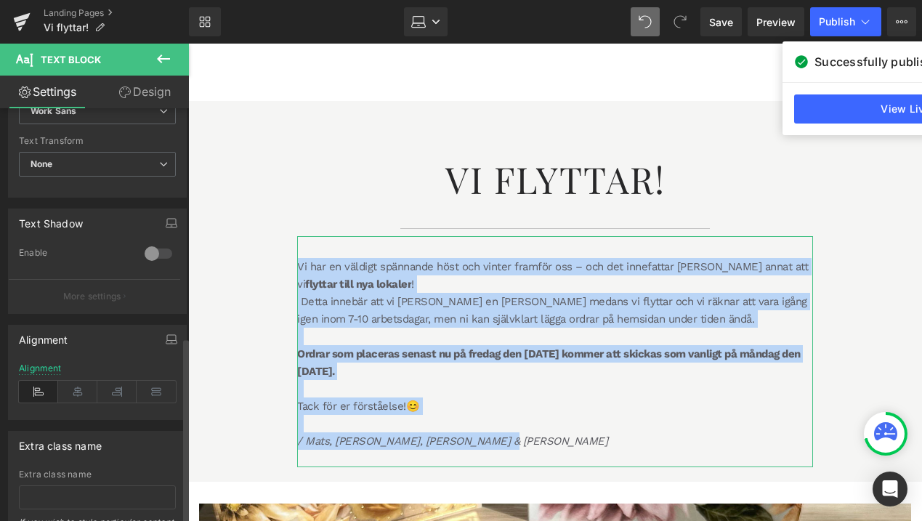
scroll to position [507, 0]
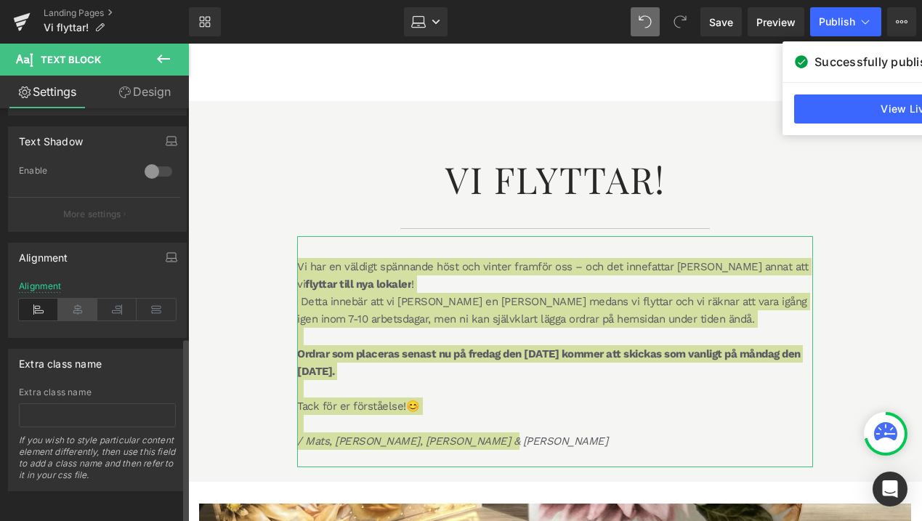
click at [77, 305] on icon at bounding box center [77, 310] width 39 height 22
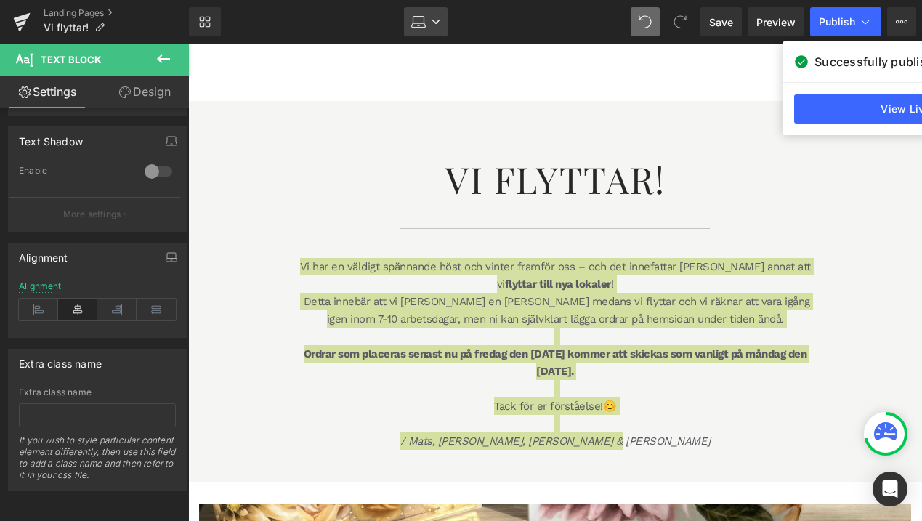
click at [435, 23] on icon at bounding box center [436, 22] width 7 height 4
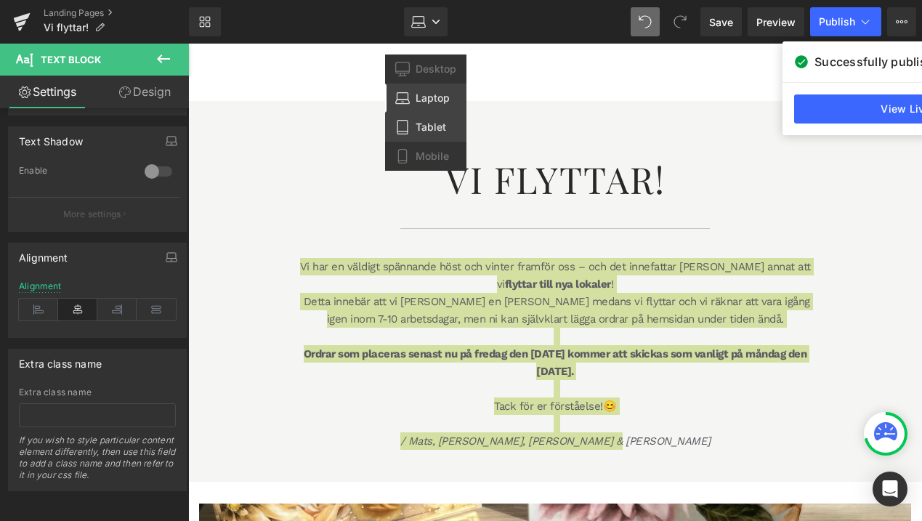
click at [427, 126] on span "Tablet" at bounding box center [431, 127] width 31 height 13
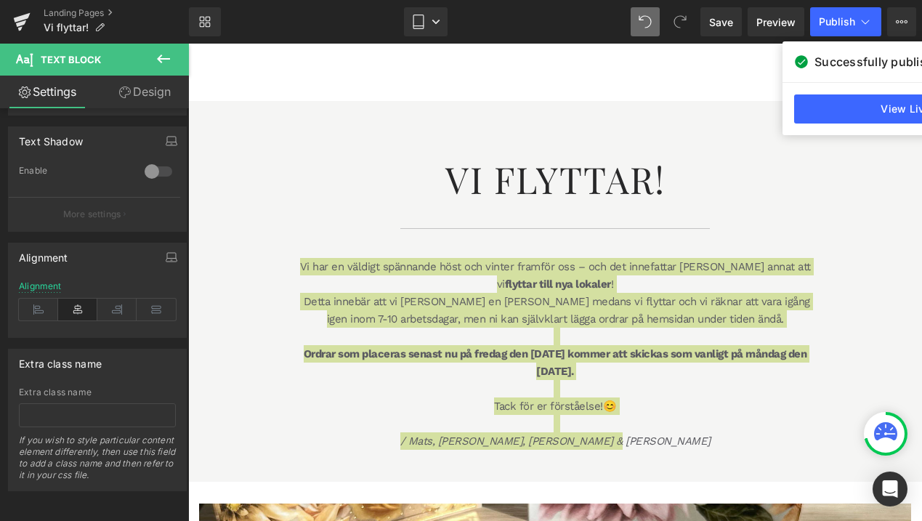
scroll to position [0, 0]
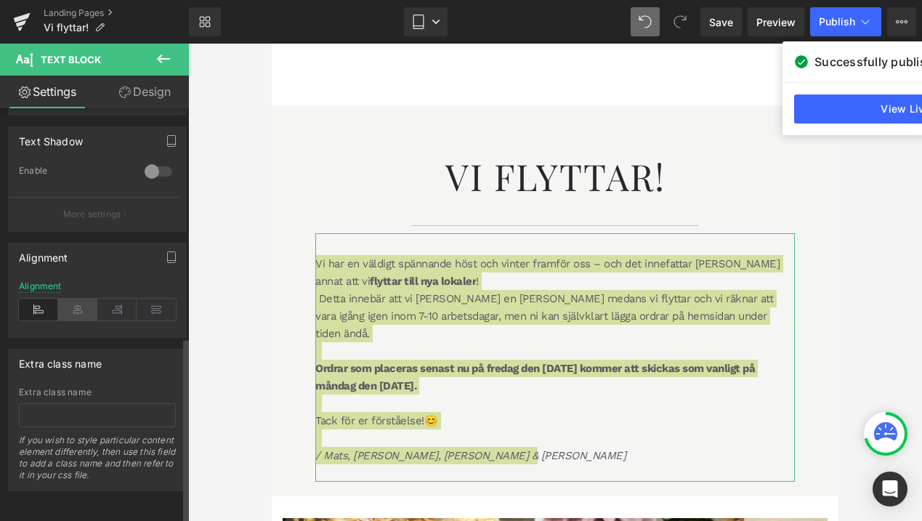
click at [76, 305] on icon at bounding box center [77, 310] width 39 height 22
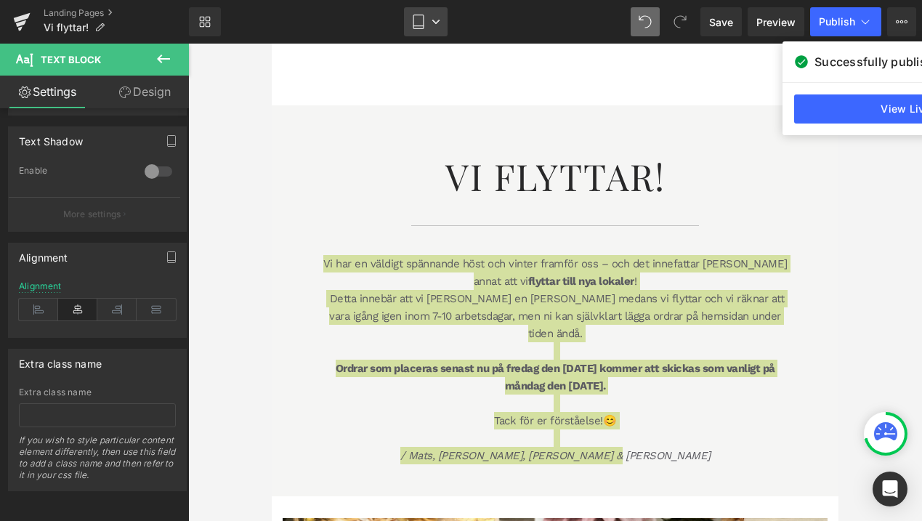
click at [434, 25] on icon at bounding box center [436, 21] width 9 height 9
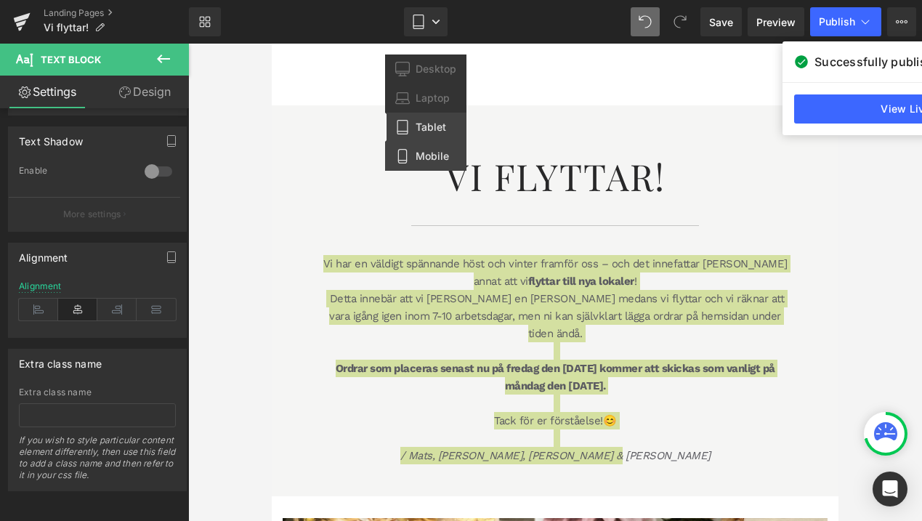
click at [437, 157] on span "Mobile" at bounding box center [432, 156] width 33 height 13
type input "100"
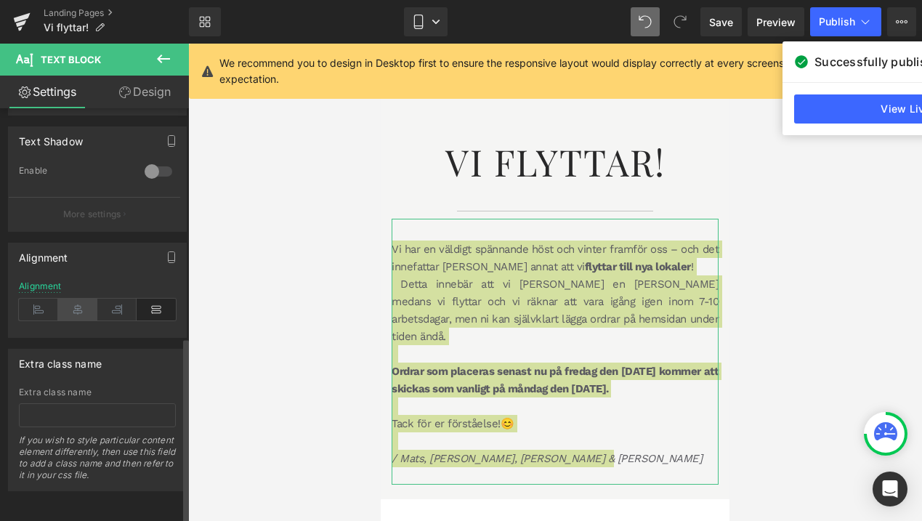
click at [66, 305] on icon at bounding box center [77, 310] width 39 height 22
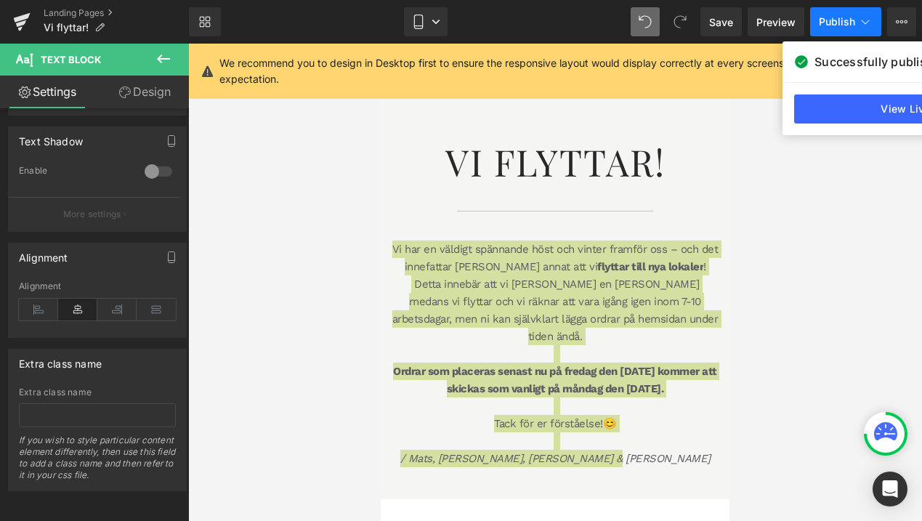
click at [862, 22] on icon at bounding box center [865, 22] width 15 height 15
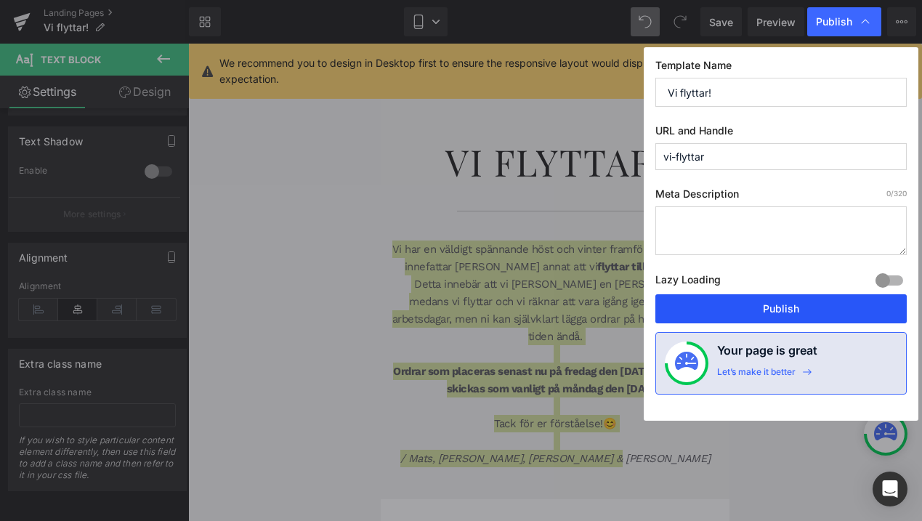
click at [824, 317] on button "Publish" at bounding box center [782, 308] width 252 height 29
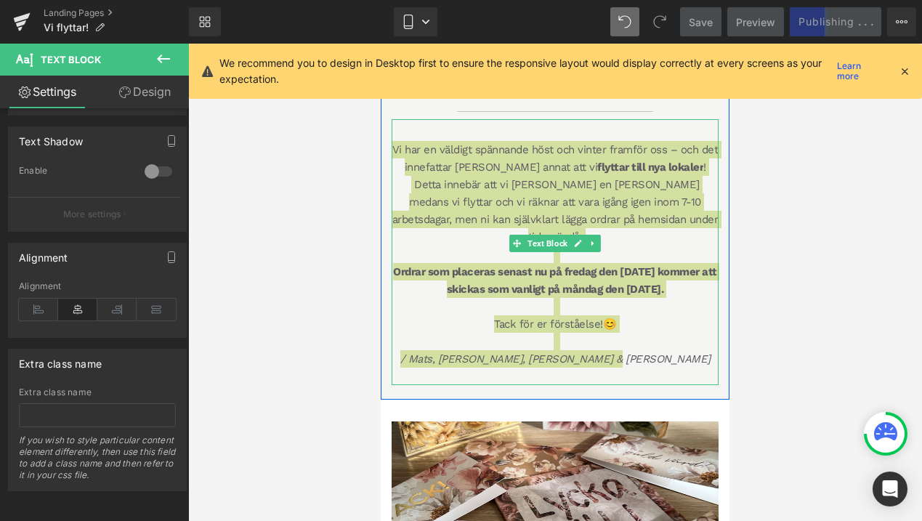
scroll to position [253, 0]
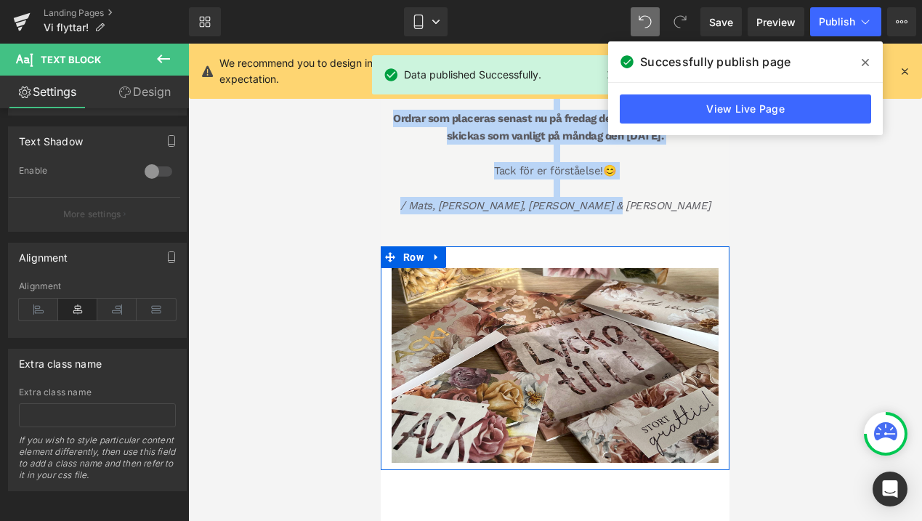
click at [480, 246] on div "Image Row" at bounding box center [555, 358] width 349 height 224
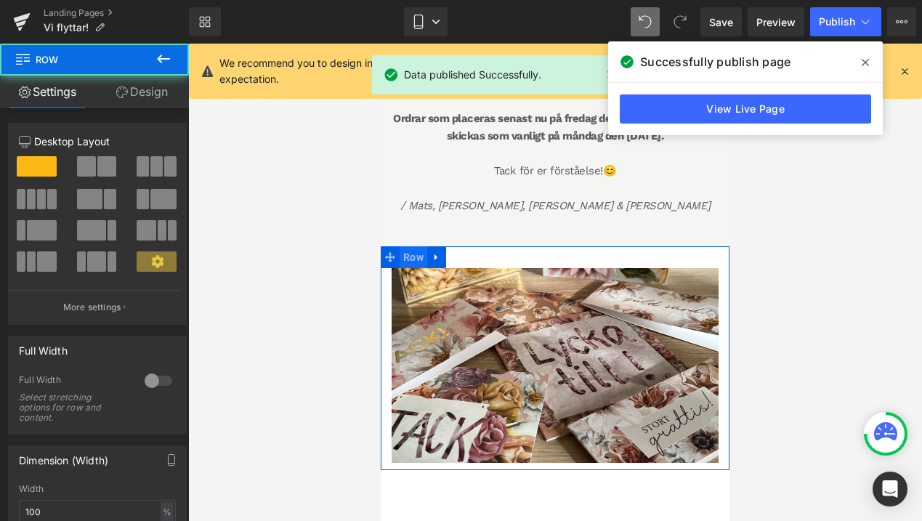
click at [417, 246] on span "Row" at bounding box center [414, 257] width 28 height 22
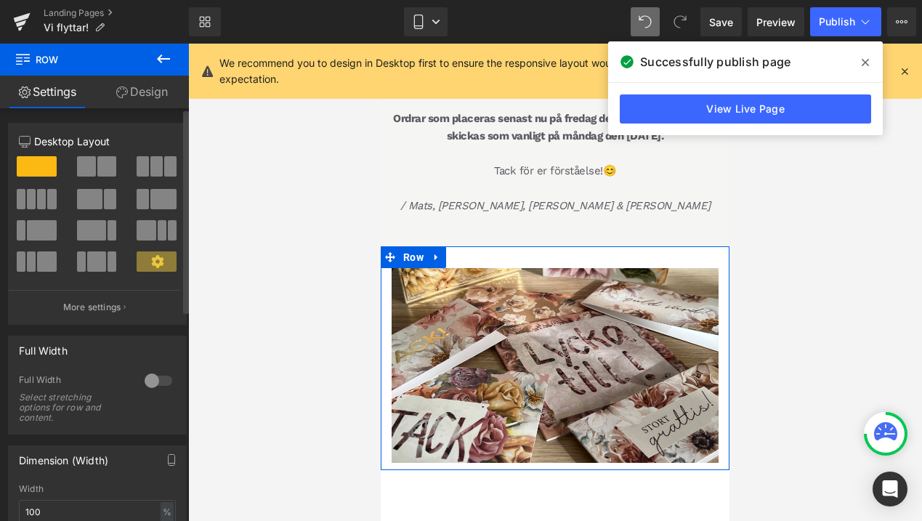
click at [149, 384] on div at bounding box center [158, 380] width 35 height 23
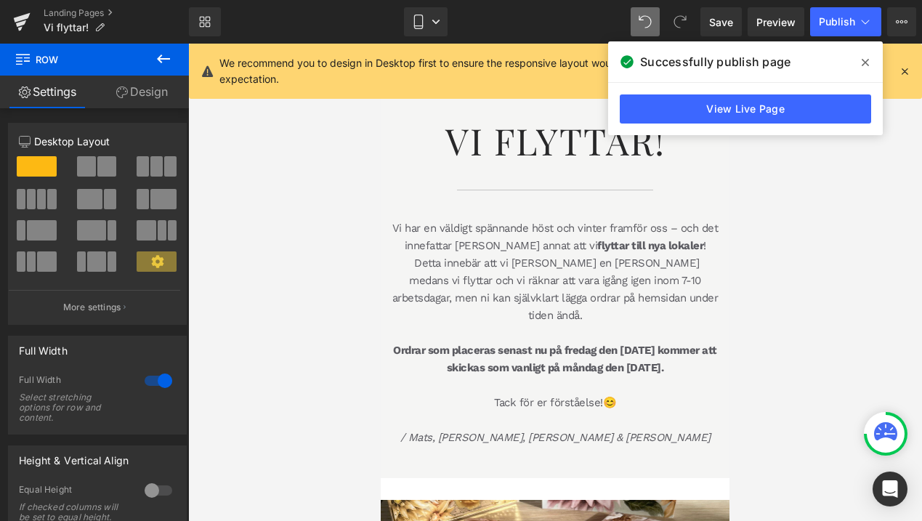
scroll to position [0, 0]
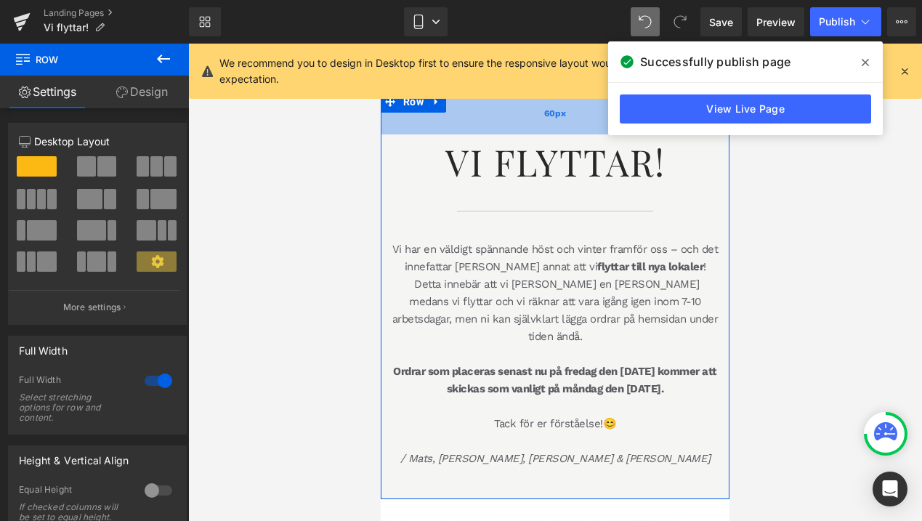
click at [461, 118] on div "60px" at bounding box center [555, 113] width 349 height 44
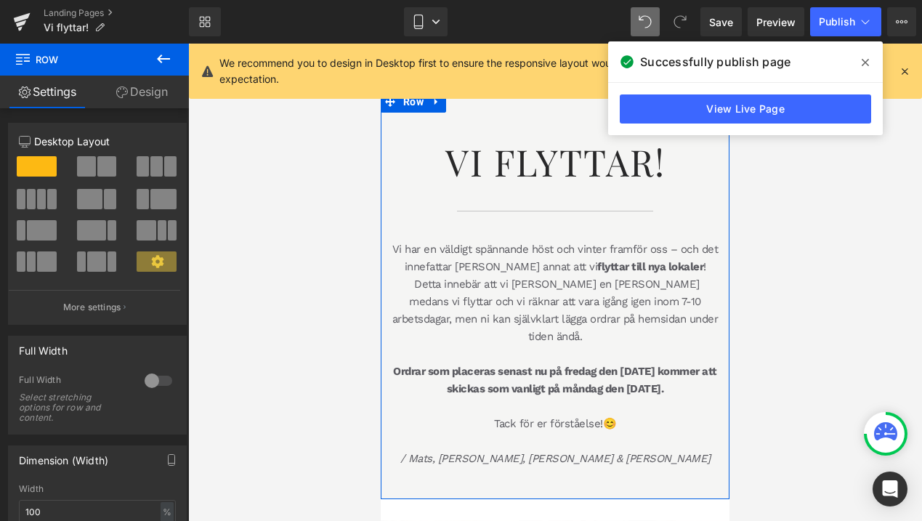
click at [142, 81] on link "Design" at bounding box center [141, 92] width 94 height 33
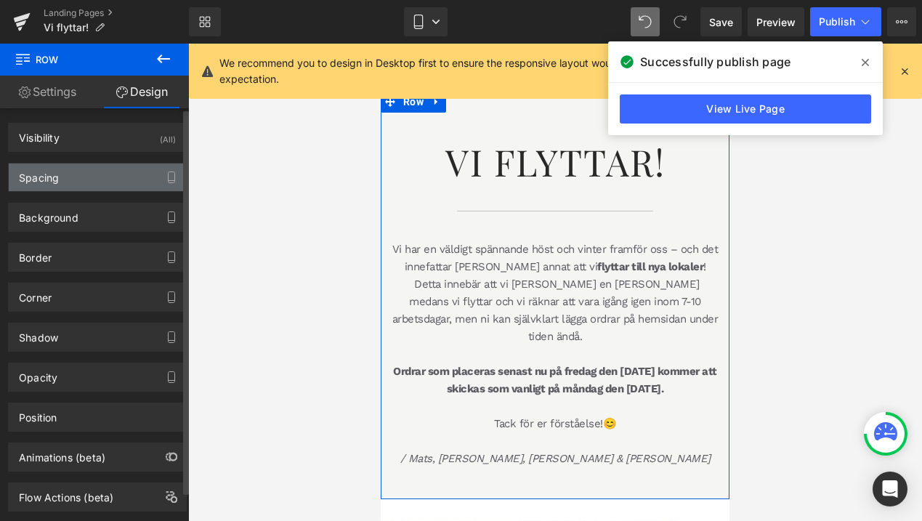
click at [49, 172] on div "Spacing" at bounding box center [39, 174] width 40 height 20
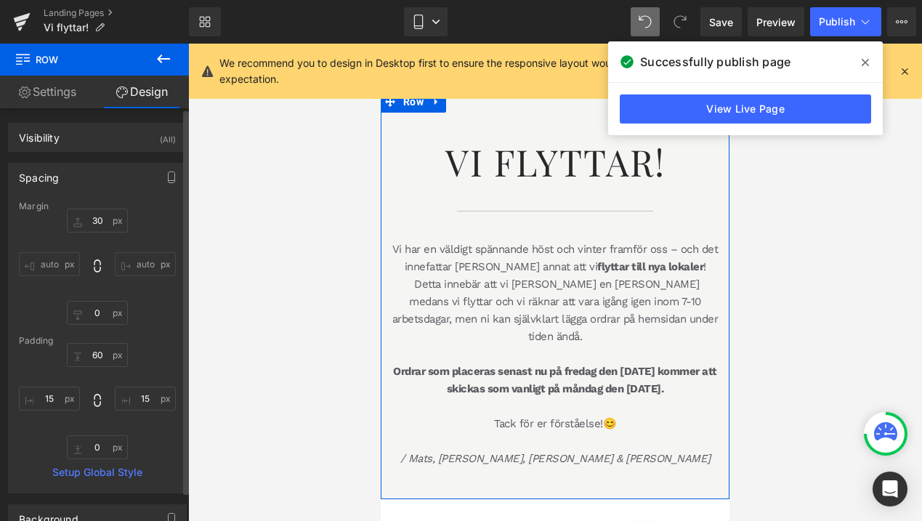
click at [42, 262] on input "auto" at bounding box center [49, 264] width 61 height 24
click at [154, 244] on div "30px 30 auto auto 0px 0 auto auto" at bounding box center [97, 267] width 157 height 116
click at [413, 102] on span "Row" at bounding box center [414, 103] width 28 height 22
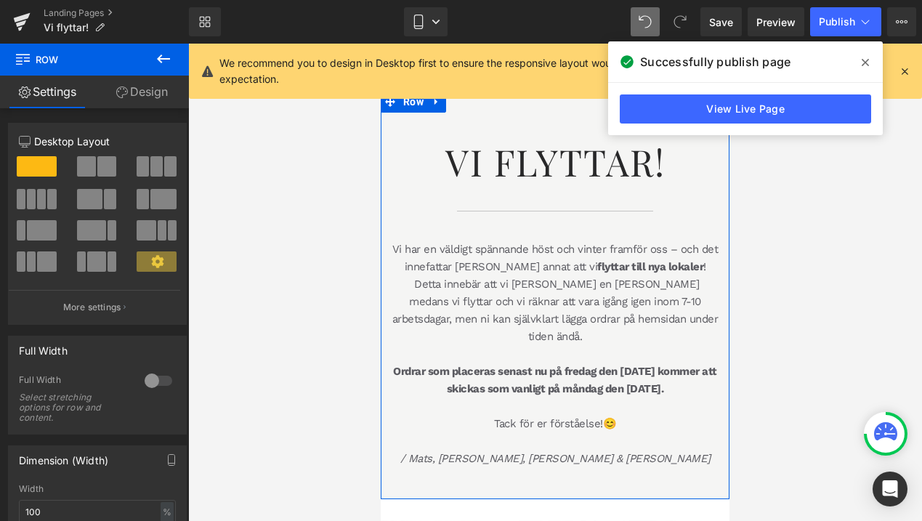
click at [148, 381] on div at bounding box center [158, 380] width 35 height 23
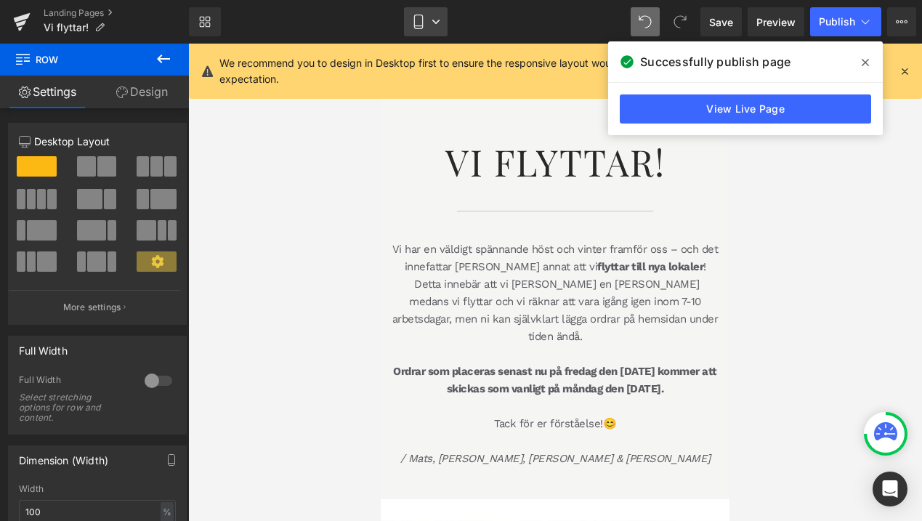
click at [428, 17] on link "Mobile" at bounding box center [426, 21] width 44 height 29
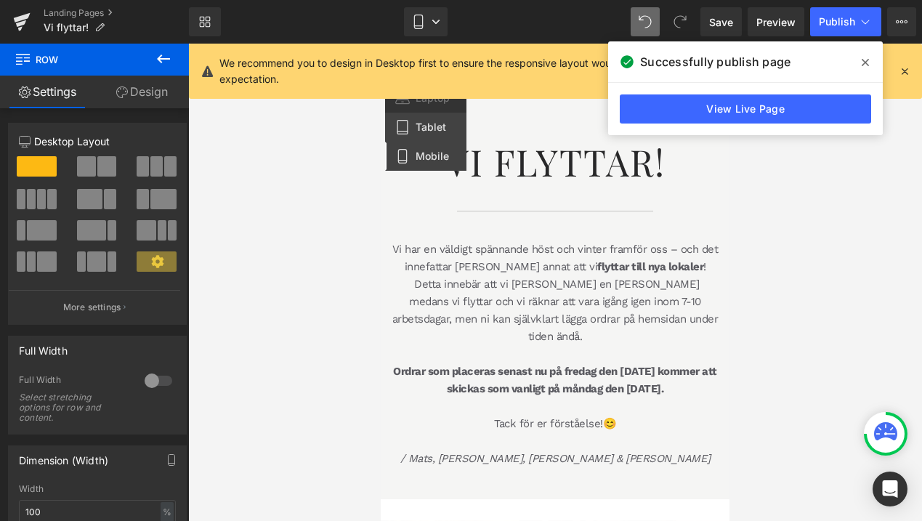
click at [433, 130] on span "Tablet" at bounding box center [431, 127] width 31 height 13
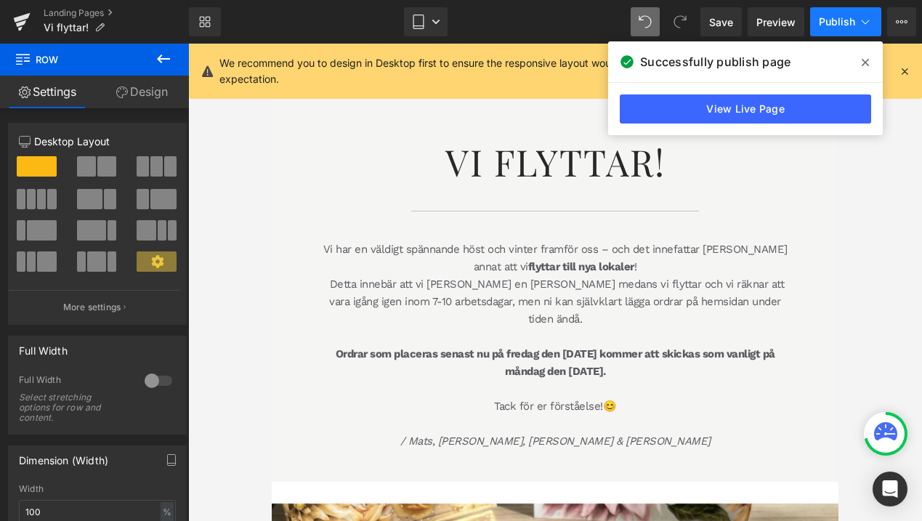
click at [870, 19] on icon at bounding box center [865, 22] width 15 height 15
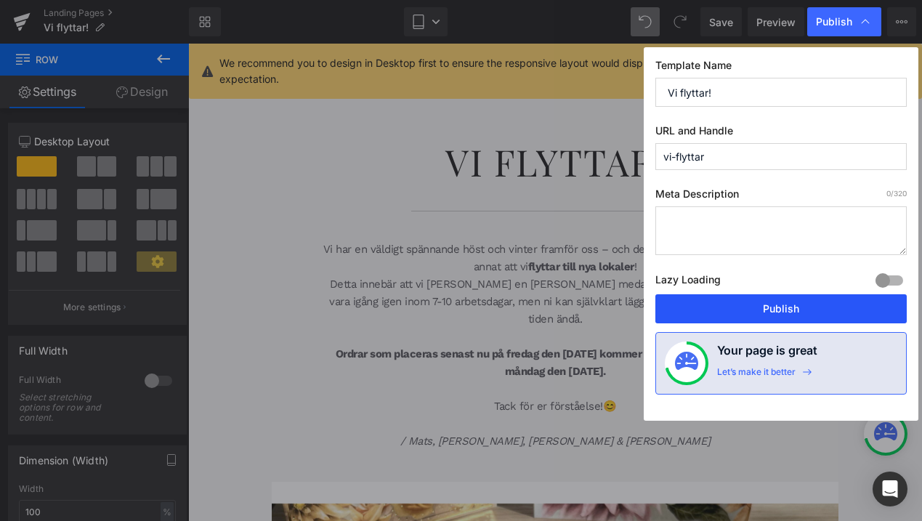
click at [816, 306] on button "Publish" at bounding box center [782, 308] width 252 height 29
